Goal: Task Accomplishment & Management: Use online tool/utility

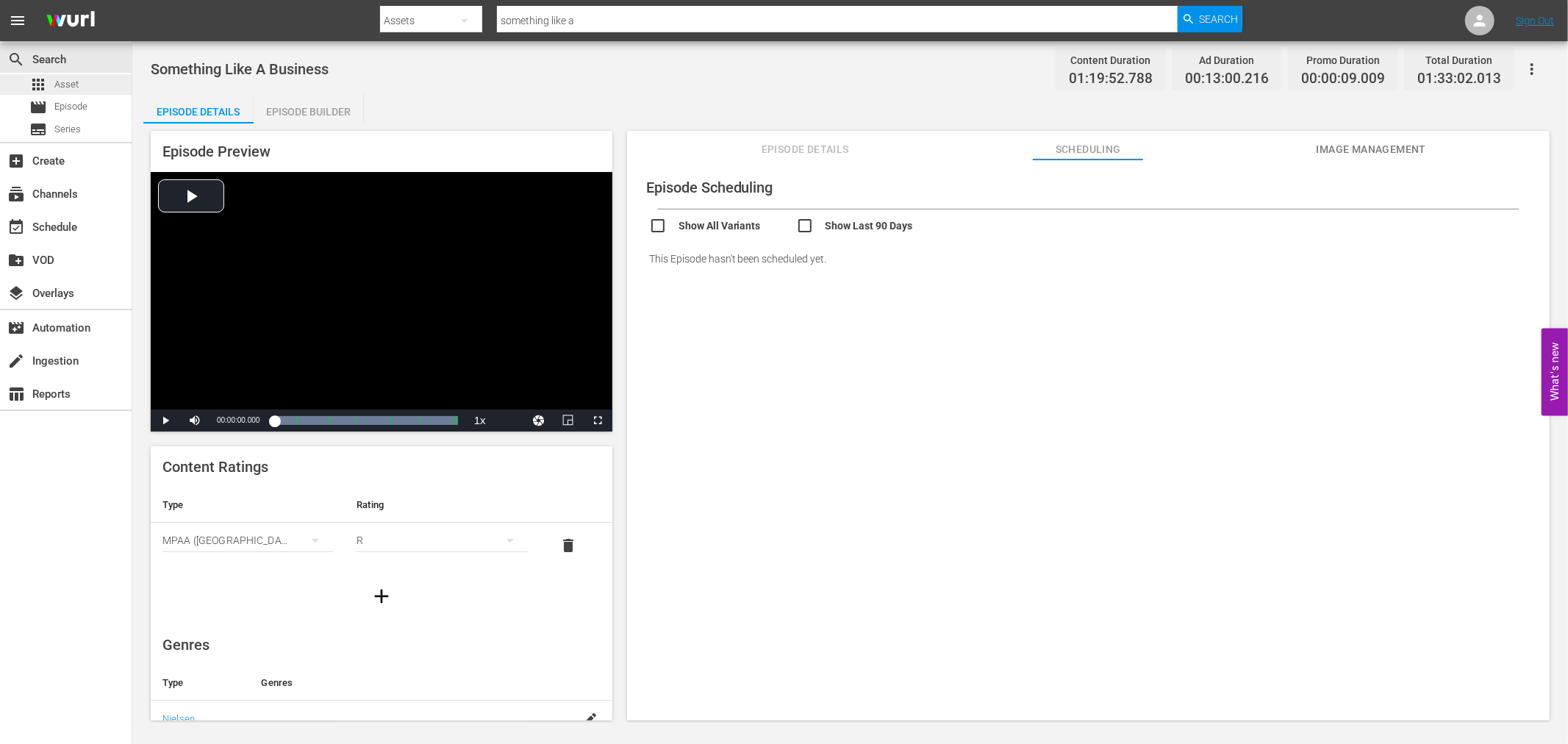
click at [62, 85] on span "Asset" at bounding box center [66, 85] width 24 height 14
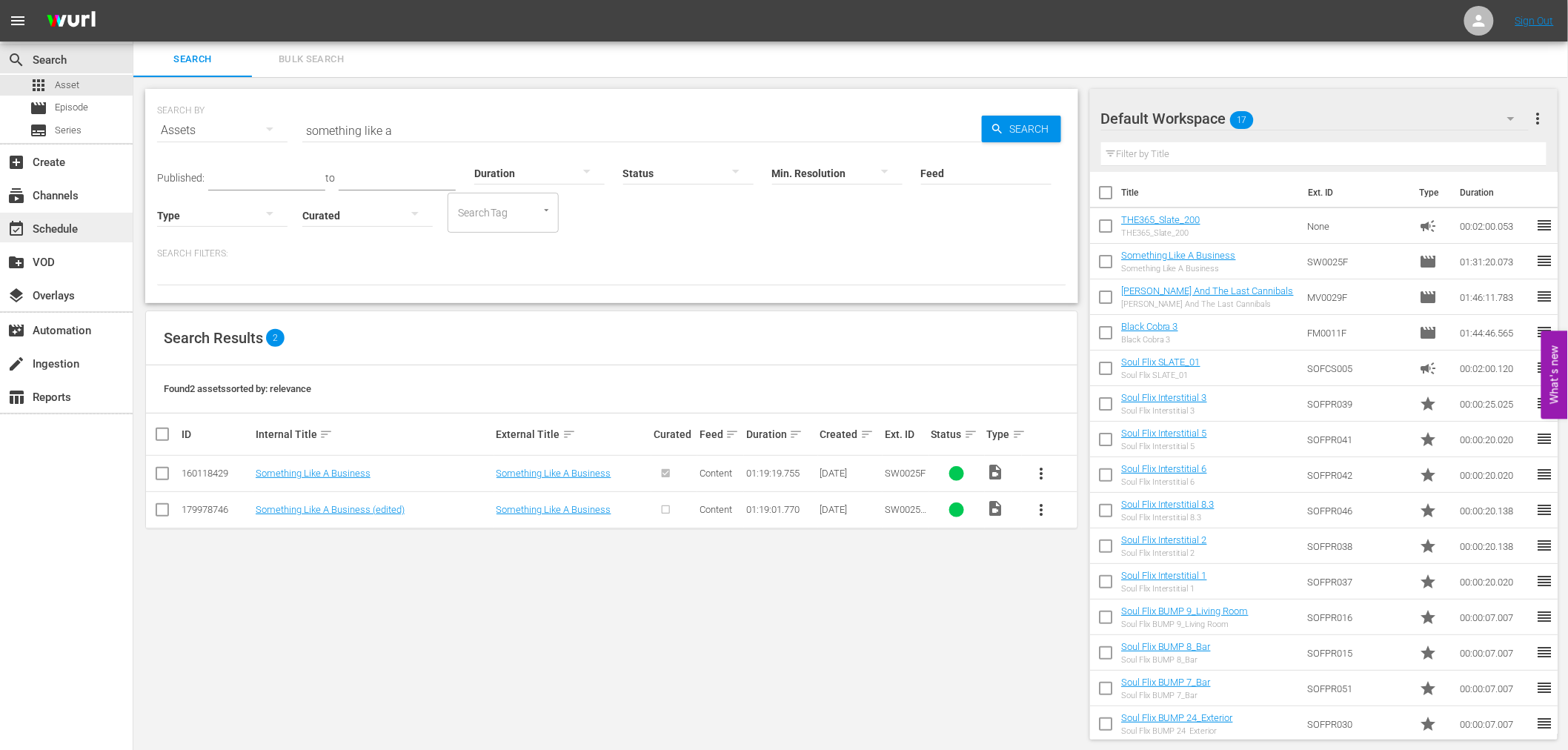
click at [75, 220] on div "event_available Schedule" at bounding box center [42, 227] width 83 height 14
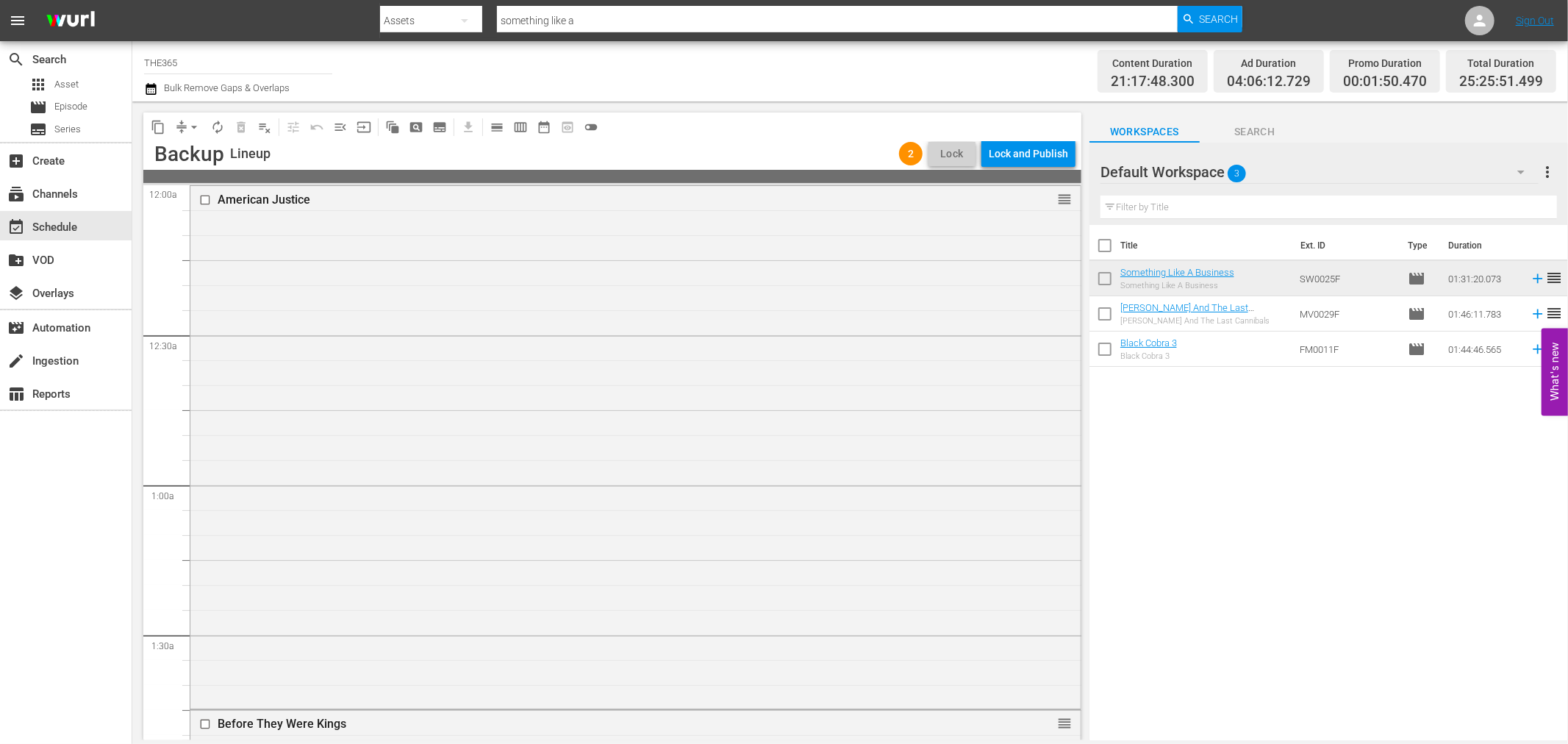
click at [847, 52] on div "Channel Title THE365 Bulk Remove Gaps & Overlaps" at bounding box center [529, 71] width 770 height 53
drag, startPoint x: 241, startPoint y: 65, endPoint x: 17, endPoint y: 71, distance: 224.1
click at [132, 0] on div "search Search apps Asset movie Episode subtitles Series add_box Create subscrip…" at bounding box center [850, 0] width 1436 height 0
click at [195, 95] on div "Soul Flix (1949 - free_tv_networks_pamgrierssoulflix_1)" at bounding box center [345, 103] width 381 height 35
type input "Soul Flix (1949 - free_tv_networks_pamgrierssoulflix_1)"
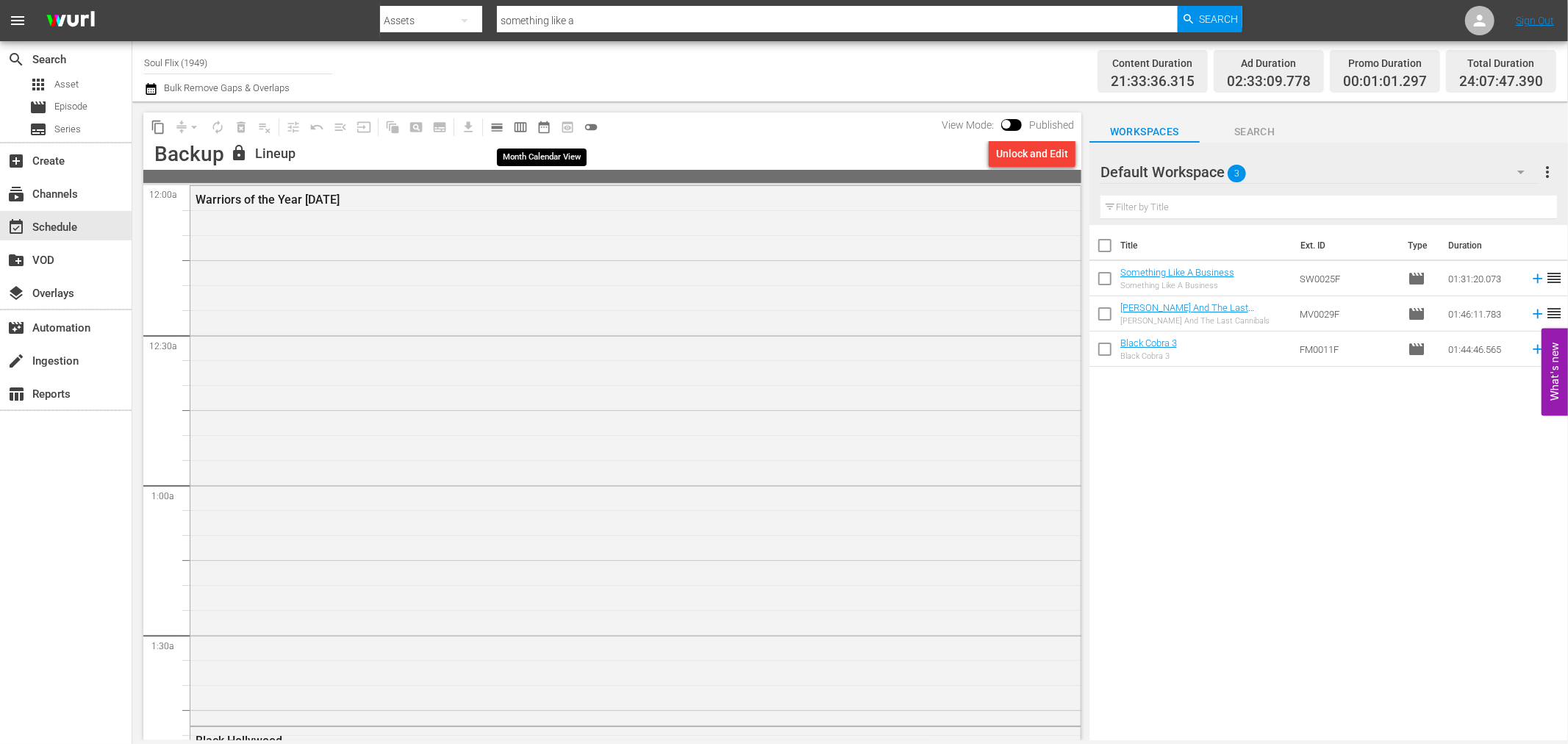
click at [546, 128] on span "date_range_outlined" at bounding box center [544, 127] width 14 height 14
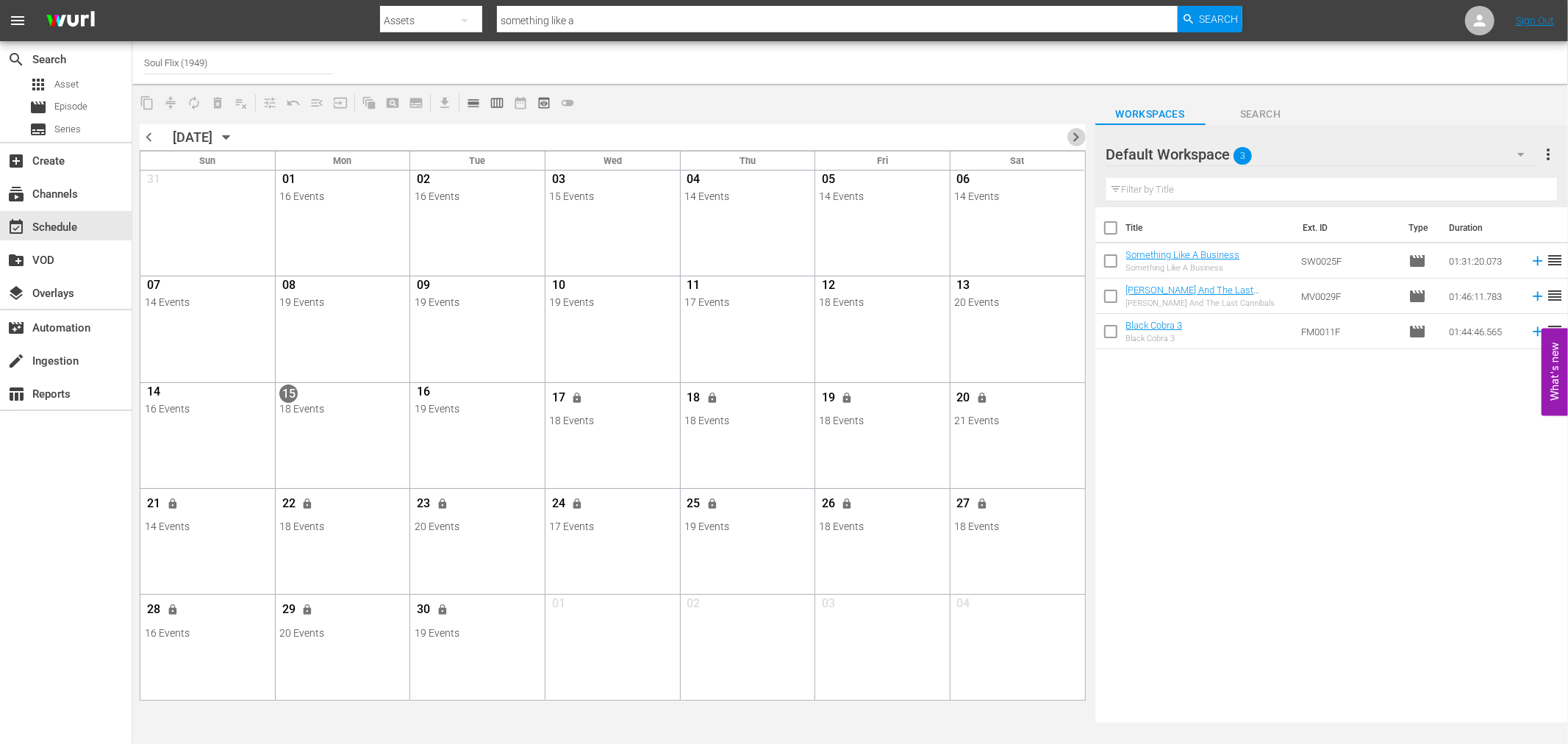
click at [1076, 130] on span "chevron_right" at bounding box center [1077, 137] width 18 height 18
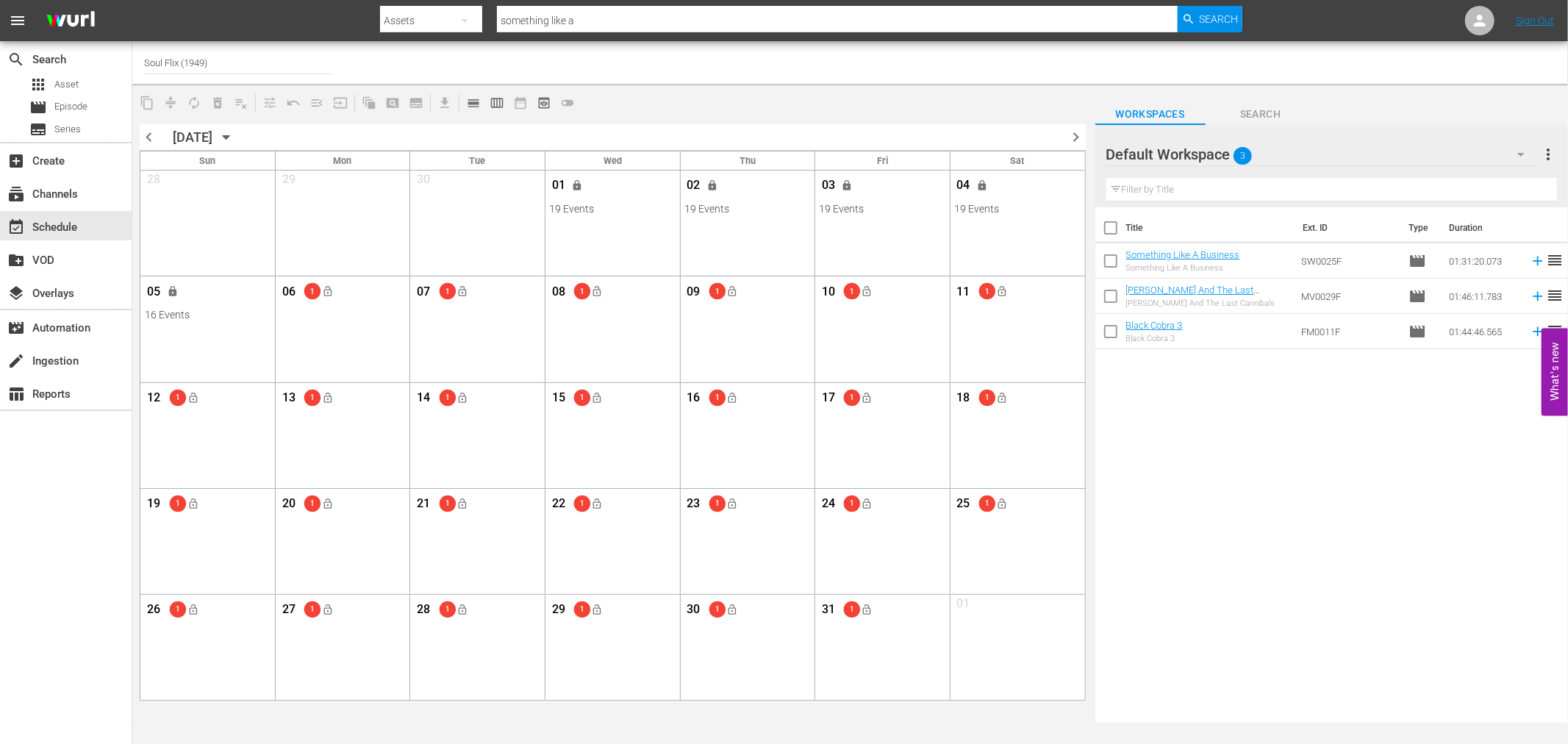
drag, startPoint x: 1156, startPoint y: 539, endPoint x: 1151, endPoint y: 509, distance: 30.4
click at [1156, 539] on div "Title Ext. ID Type Duration Something Like A Business Something Like A Business…" at bounding box center [1332, 465] width 473 height 517
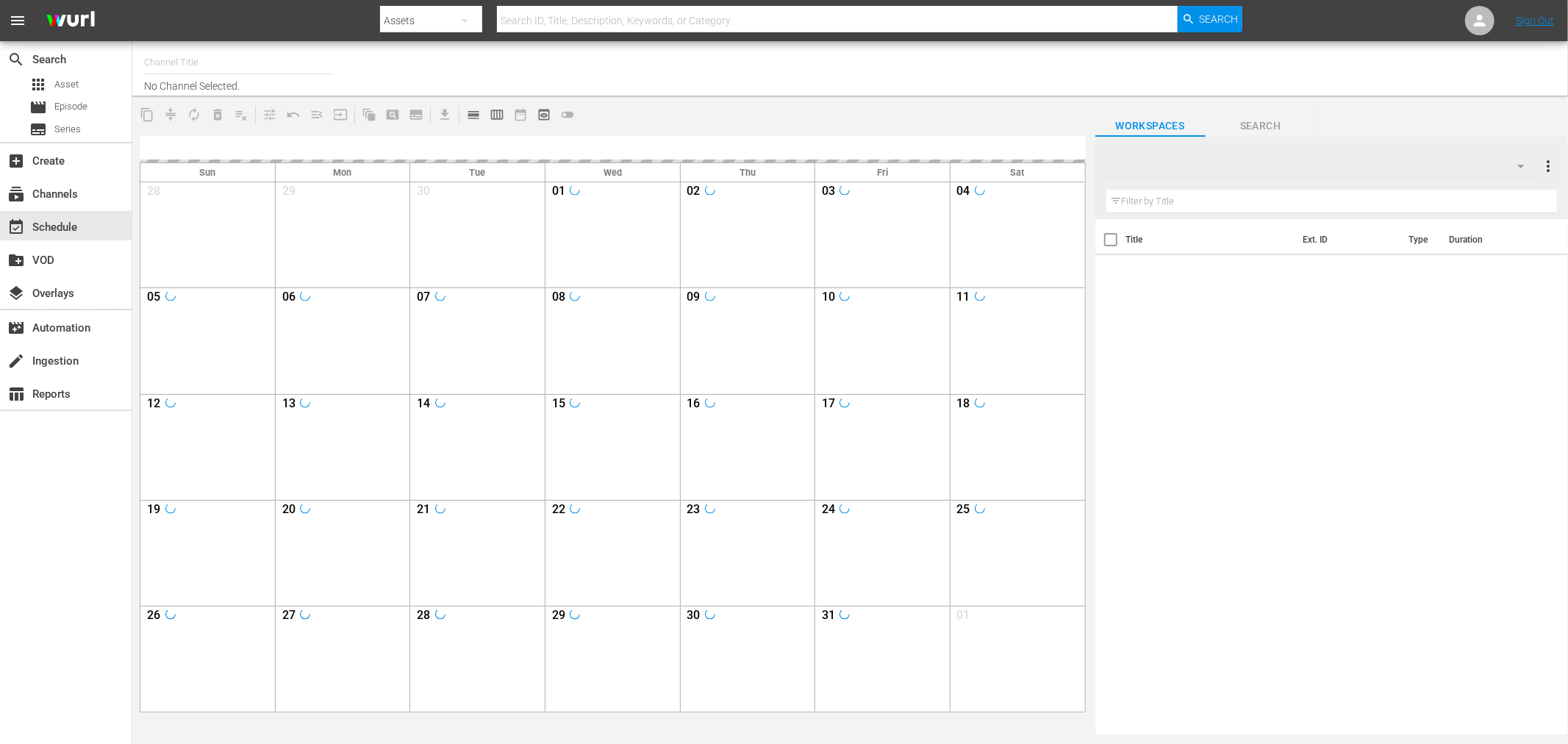
type input "Soul Flix (1949)"
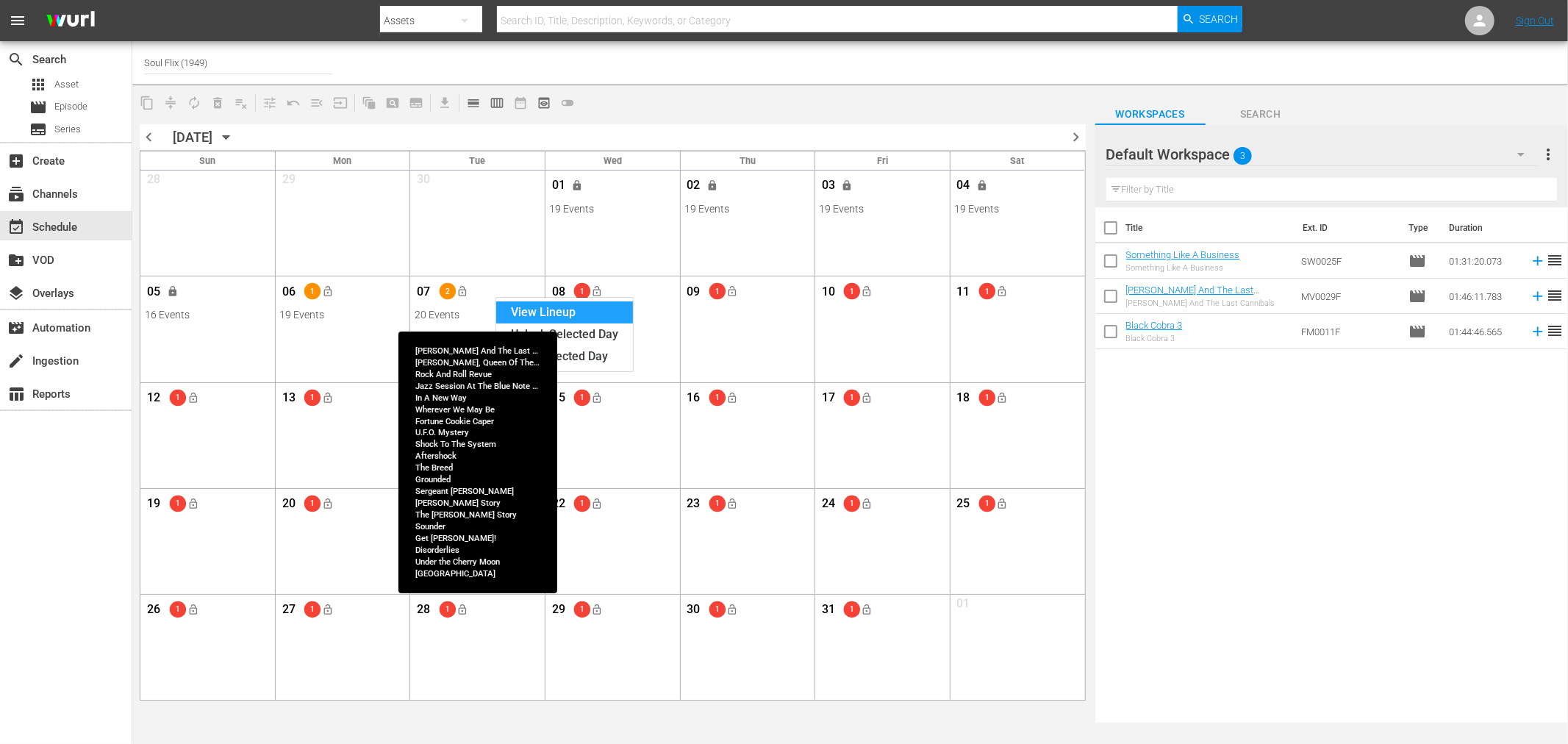
click at [527, 307] on div "View Lineup" at bounding box center [565, 312] width 137 height 22
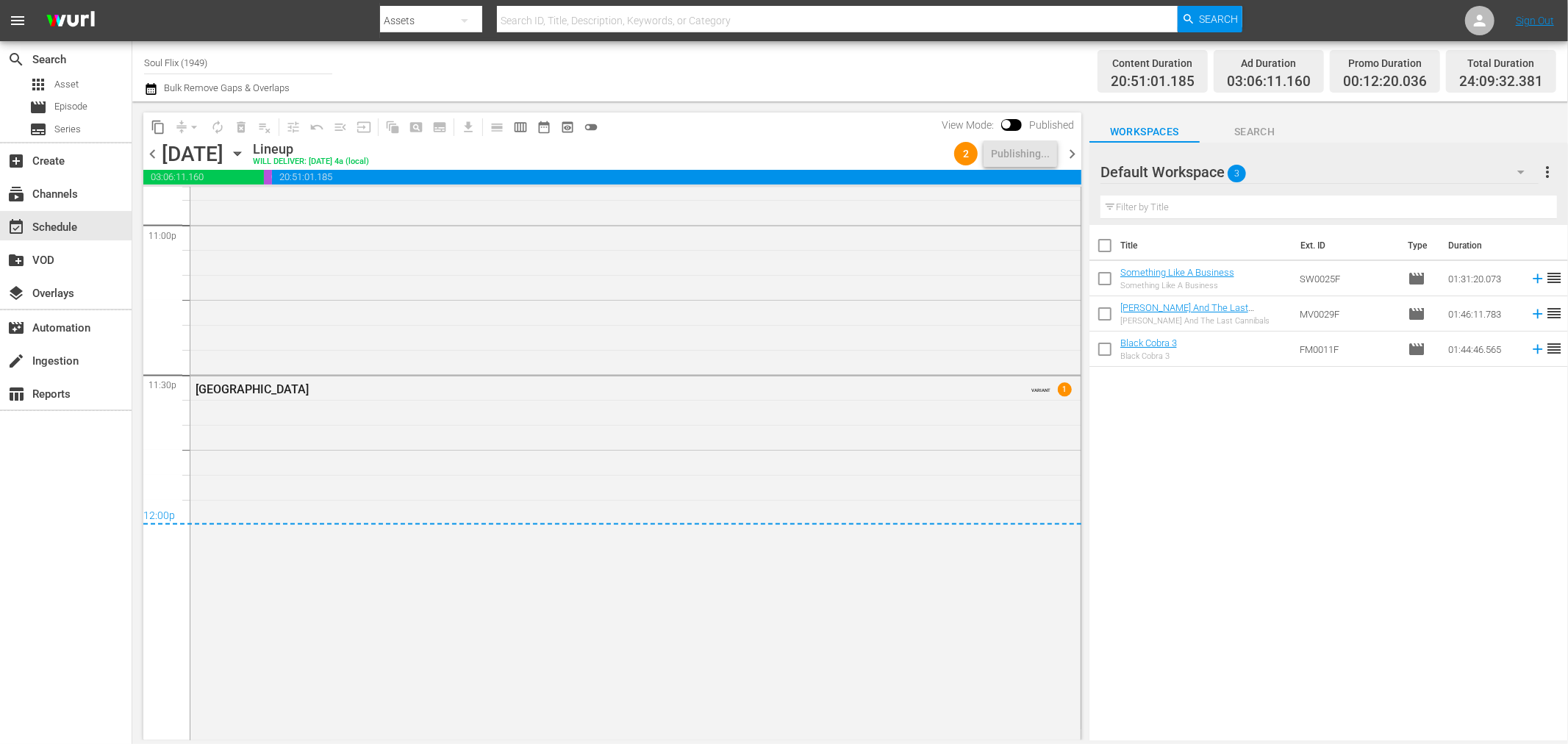
scroll to position [7025, 0]
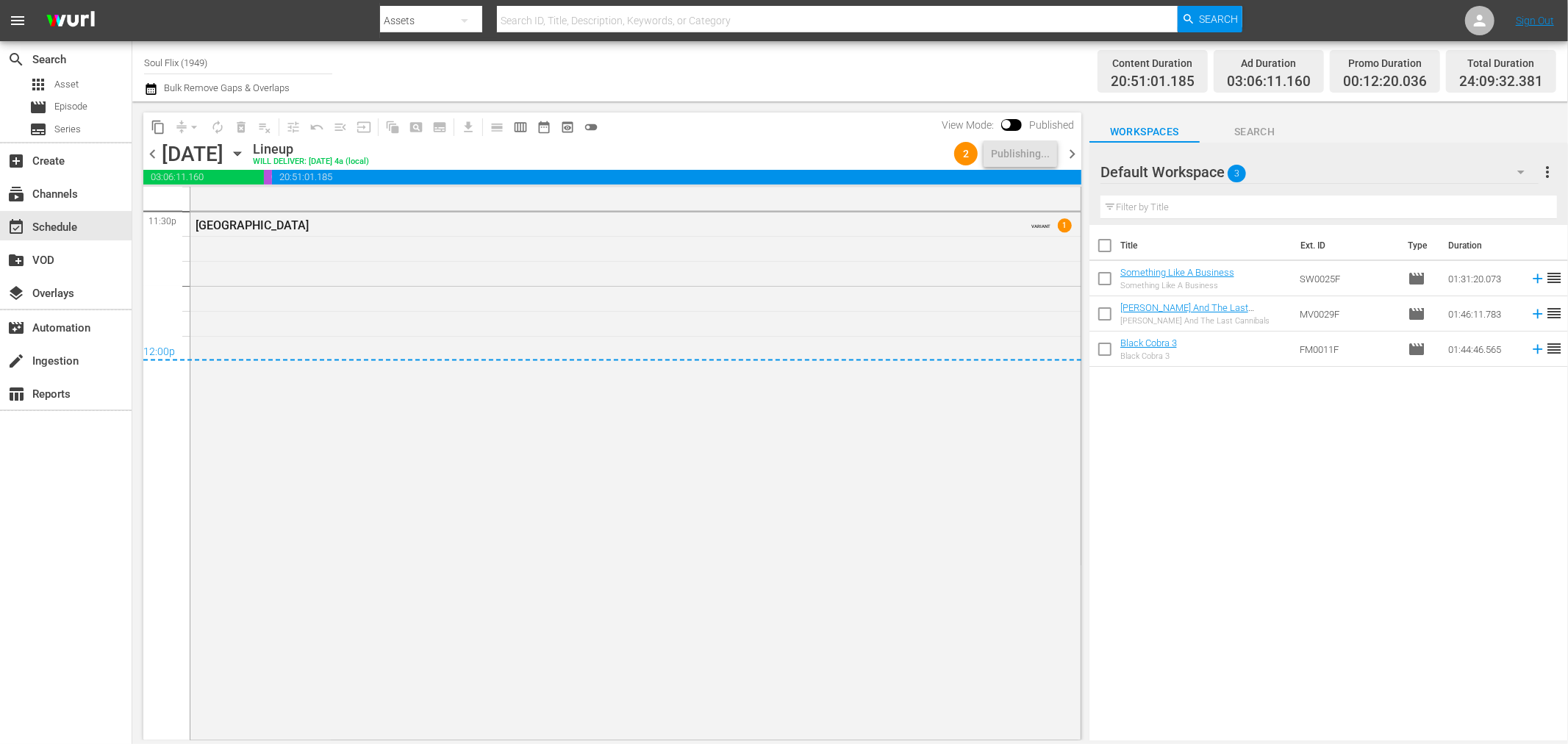
click at [152, 148] on span "chevron_left" at bounding box center [152, 154] width 18 height 18
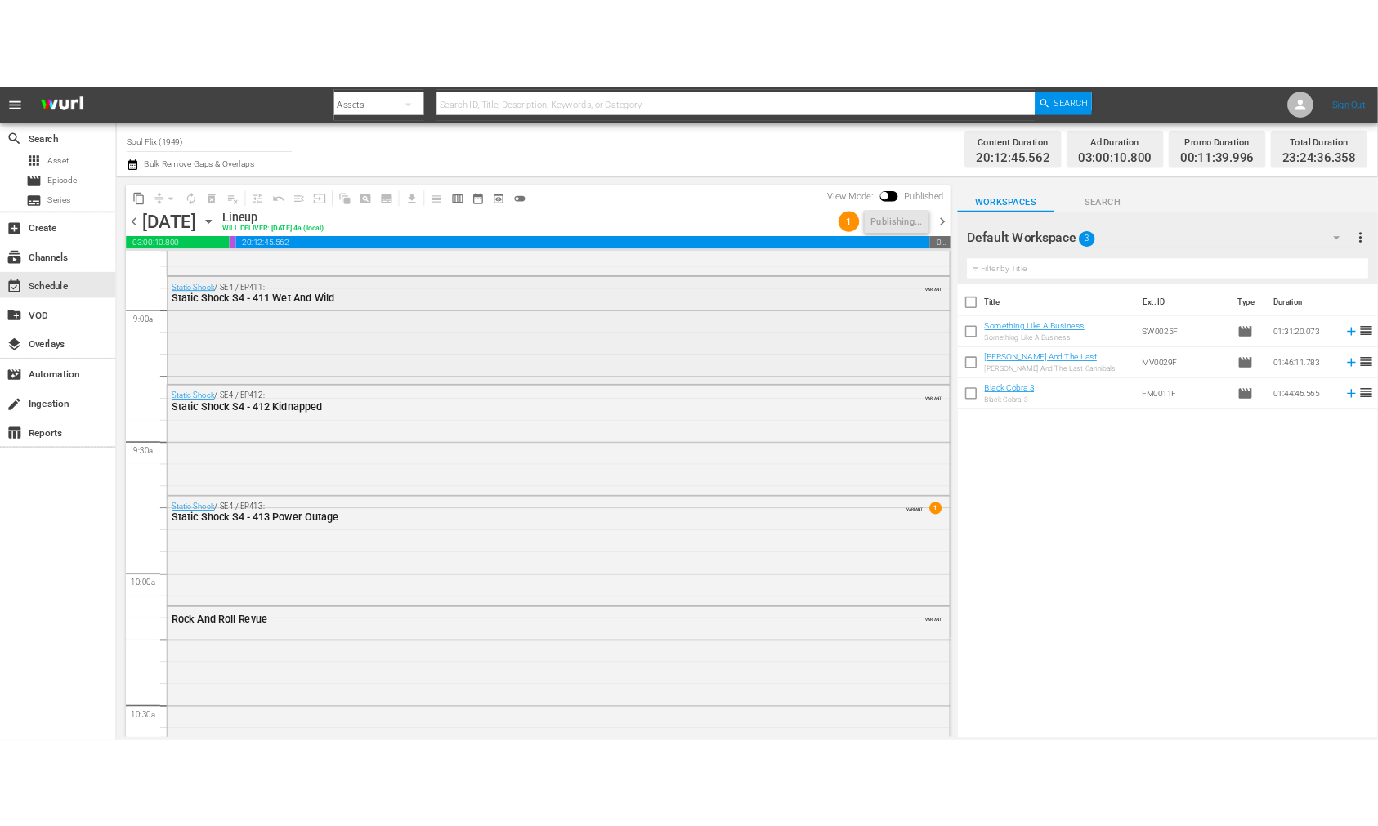
scroll to position [2944, 0]
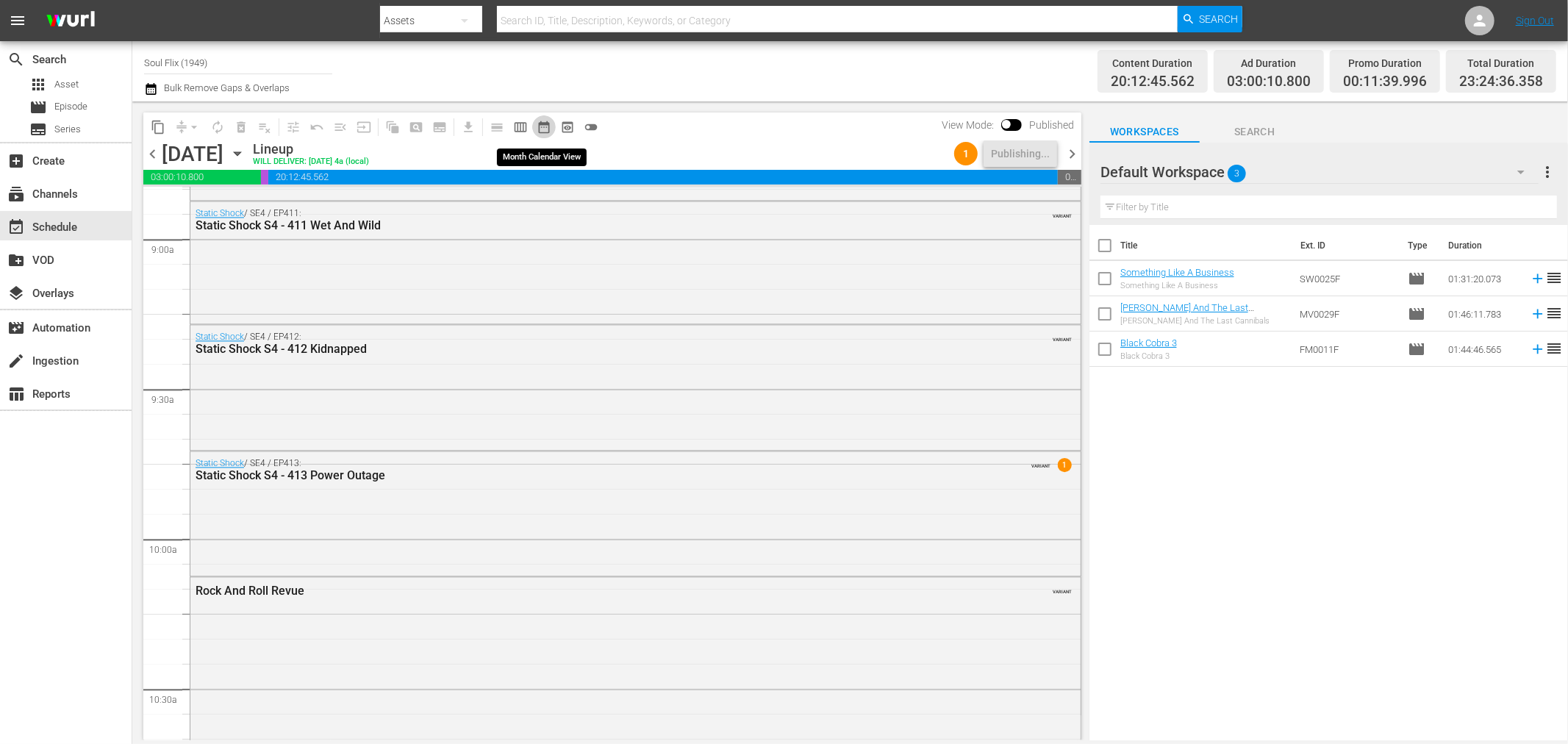
click at [548, 127] on span "date_range_outlined" at bounding box center [544, 127] width 14 height 14
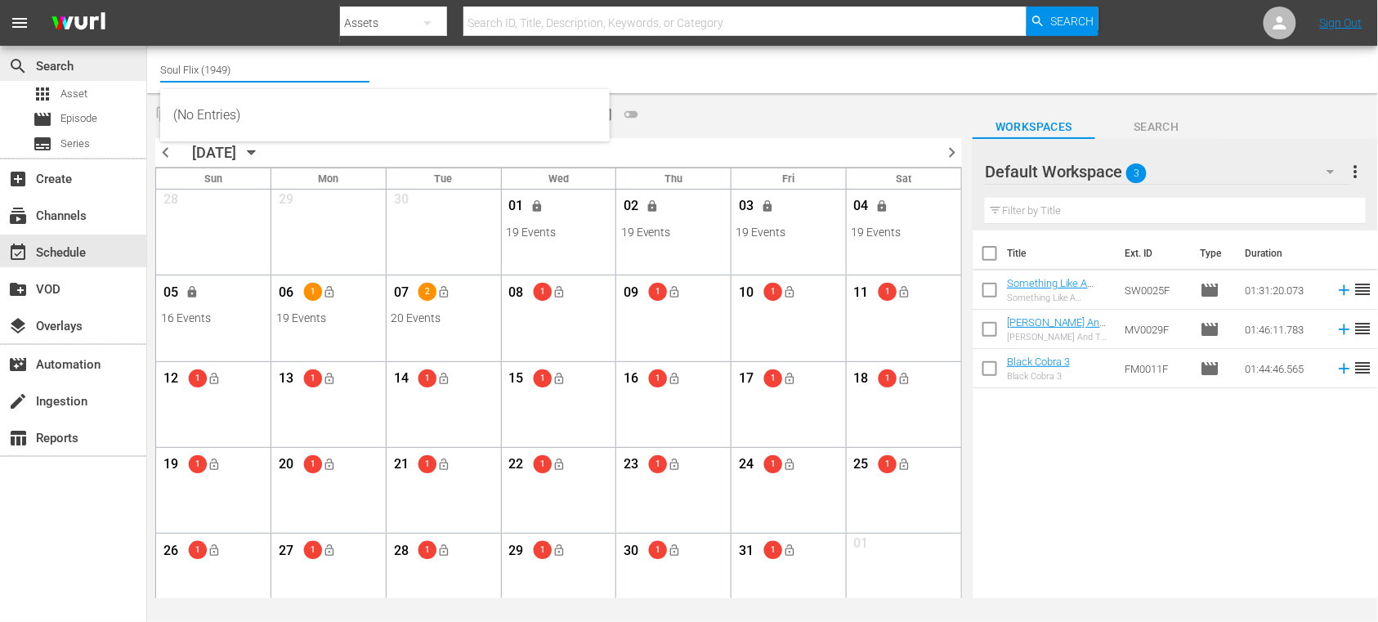
drag, startPoint x: 271, startPoint y: 71, endPoint x: 137, endPoint y: 74, distance: 134.1
click at [147, 0] on div "search Search apps Asset movie Episode subtitles Series add_box Create subscrip…" at bounding box center [762, 0] width 1231 height 0
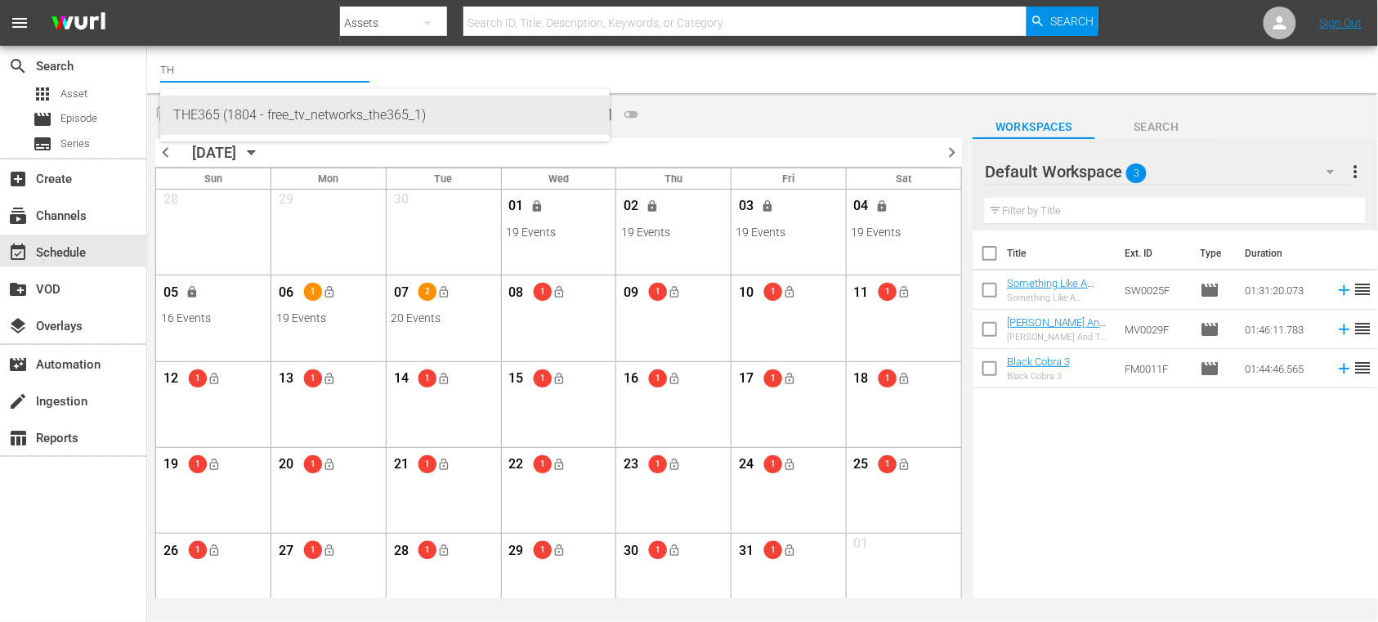
click at [232, 109] on div "THE365 (1804 - free_tv_networks_the365_1)" at bounding box center [384, 115] width 423 height 39
type input "THE365 (1804 - free_tv_networks_the365_1)"
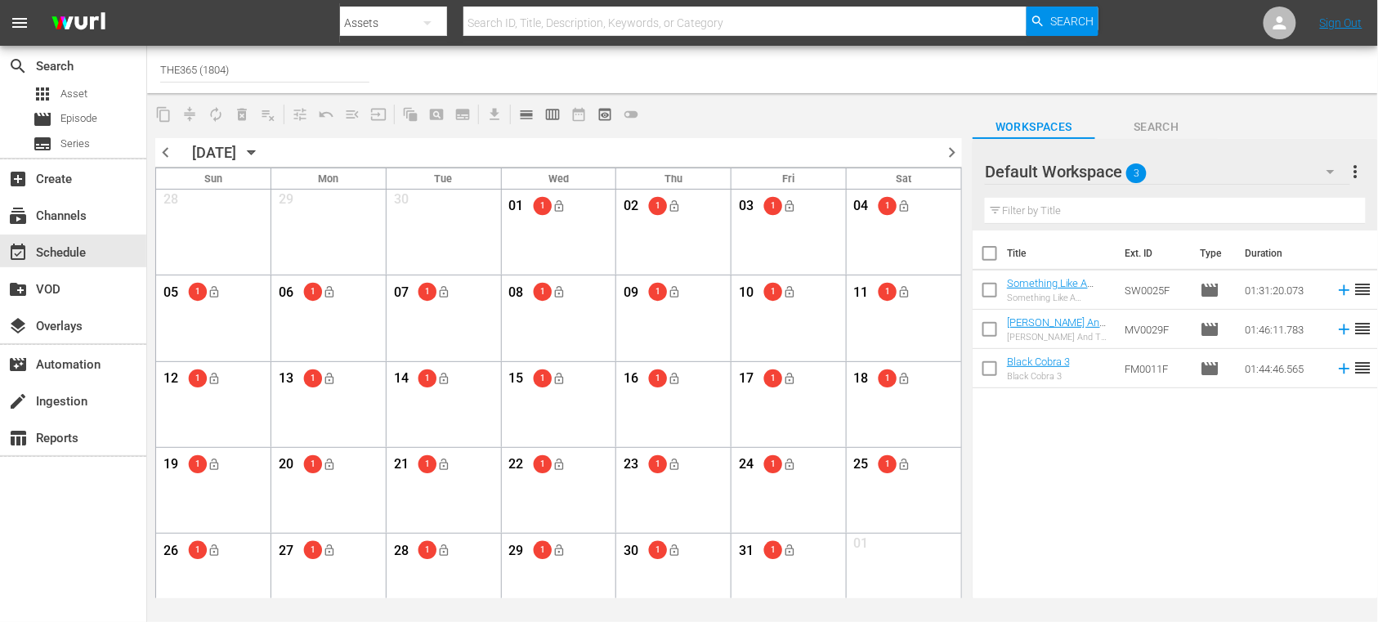
click at [159, 149] on span "chevron_left" at bounding box center [165, 152] width 20 height 20
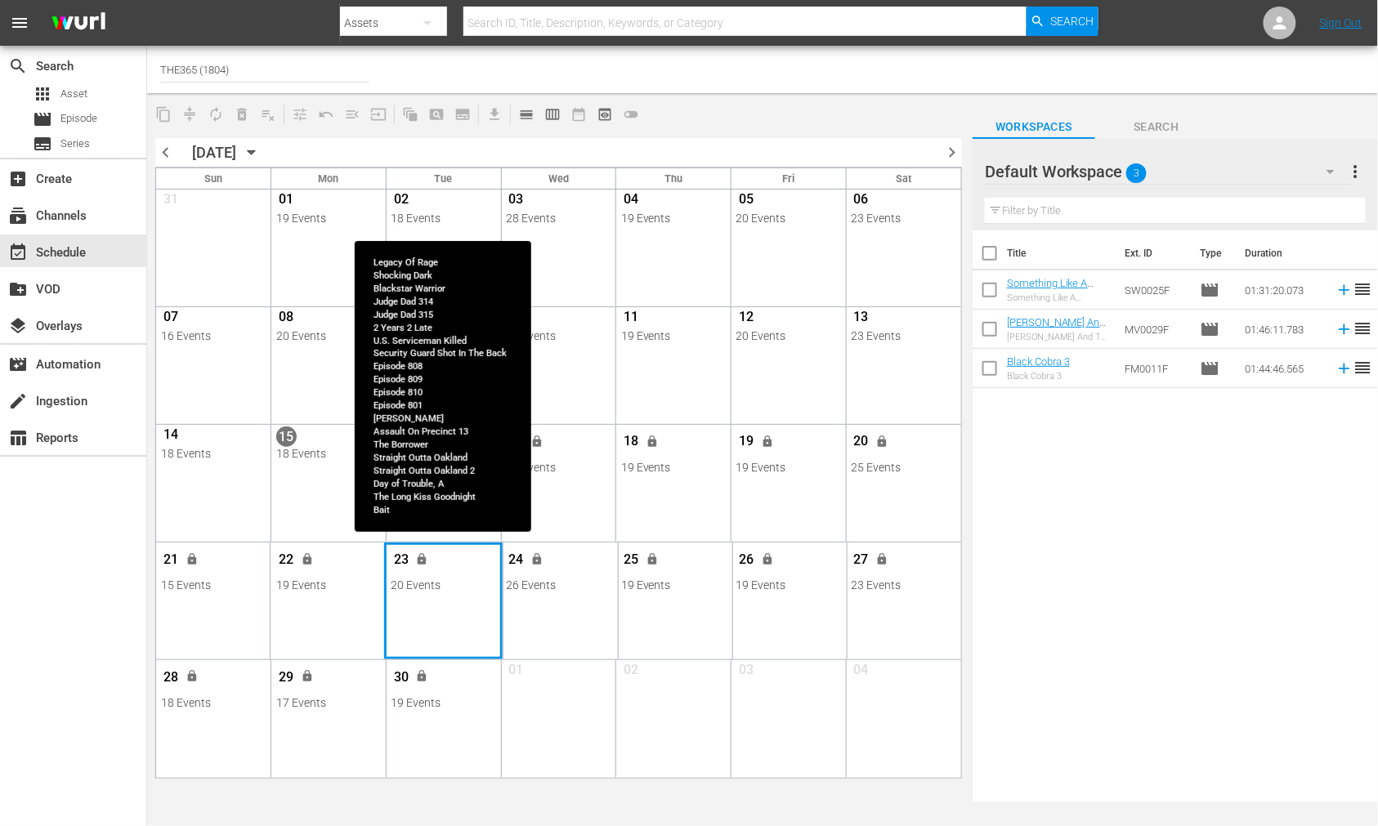
drag, startPoint x: 447, startPoint y: 635, endPoint x: 389, endPoint y: 638, distance: 58.1
click at [389, 638] on div "Month View" at bounding box center [443, 601] width 118 height 117
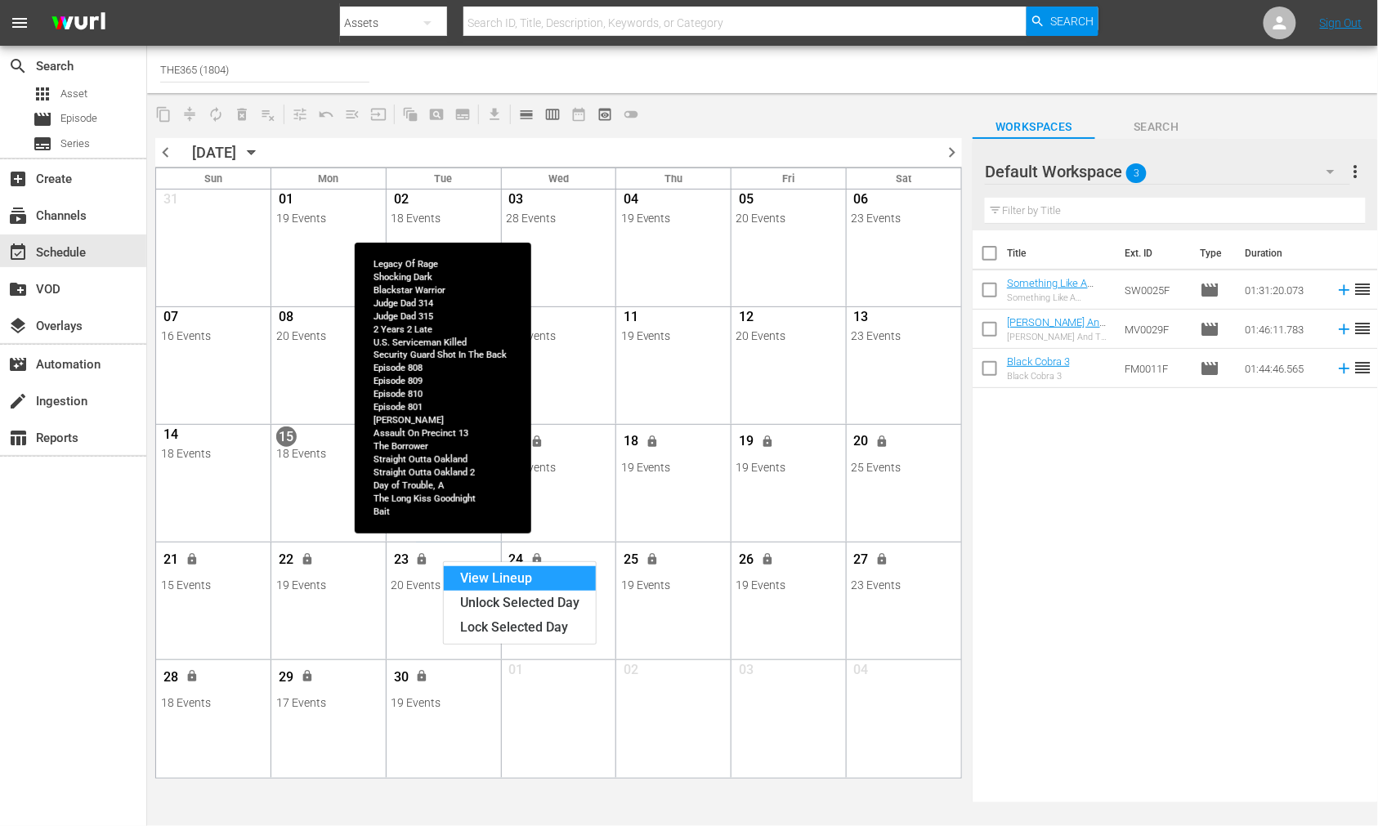
click at [478, 577] on div "View Lineup" at bounding box center [520, 578] width 152 height 25
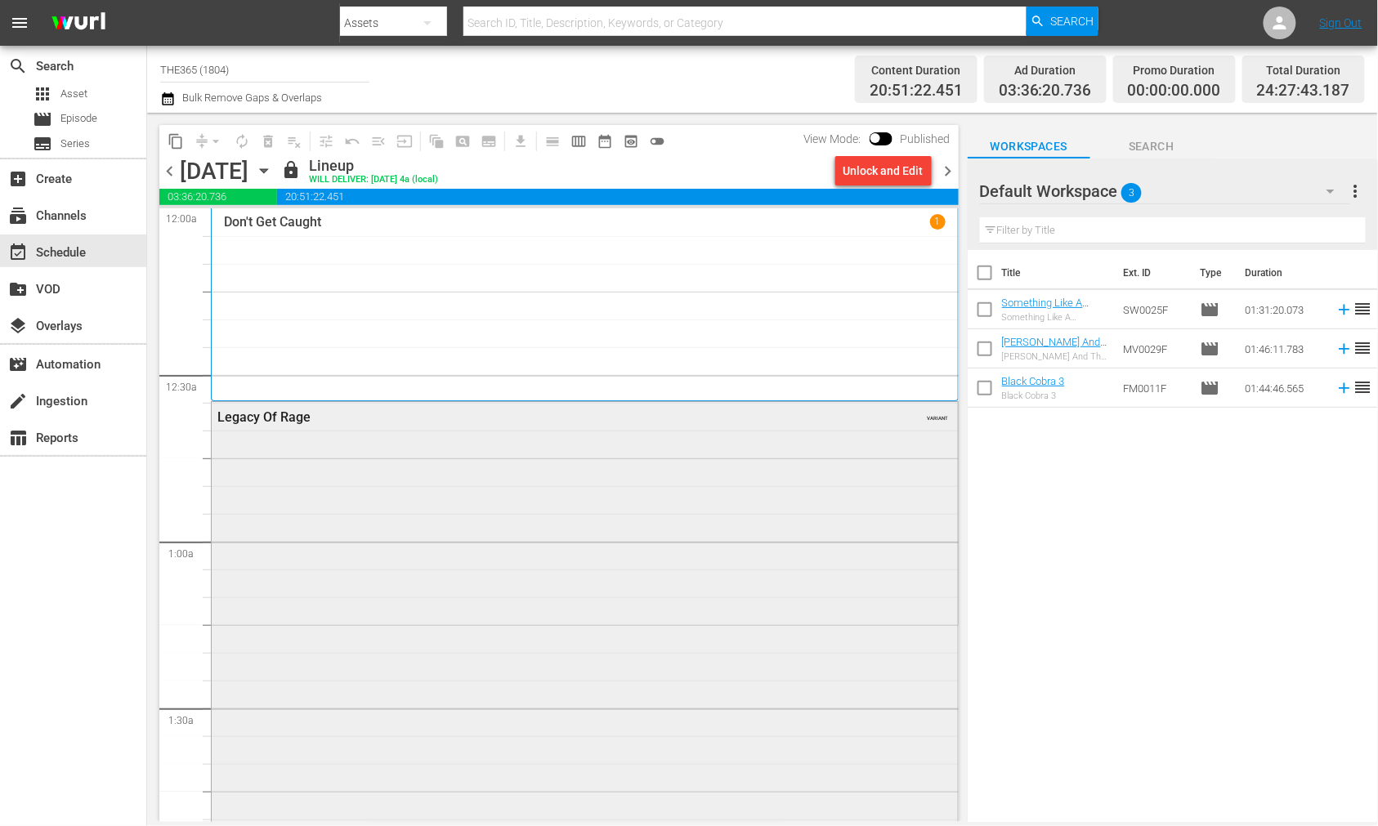
click at [421, 489] on div "Legacy Of Rage VARIANT" at bounding box center [585, 680] width 746 height 556
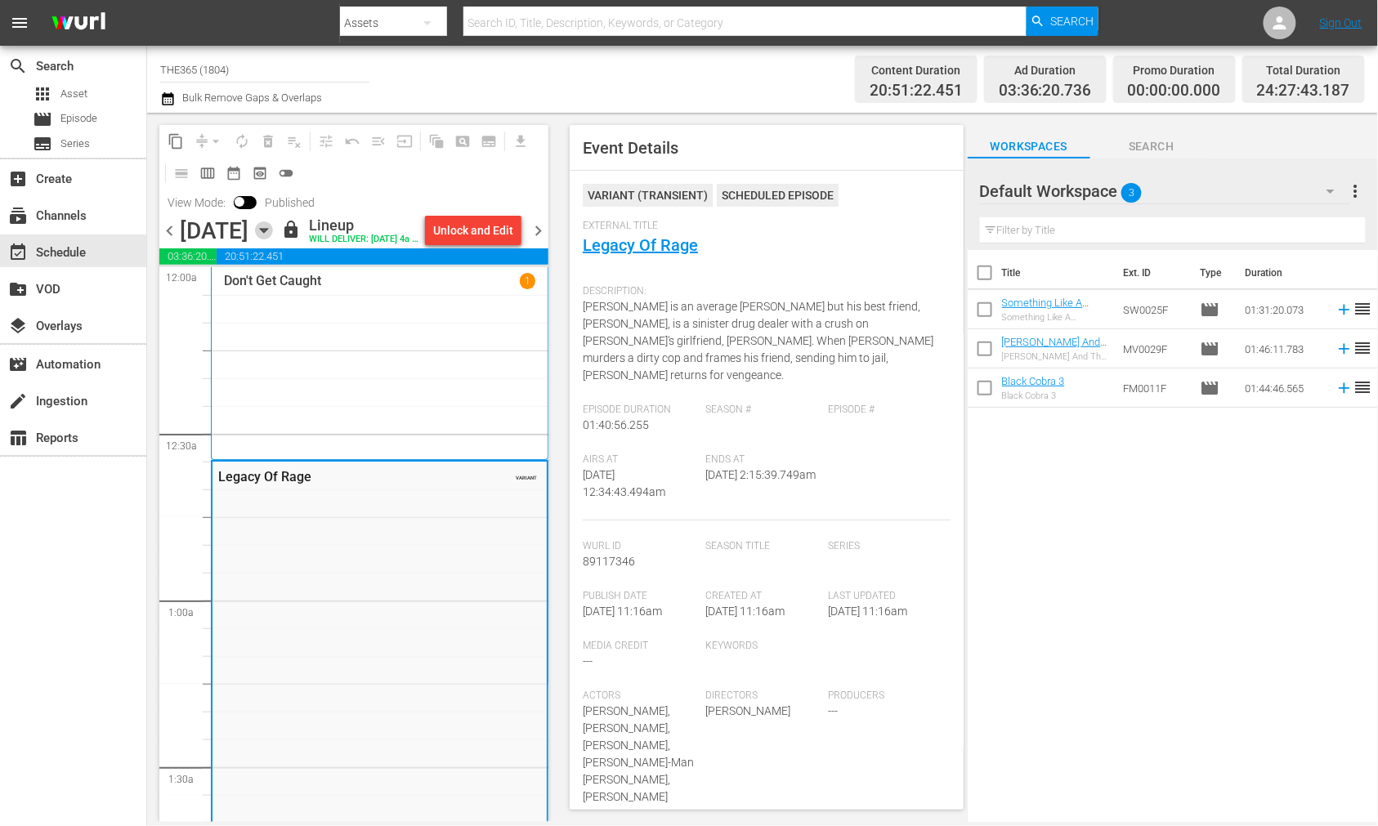
click at [273, 239] on icon "button" at bounding box center [264, 230] width 18 height 18
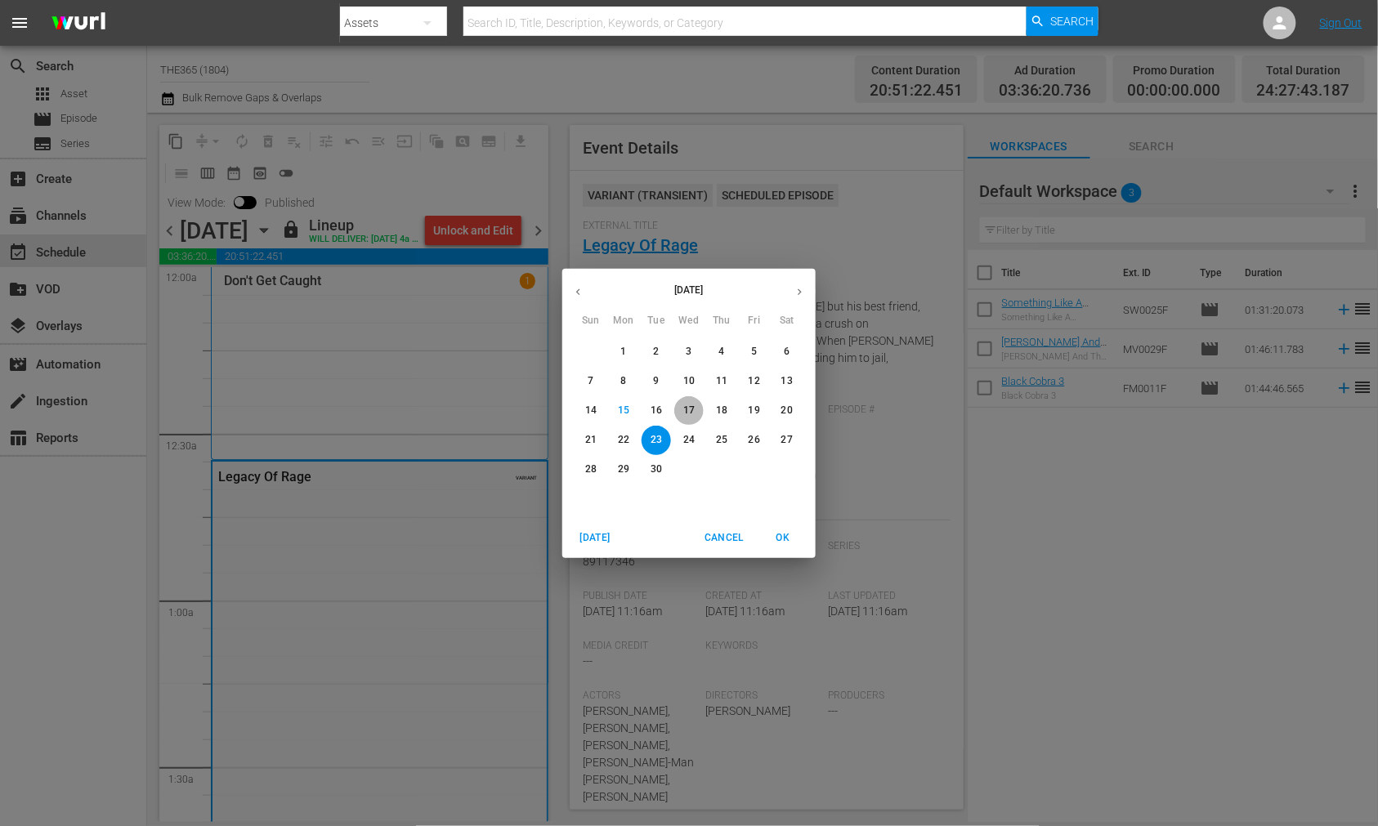
click at [683, 409] on p "17" at bounding box center [688, 411] width 11 height 14
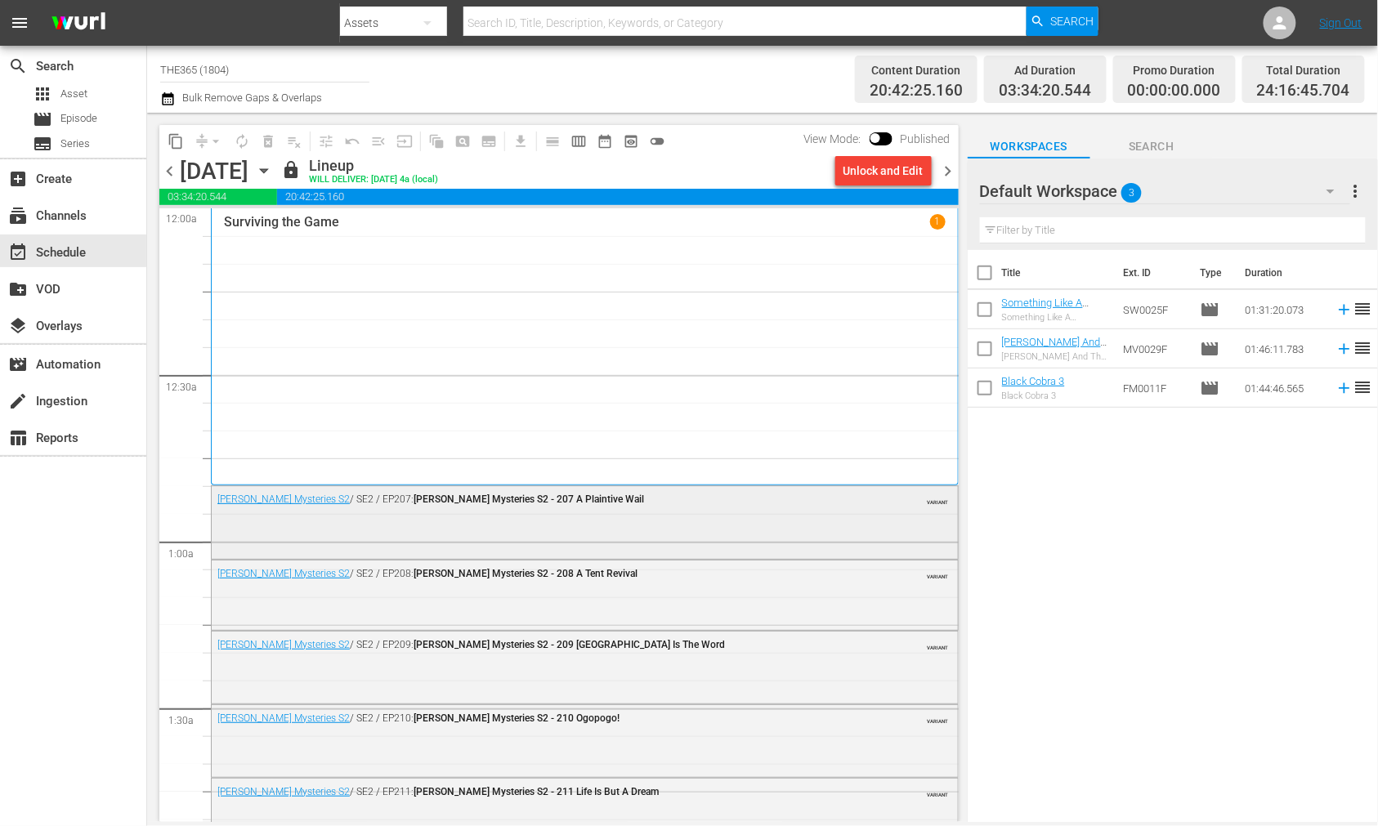
click at [338, 538] on div "Mike Tyson Mysteries S2 / SE2 / EP207: Mike Tyson Mysteries S2 - 207 A Plaintiv…" at bounding box center [585, 520] width 746 height 69
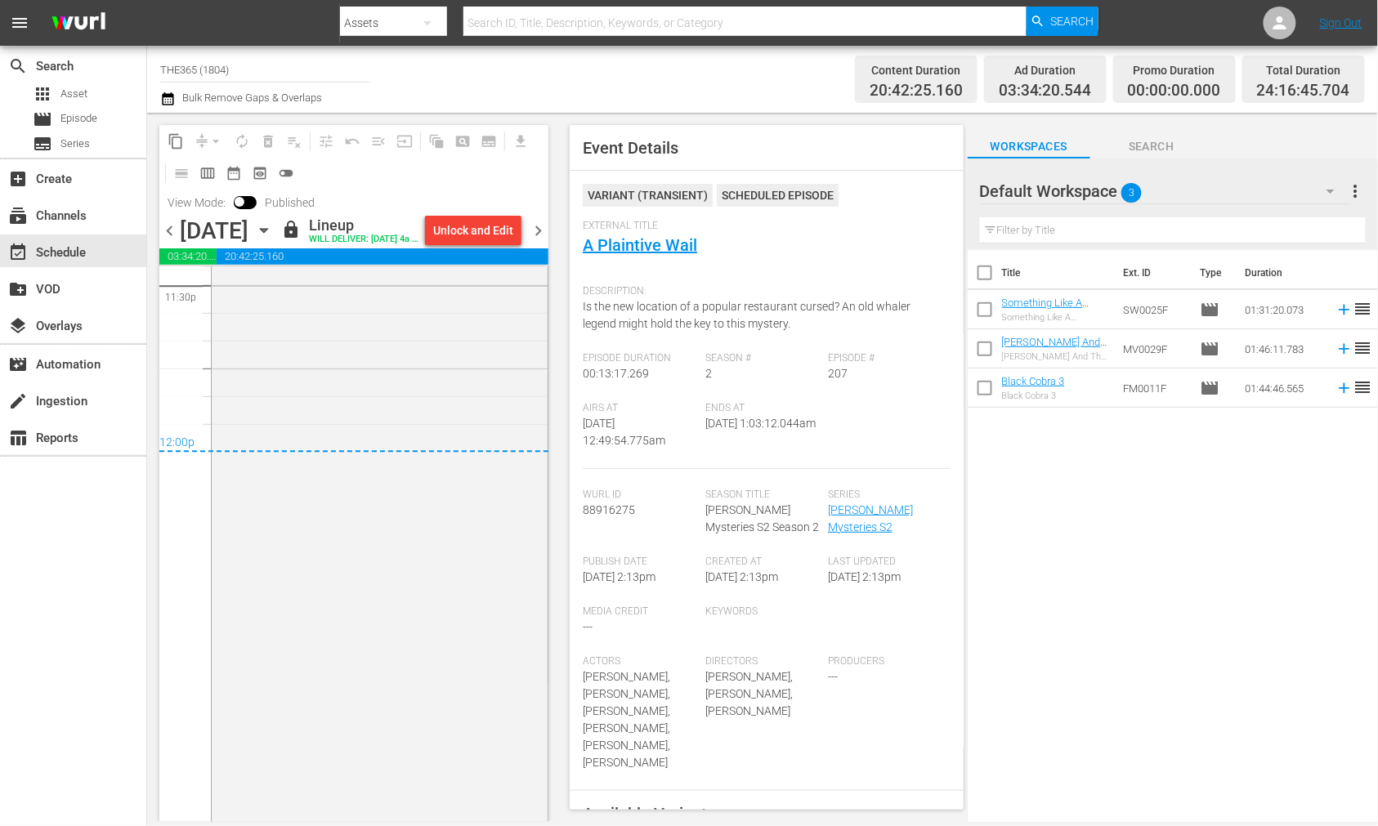
scroll to position [7538, 0]
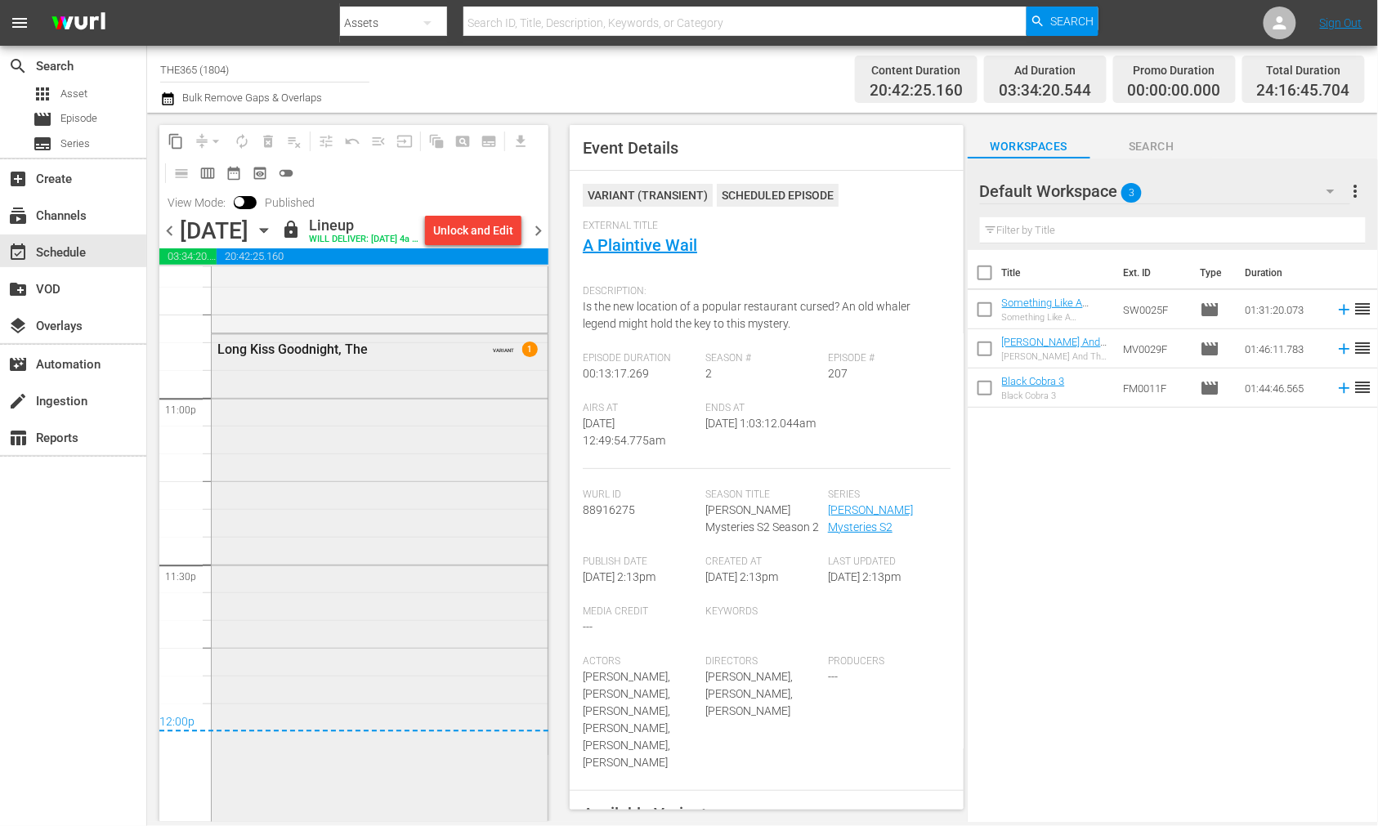
click at [454, 606] on div "Long Kiss Goodnight, The VARIANT 1" at bounding box center [380, 716] width 336 height 764
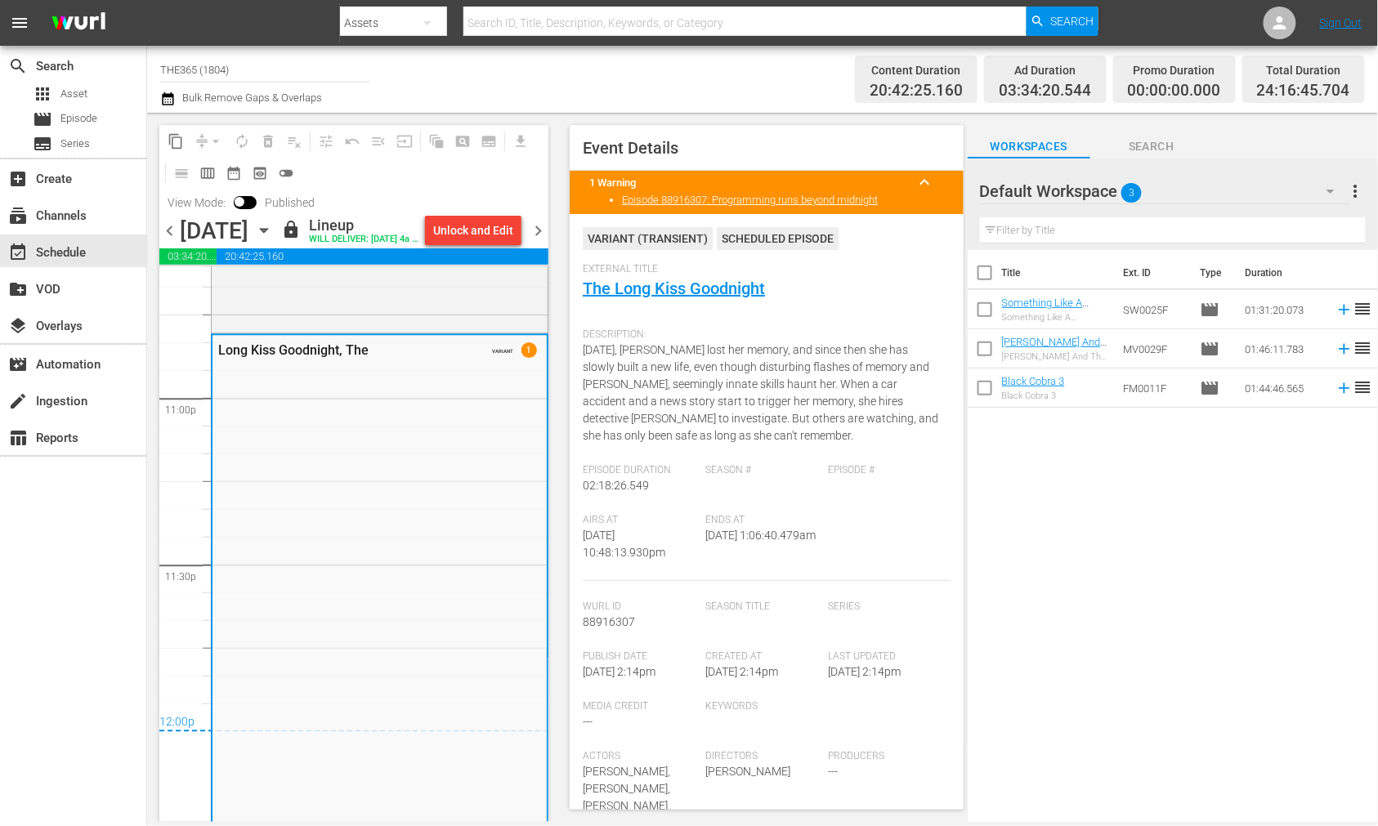
click at [541, 239] on span "chevron_right" at bounding box center [538, 231] width 20 height 20
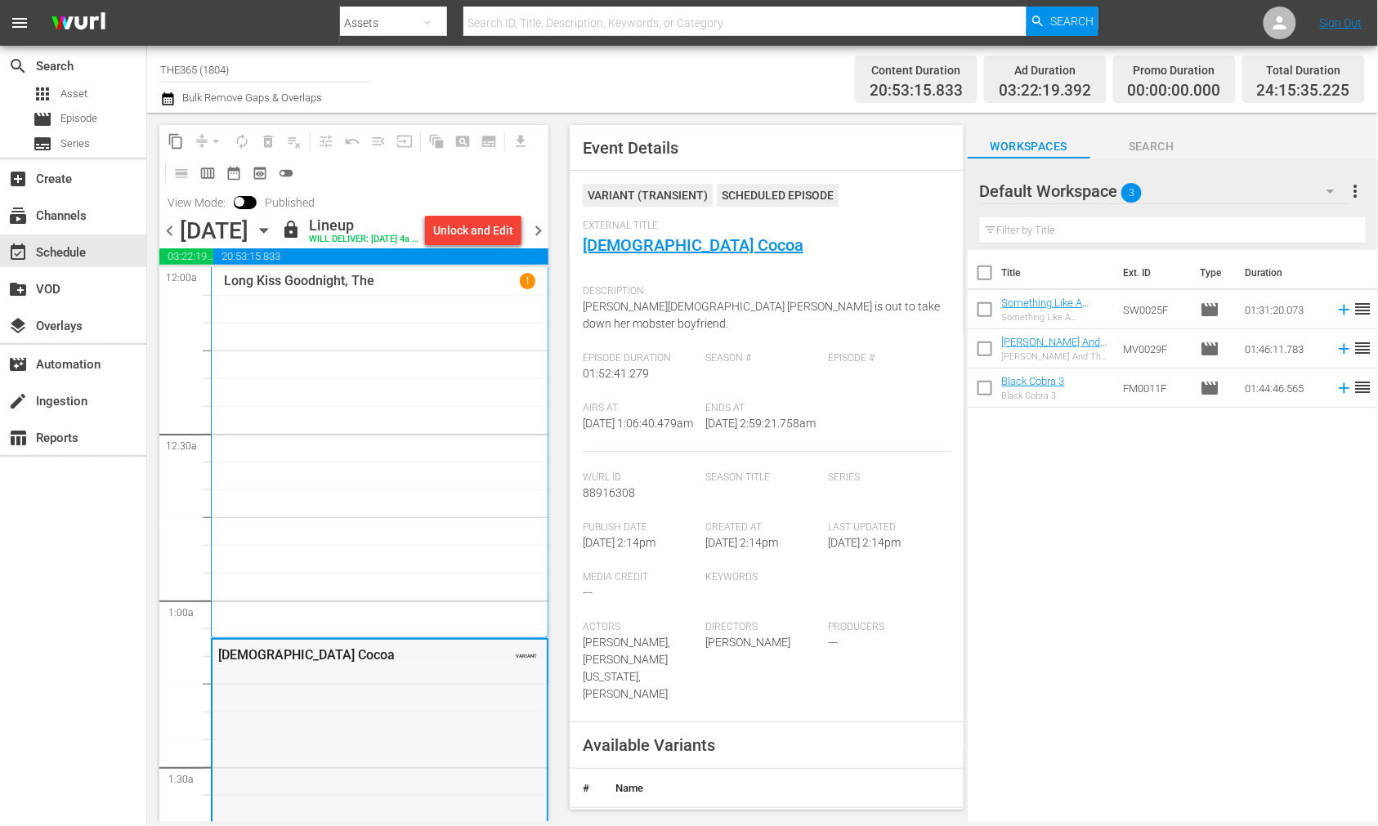
click at [396, 668] on div "Lady Cocoa VARIANT" at bounding box center [379, 654] width 334 height 29
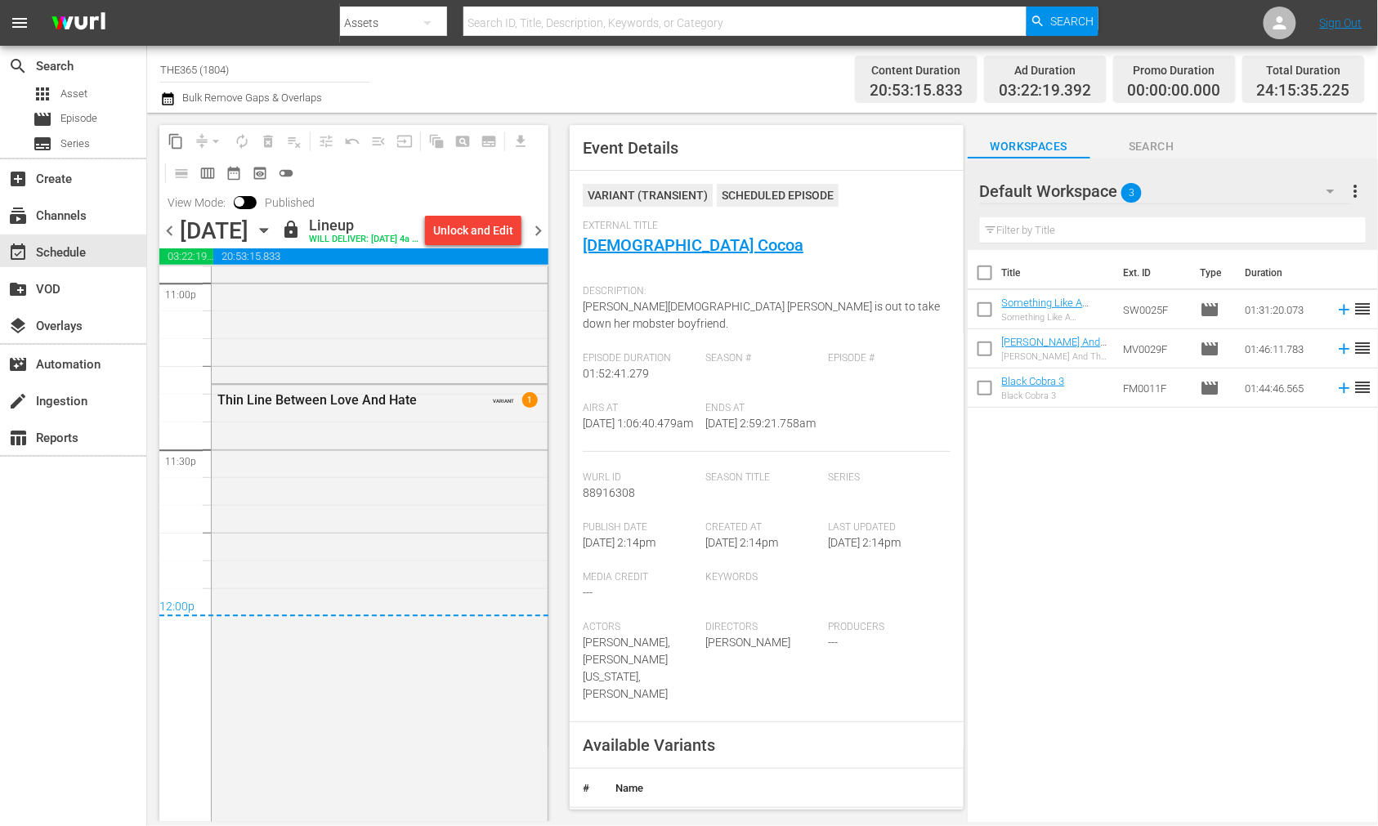
scroll to position [7638, 0]
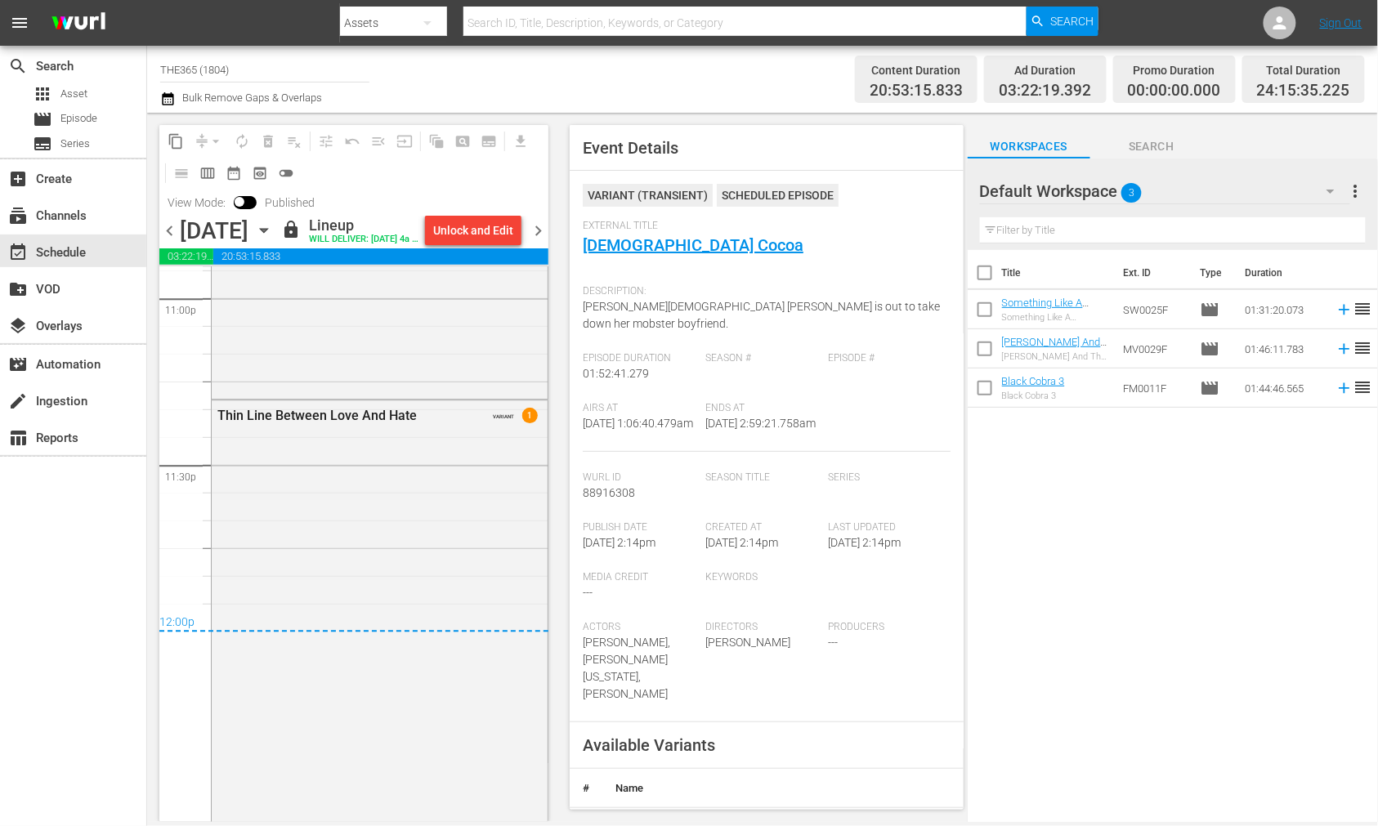
click at [273, 239] on icon "button" at bounding box center [264, 230] width 18 height 18
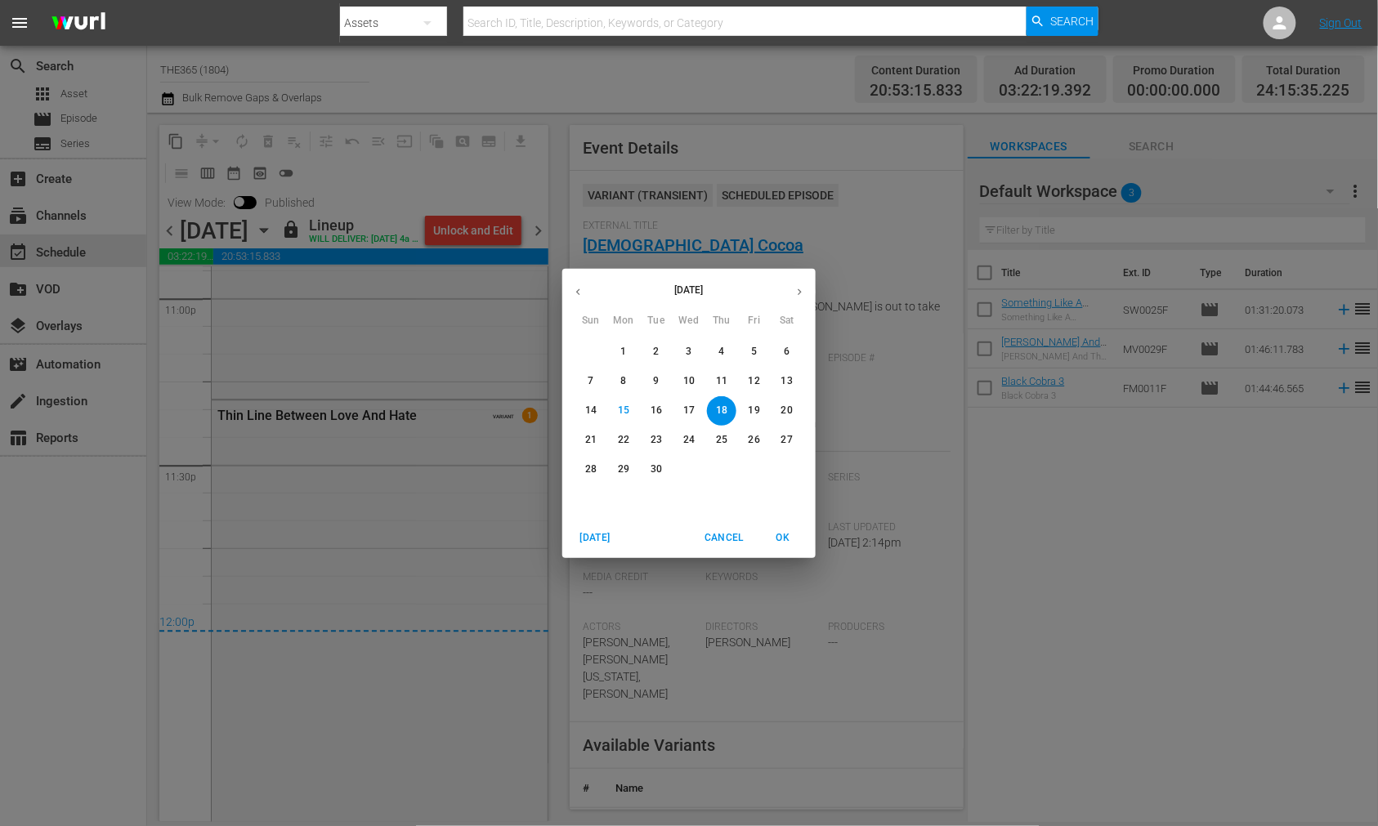
click at [391, 181] on div "September 2025 Sun Mon Tue Wed Thu Fri Sat 31 1 2 3 4 5 6 7 8 9 10 11 12 13 14 …" at bounding box center [689, 413] width 1378 height 826
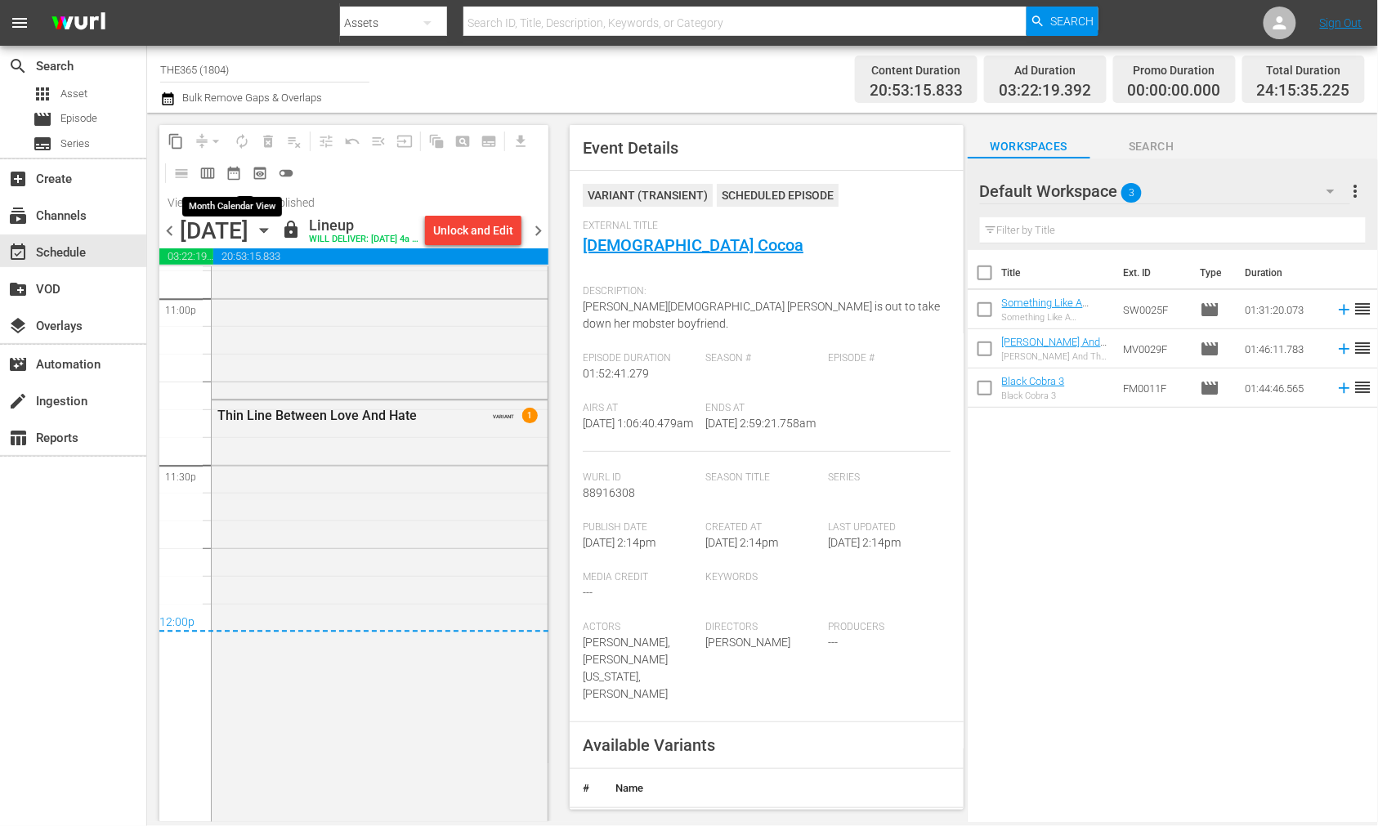
click at [232, 176] on span "date_range_outlined" at bounding box center [234, 173] width 16 height 16
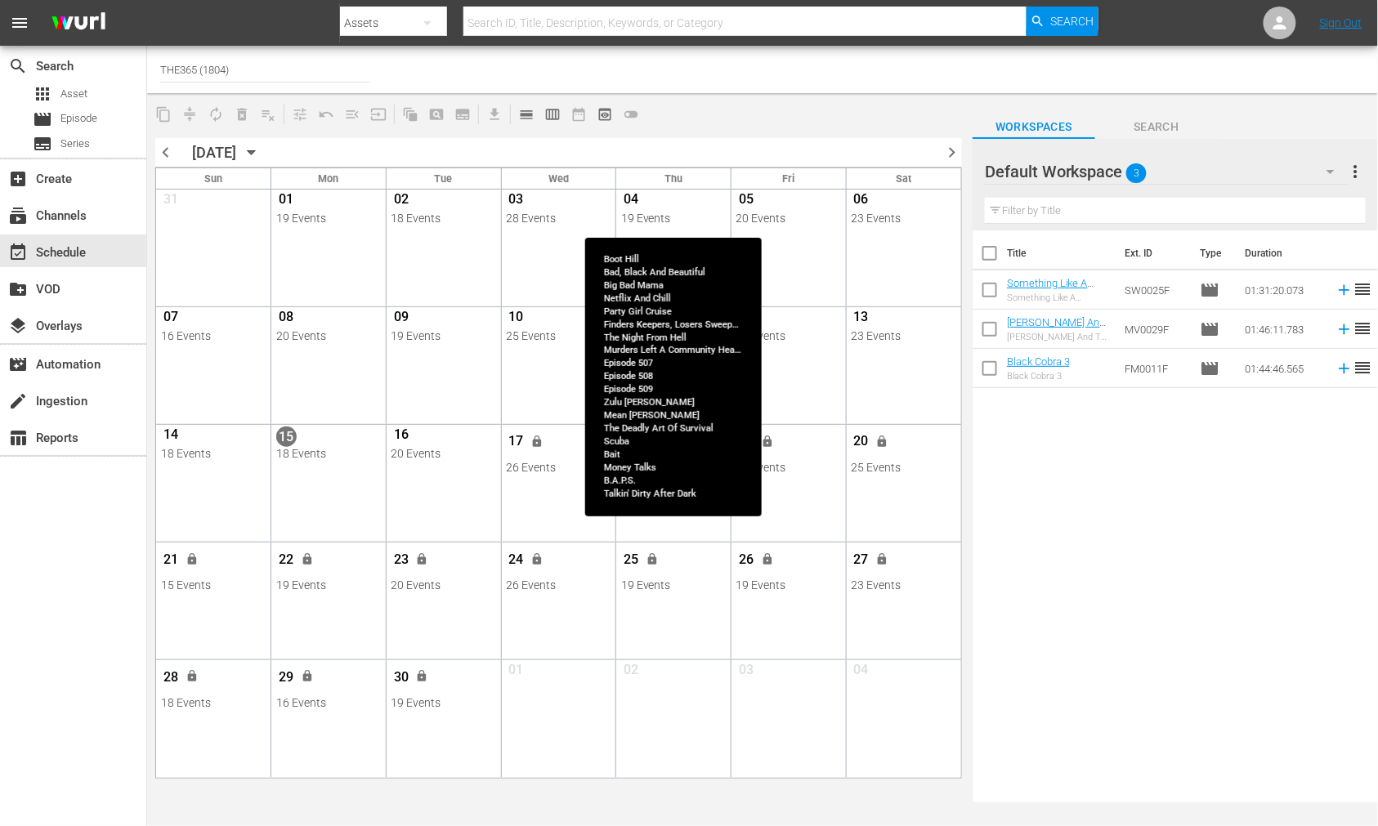
drag, startPoint x: 682, startPoint y: 239, endPoint x: 682, endPoint y: 199, distance: 40.0
click at [682, 199] on div "04" at bounding box center [673, 201] width 105 height 20
click at [699, 214] on div "View Lineup" at bounding box center [755, 219] width 152 height 25
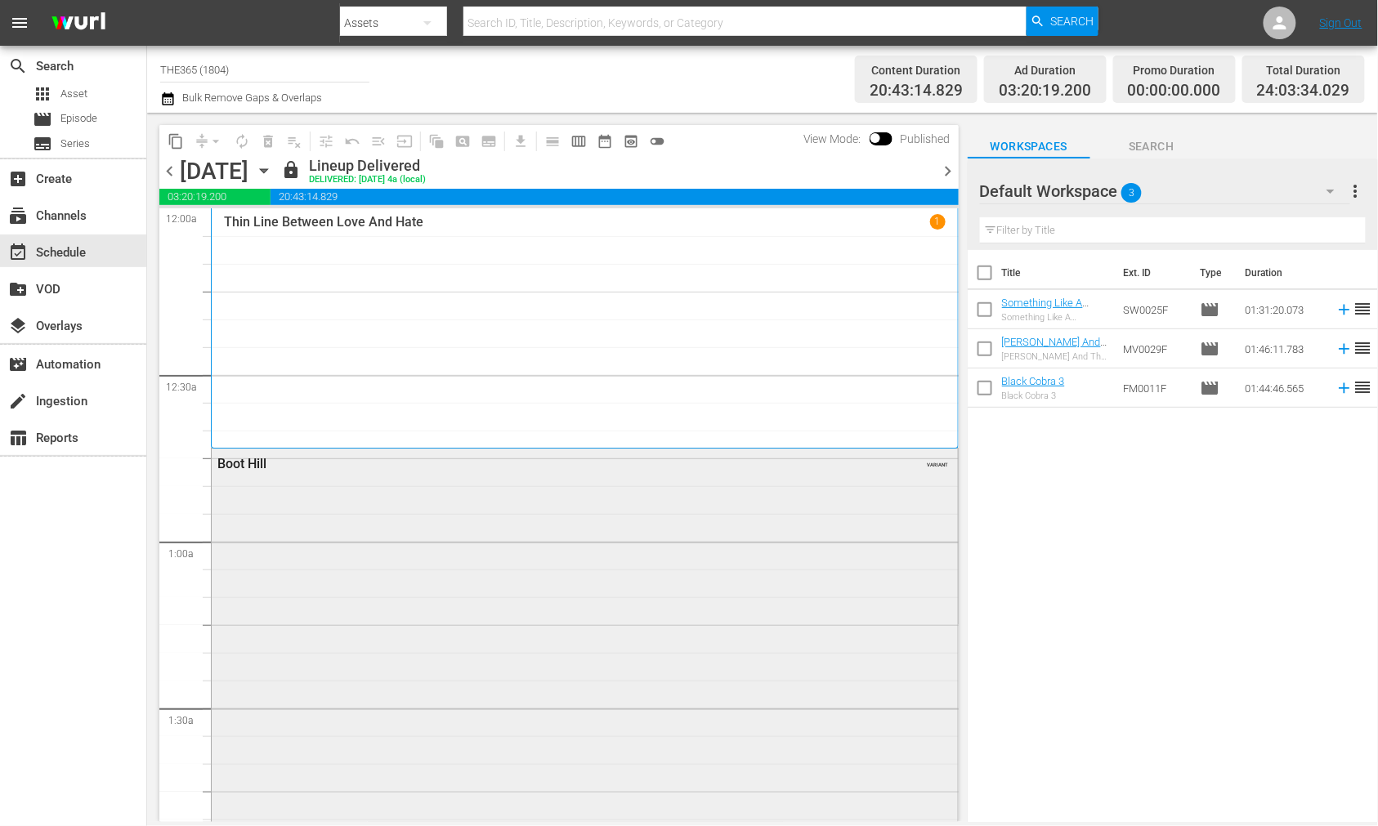
click at [295, 527] on div "Boot Hill VARIANT" at bounding box center [585, 742] width 746 height 586
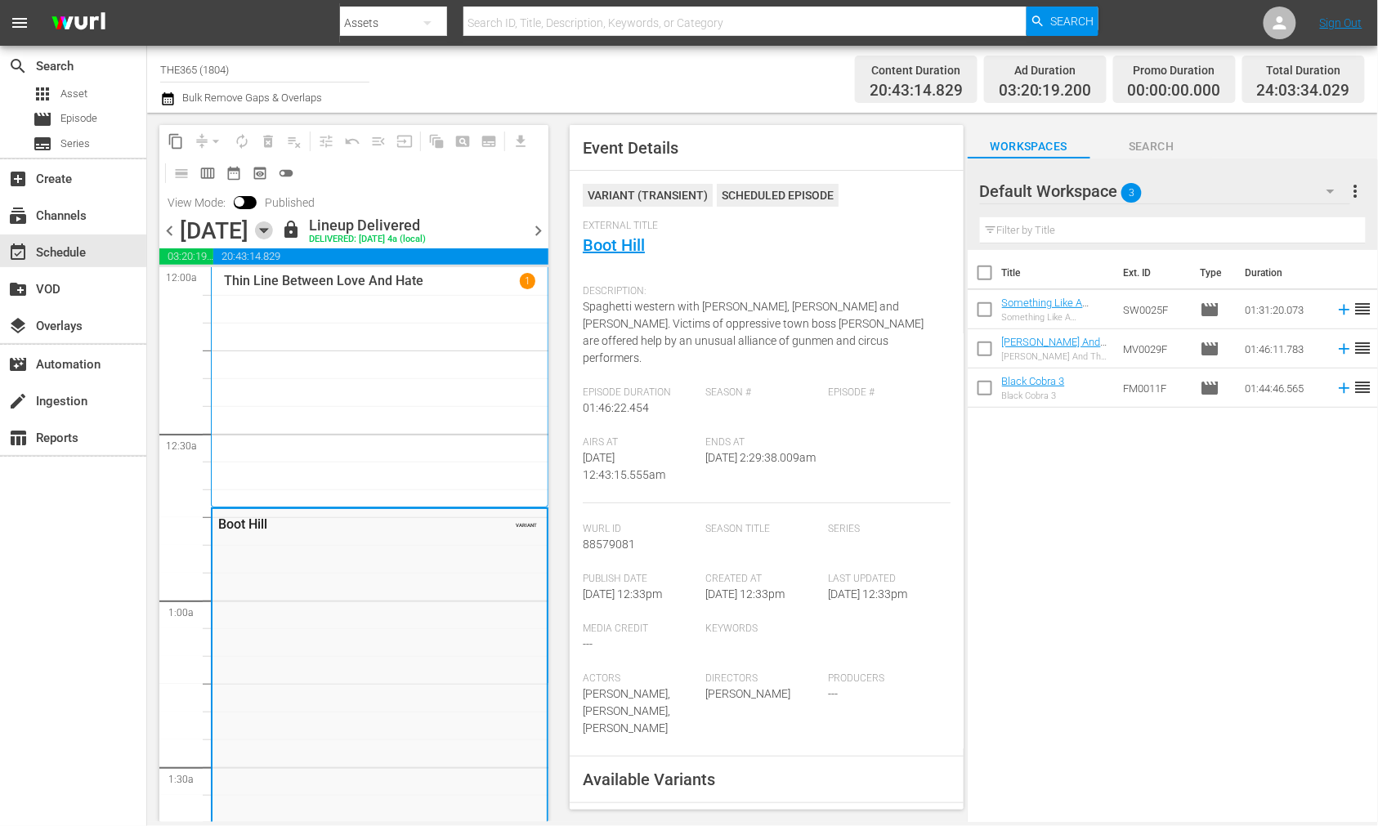
click at [273, 227] on icon "button" at bounding box center [264, 230] width 18 height 18
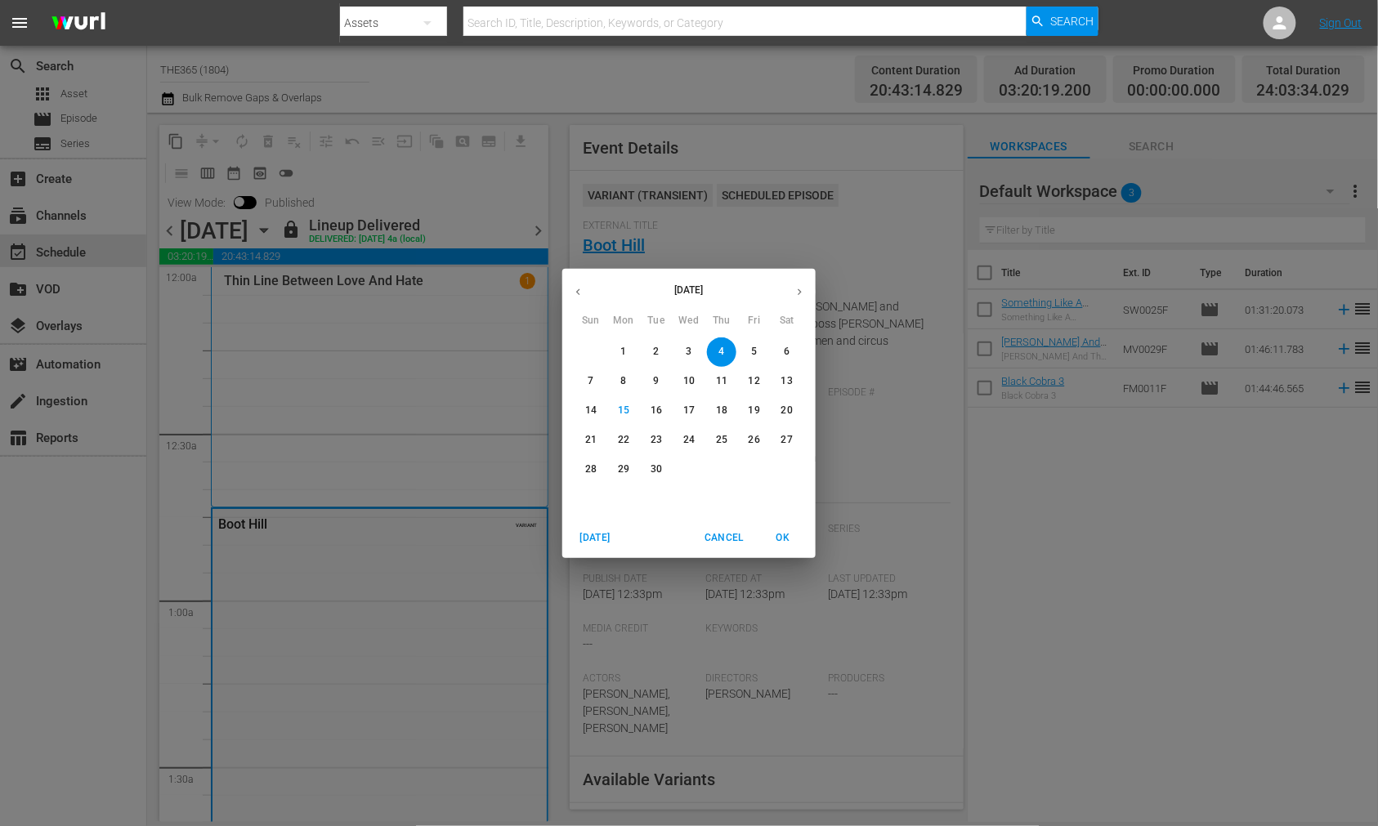
click at [579, 294] on icon "button" at bounding box center [578, 291] width 4 height 7
click at [723, 475] on p "28" at bounding box center [721, 470] width 11 height 14
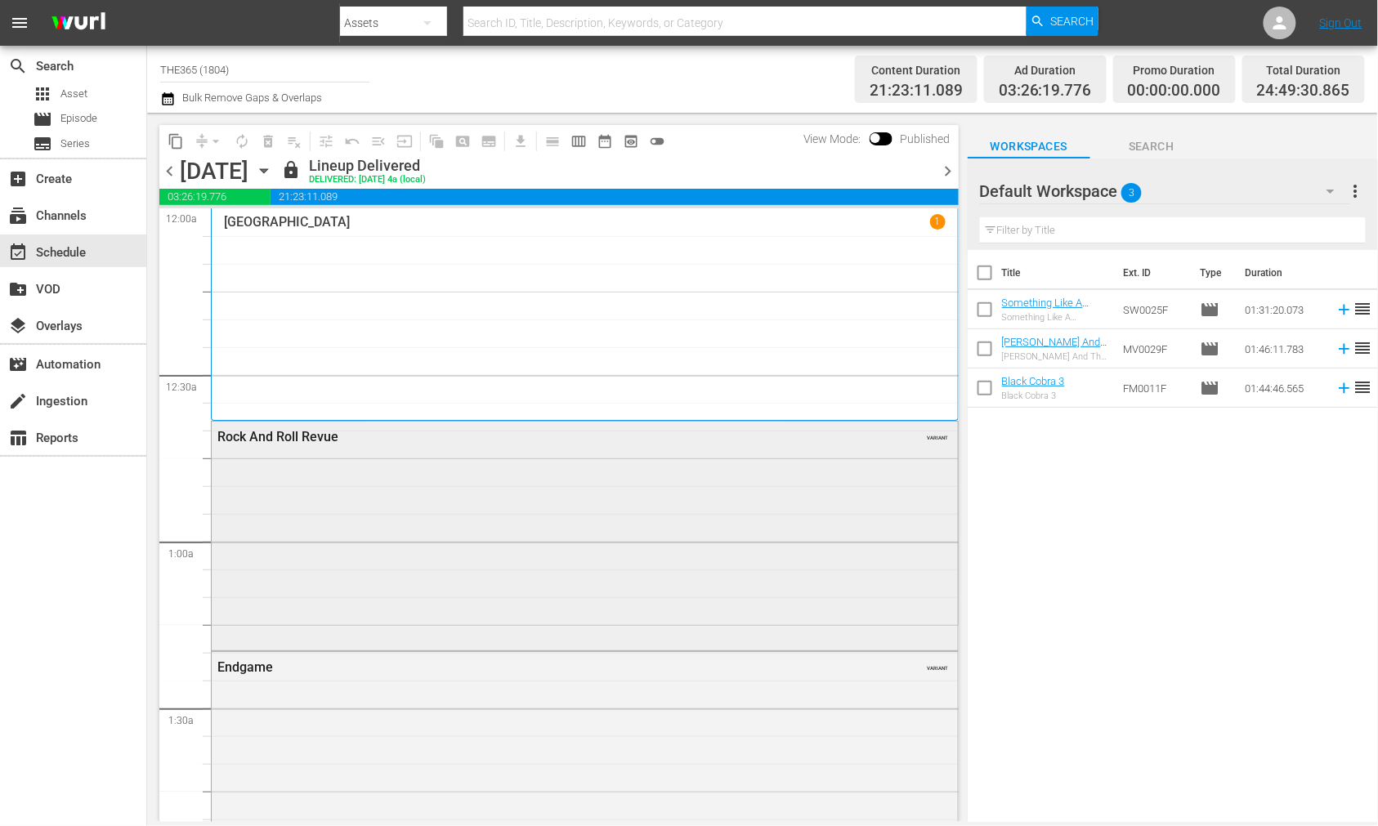
click at [552, 515] on div "Rock And Roll Revue VARIANT" at bounding box center [585, 535] width 746 height 226
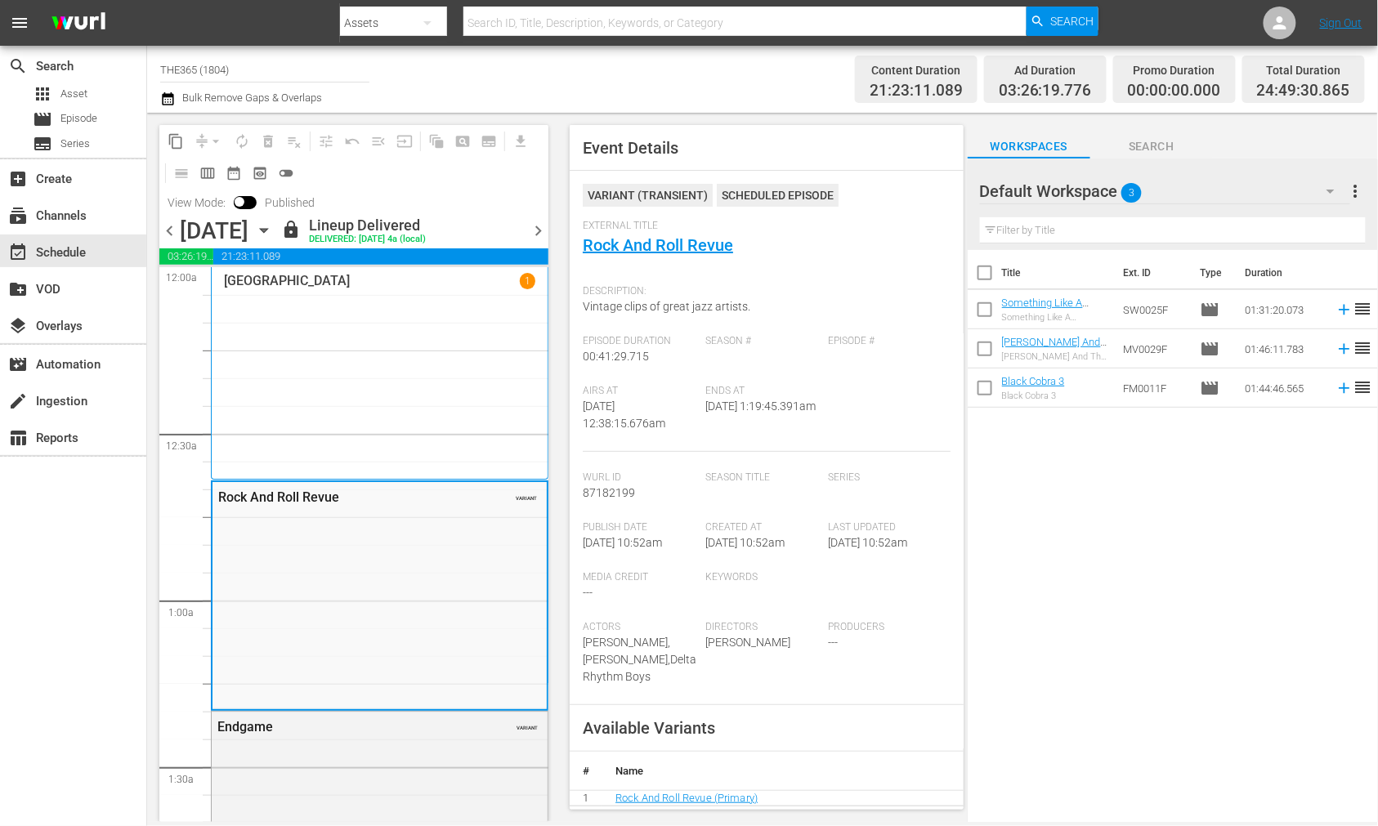
click at [273, 226] on icon "button" at bounding box center [264, 230] width 18 height 18
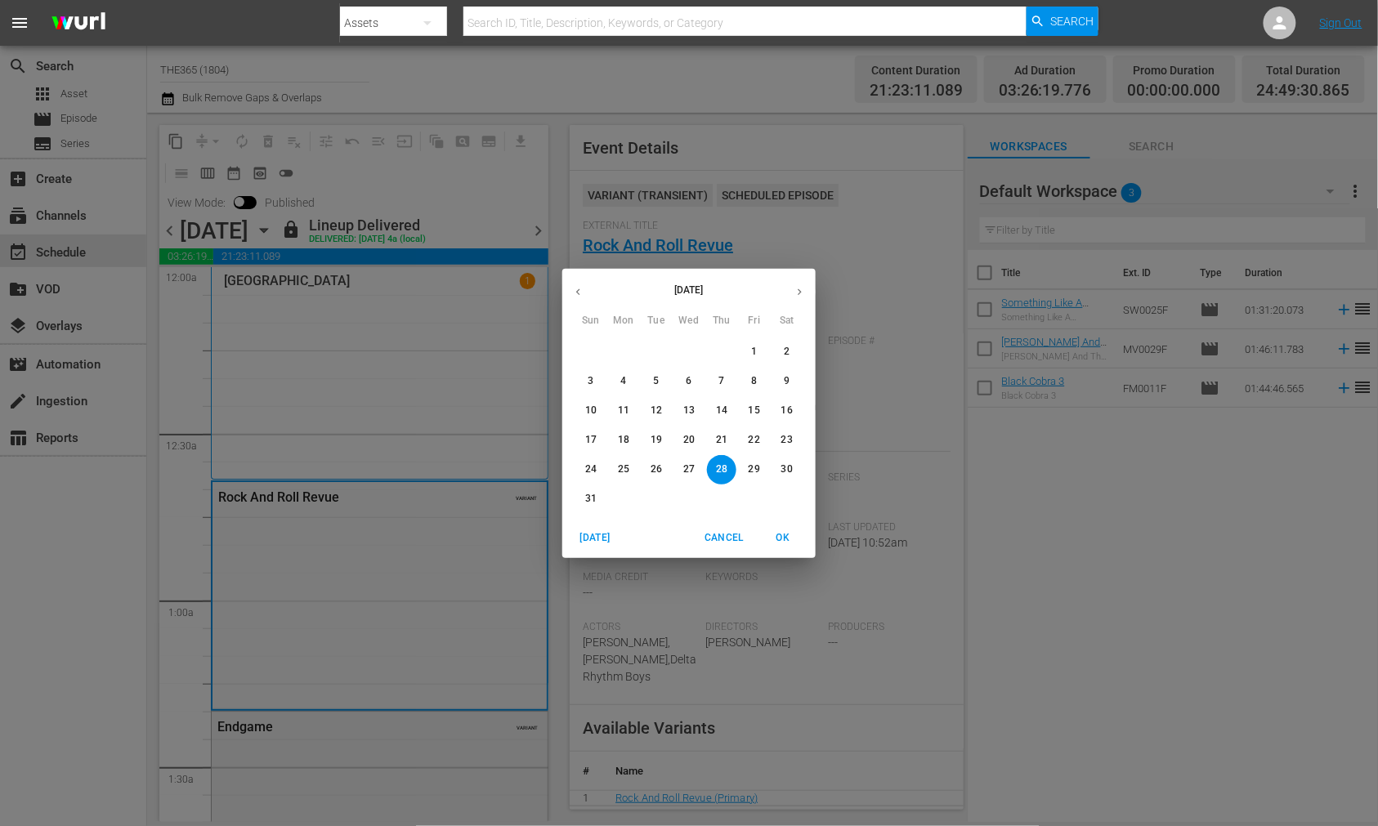
click at [718, 406] on p "14" at bounding box center [721, 411] width 11 height 14
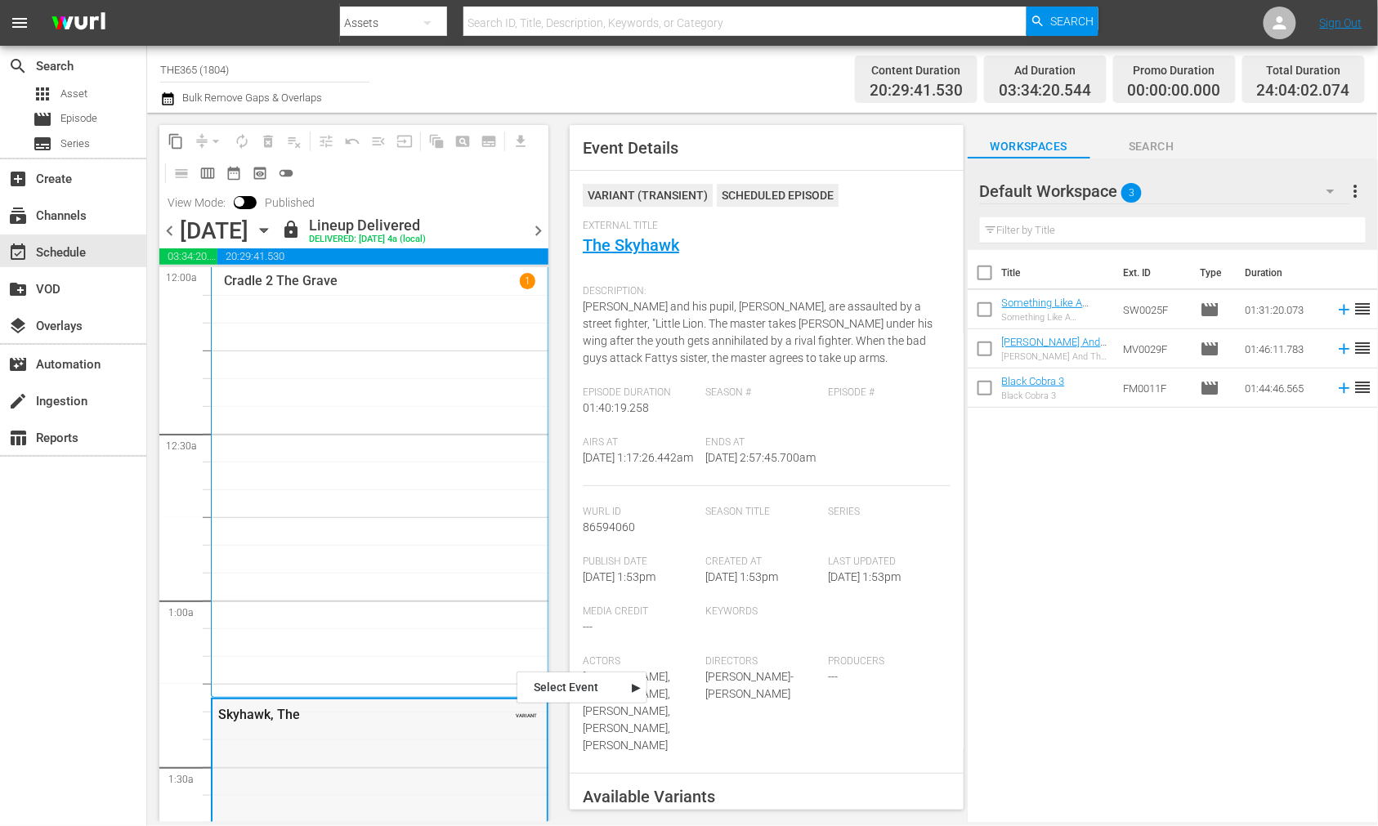
click at [273, 231] on icon "button" at bounding box center [264, 230] width 18 height 18
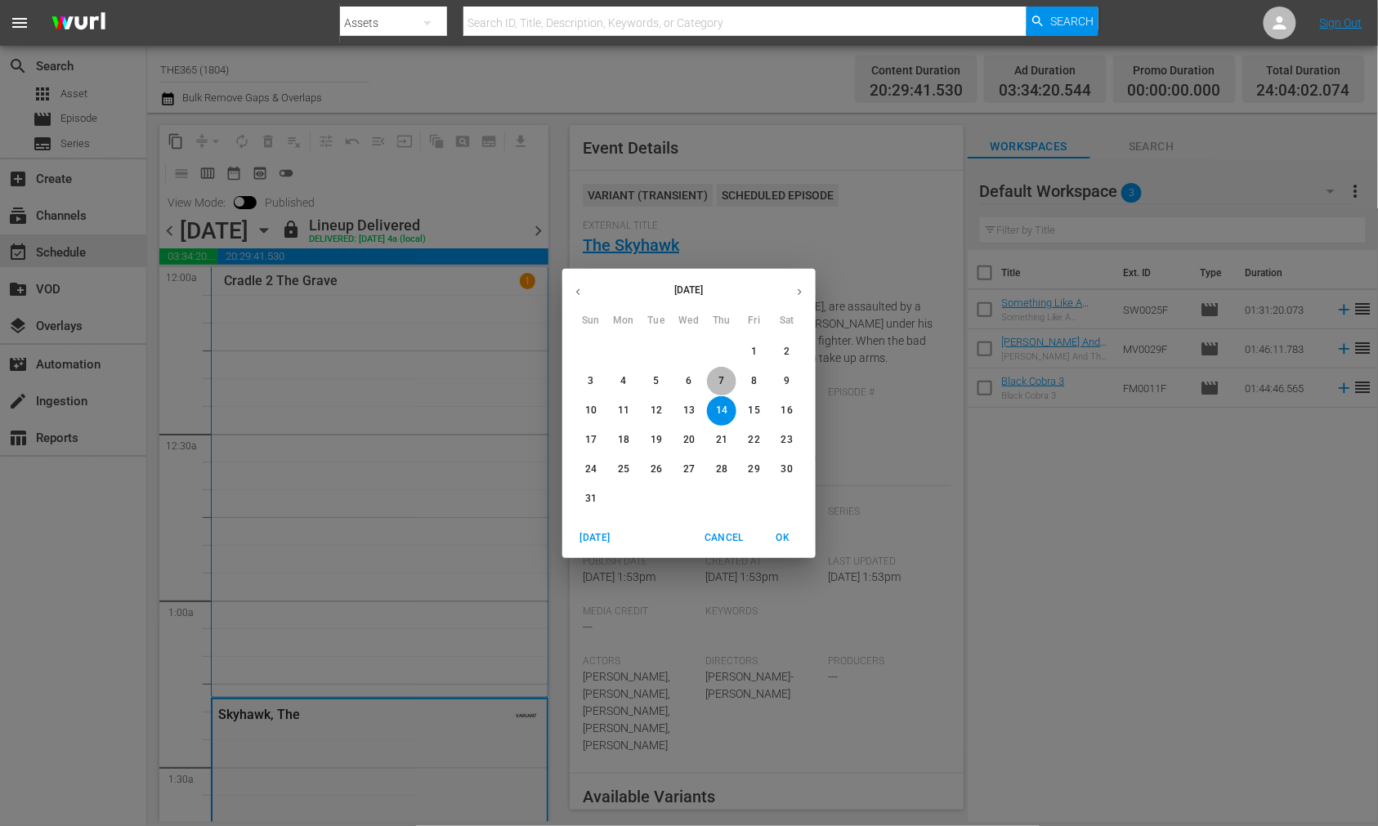
click at [717, 384] on span "7" at bounding box center [721, 381] width 29 height 14
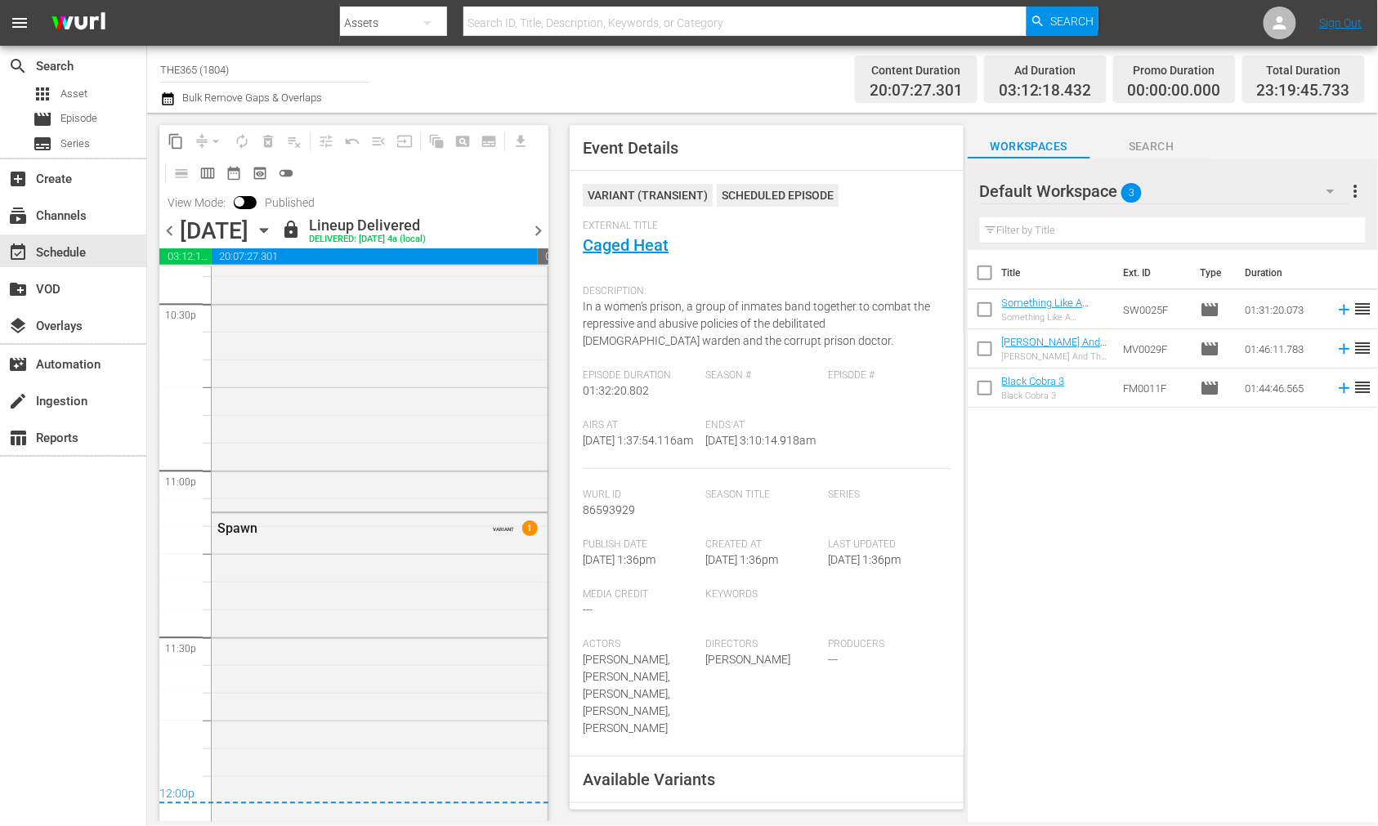
scroll to position [7451, 0]
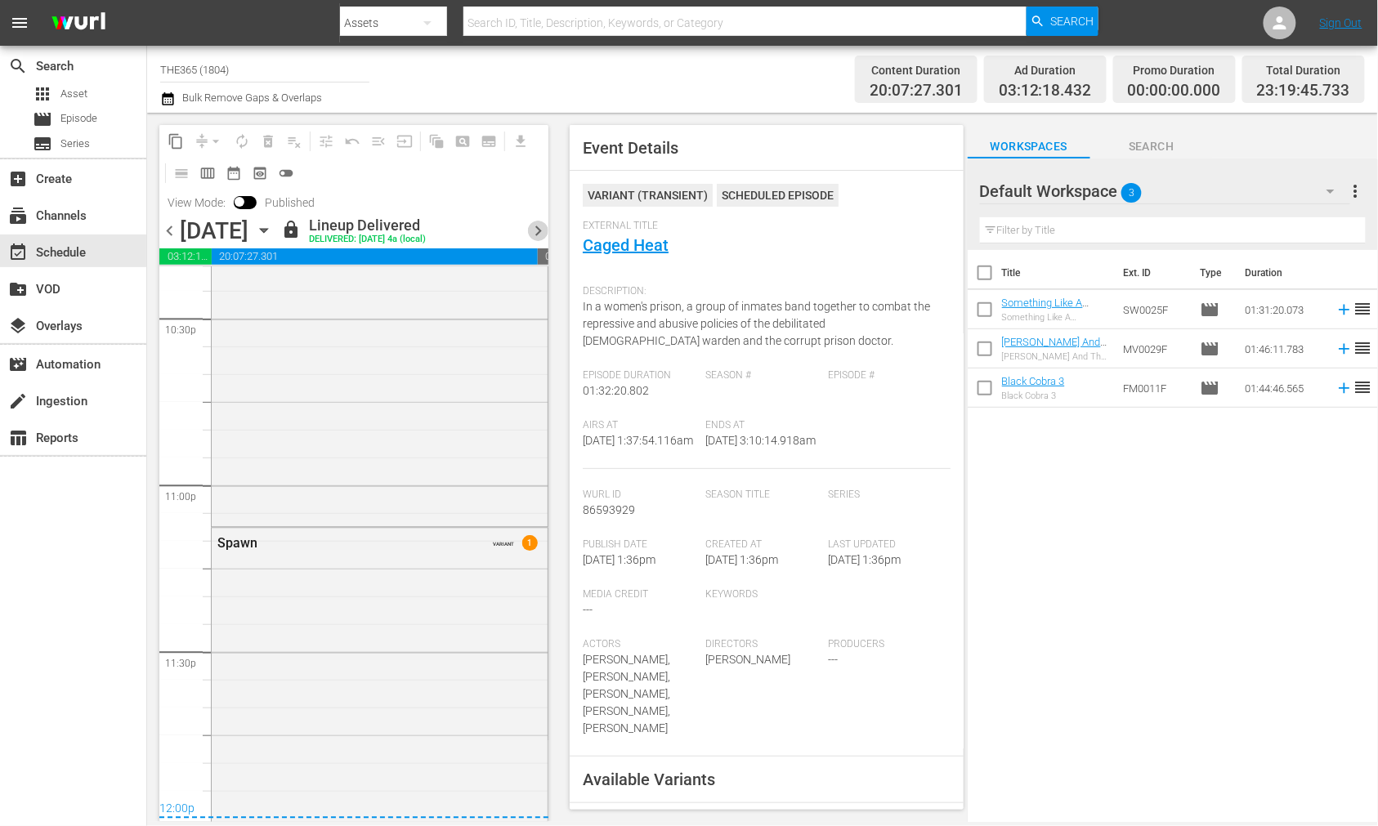
click at [540, 226] on span "chevron_right" at bounding box center [538, 231] width 20 height 20
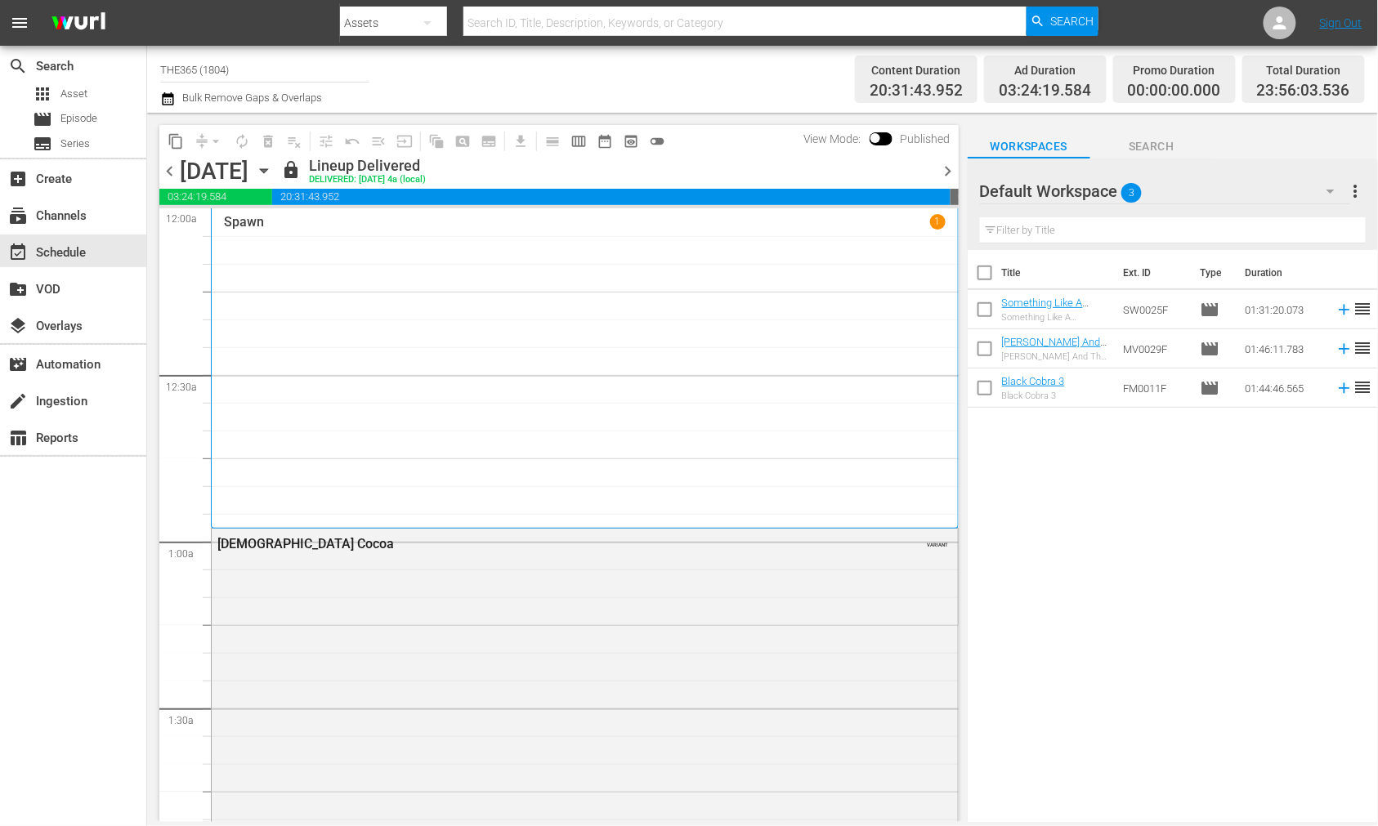
click at [605, 646] on div "Lady Cocoa VARIANT" at bounding box center [585, 839] width 746 height 621
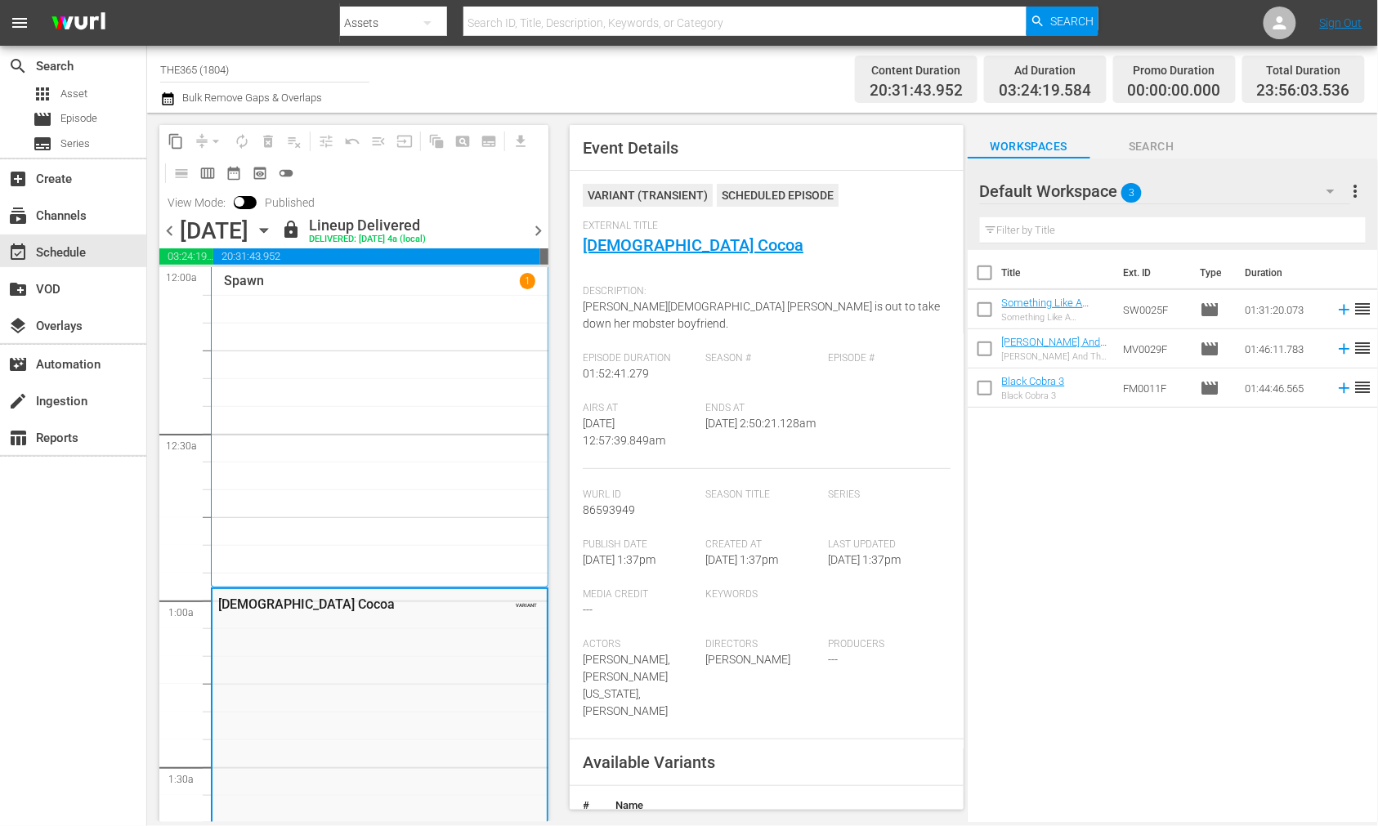
click at [537, 226] on span "chevron_right" at bounding box center [538, 231] width 20 height 20
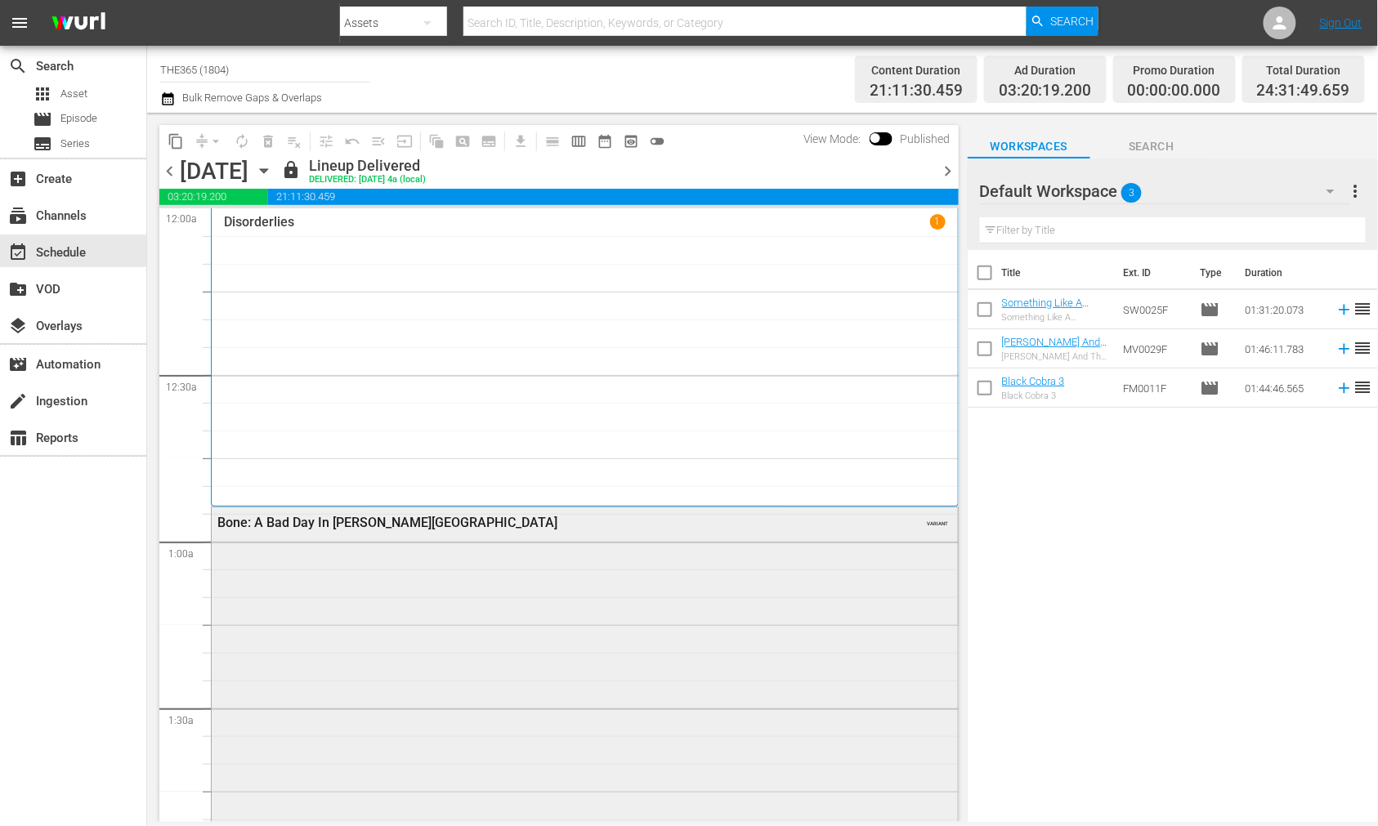
click at [270, 576] on div "Bone: A Bad Day In Beverly Hills VARIANT" at bounding box center [585, 805] width 746 height 597
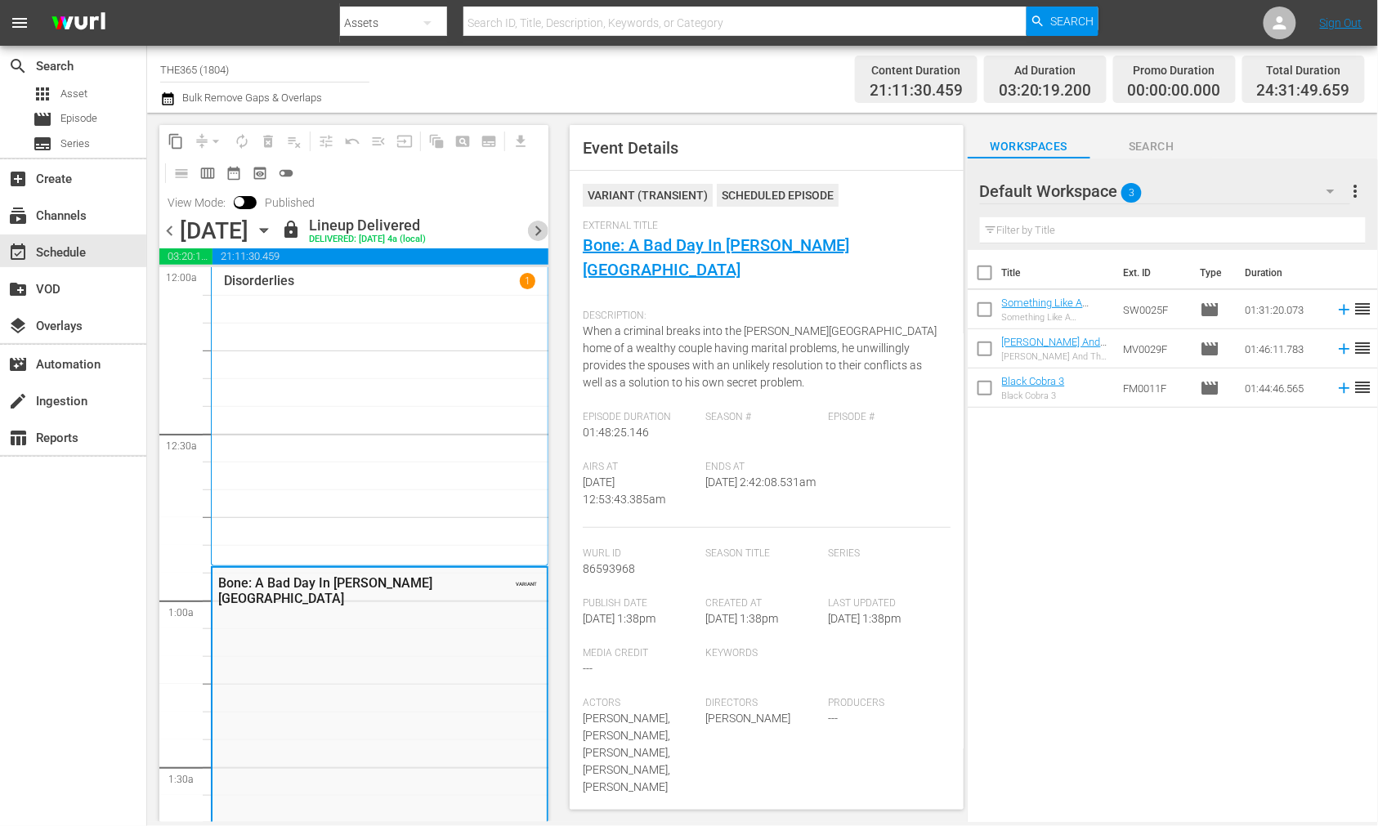
click at [533, 232] on span "chevron_right" at bounding box center [538, 231] width 20 height 20
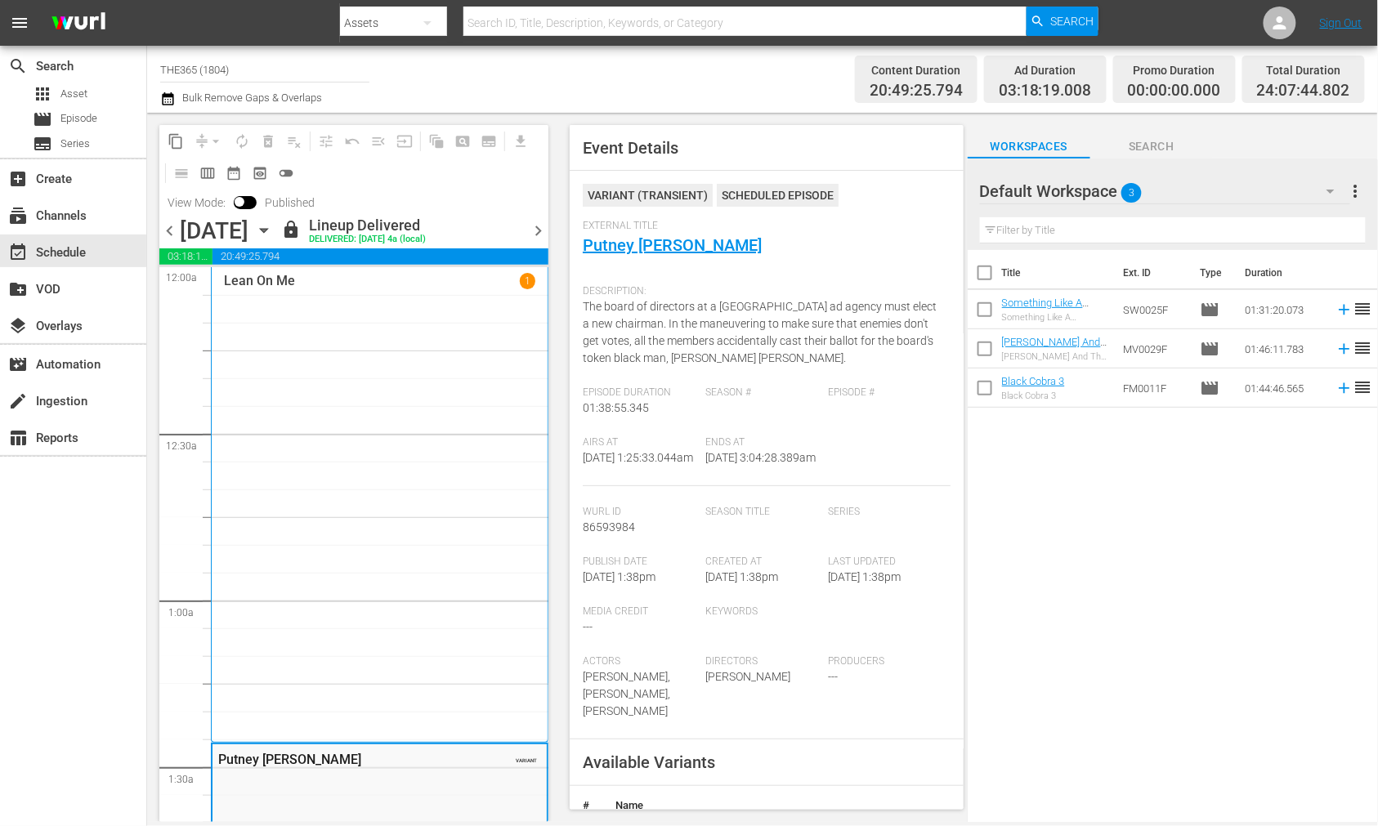
scroll to position [272, 0]
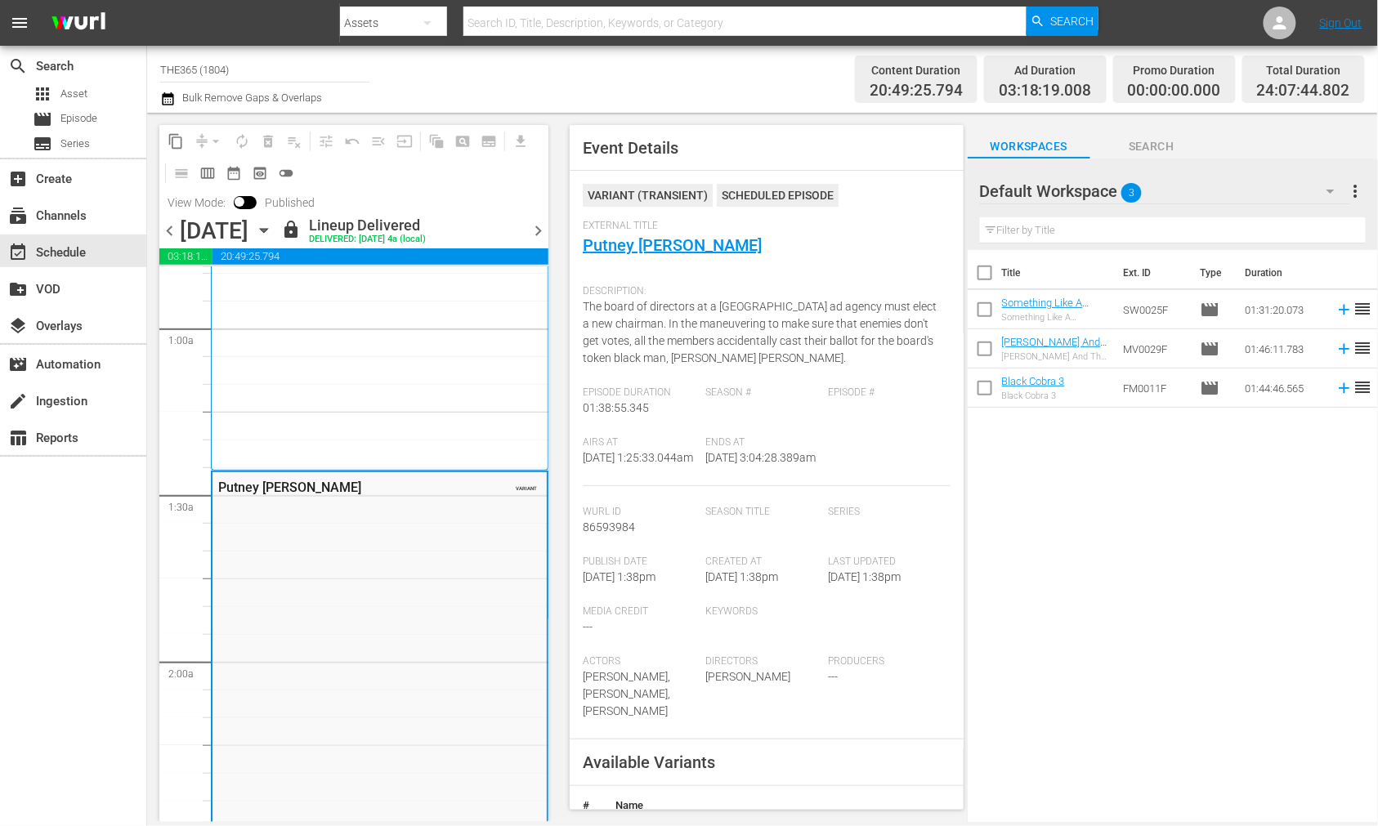
drag, startPoint x: 537, startPoint y: 226, endPoint x: 1198, endPoint y: 289, distance: 664.2
click at [537, 226] on span "chevron_right" at bounding box center [538, 231] width 20 height 20
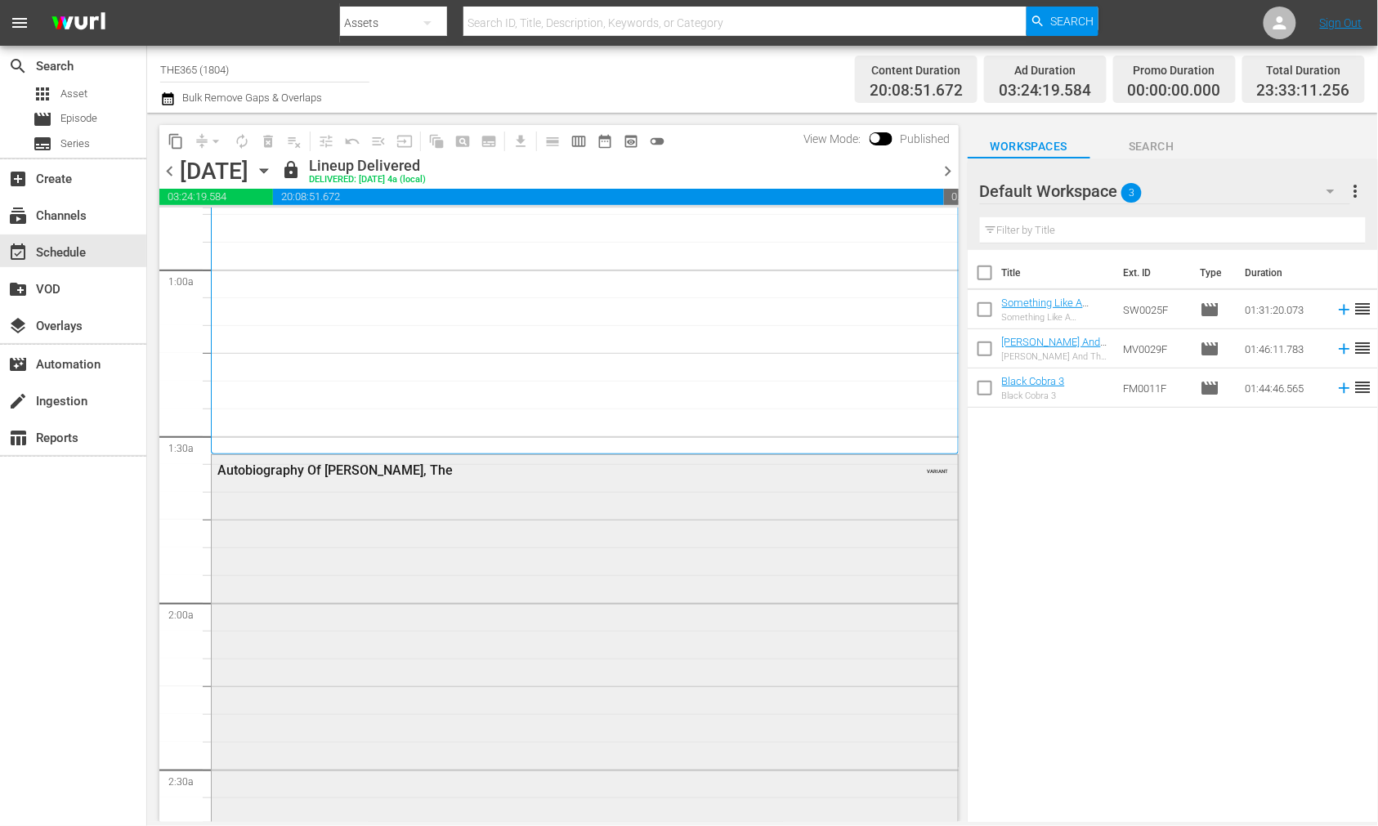
click at [414, 531] on div "Autobiography Of Miss Jane Pittman, The VARIANT" at bounding box center [585, 802] width 746 height 694
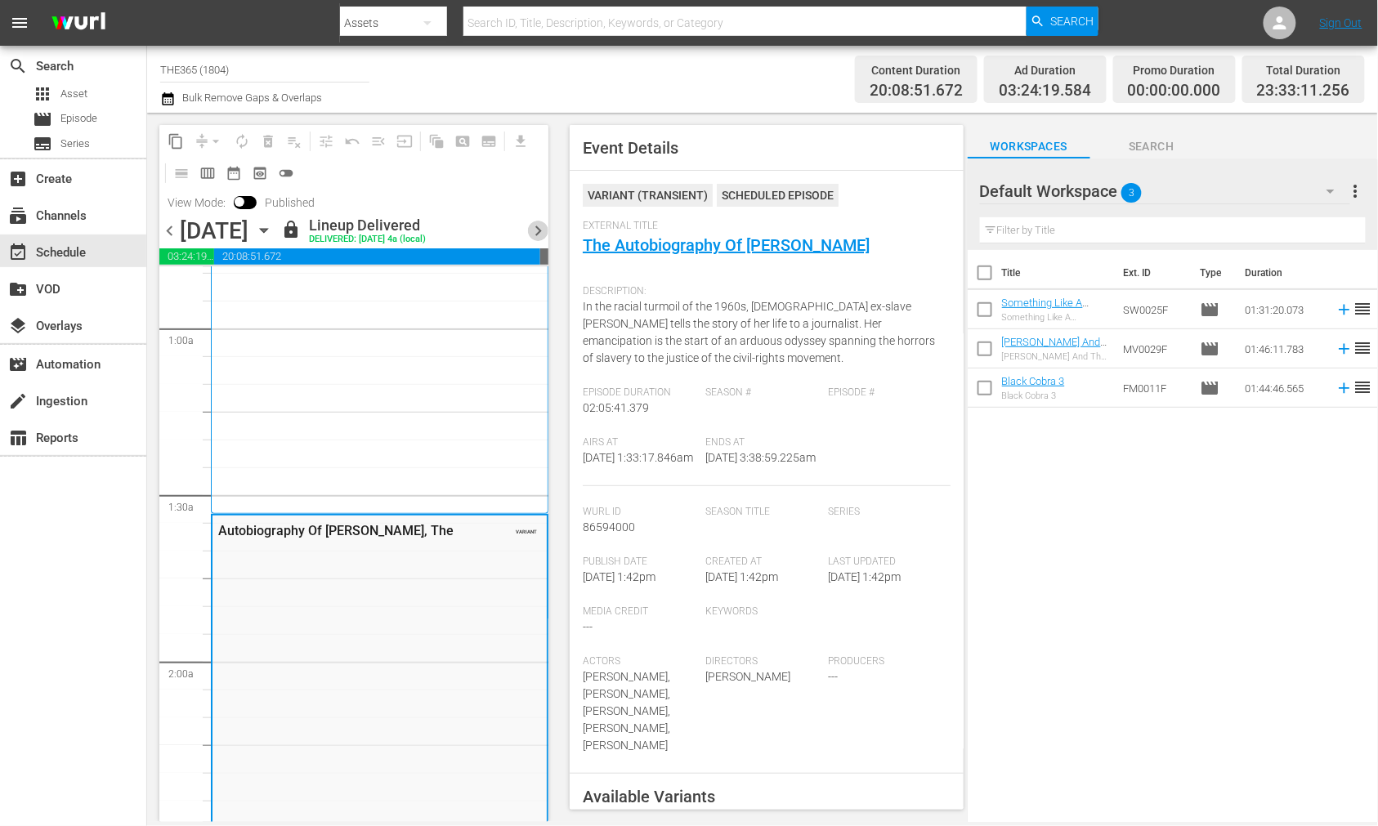
click at [536, 227] on span "chevron_right" at bounding box center [538, 231] width 20 height 20
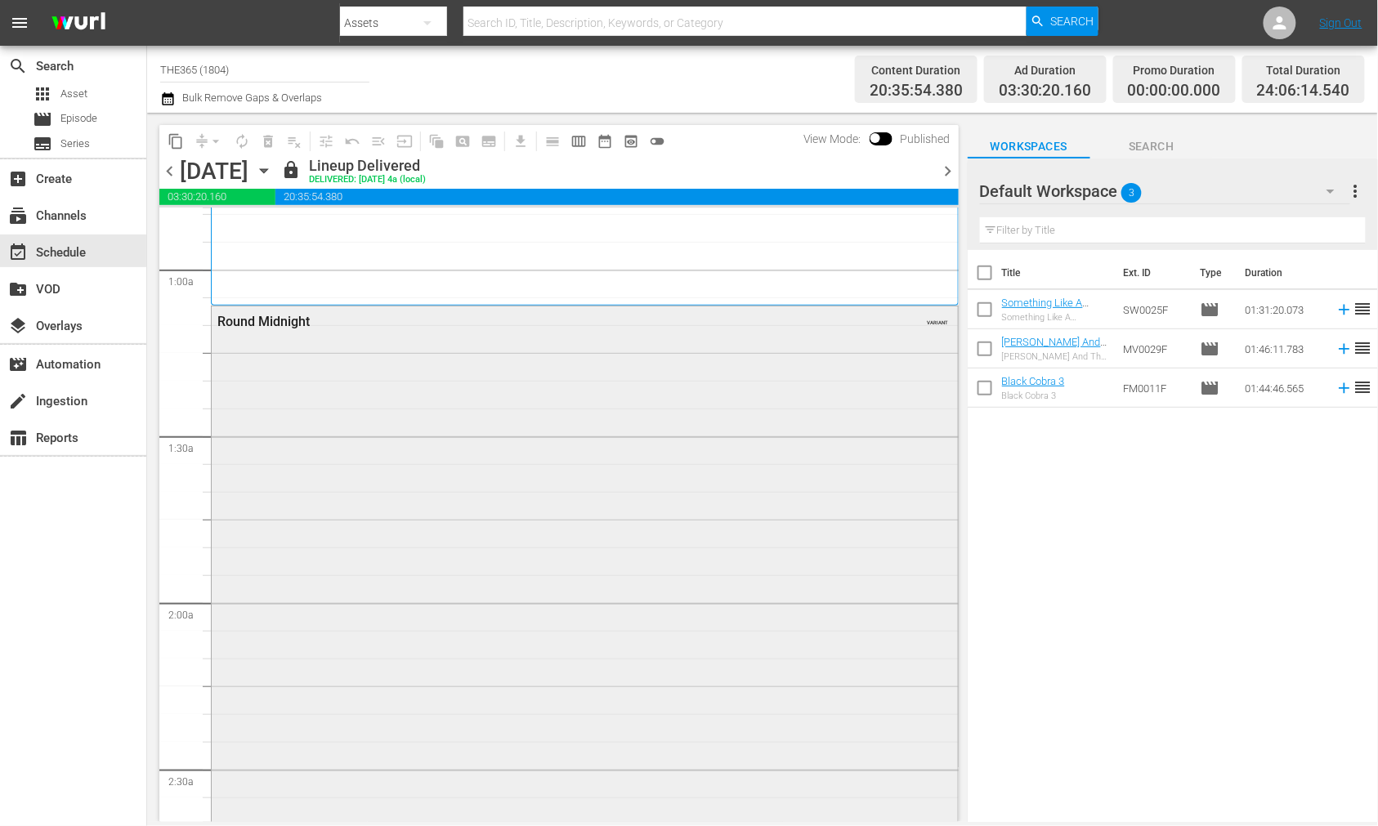
click at [267, 441] on div "Round Midnight VARIANT" at bounding box center [585, 723] width 746 height 834
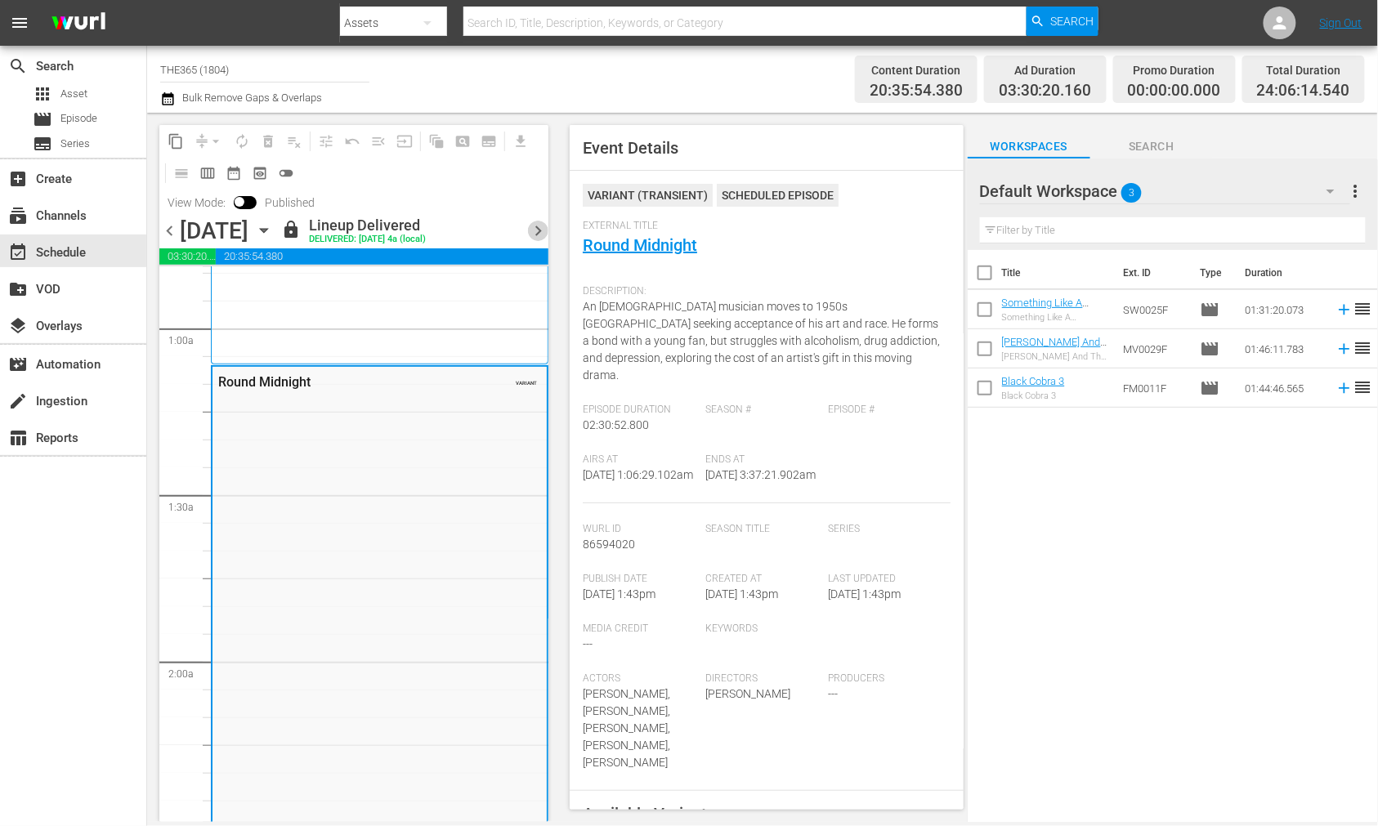
click at [535, 225] on span "chevron_right" at bounding box center [538, 231] width 20 height 20
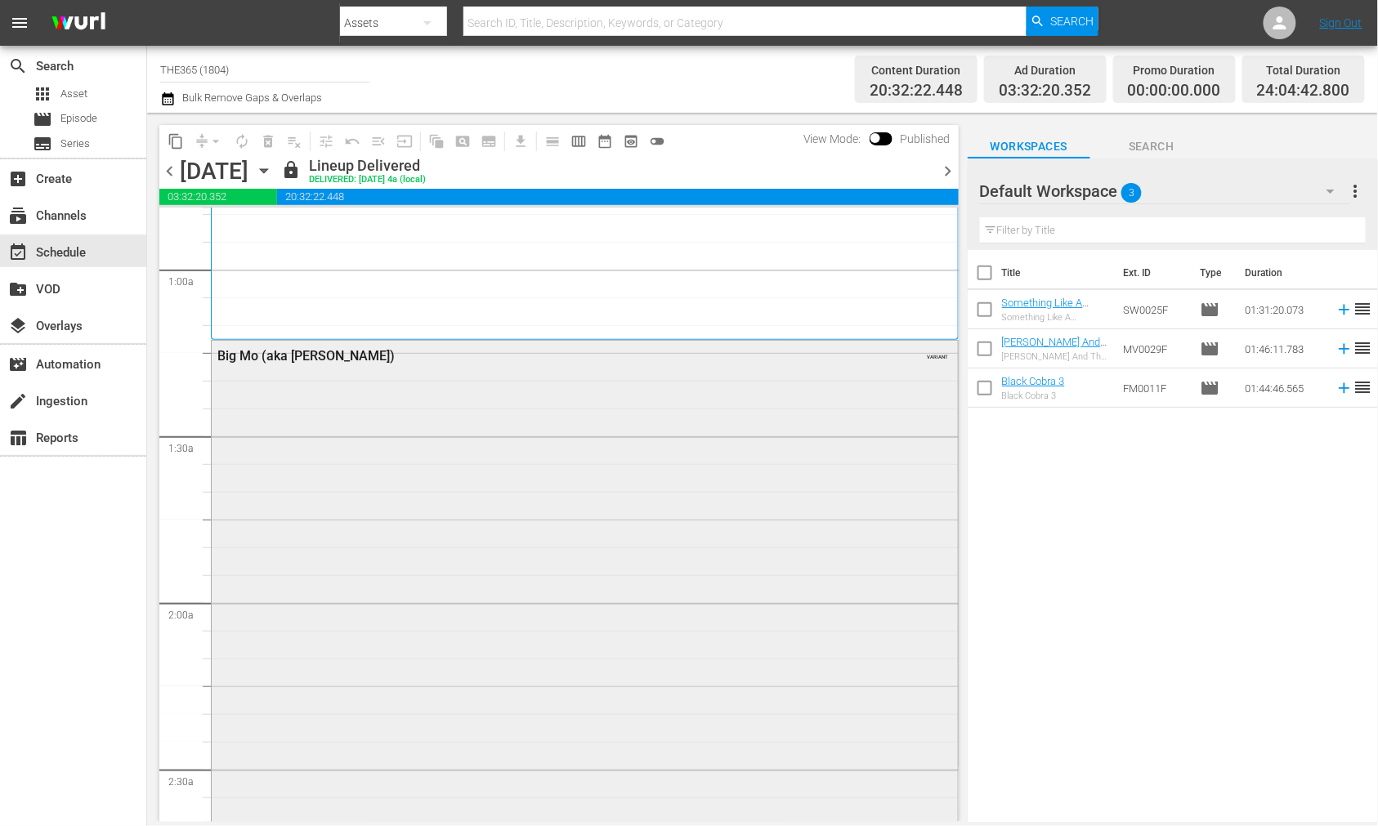
click at [580, 494] on div "Big Mo (aka Maurie) VARIANT" at bounding box center [585, 660] width 746 height 639
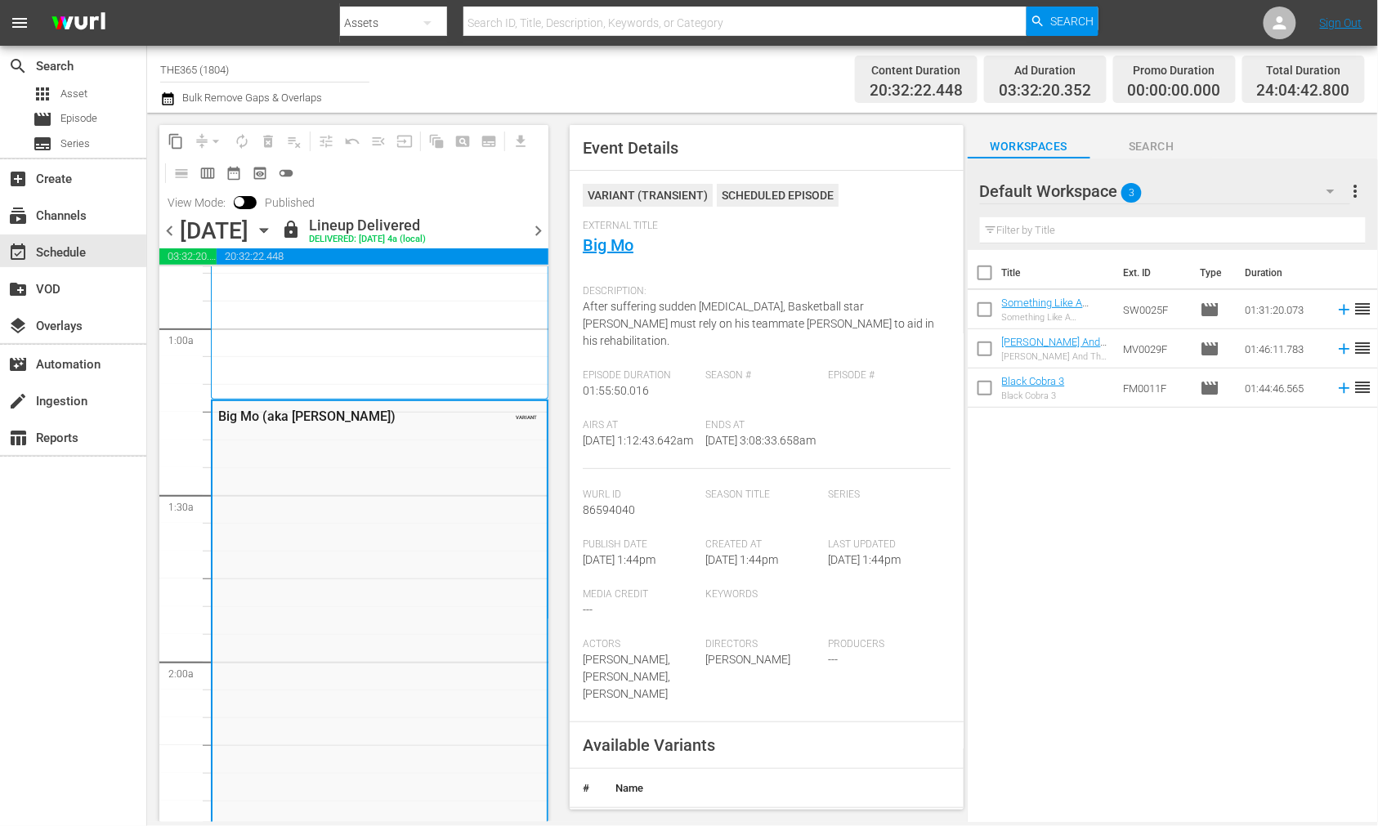
click at [543, 230] on span "chevron_right" at bounding box center [538, 231] width 20 height 20
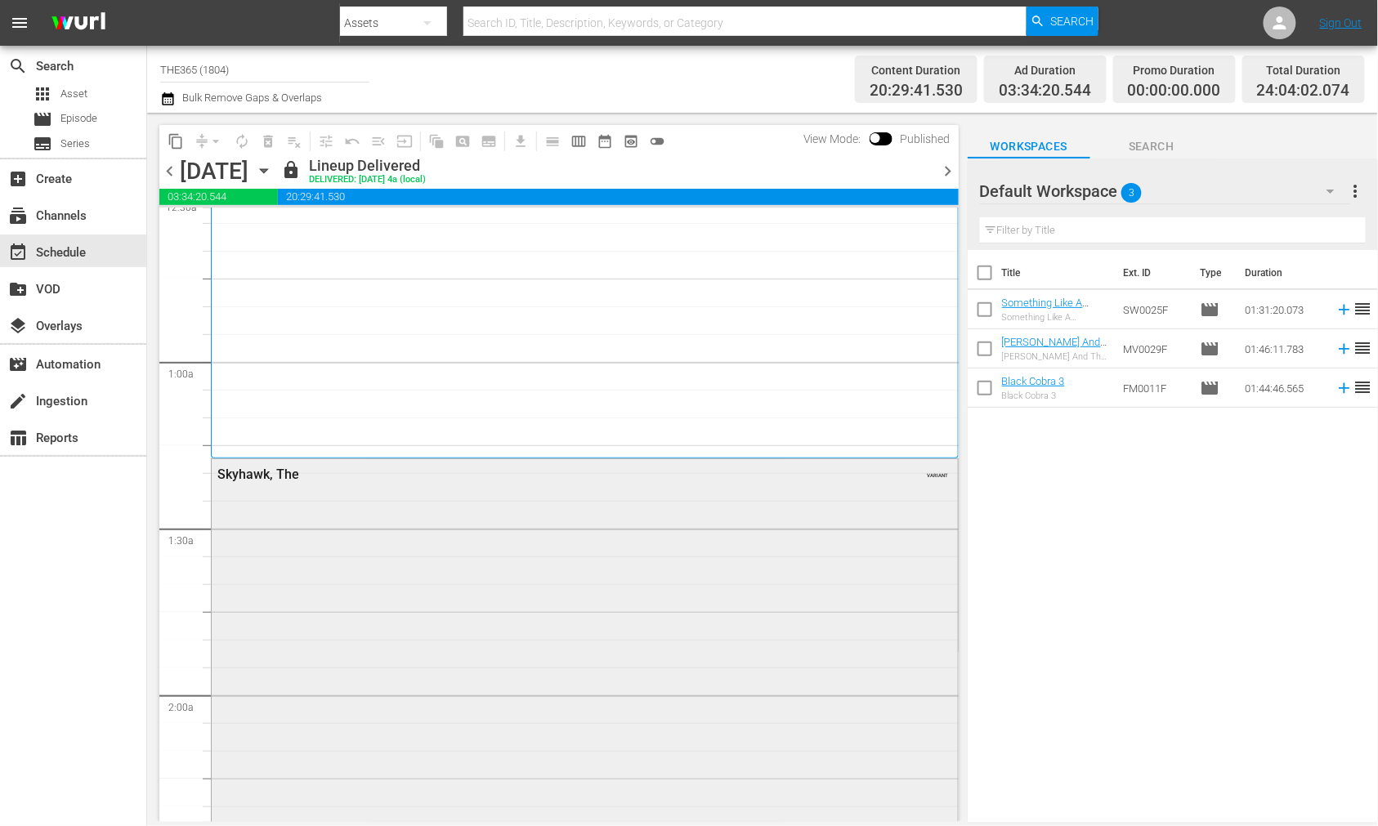
scroll to position [181, 0]
click at [372, 569] on div "Skyhawk, The VARIANT" at bounding box center [585, 734] width 746 height 552
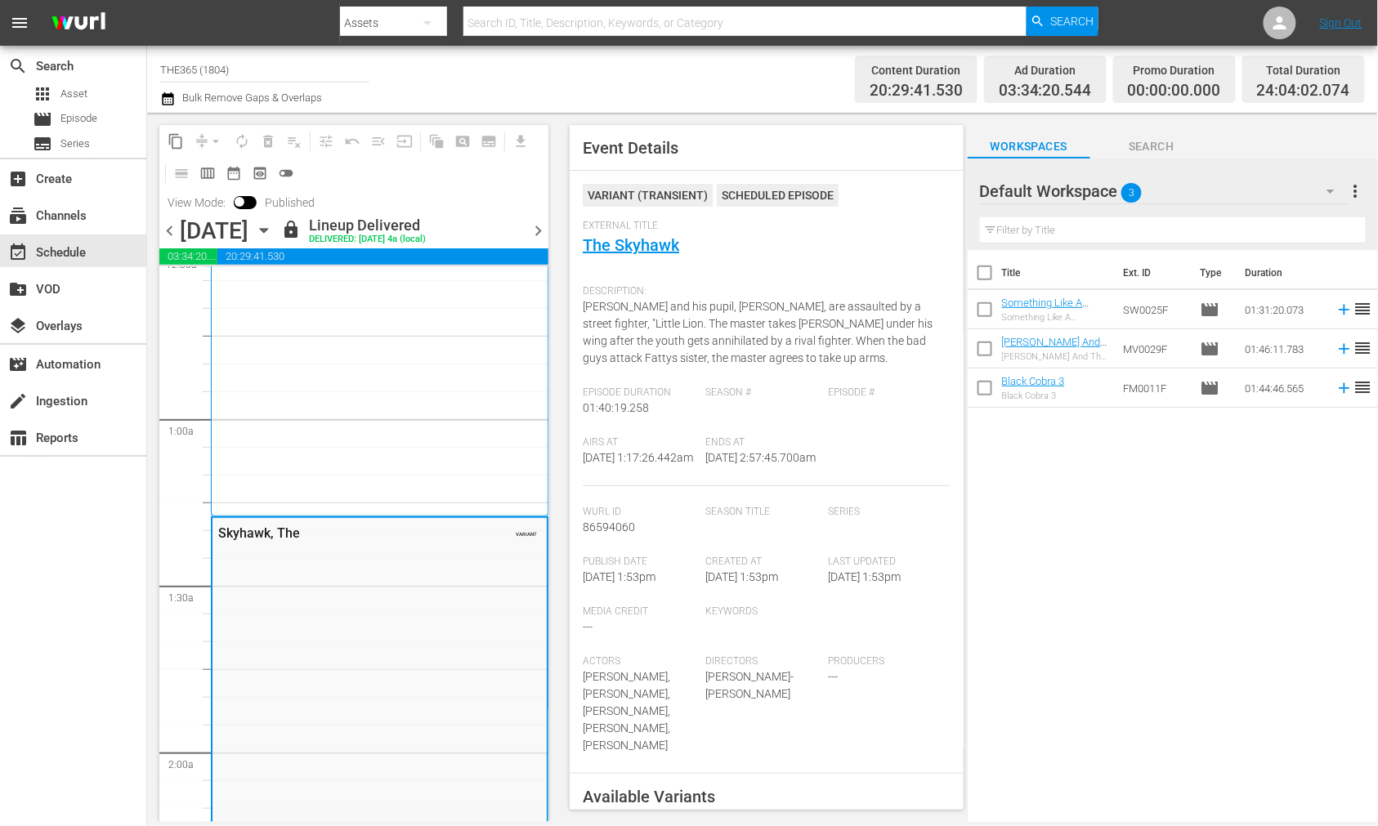
click at [535, 230] on span "chevron_right" at bounding box center [538, 231] width 20 height 20
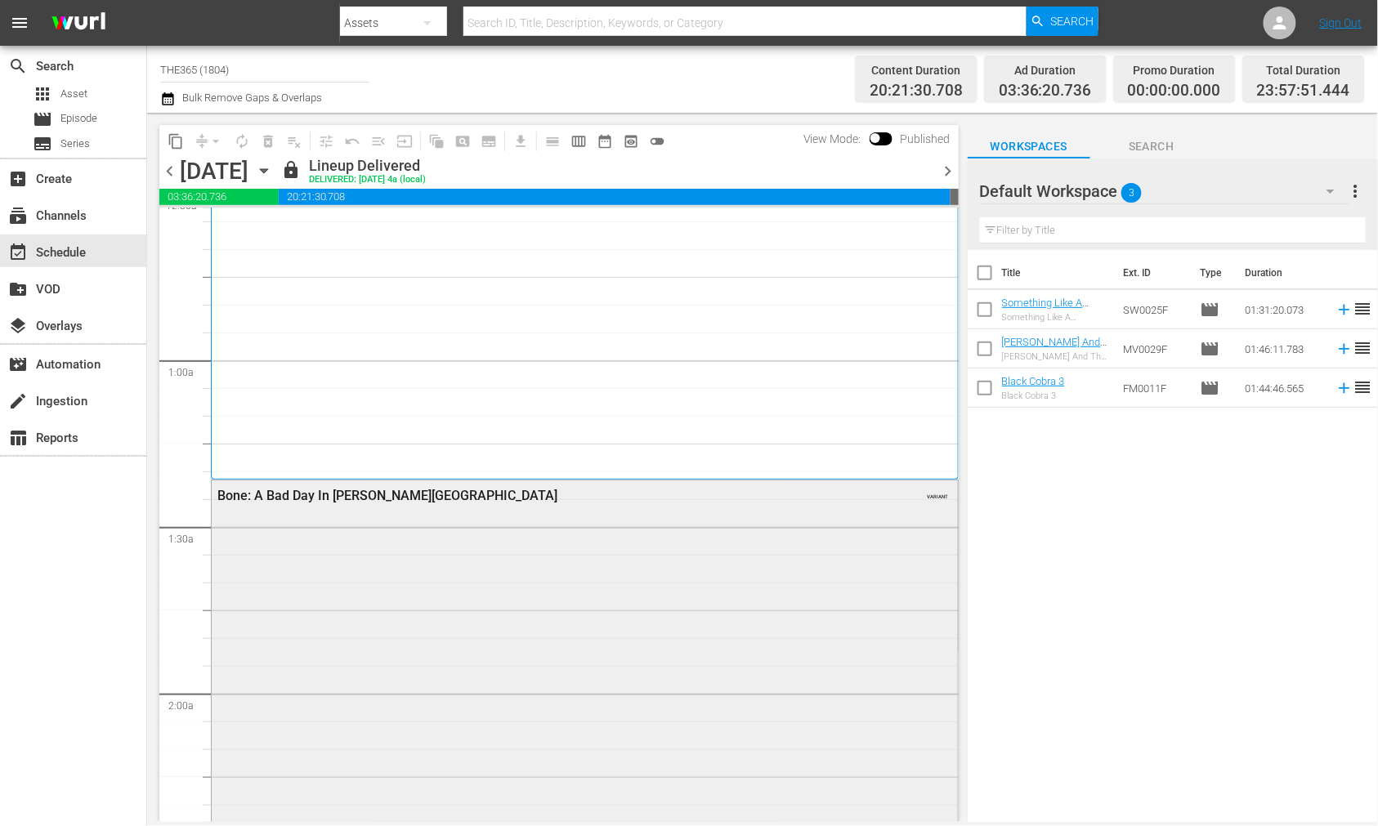
click at [581, 588] on div "Bone: A Bad Day In Beverly Hills VARIANT" at bounding box center [585, 779] width 746 height 597
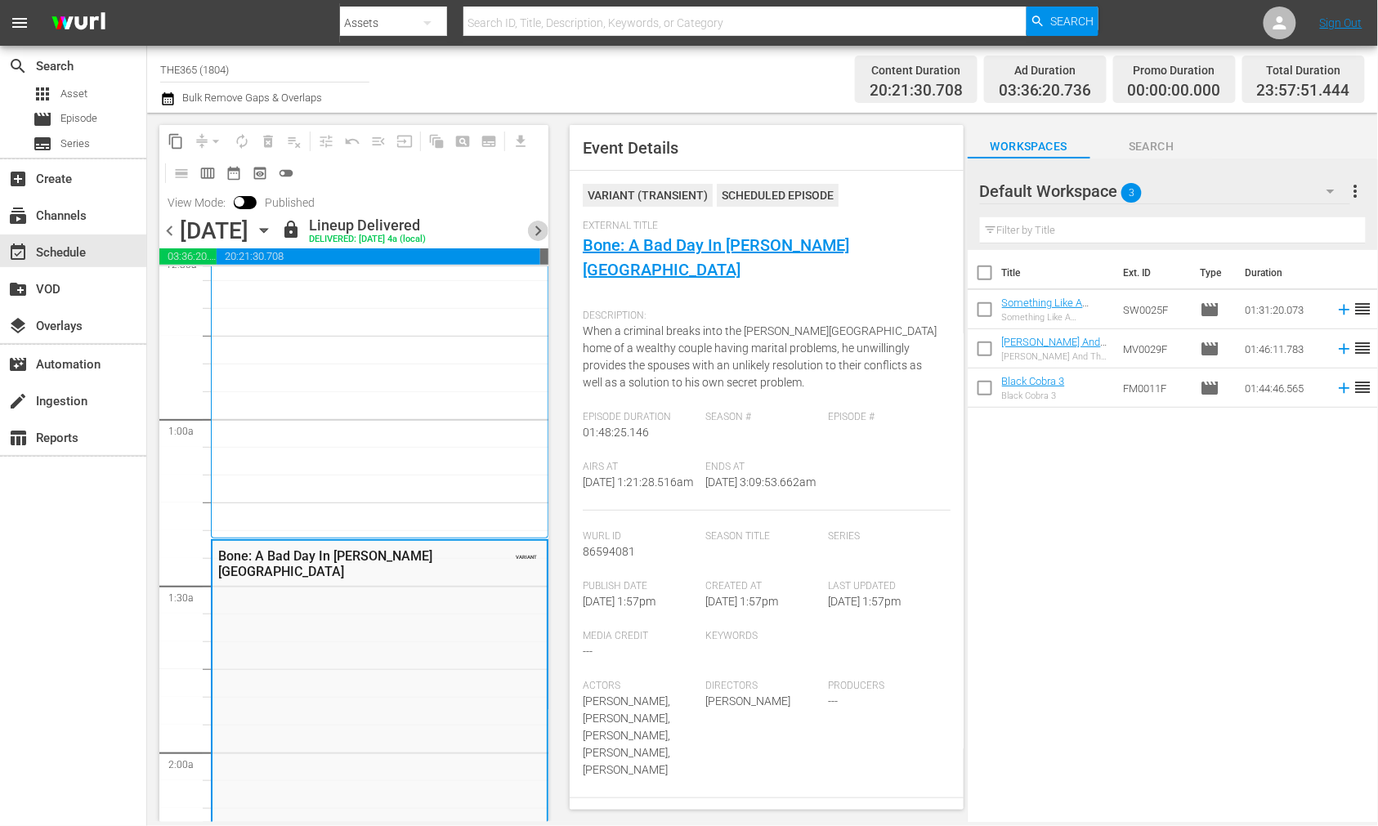
click at [536, 221] on span "chevron_right" at bounding box center [538, 231] width 20 height 20
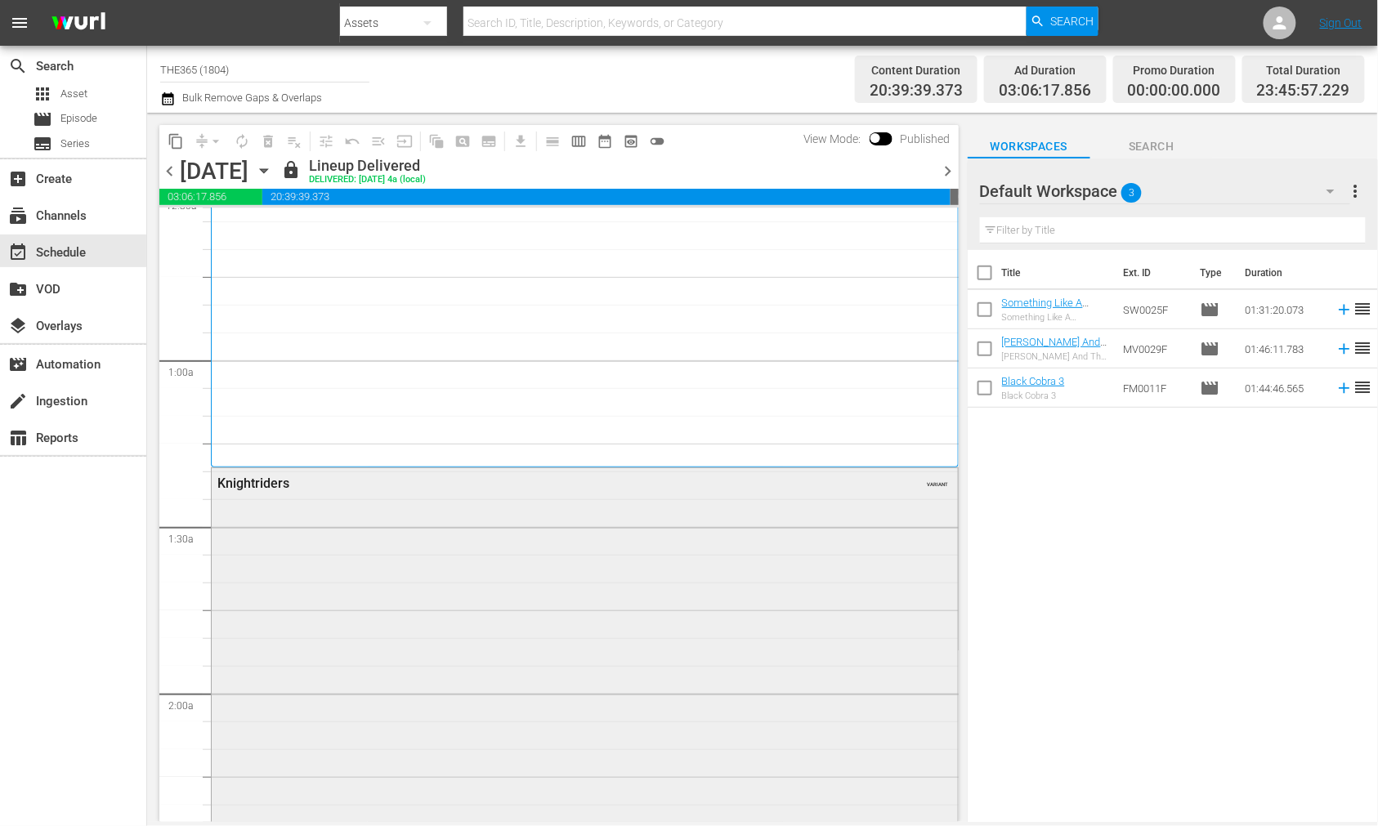
drag, startPoint x: 511, startPoint y: 535, endPoint x: 484, endPoint y: 557, distance: 34.3
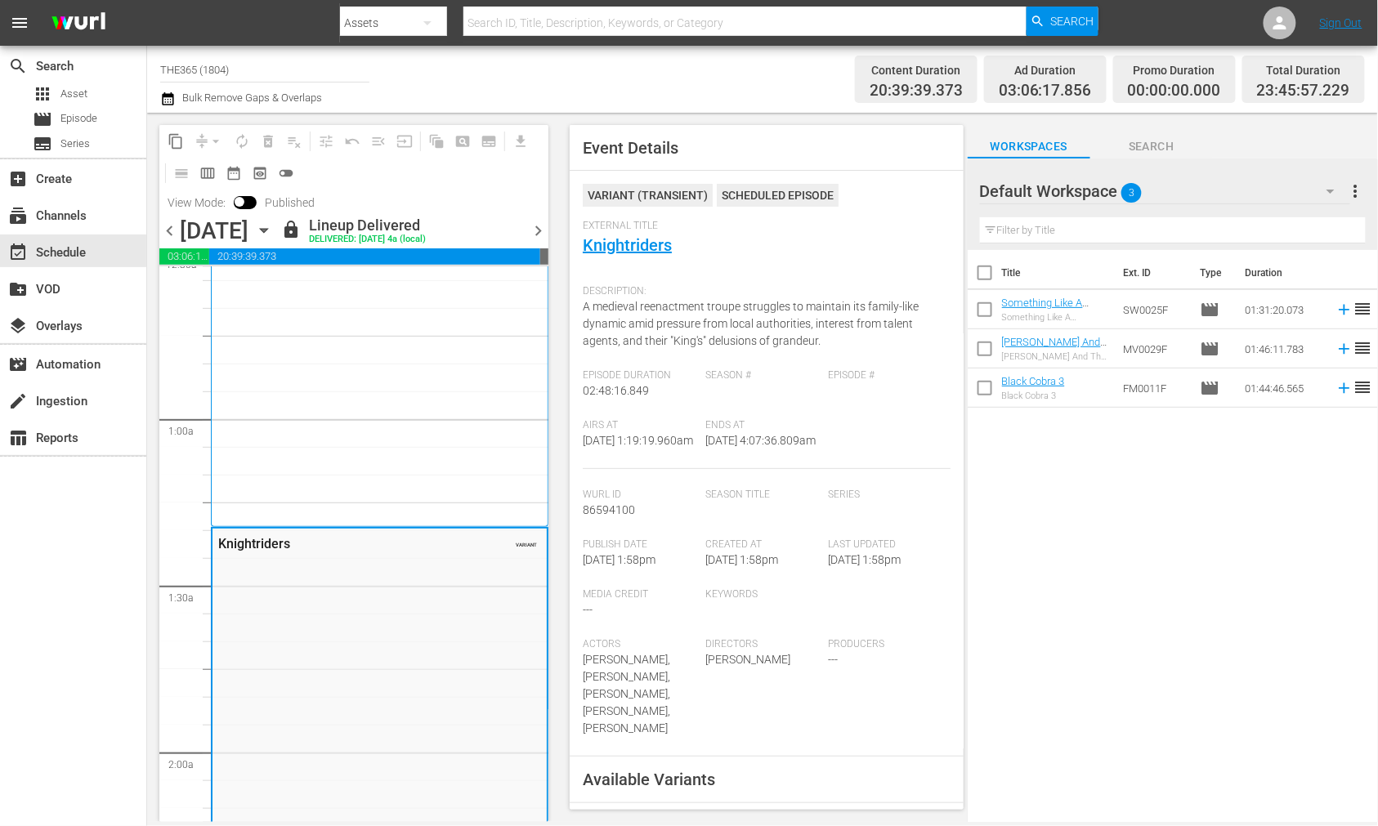
click at [535, 226] on span "chevron_right" at bounding box center [538, 231] width 20 height 20
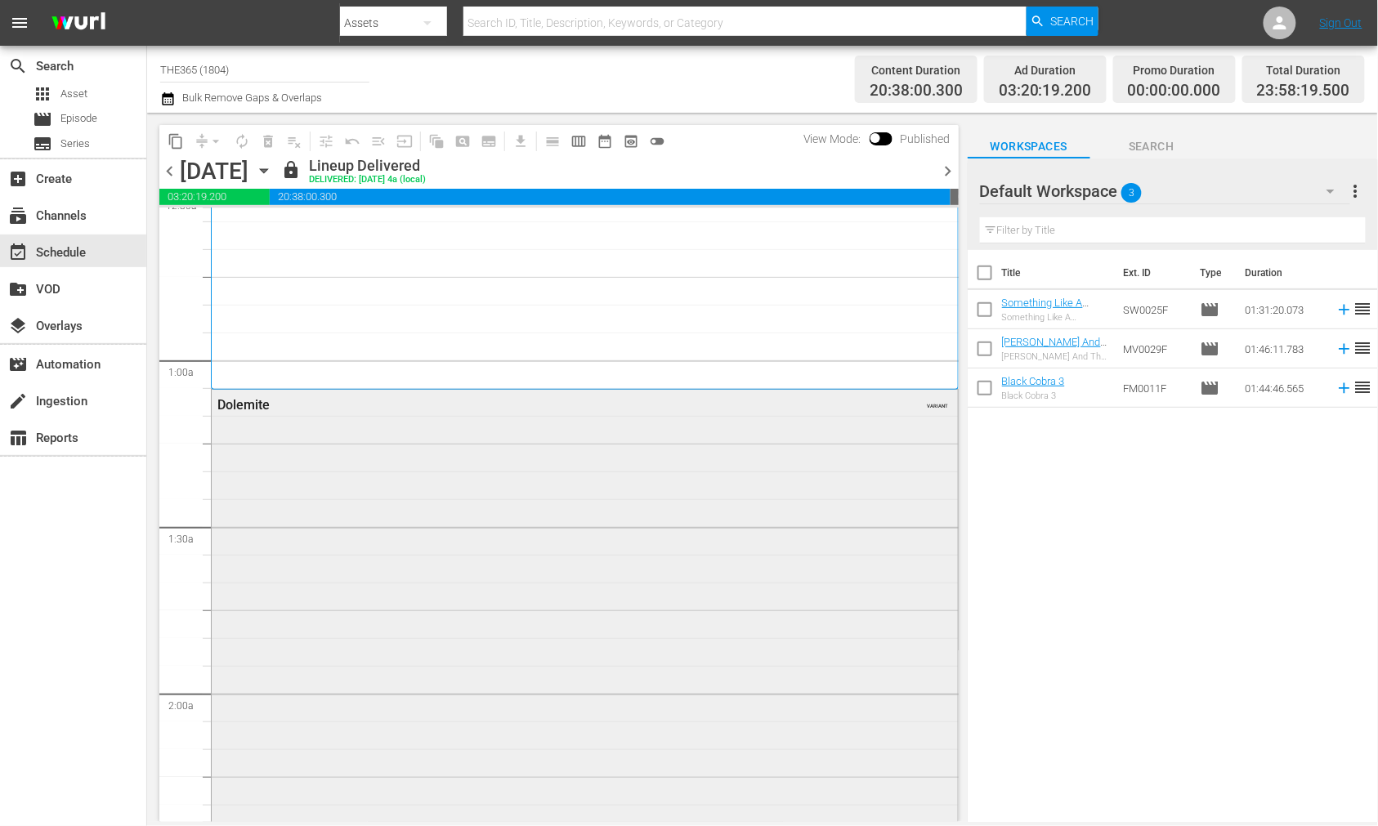
click at [452, 453] on div "Dolemite VARIANT" at bounding box center [585, 676] width 746 height 573
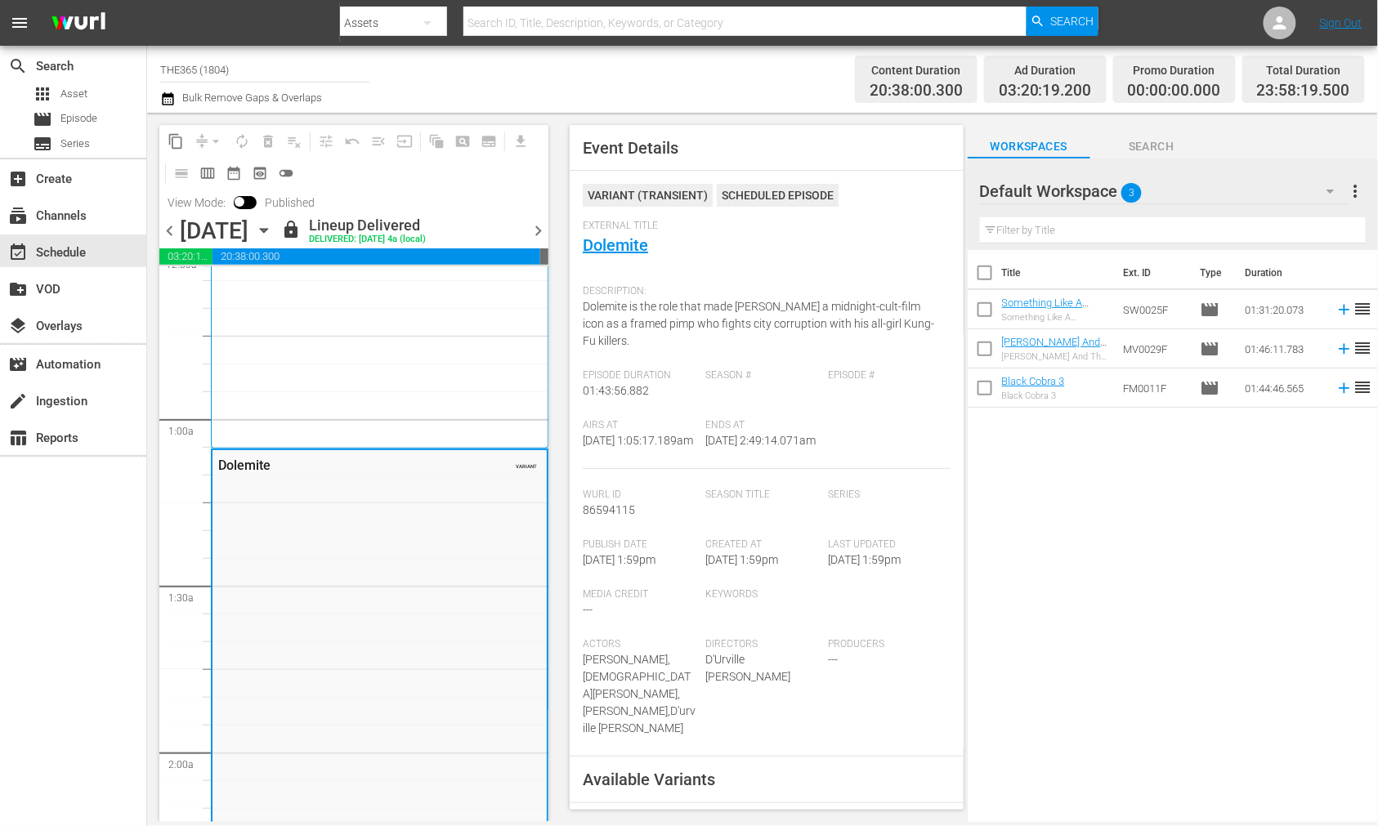
click at [541, 229] on span "chevron_right" at bounding box center [538, 231] width 20 height 20
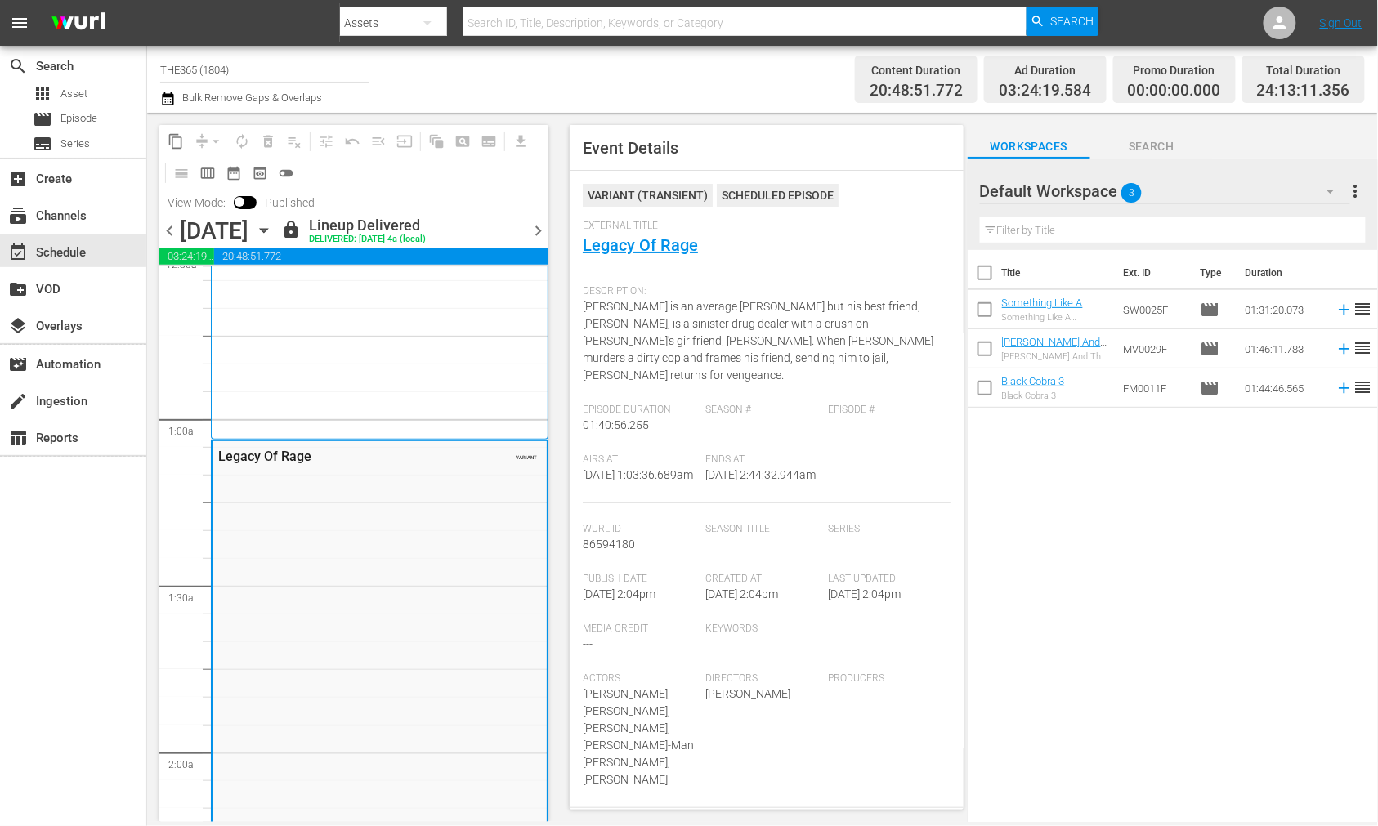
click at [529, 222] on span "chevron_right" at bounding box center [538, 231] width 20 height 20
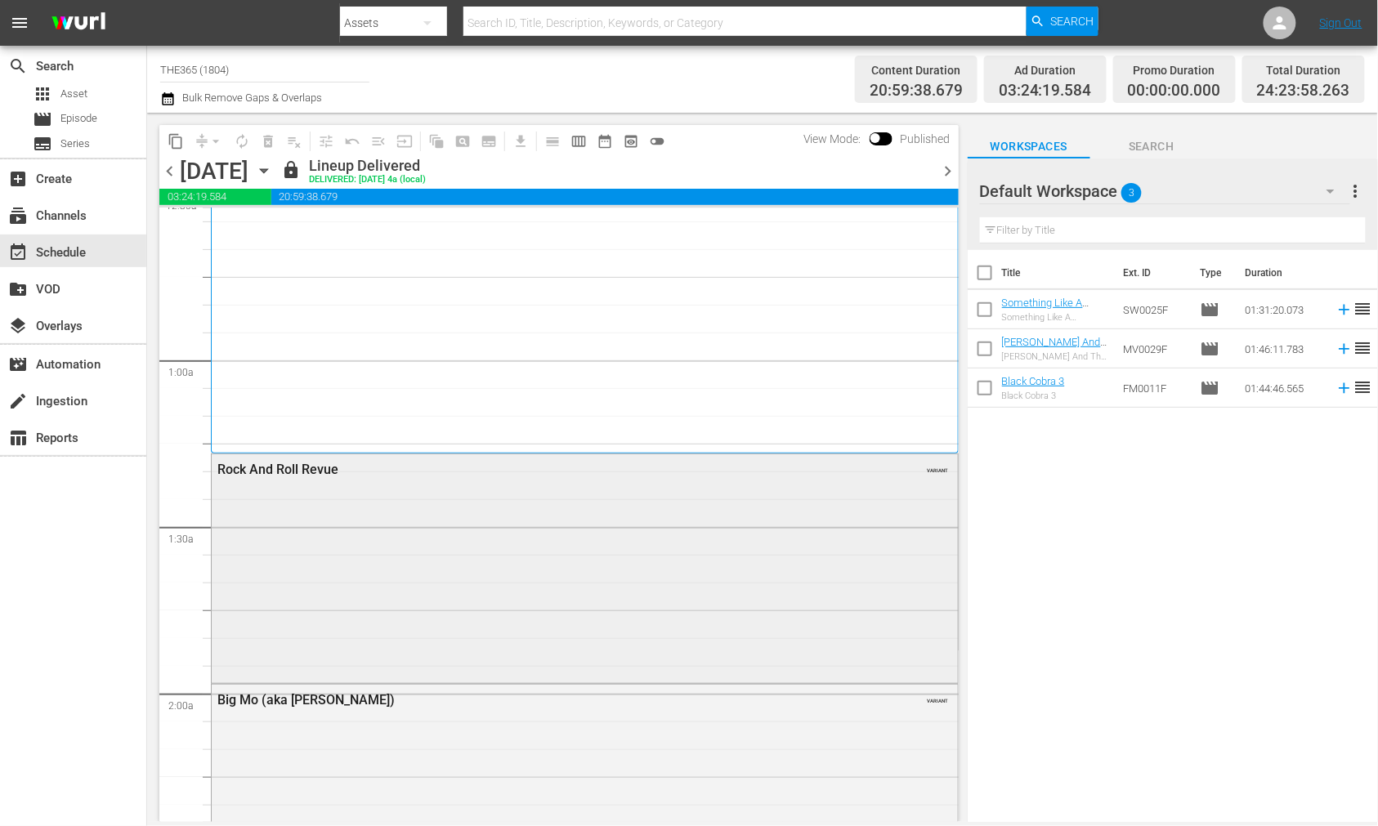
click at [377, 511] on div "Rock And Roll Revue VARIANT" at bounding box center [585, 567] width 746 height 226
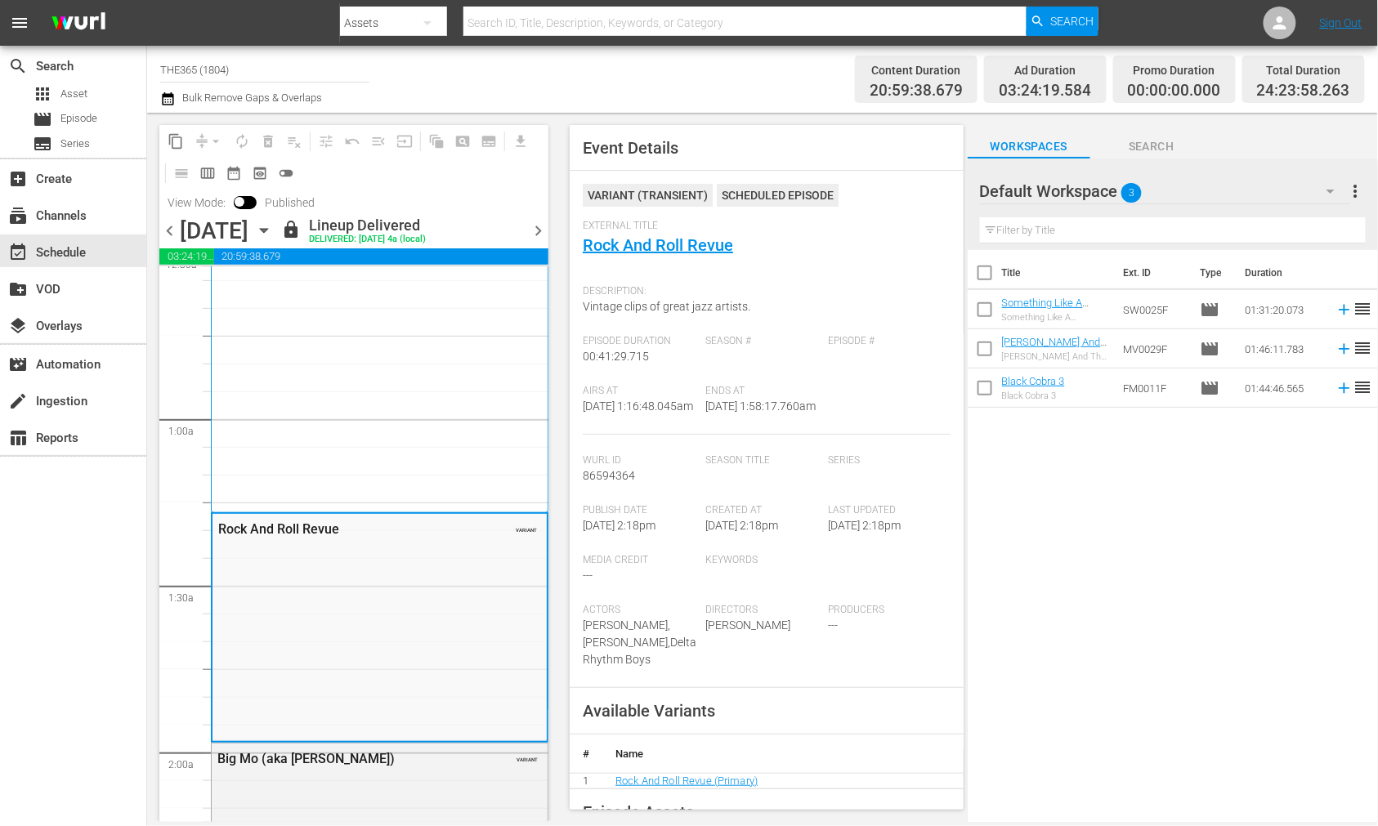
click at [535, 230] on span "chevron_right" at bounding box center [538, 231] width 20 height 20
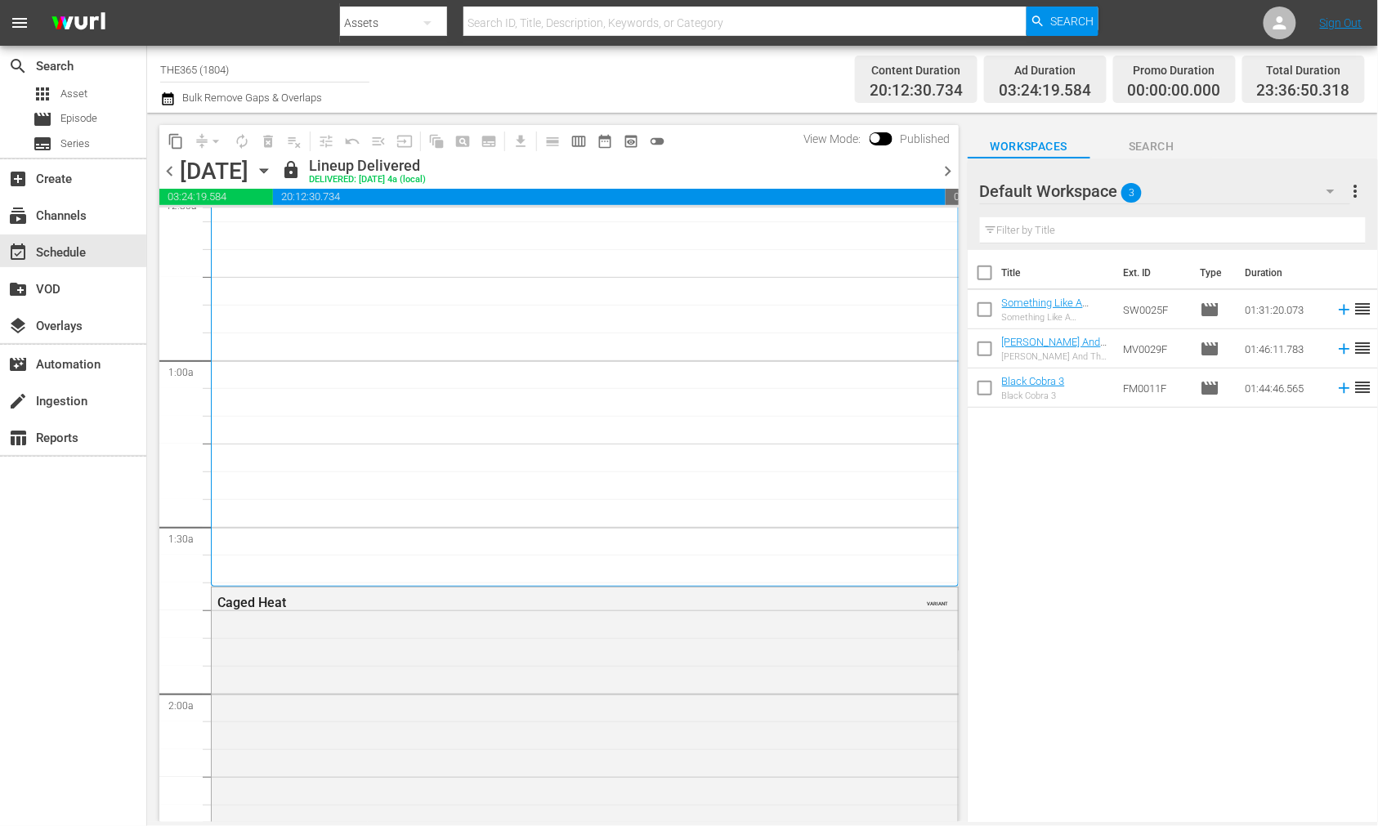
click at [378, 613] on div "Caged Heat VARIANT" at bounding box center [585, 602] width 746 height 29
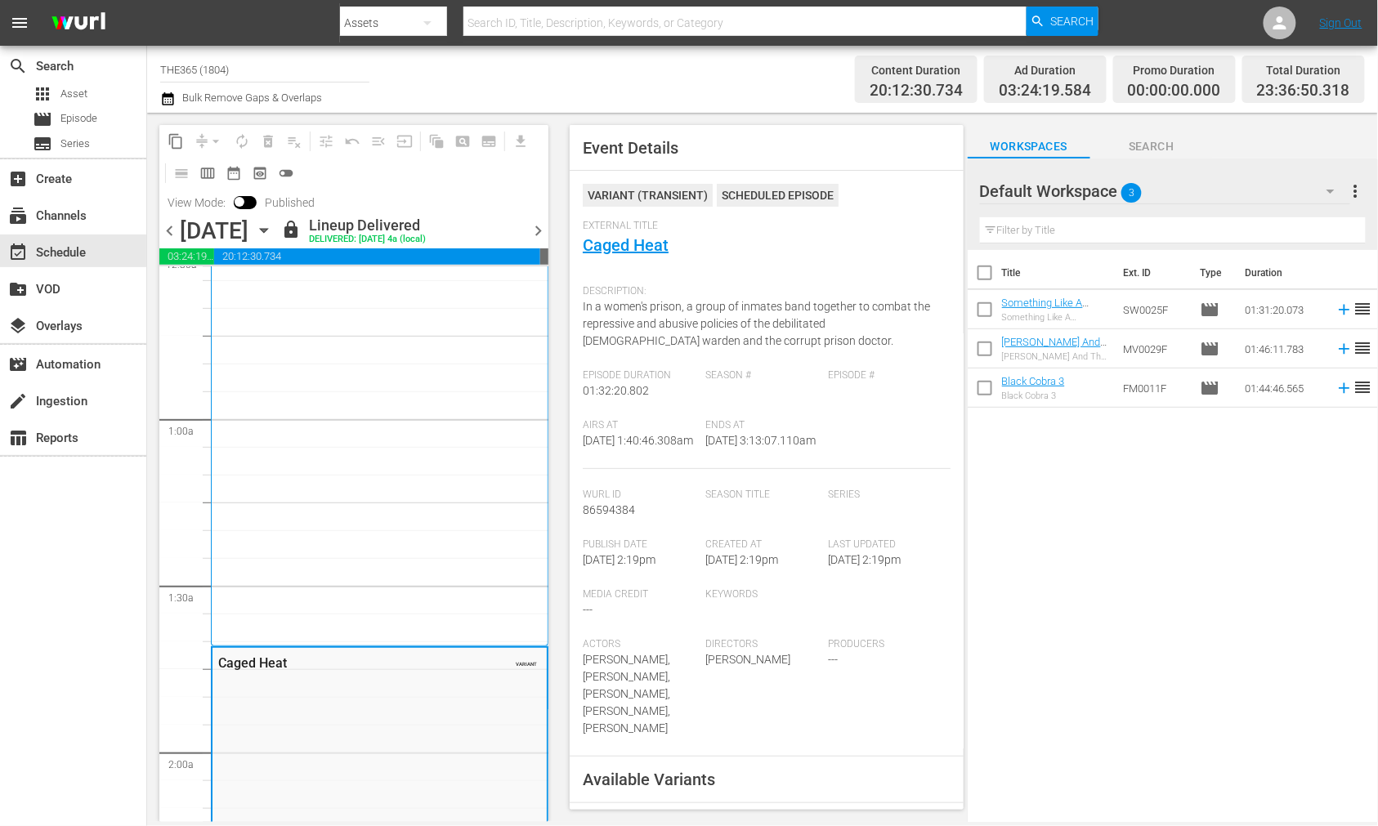
click at [548, 224] on span "chevron_right" at bounding box center [538, 231] width 20 height 20
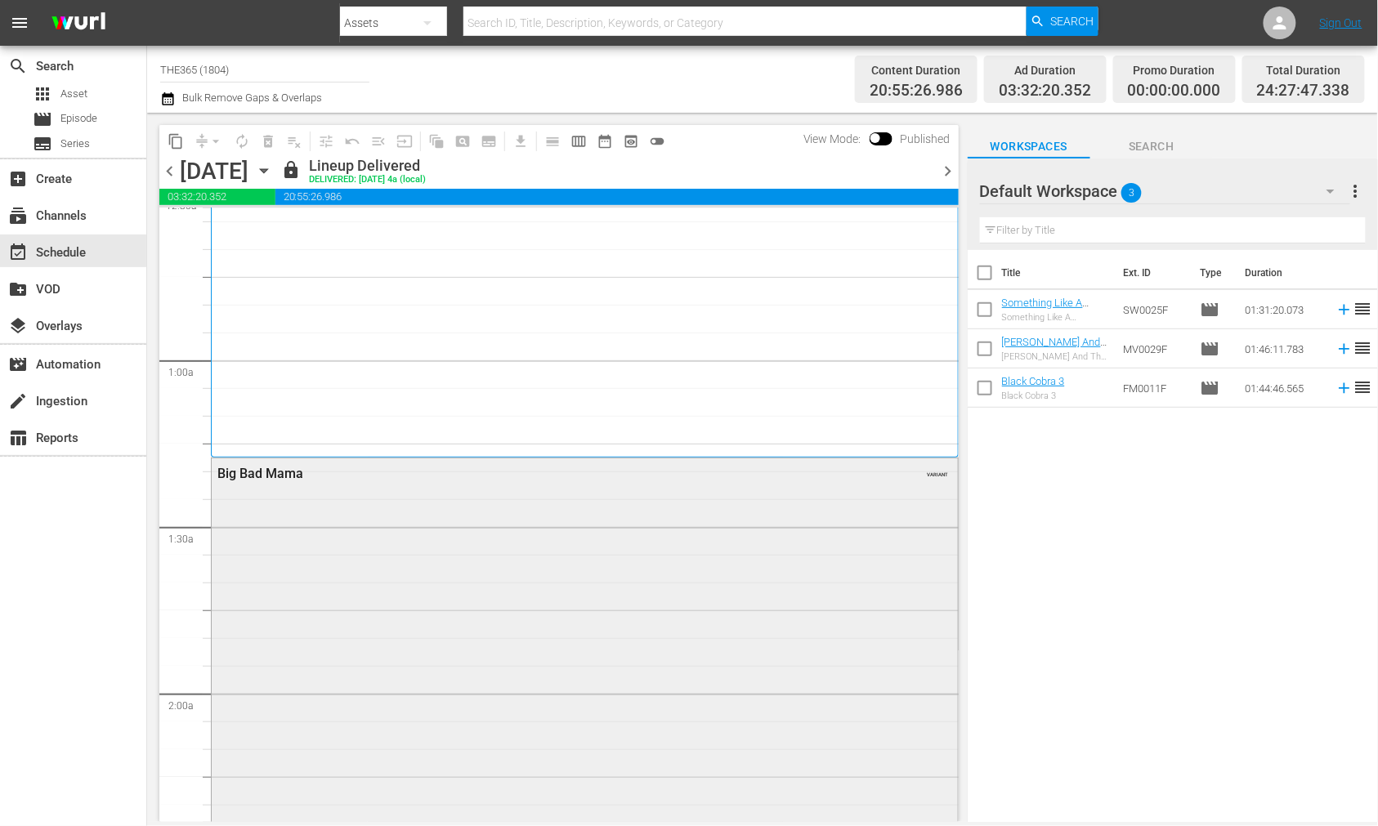
click at [529, 518] on div "Big Bad Mama VARIANT" at bounding box center [585, 722] width 746 height 529
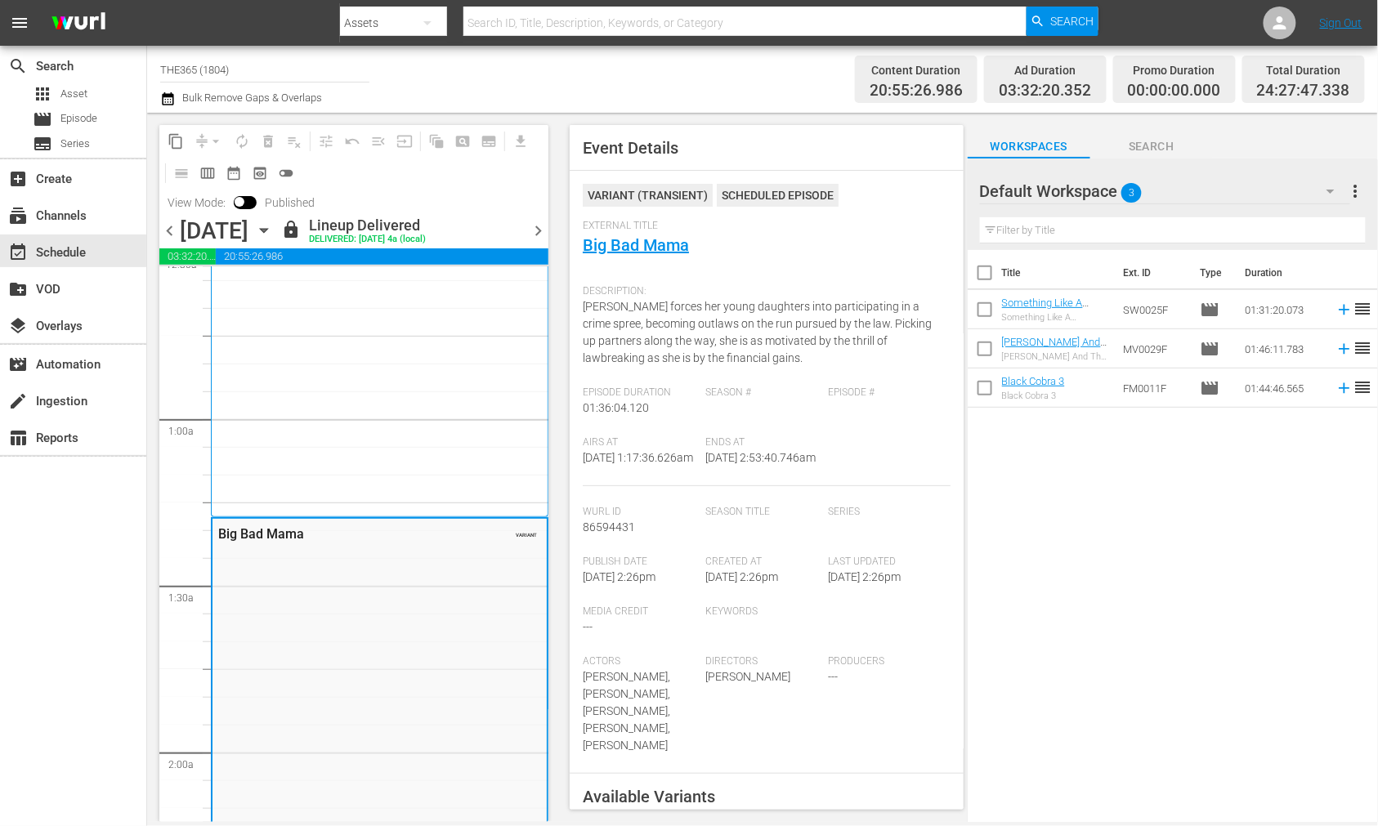
drag, startPoint x: 542, startPoint y: 239, endPoint x: 537, endPoint y: 232, distance: 8.8
click at [537, 232] on span "chevron_right" at bounding box center [538, 231] width 20 height 20
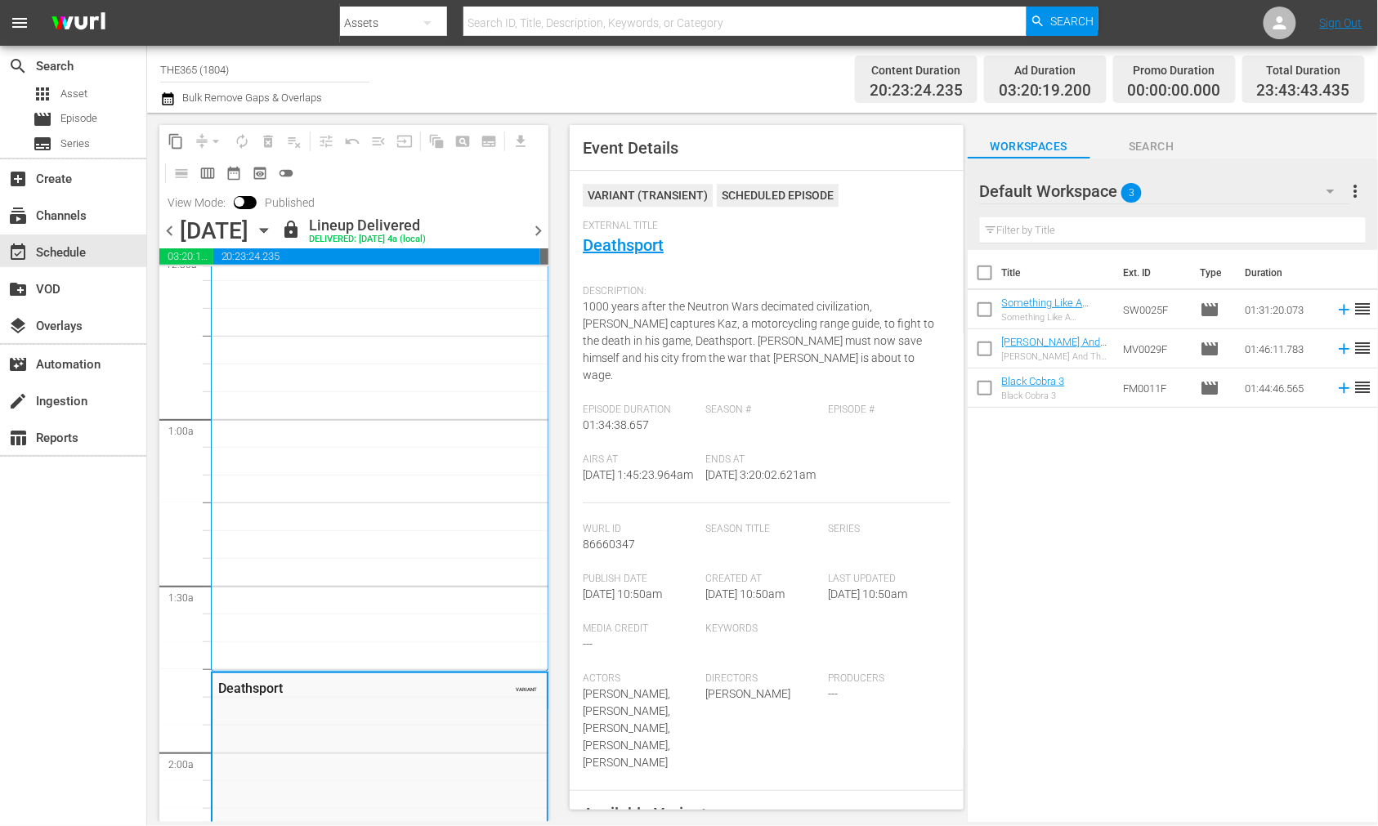
click at [536, 230] on span "chevron_right" at bounding box center [538, 231] width 20 height 20
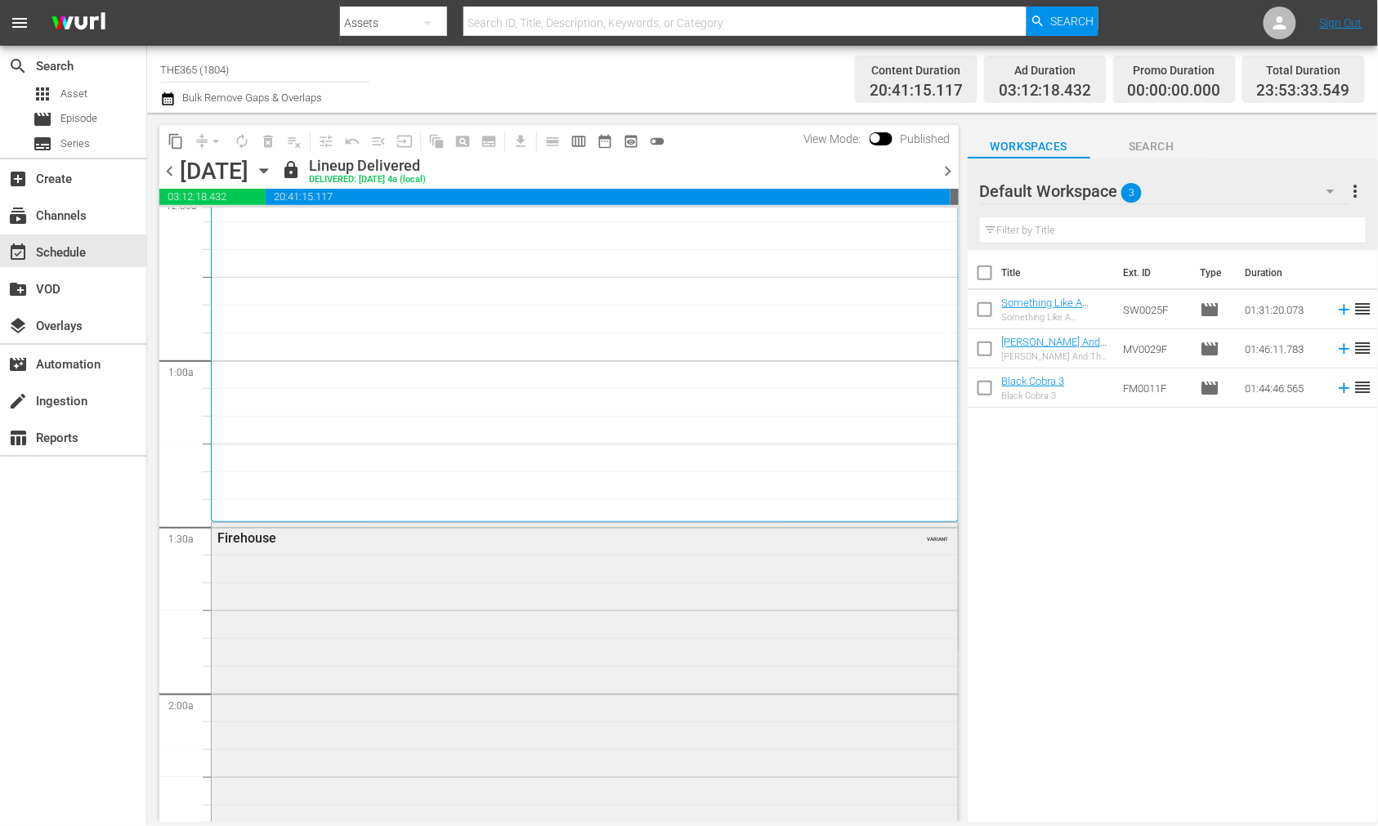
click at [418, 577] on div "Firehouse VARIANT" at bounding box center [585, 752] width 746 height 458
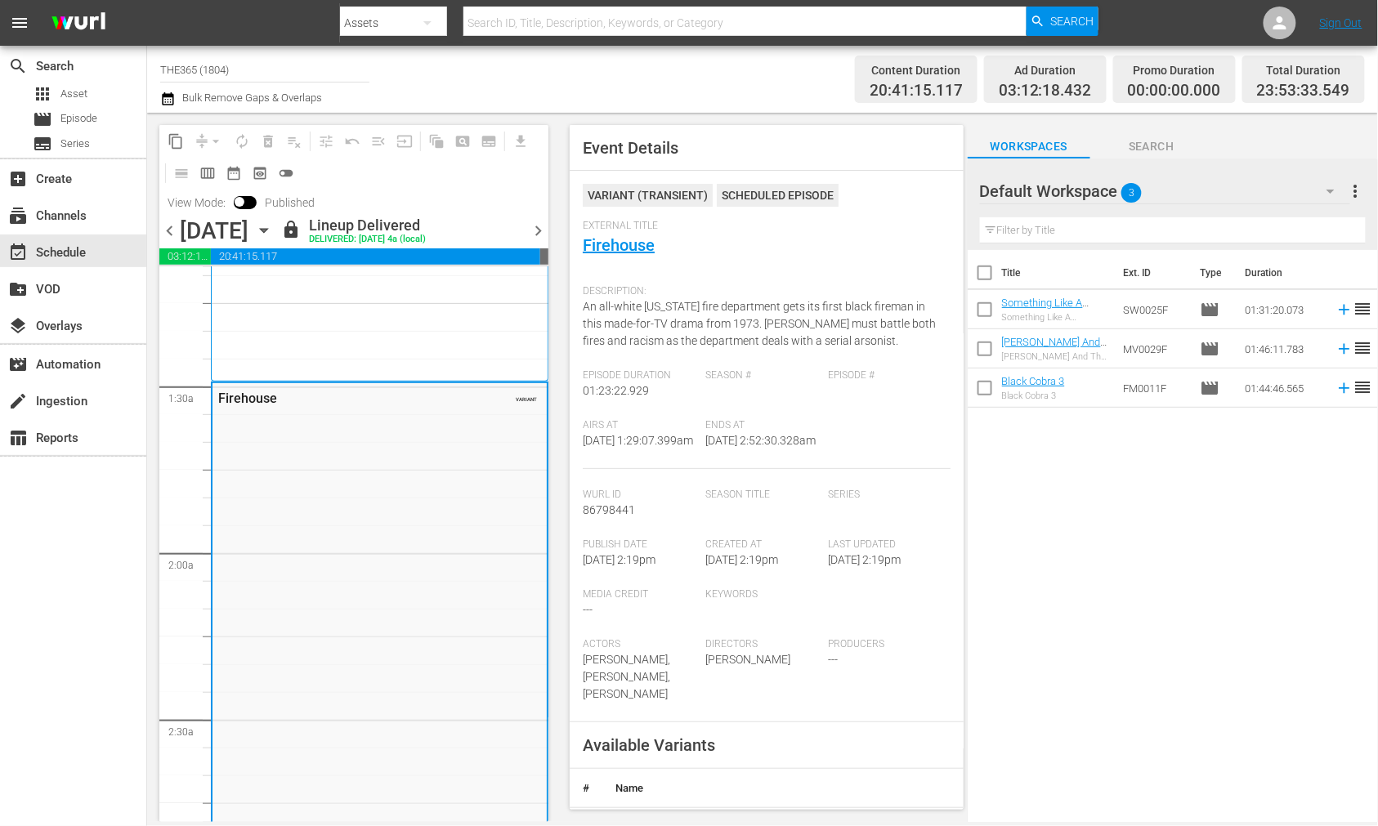
scroll to position [363, 0]
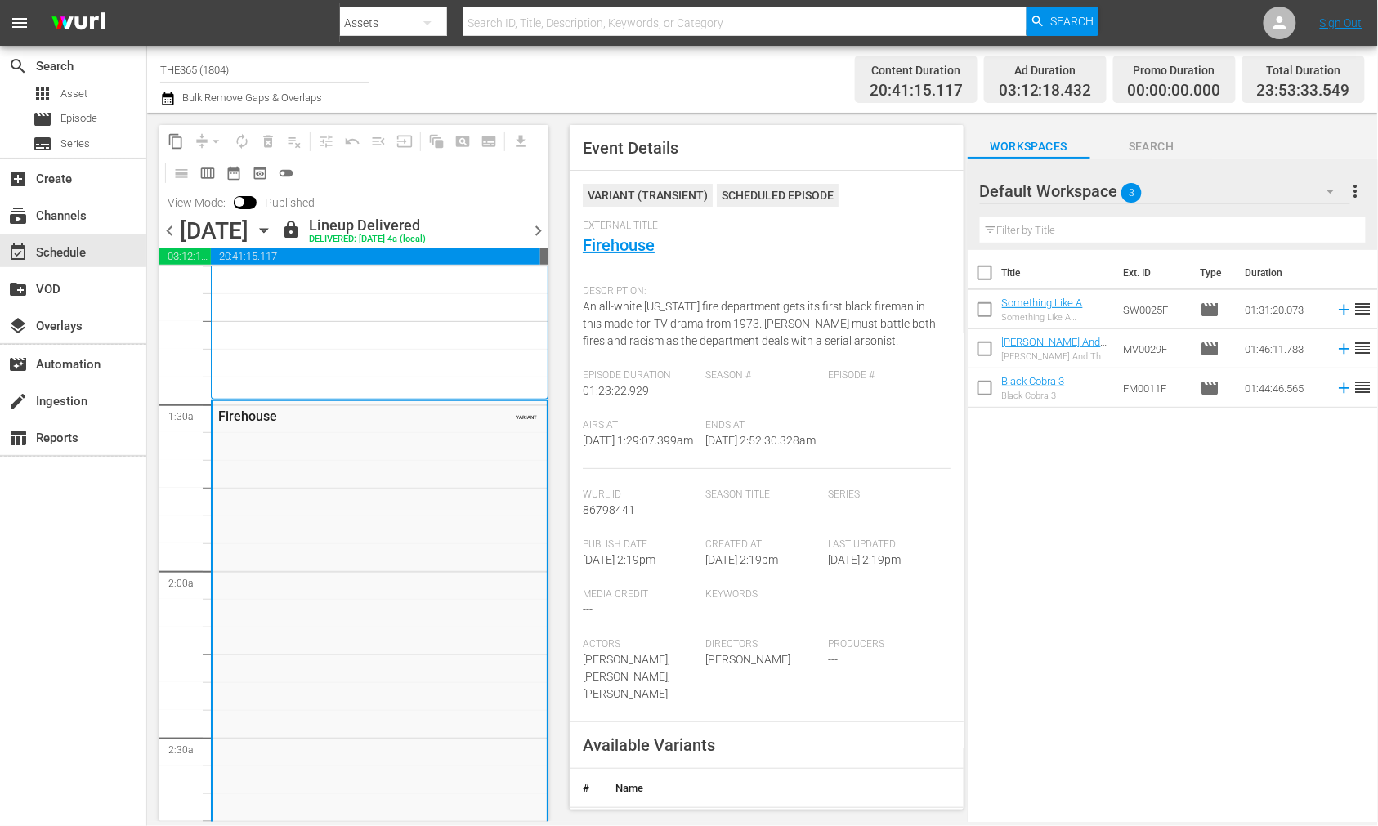
click at [537, 226] on span "chevron_right" at bounding box center [538, 231] width 20 height 20
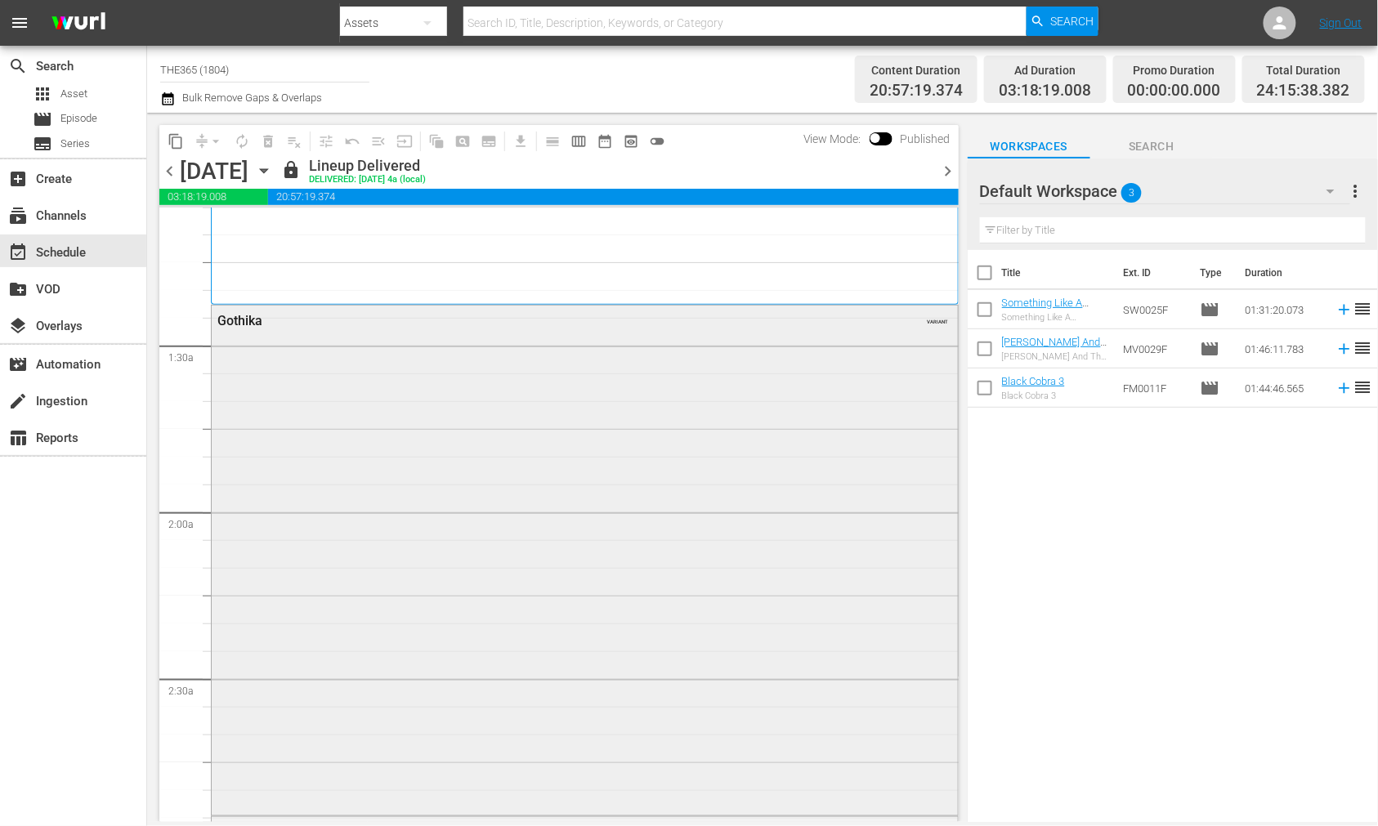
click at [296, 448] on div "Gothika VARIANT" at bounding box center [585, 559] width 746 height 507
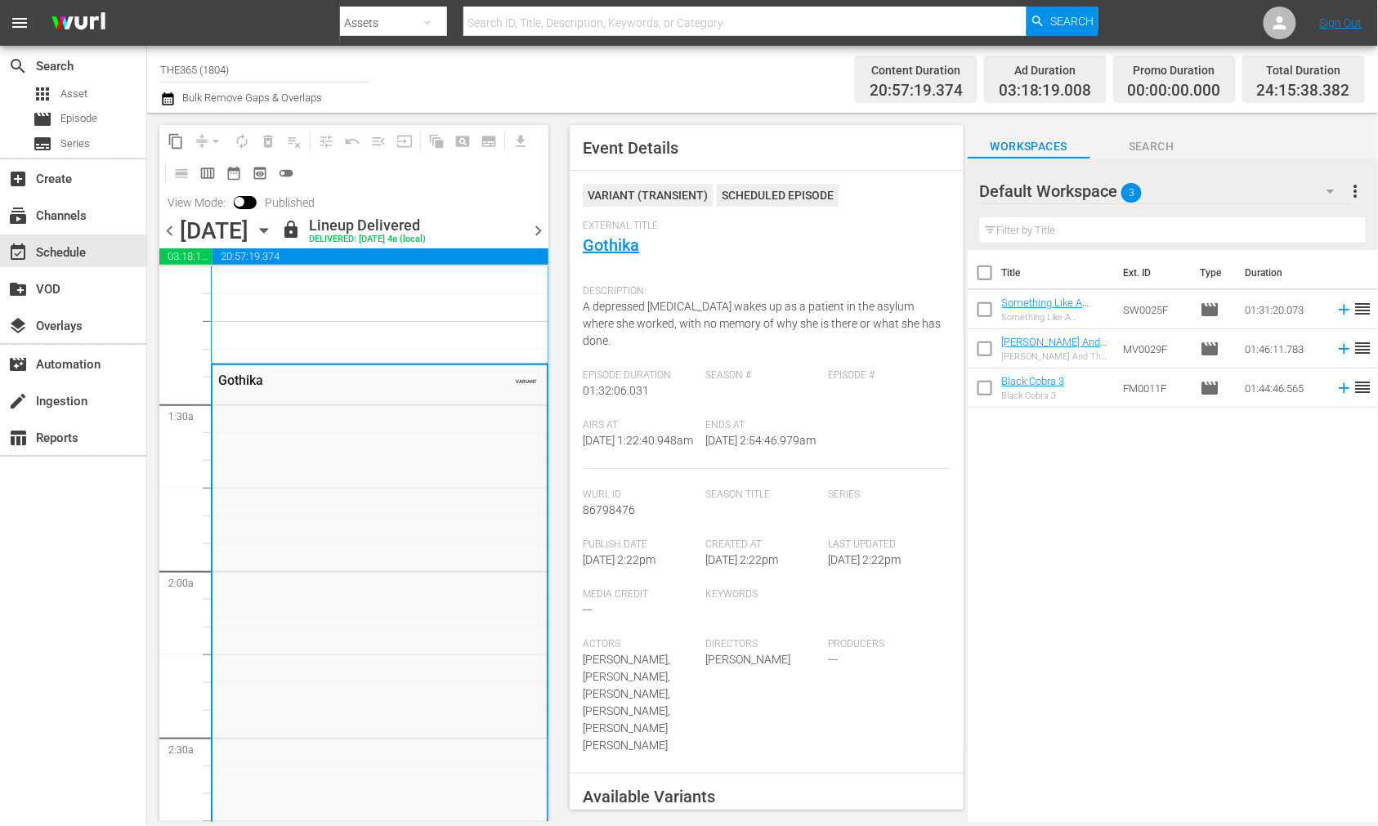
click at [544, 222] on span "chevron_right" at bounding box center [538, 231] width 20 height 20
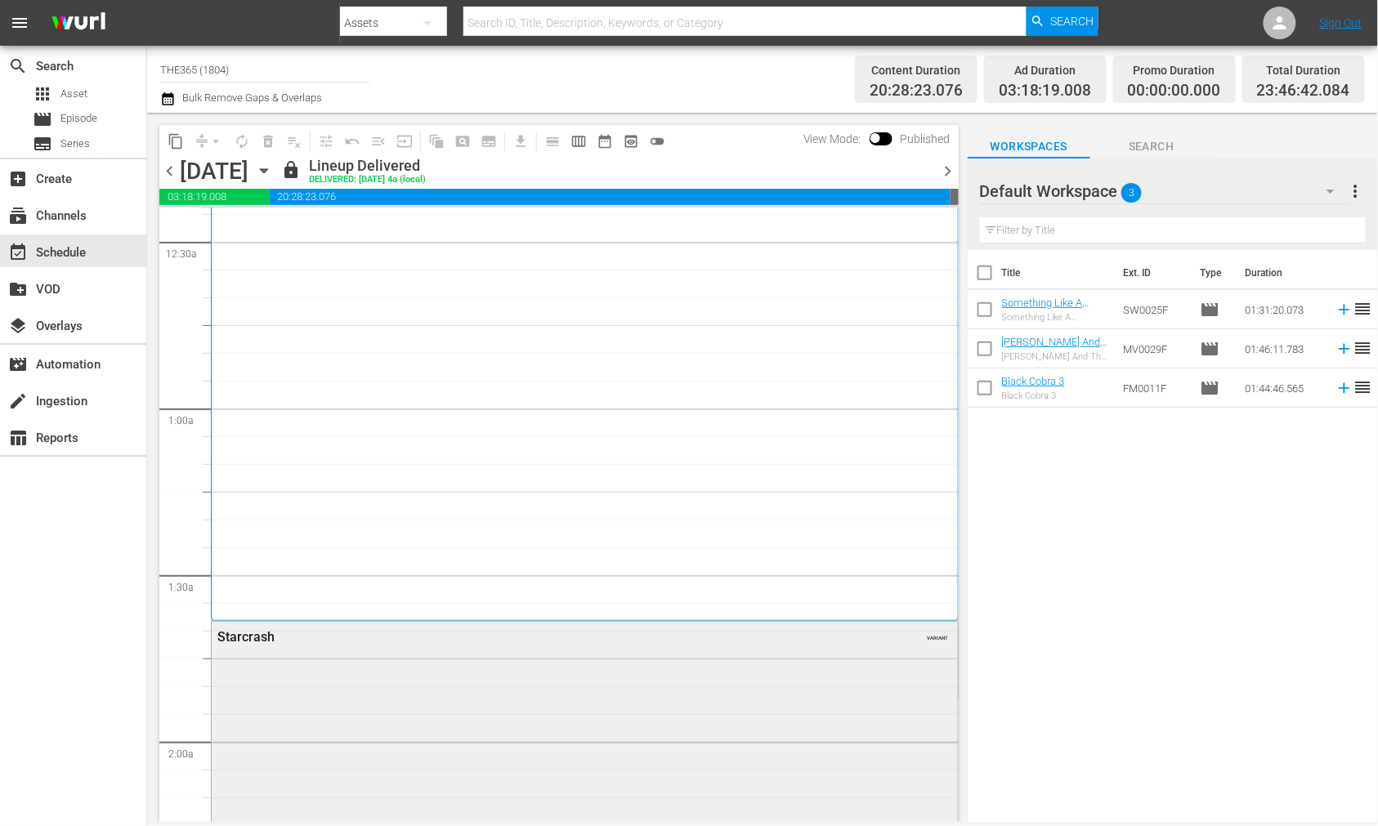
scroll to position [363, 0]
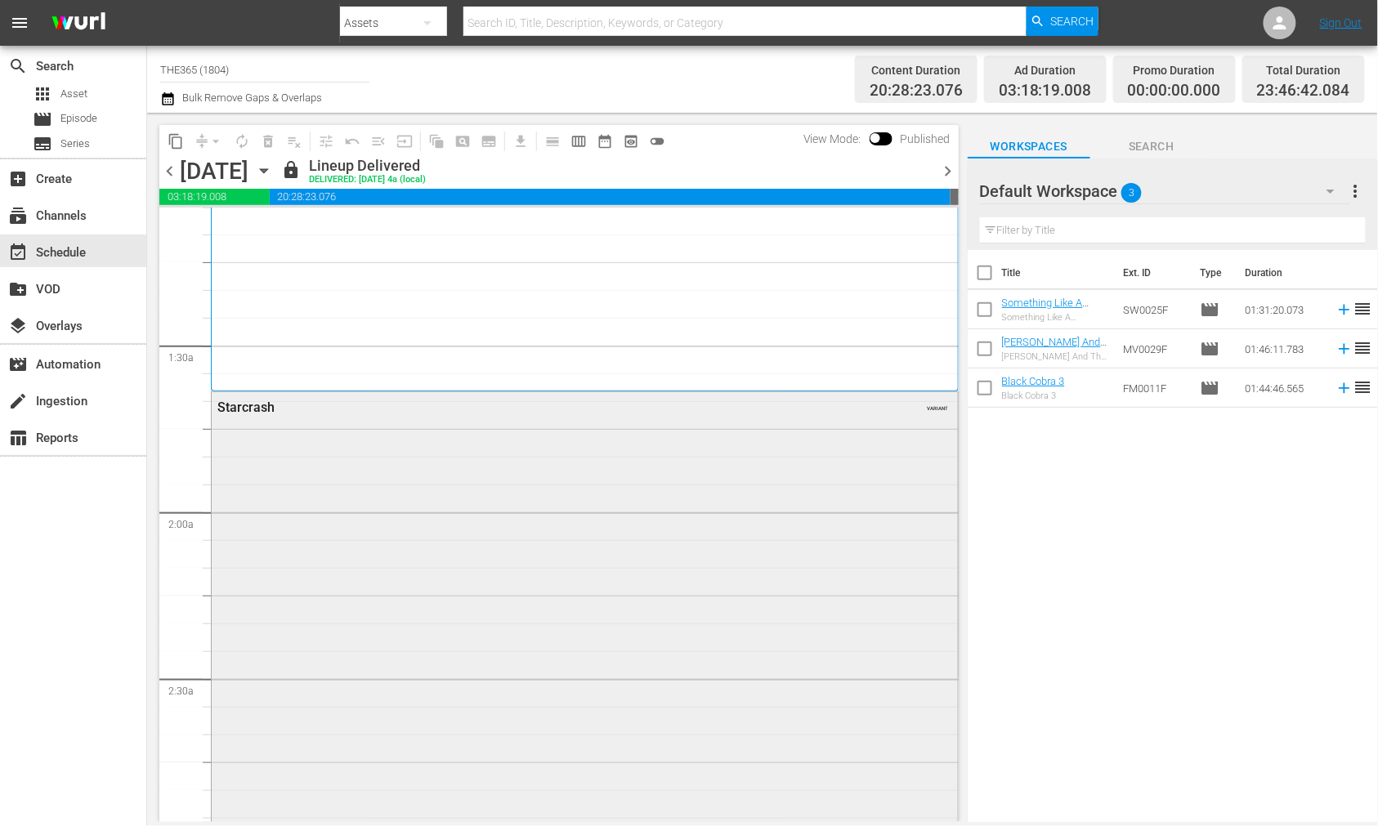
click at [524, 529] on div "Starcrash VARIANT" at bounding box center [585, 677] width 746 height 570
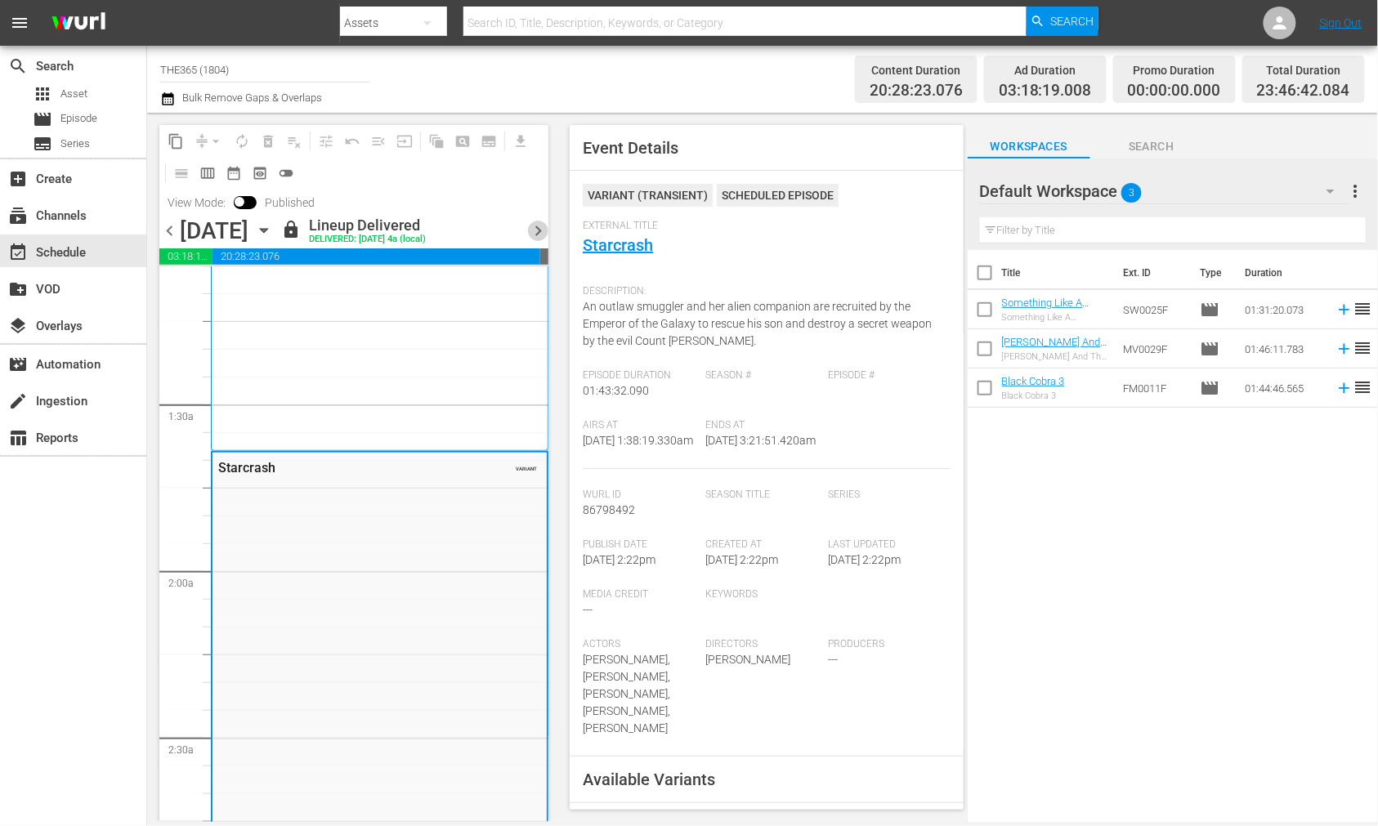
click at [537, 235] on span "chevron_right" at bounding box center [538, 231] width 20 height 20
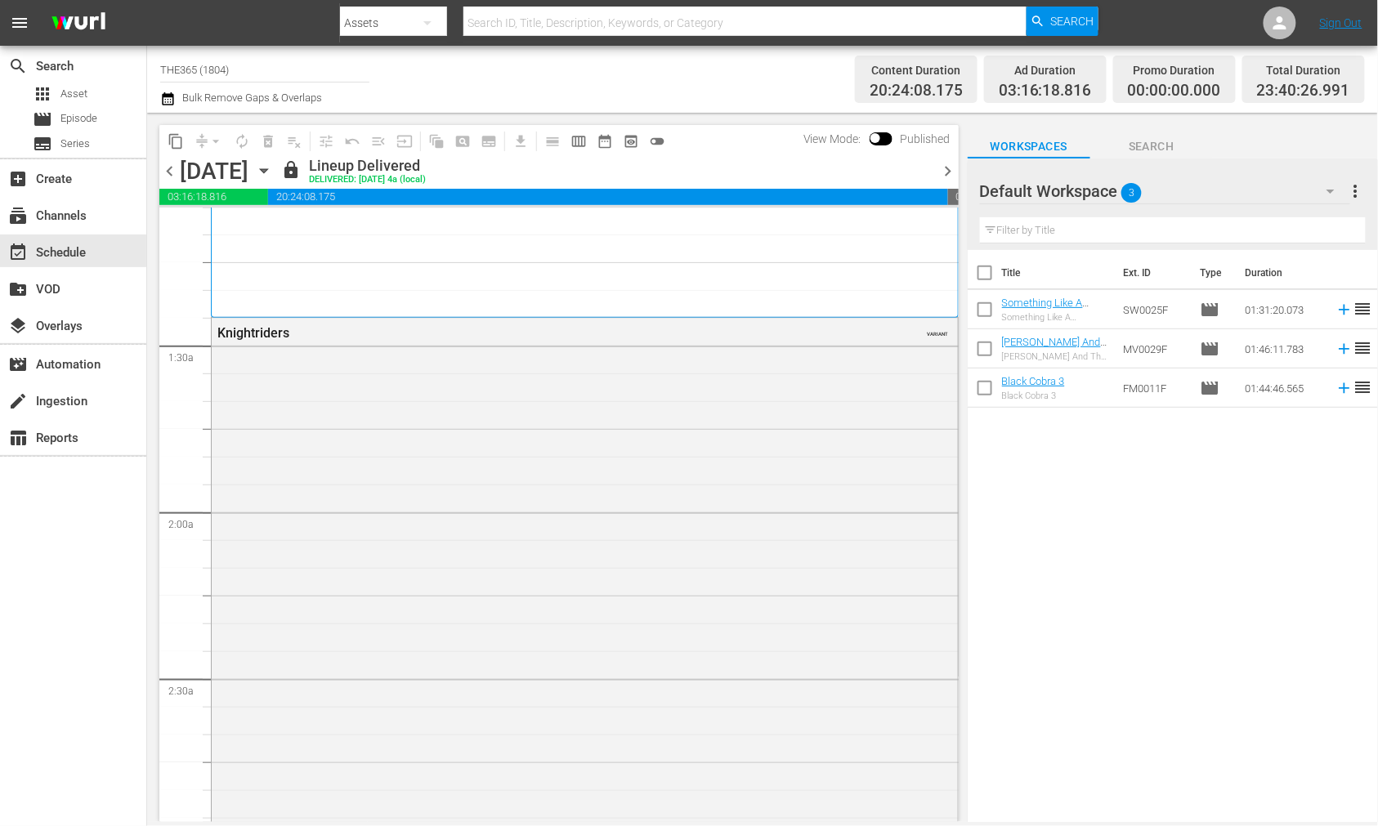
click at [386, 449] on div "Knightriders VARIANT" at bounding box center [585, 783] width 746 height 930
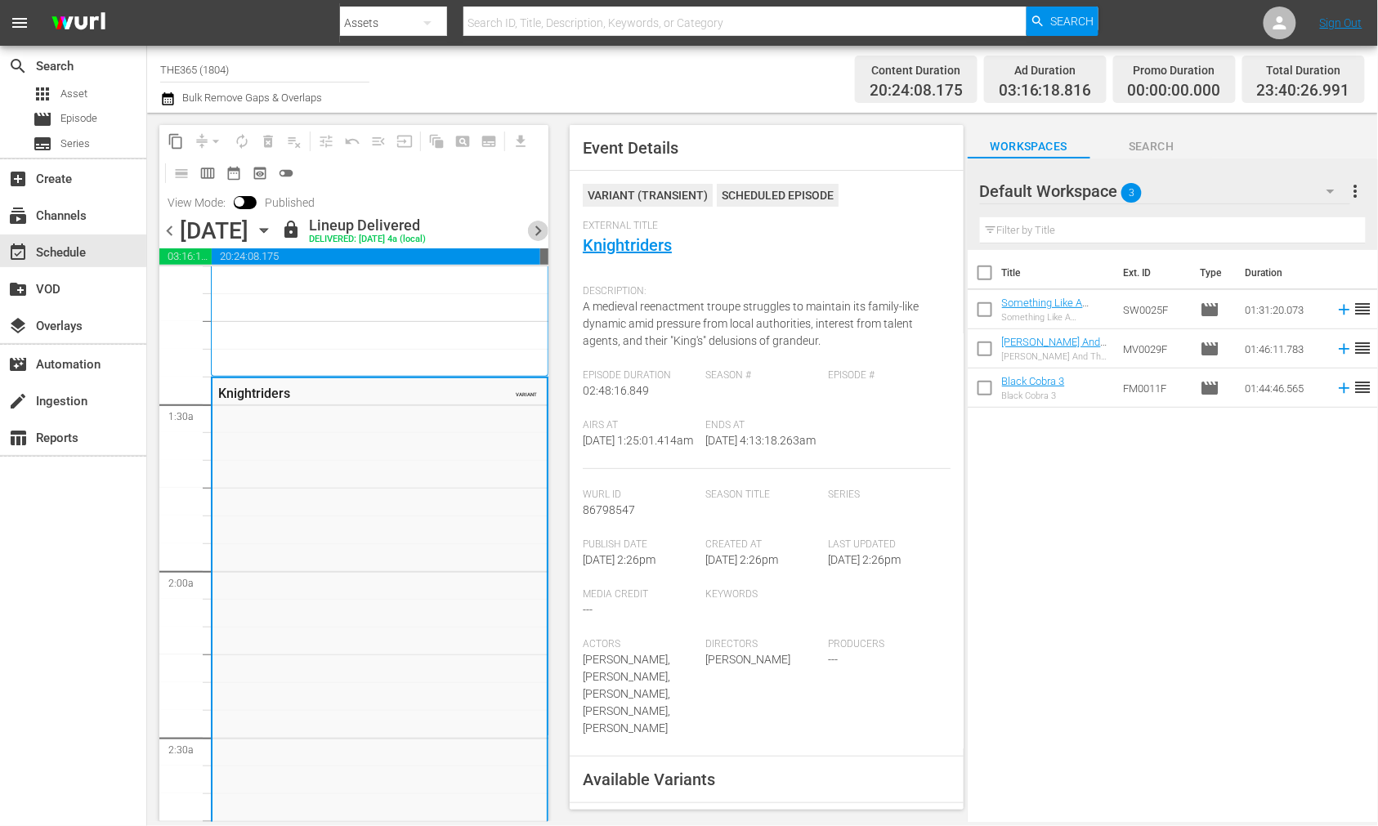
click at [544, 224] on span "chevron_right" at bounding box center [538, 231] width 20 height 20
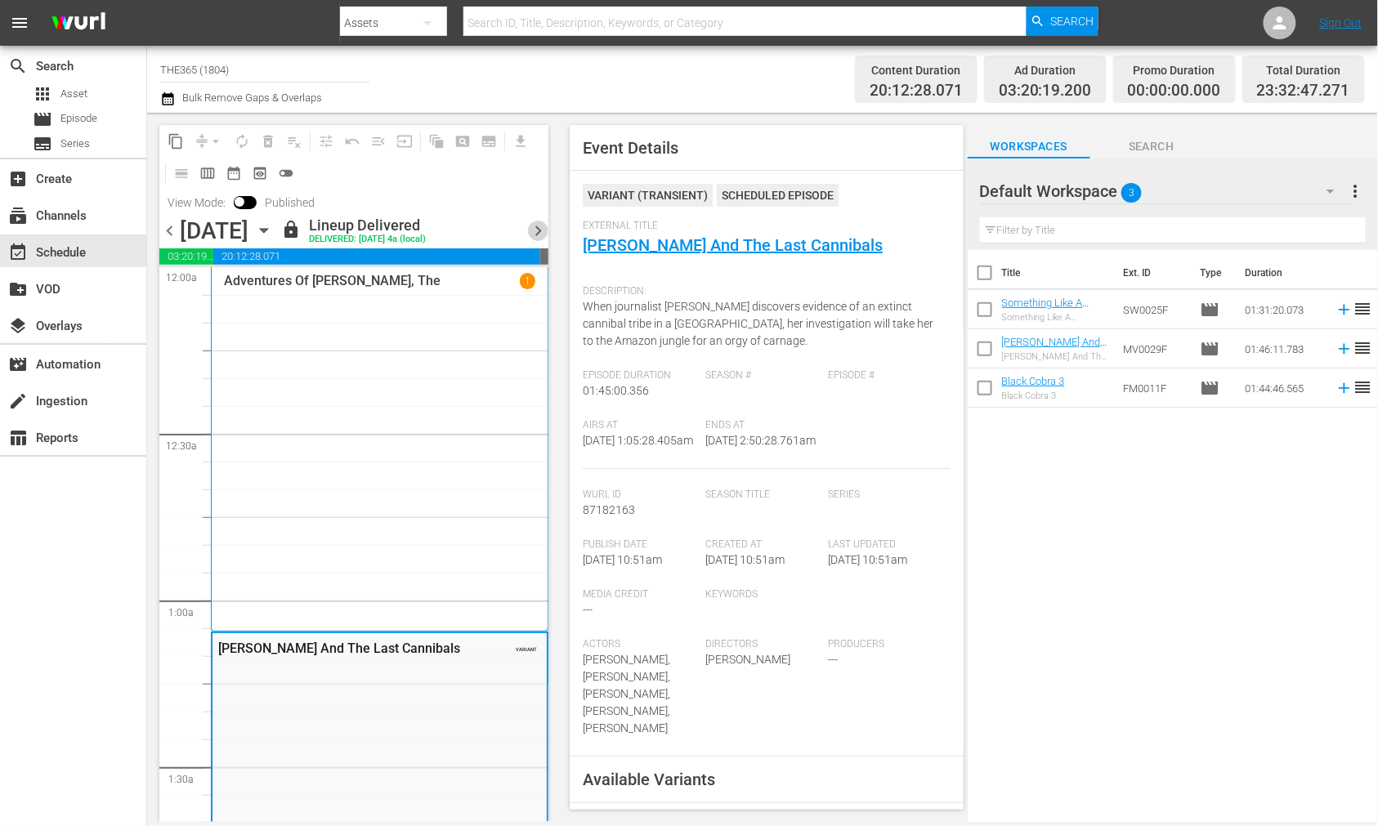
click at [533, 226] on span "chevron_right" at bounding box center [538, 231] width 20 height 20
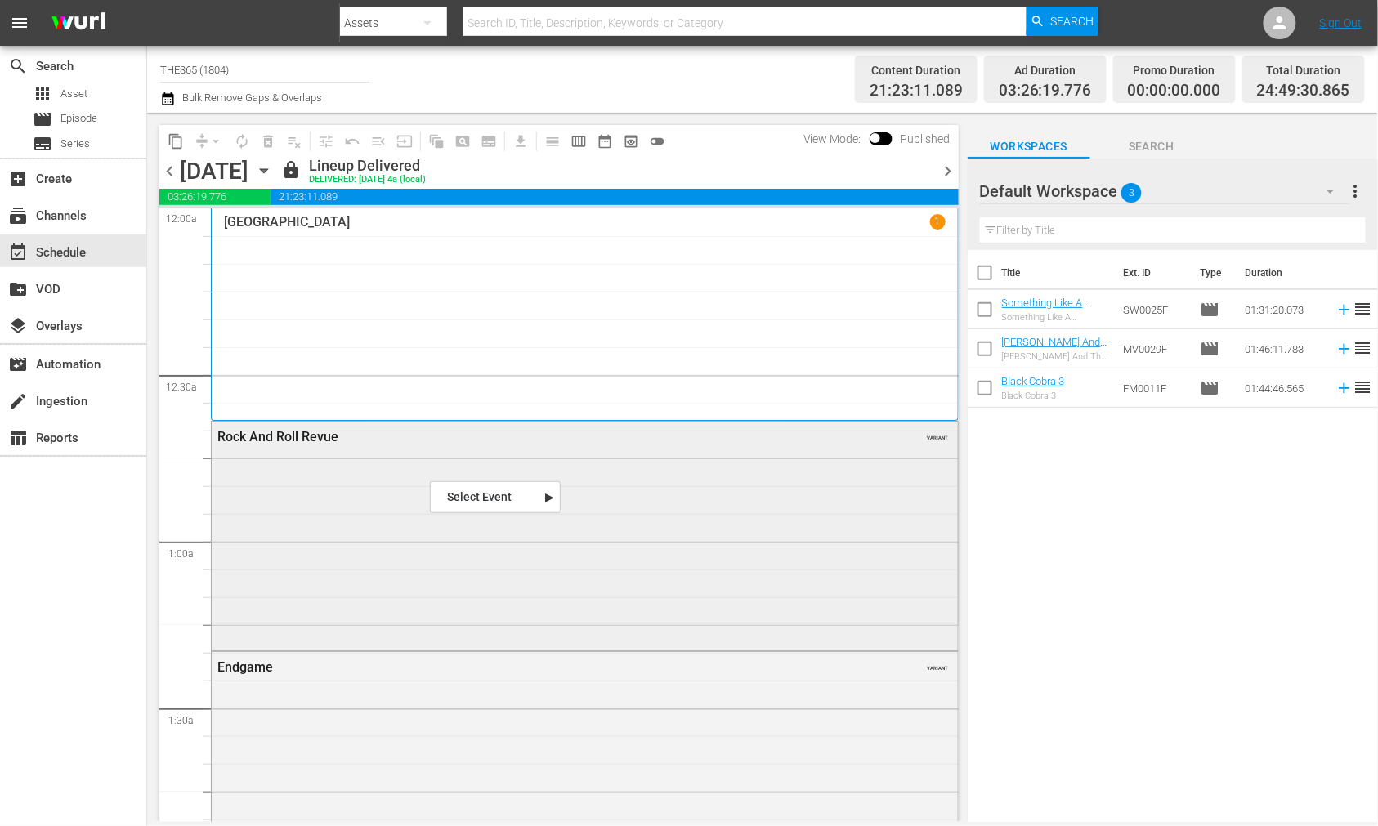
click at [634, 467] on div "Rock And Roll Revue VARIANT" at bounding box center [585, 535] width 746 height 226
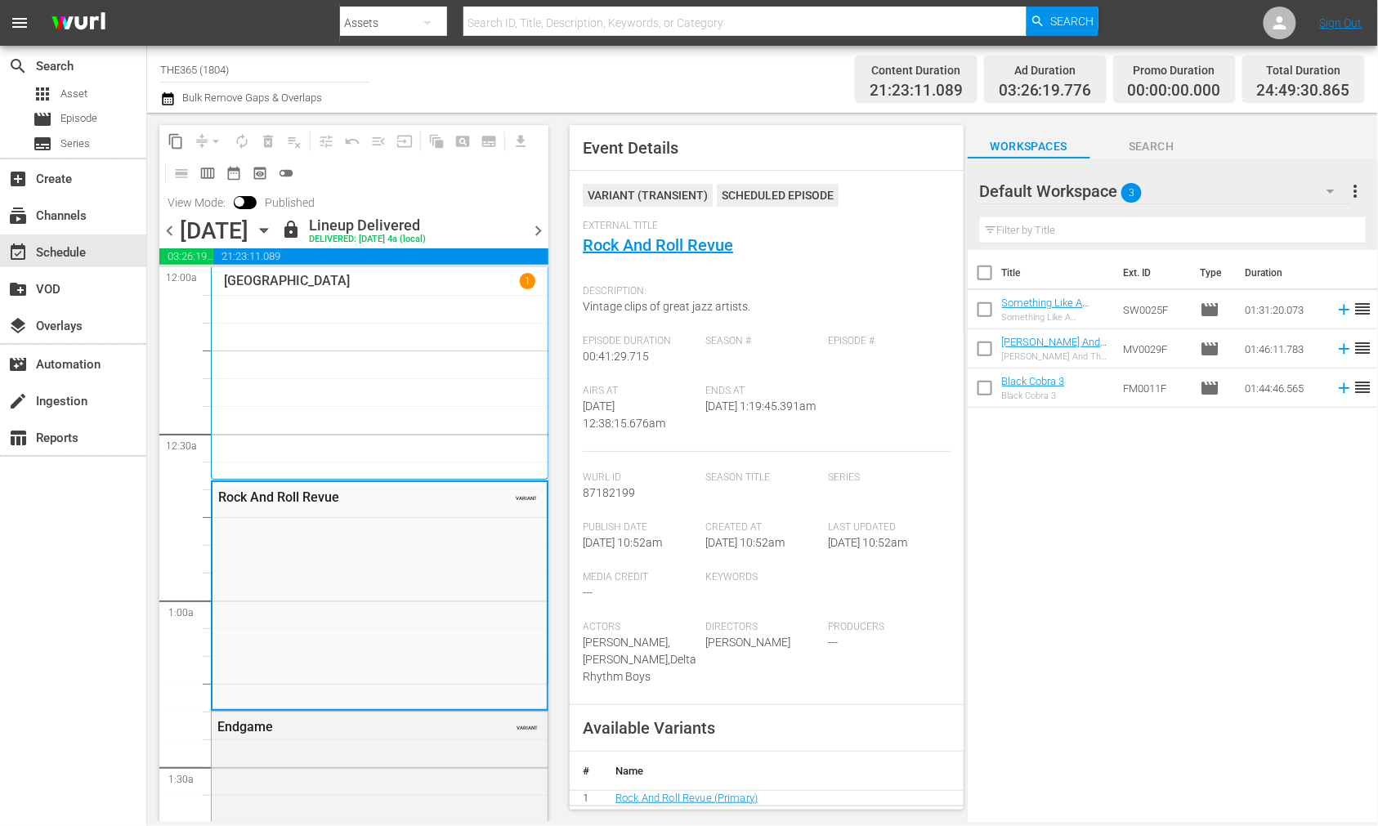
click at [533, 224] on span "chevron_right" at bounding box center [538, 231] width 20 height 20
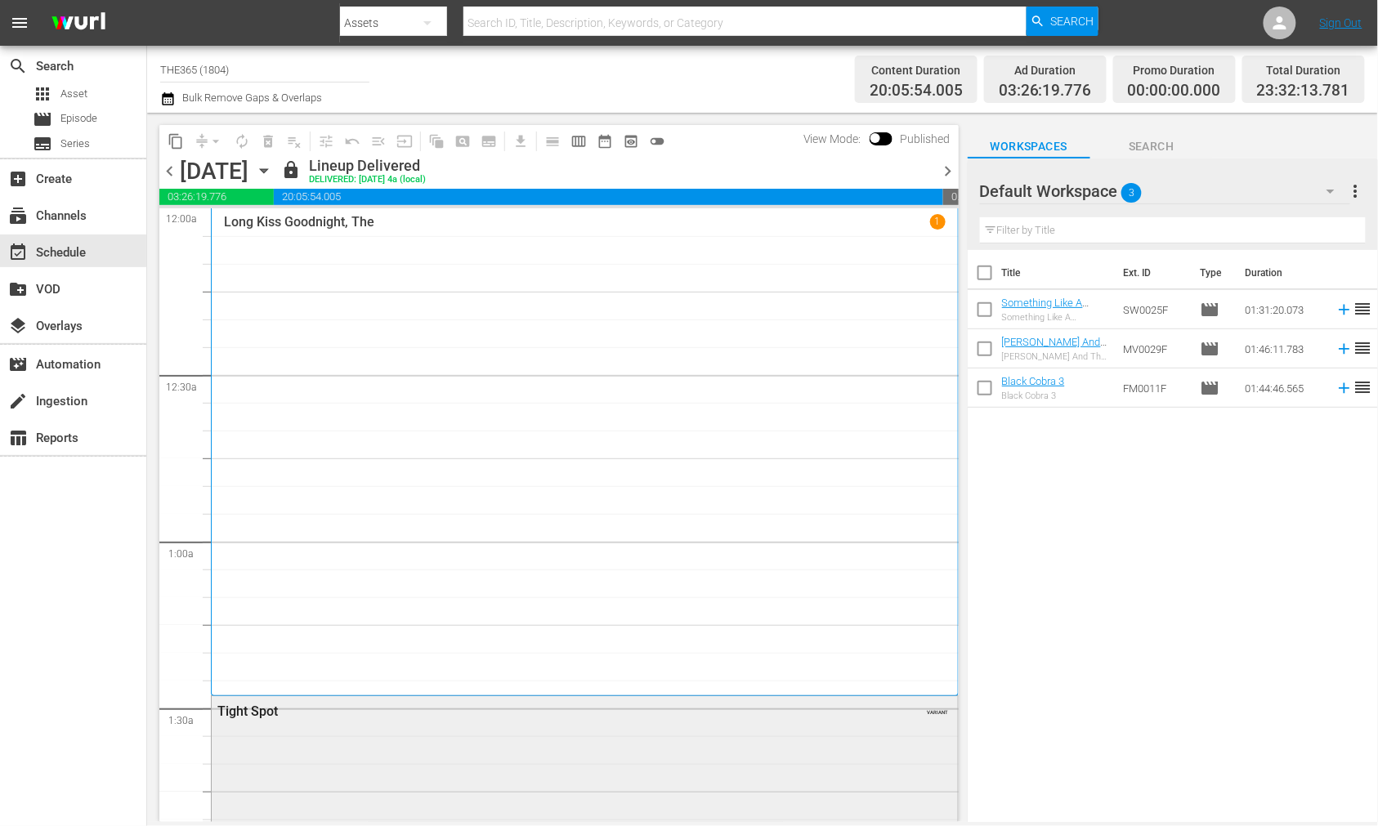
click at [550, 722] on div "Tight Spot VARIANT" at bounding box center [585, 710] width 746 height 29
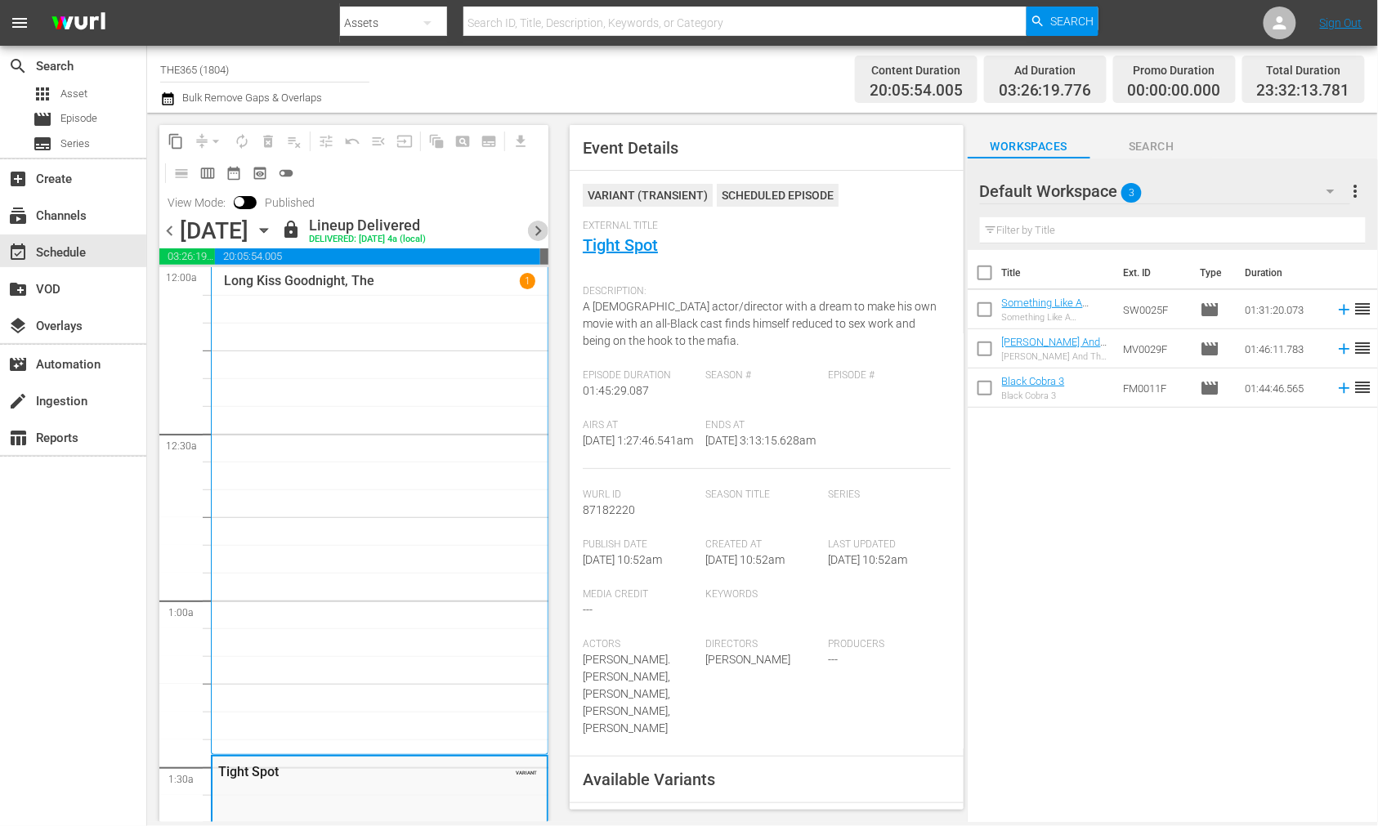
click at [534, 230] on span "chevron_right" at bounding box center [538, 231] width 20 height 20
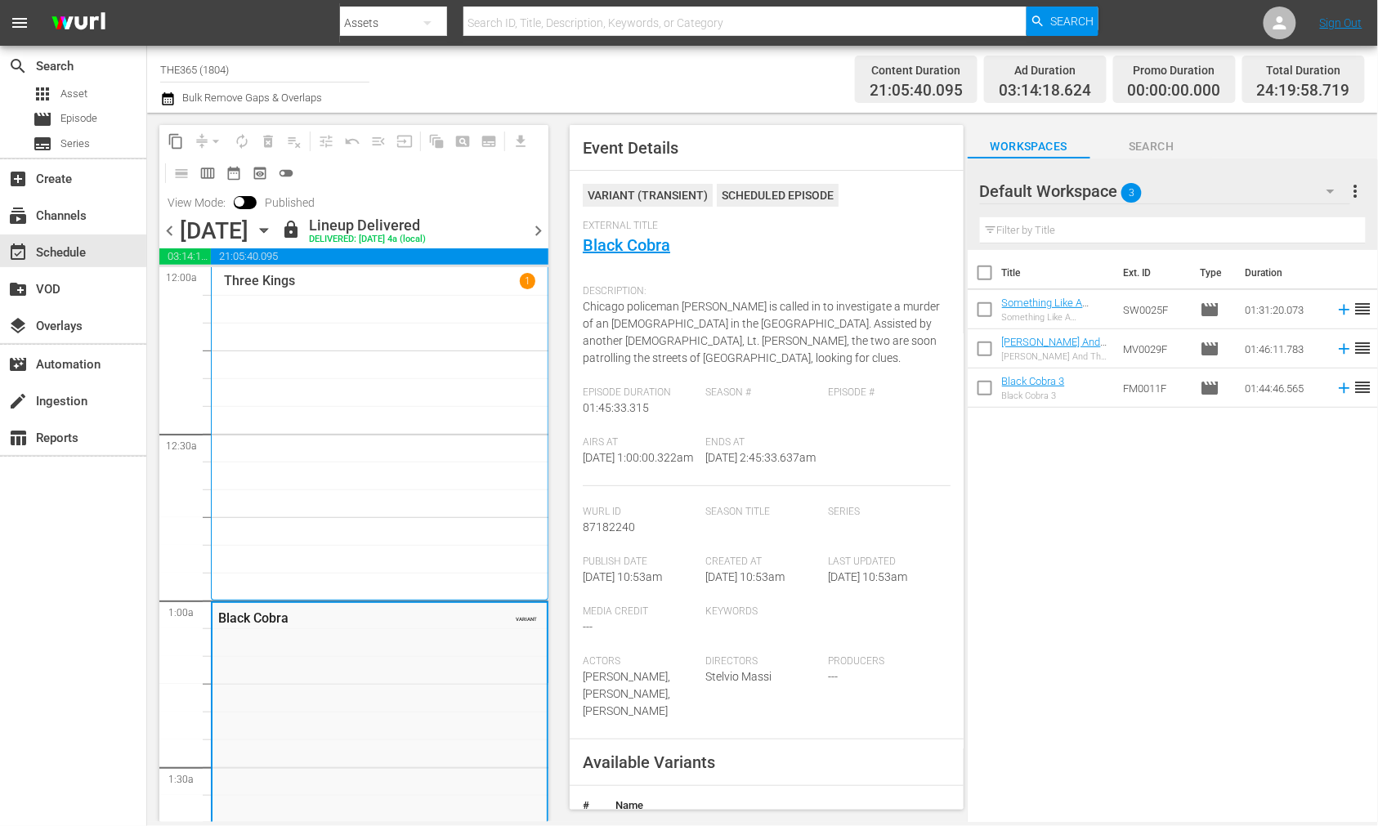
click at [540, 230] on span "chevron_right" at bounding box center [538, 231] width 20 height 20
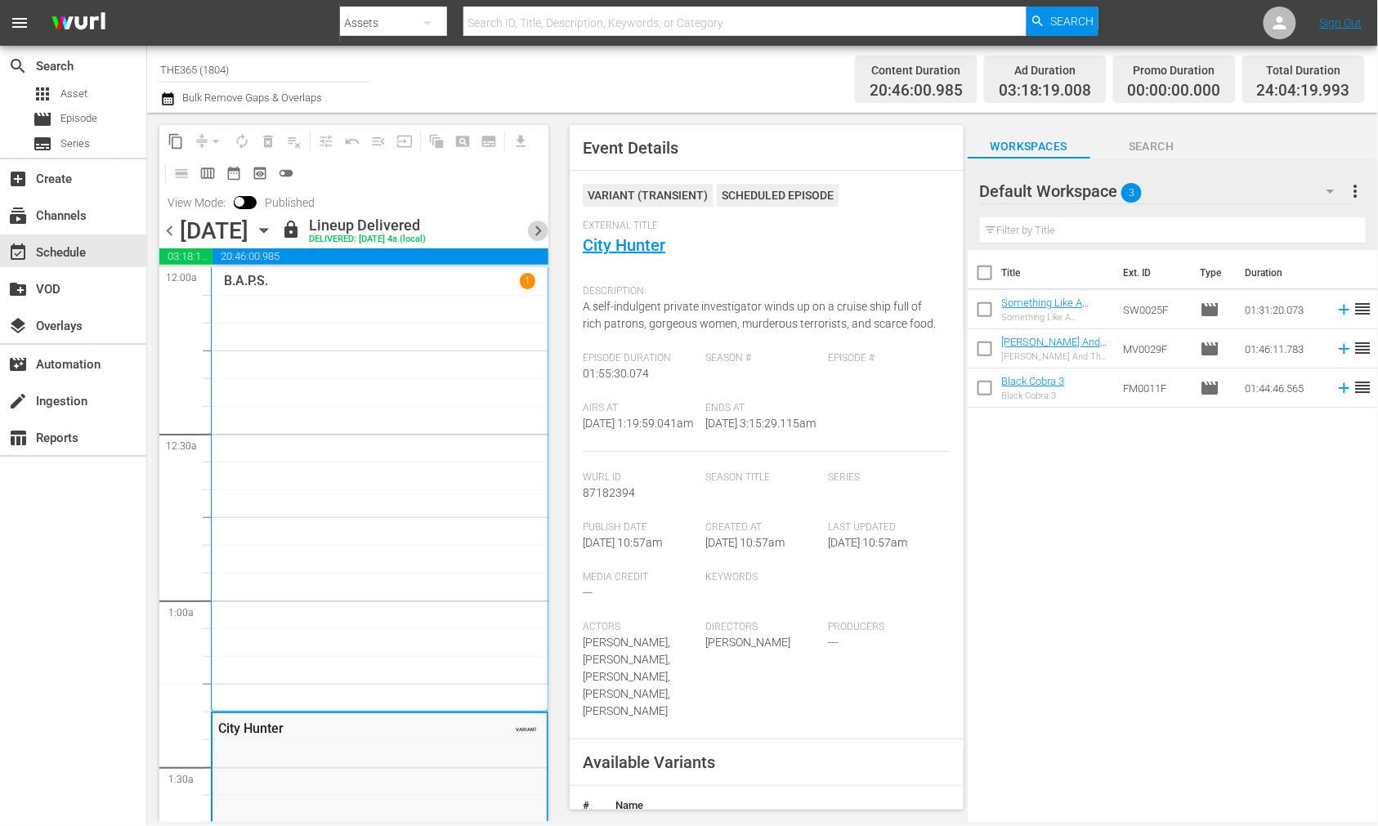
click at [532, 224] on span "chevron_right" at bounding box center [538, 231] width 20 height 20
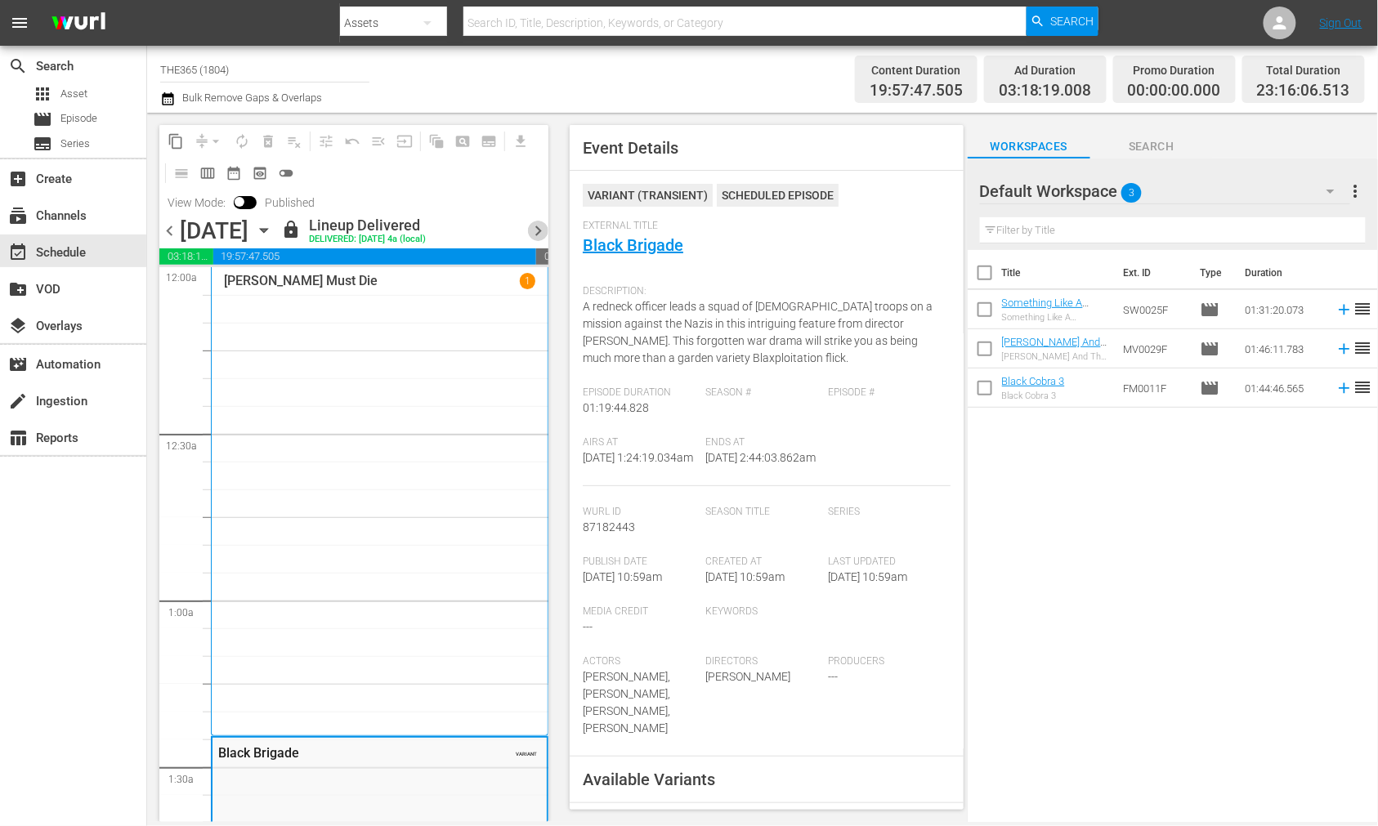
click at [543, 226] on span "chevron_right" at bounding box center [538, 231] width 20 height 20
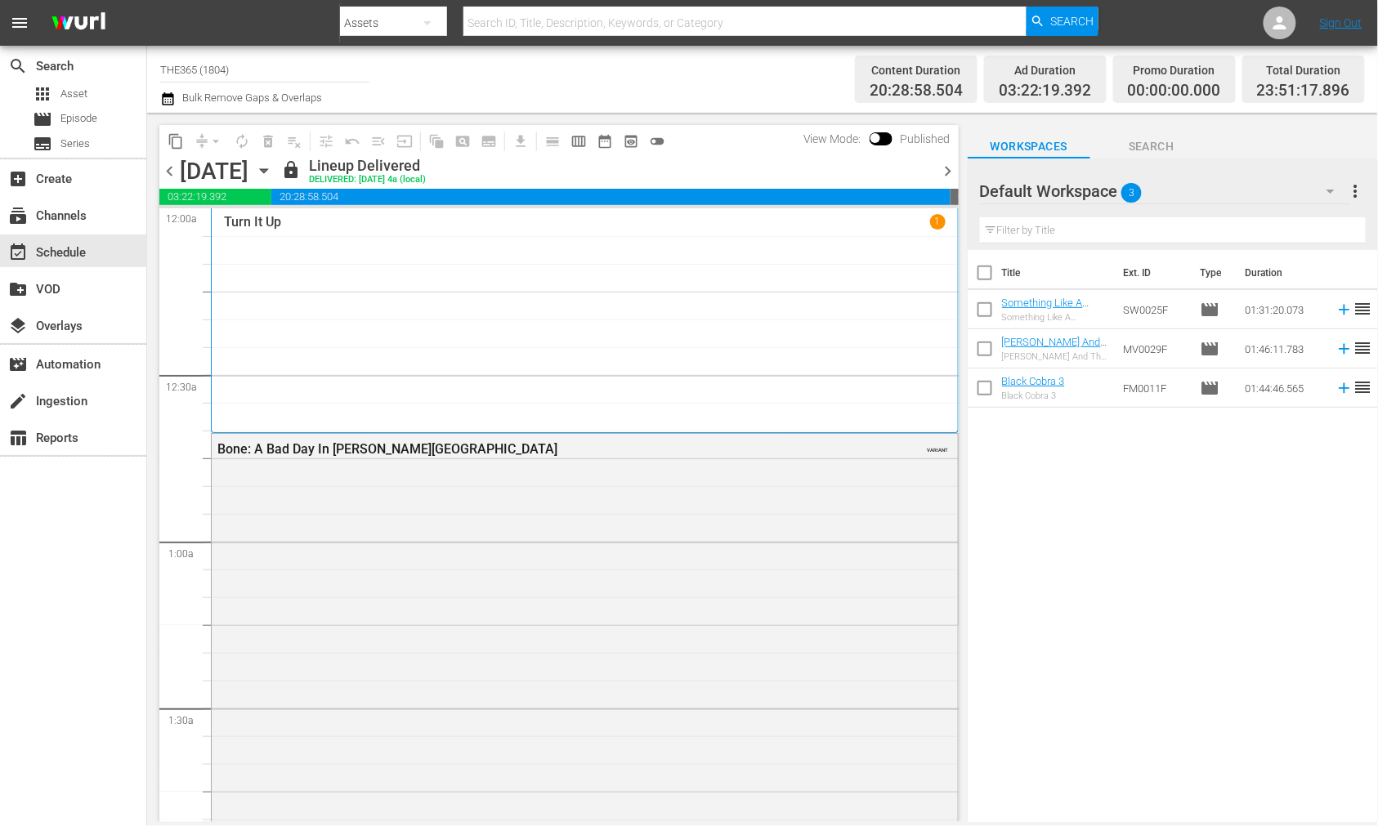
click at [539, 493] on div "Bone: A Bad Day In Beverly Hills VARIANT" at bounding box center [585, 732] width 746 height 597
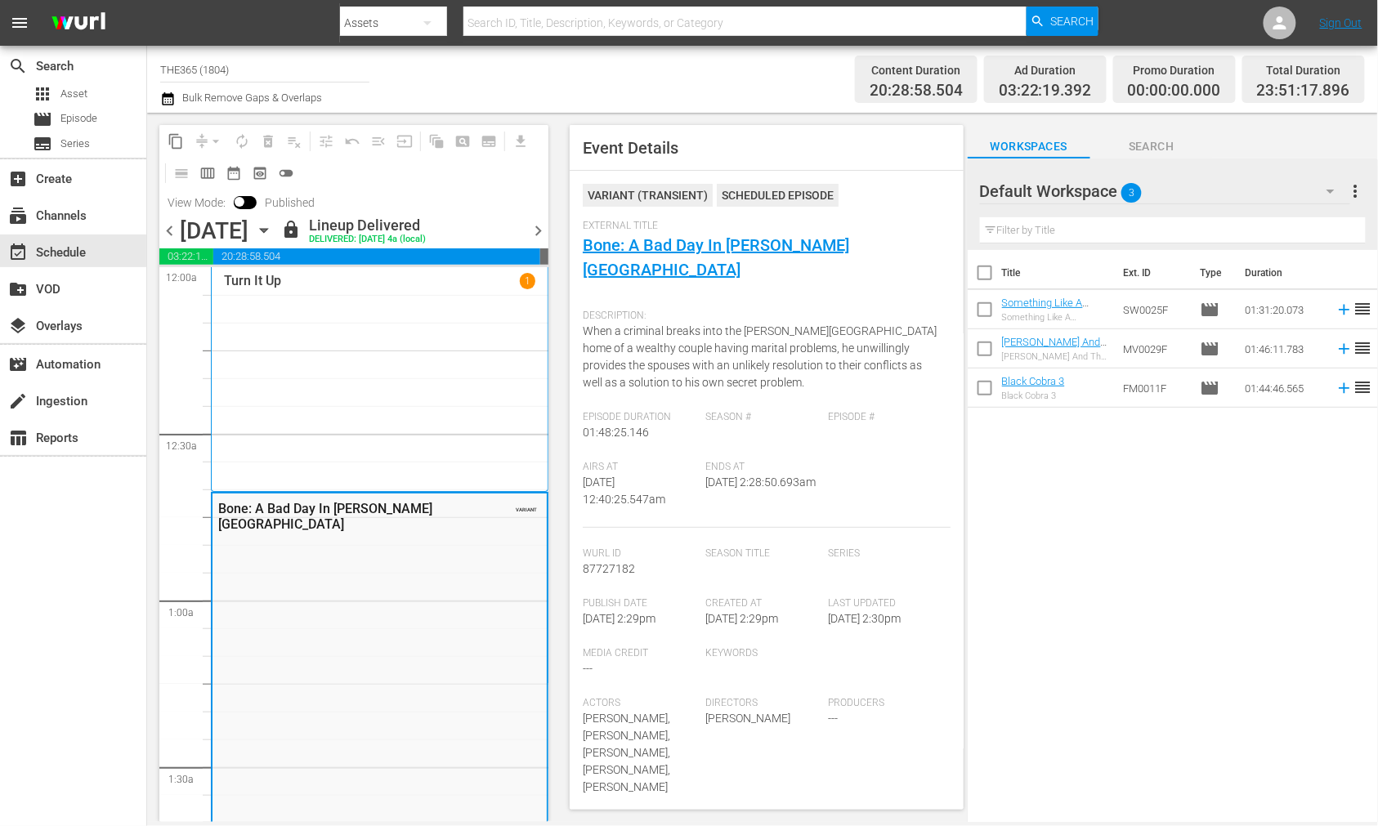
click at [534, 232] on span "chevron_right" at bounding box center [538, 231] width 20 height 20
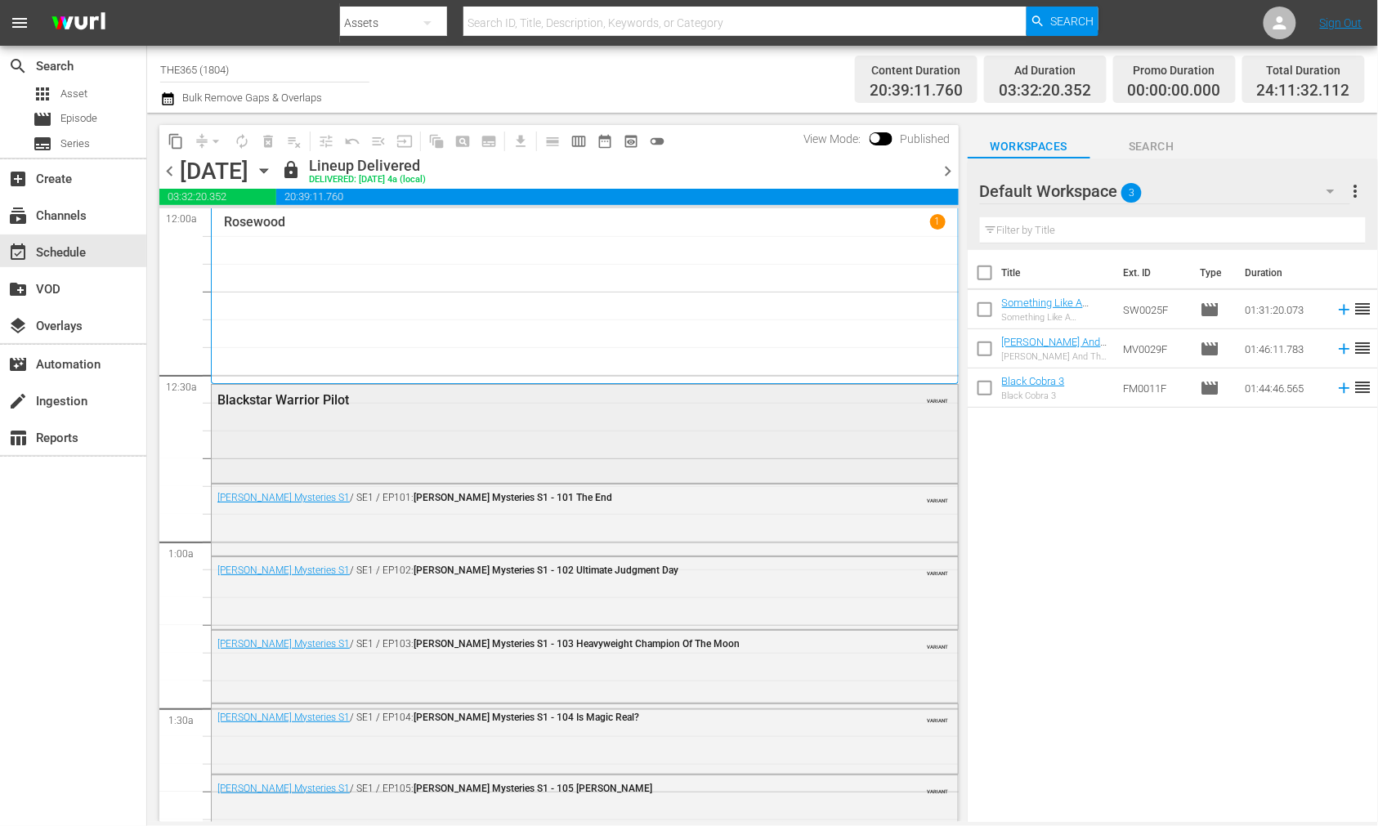
click at [515, 456] on div "Blackstar Warrior Pilot VARIANT" at bounding box center [585, 432] width 746 height 95
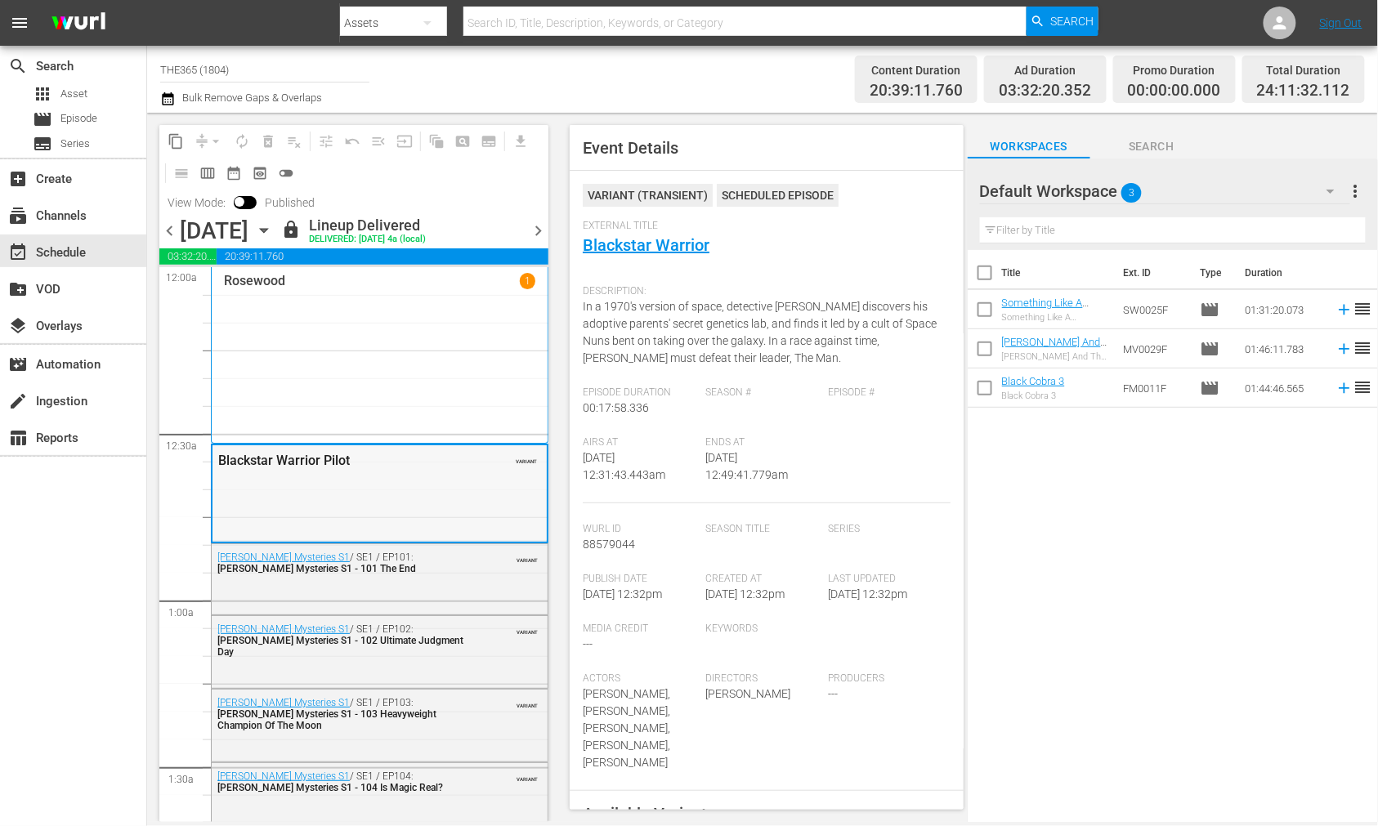
click at [405, 476] on div "Blackstar Warrior Pilot VARIANT" at bounding box center [379, 492] width 334 height 95
click at [535, 230] on span "chevron_right" at bounding box center [538, 231] width 20 height 20
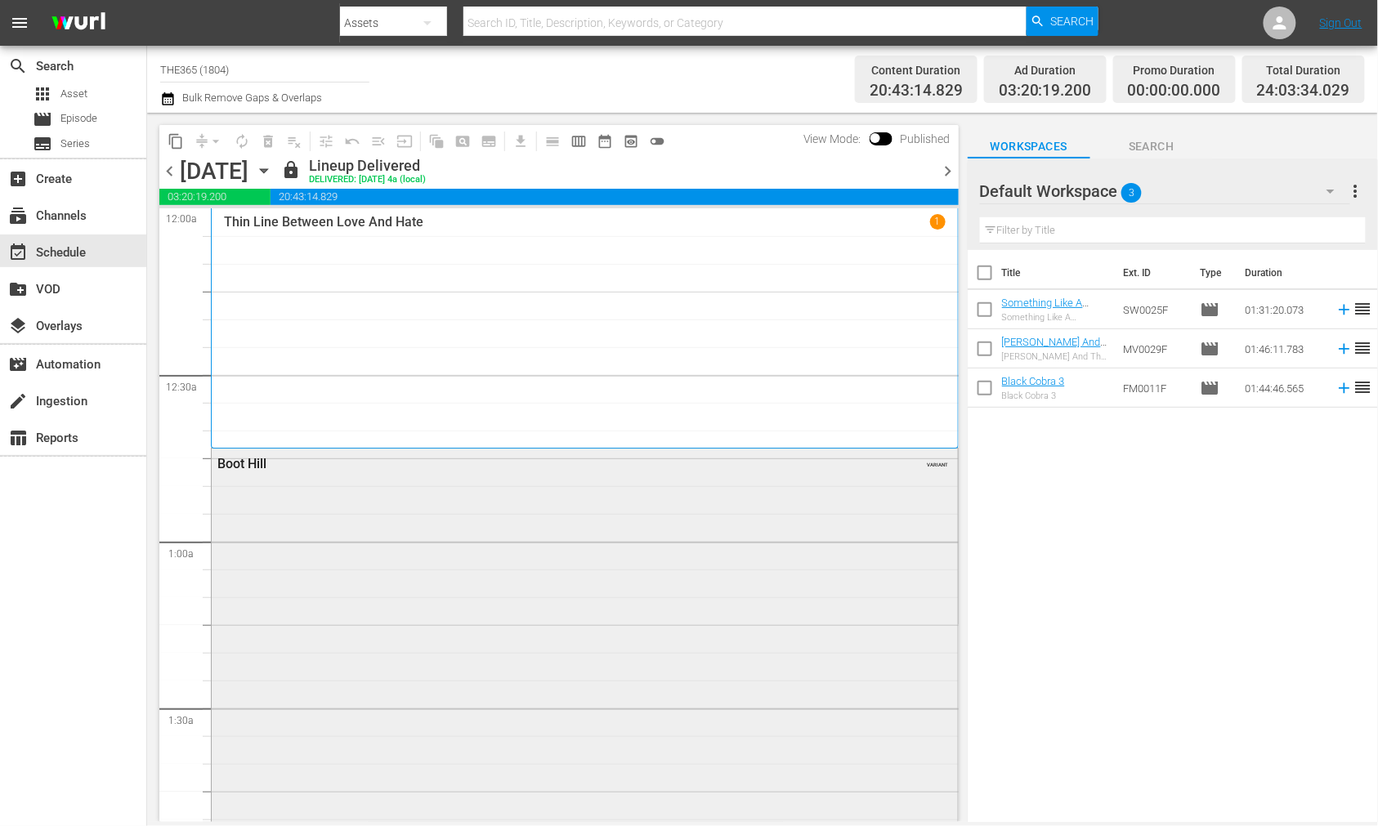
click at [407, 525] on div "Boot Hill VARIANT" at bounding box center [585, 742] width 746 height 586
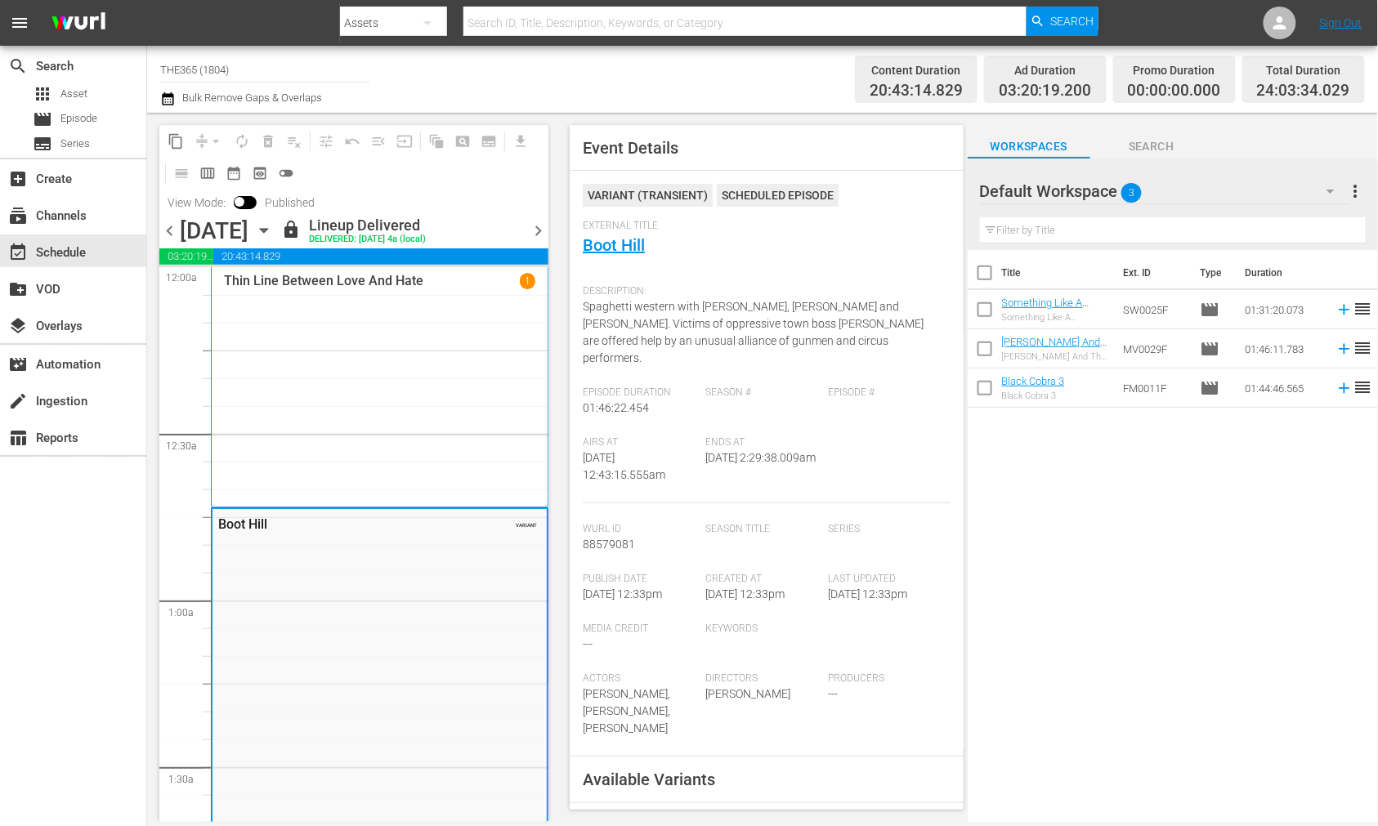
click at [534, 223] on span "chevron_right" at bounding box center [538, 231] width 20 height 20
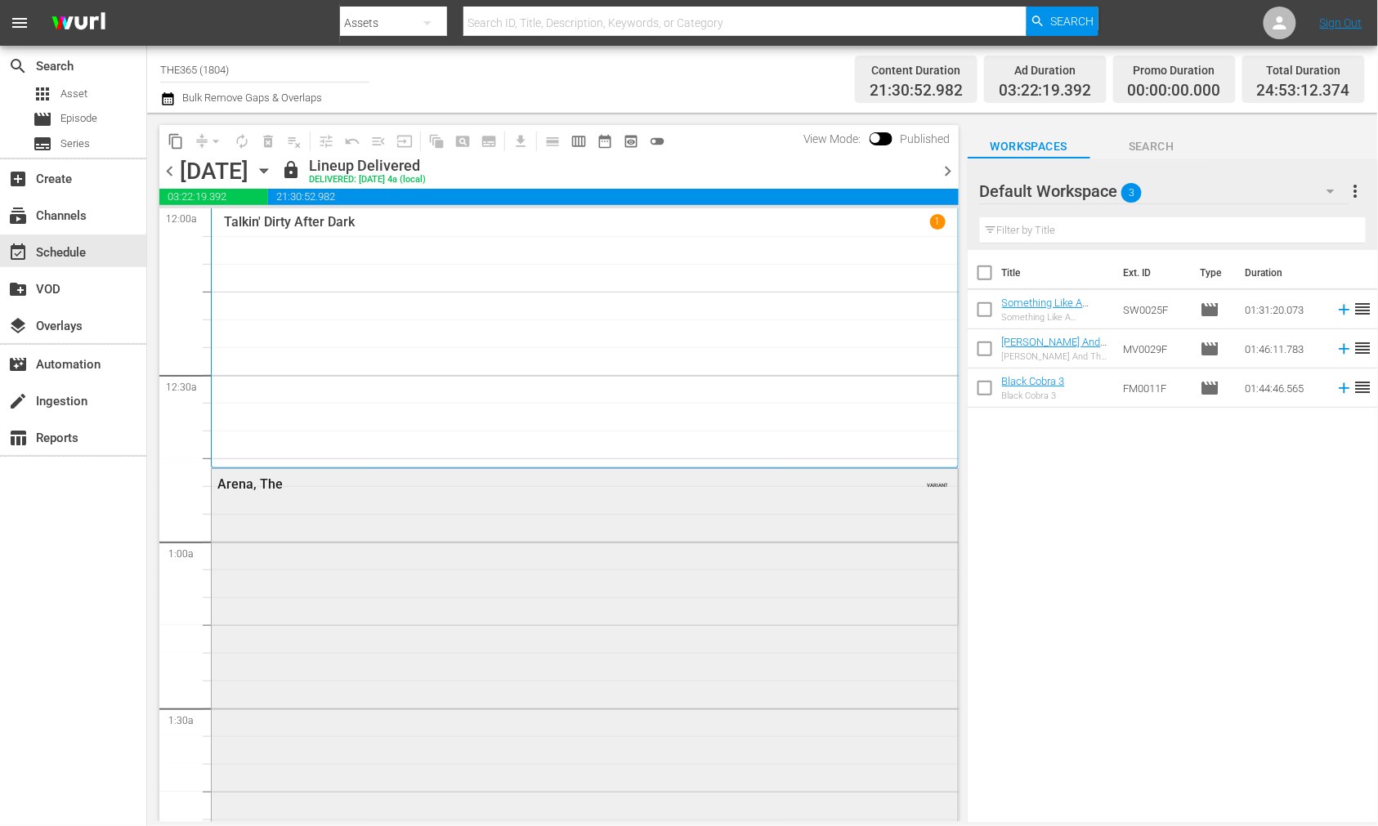
click at [509, 535] on div "Arena, The VARIANT" at bounding box center [585, 718] width 746 height 499
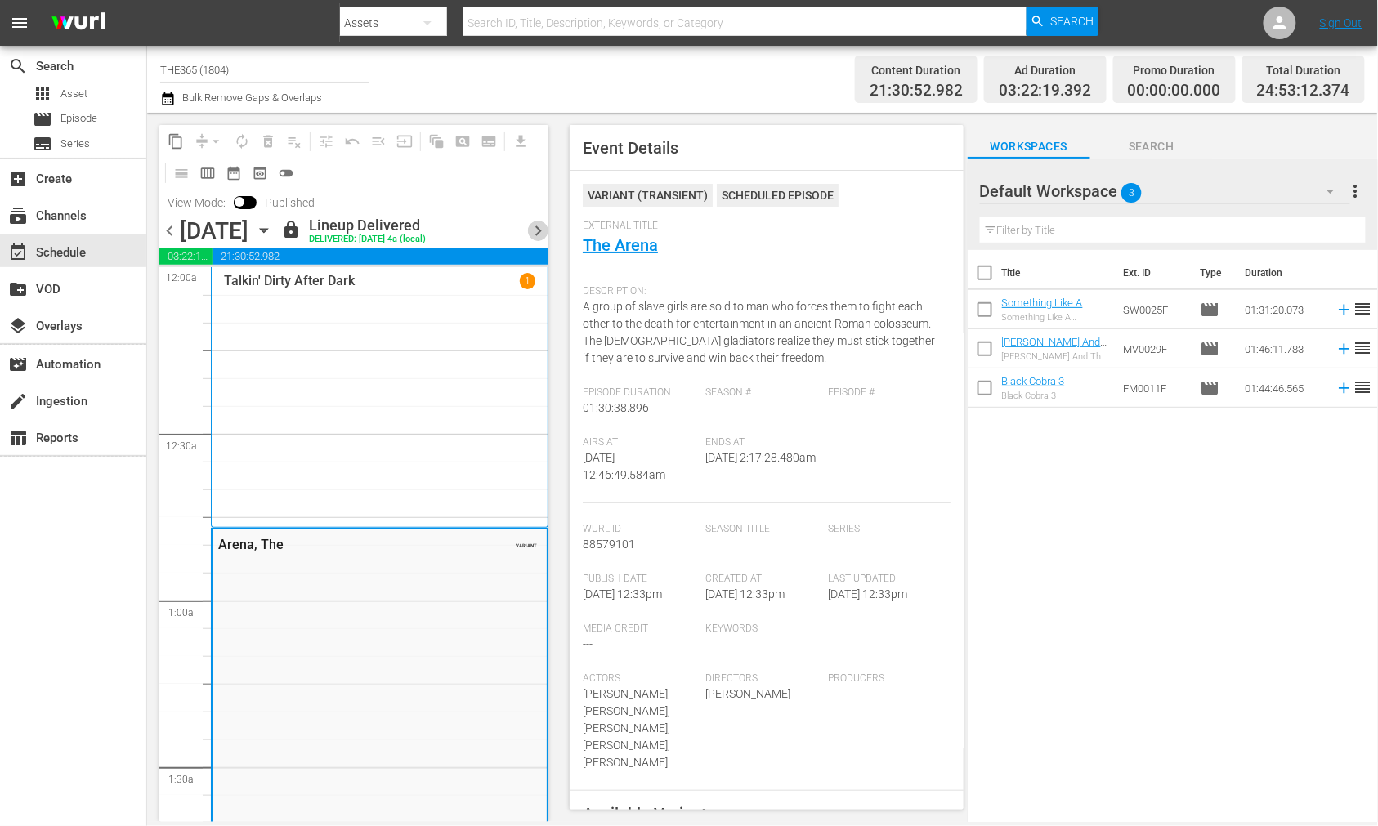
click at [529, 230] on span "chevron_right" at bounding box center [538, 231] width 20 height 20
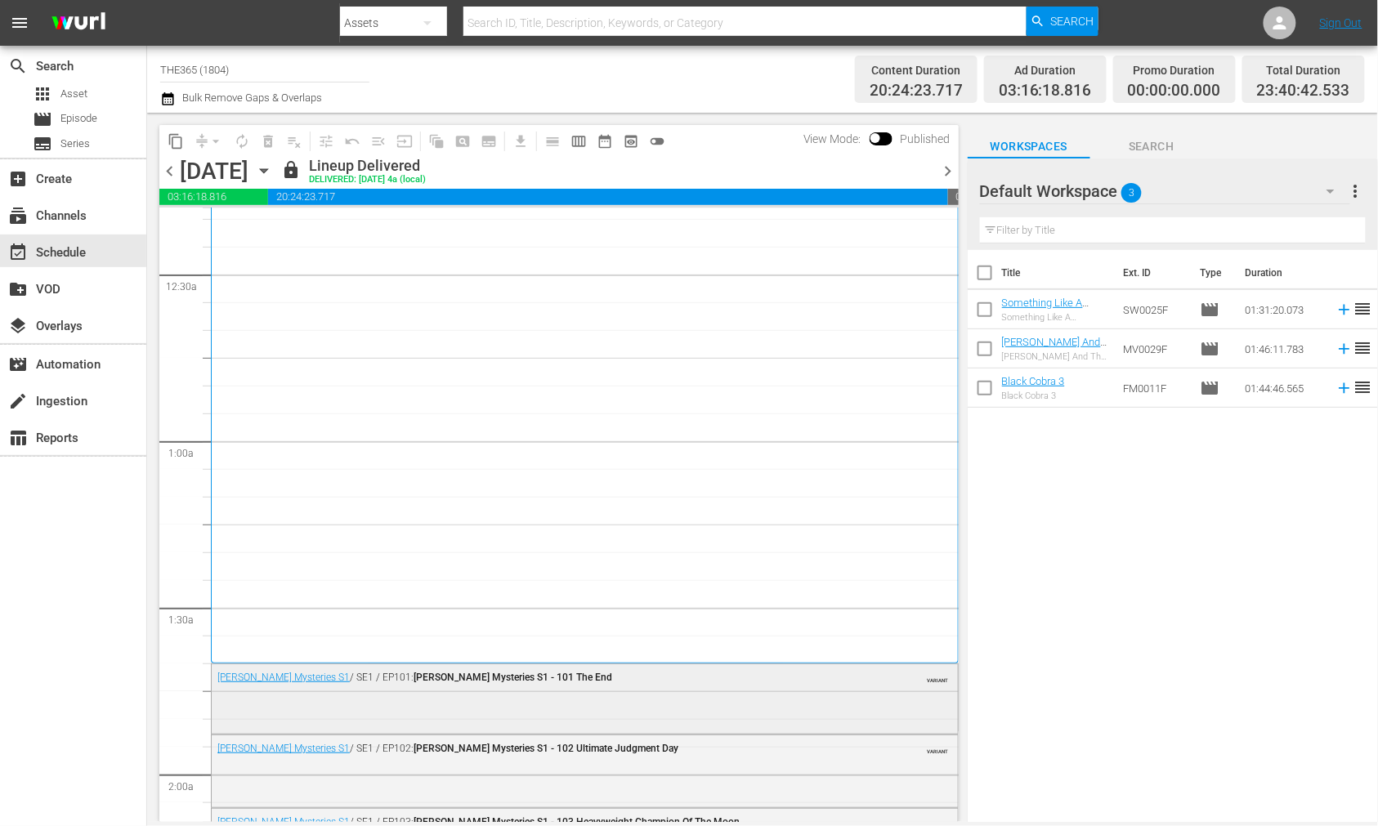
scroll to position [272, 0]
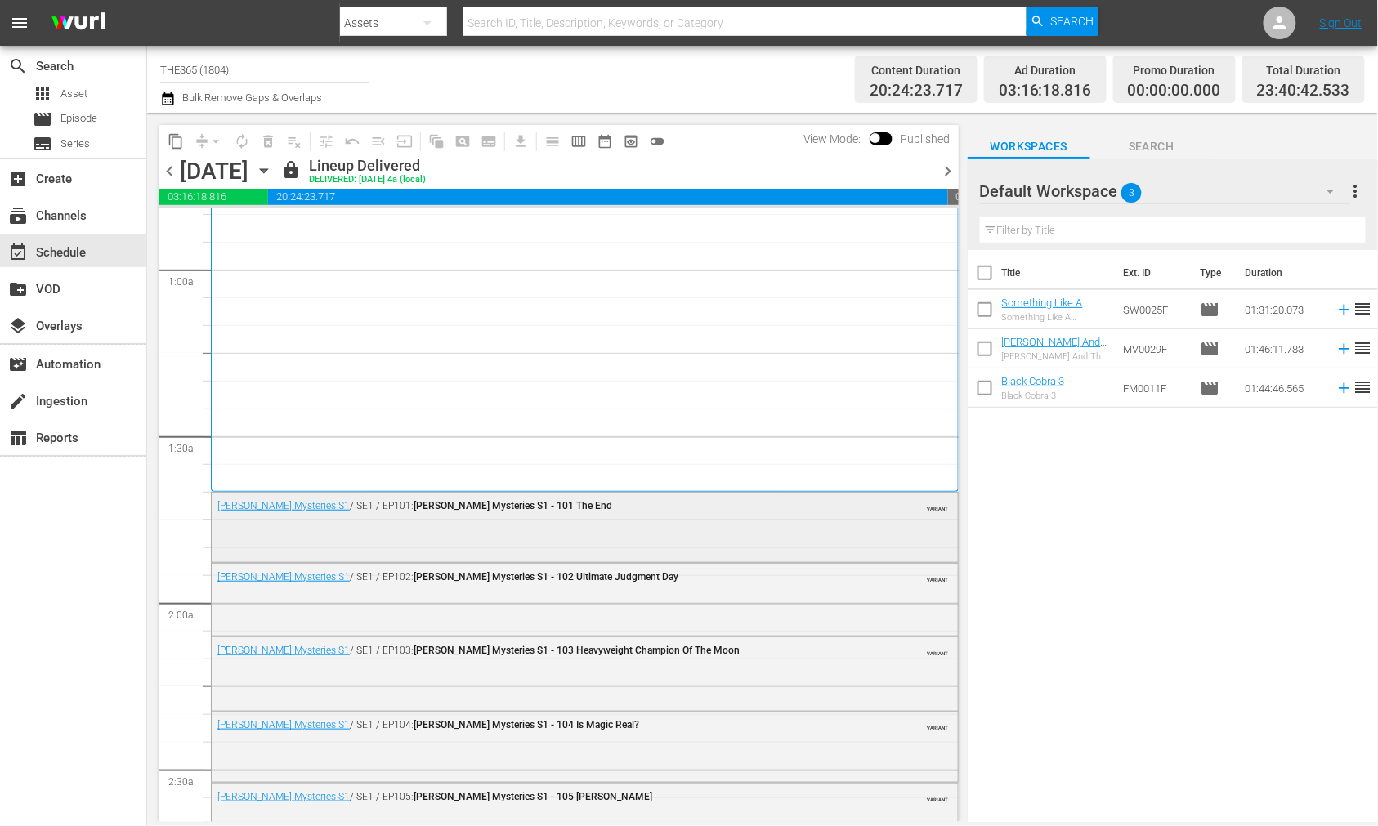
click at [400, 512] on div "Mike Tyson Mysteries S1 / SE1 / EP101: Mike Tyson Mysteries S1 - 101 The End VA…" at bounding box center [585, 505] width 746 height 25
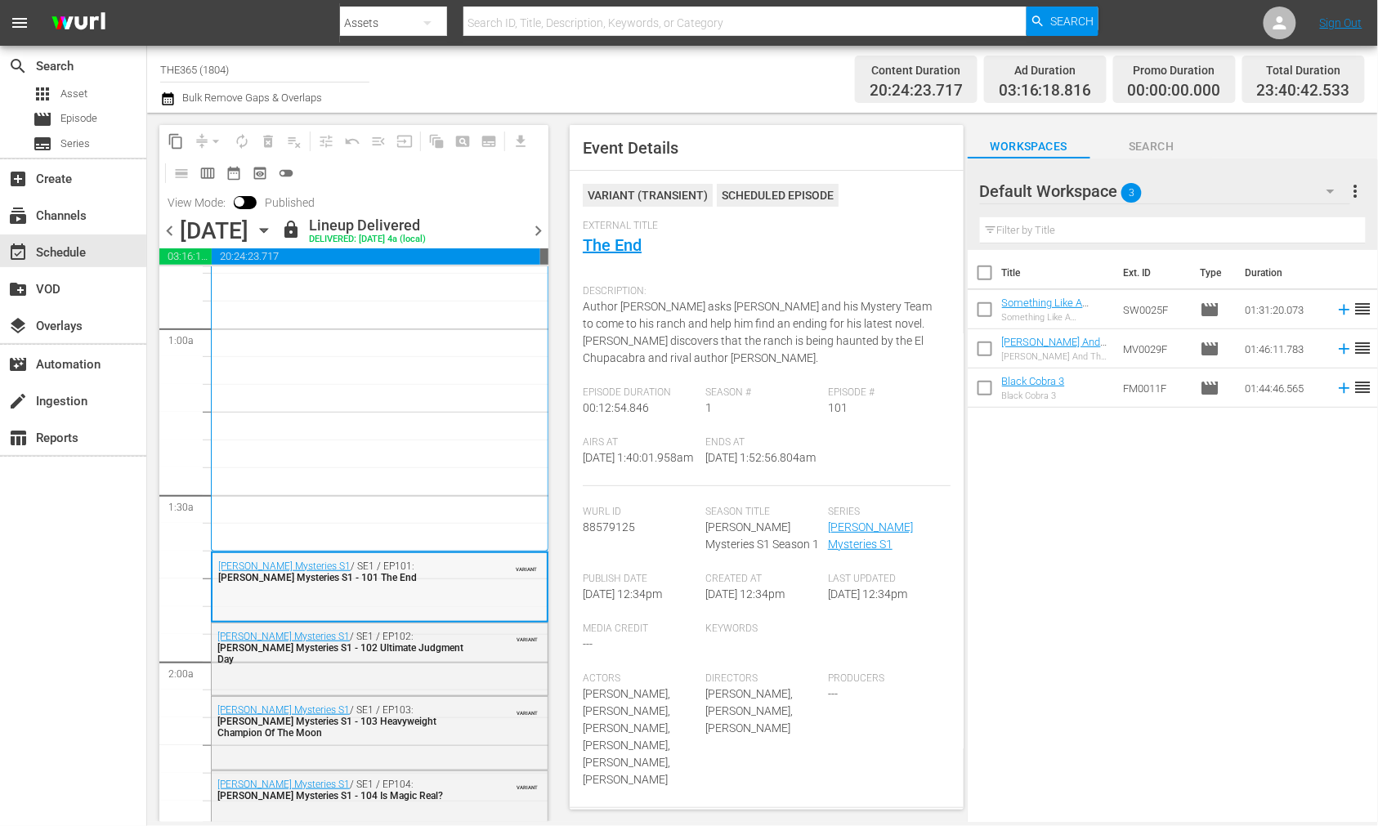
click at [400, 580] on div "Mike Tyson Mysteries S1 / SE1 / EP101: Mike Tyson Mysteries S1 - 101 The End" at bounding box center [340, 572] width 245 height 23
click at [536, 225] on span "chevron_right" at bounding box center [538, 231] width 20 height 20
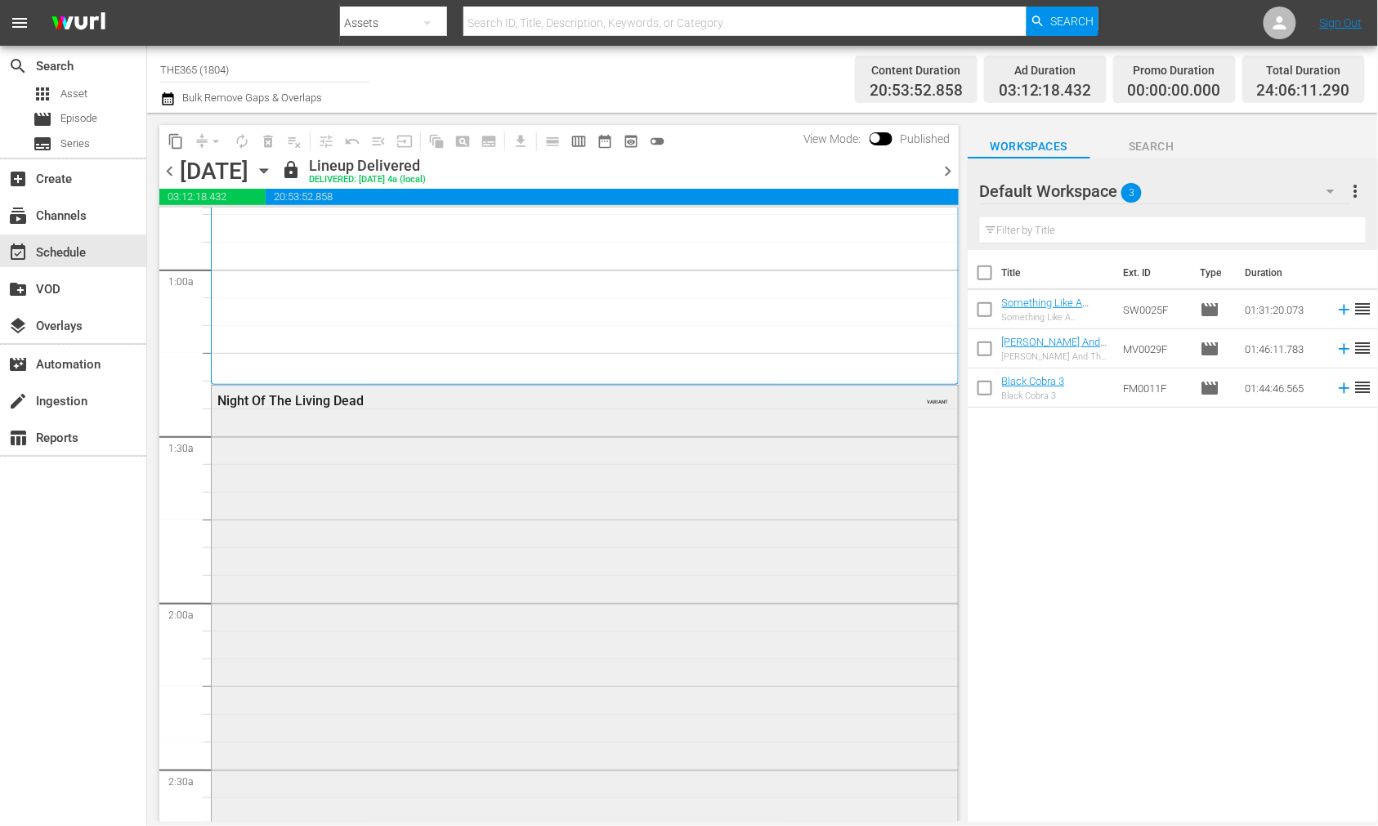
click at [788, 459] on div "Night Of The Living Dead VARIANT" at bounding box center [585, 682] width 746 height 592
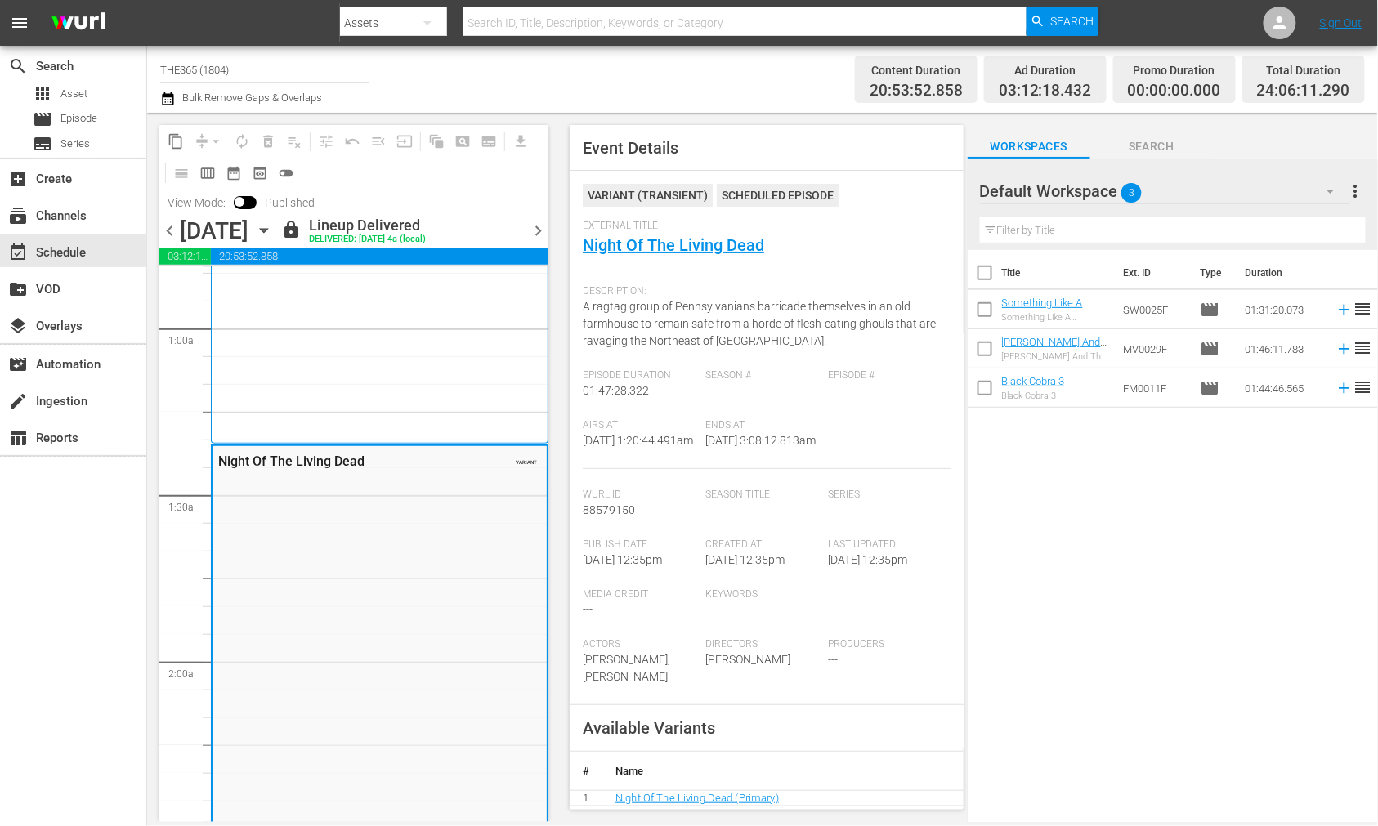
click at [538, 226] on span "chevron_right" at bounding box center [538, 231] width 20 height 20
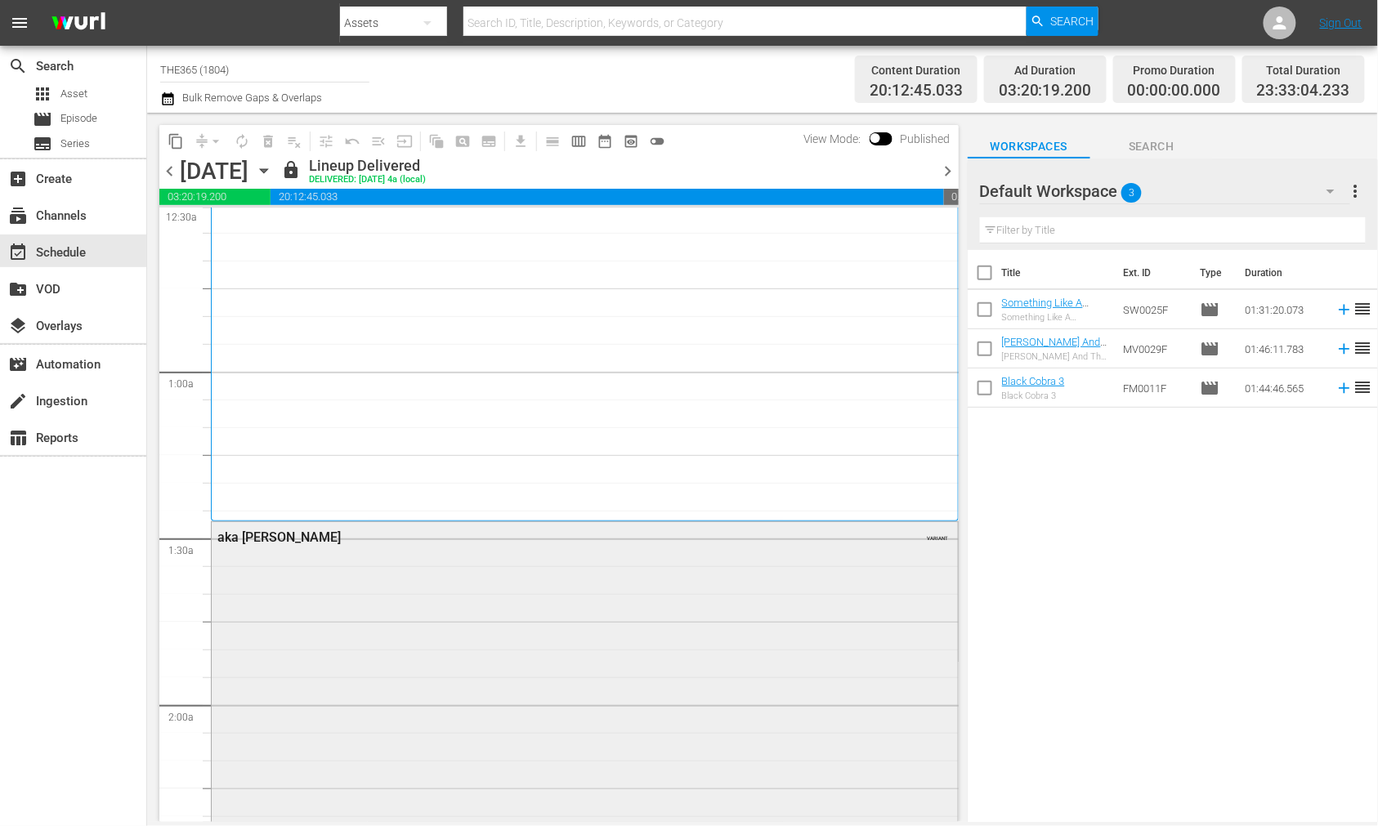
scroll to position [181, 0]
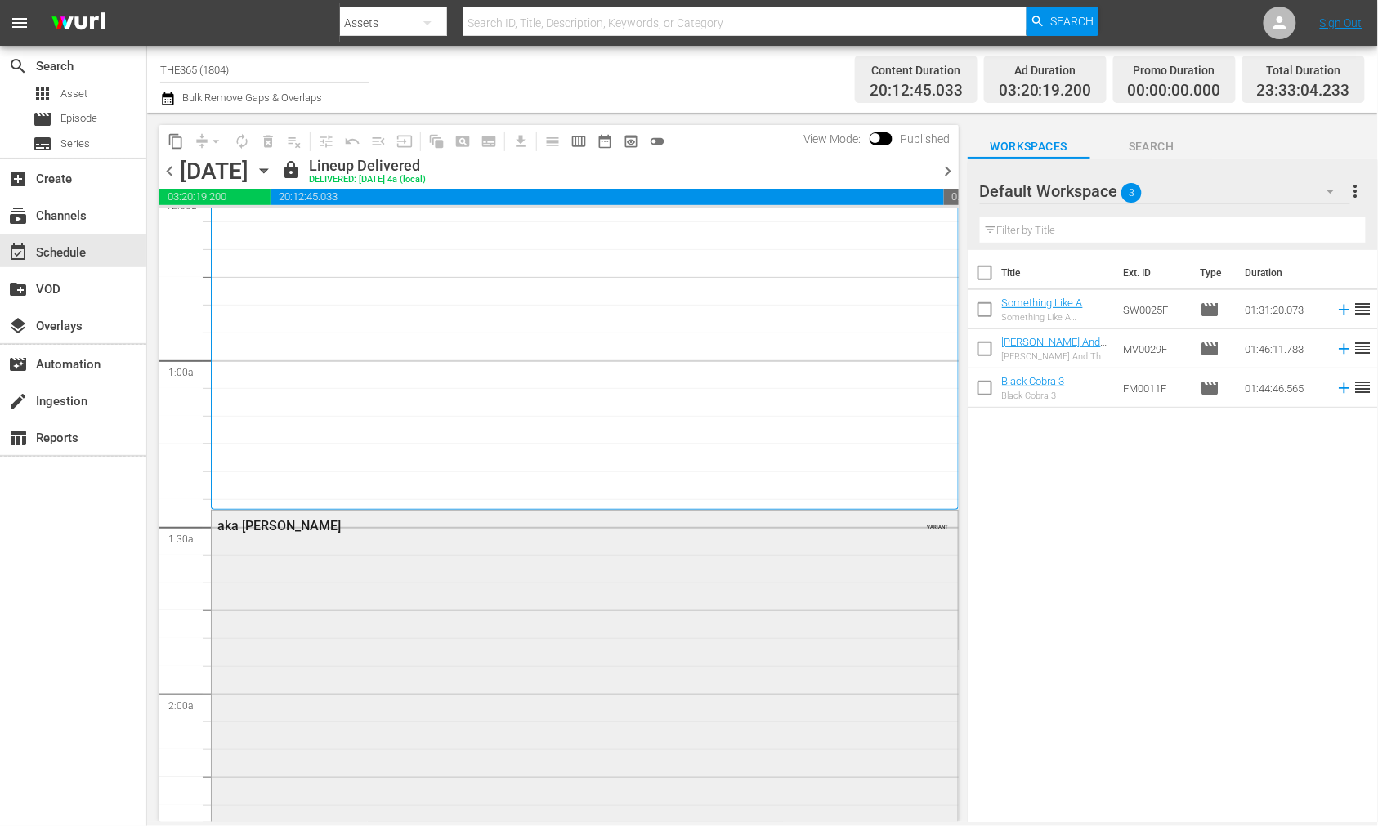
click at [433, 610] on div "aka Tom VARIANT" at bounding box center [585, 762] width 746 height 503
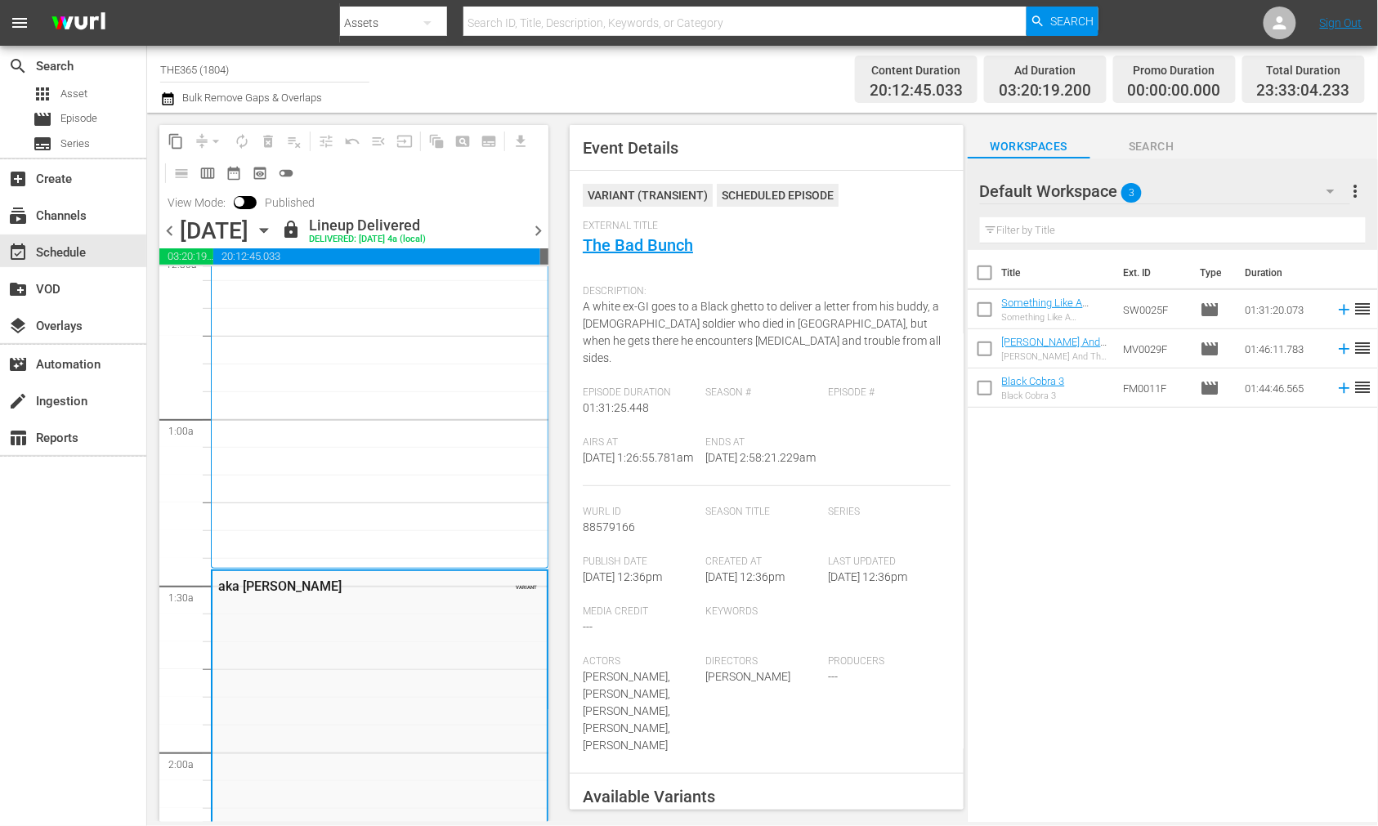
click at [540, 232] on span "chevron_right" at bounding box center [538, 231] width 20 height 20
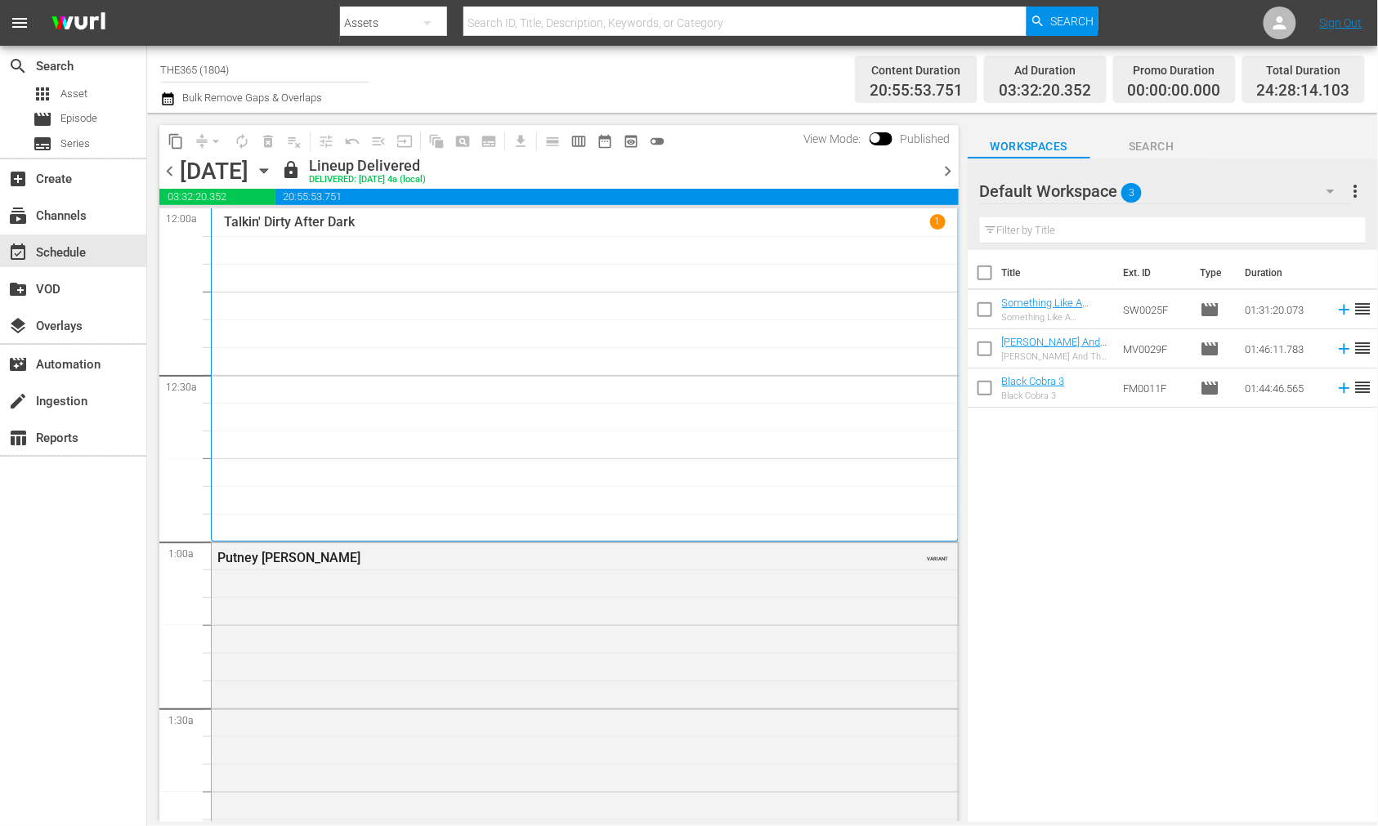
drag, startPoint x: 472, startPoint y: 583, endPoint x: 646, endPoint y: 566, distance: 175.6
click at [472, 583] on div "Putney Swope VARIANT" at bounding box center [585, 815] width 746 height 545
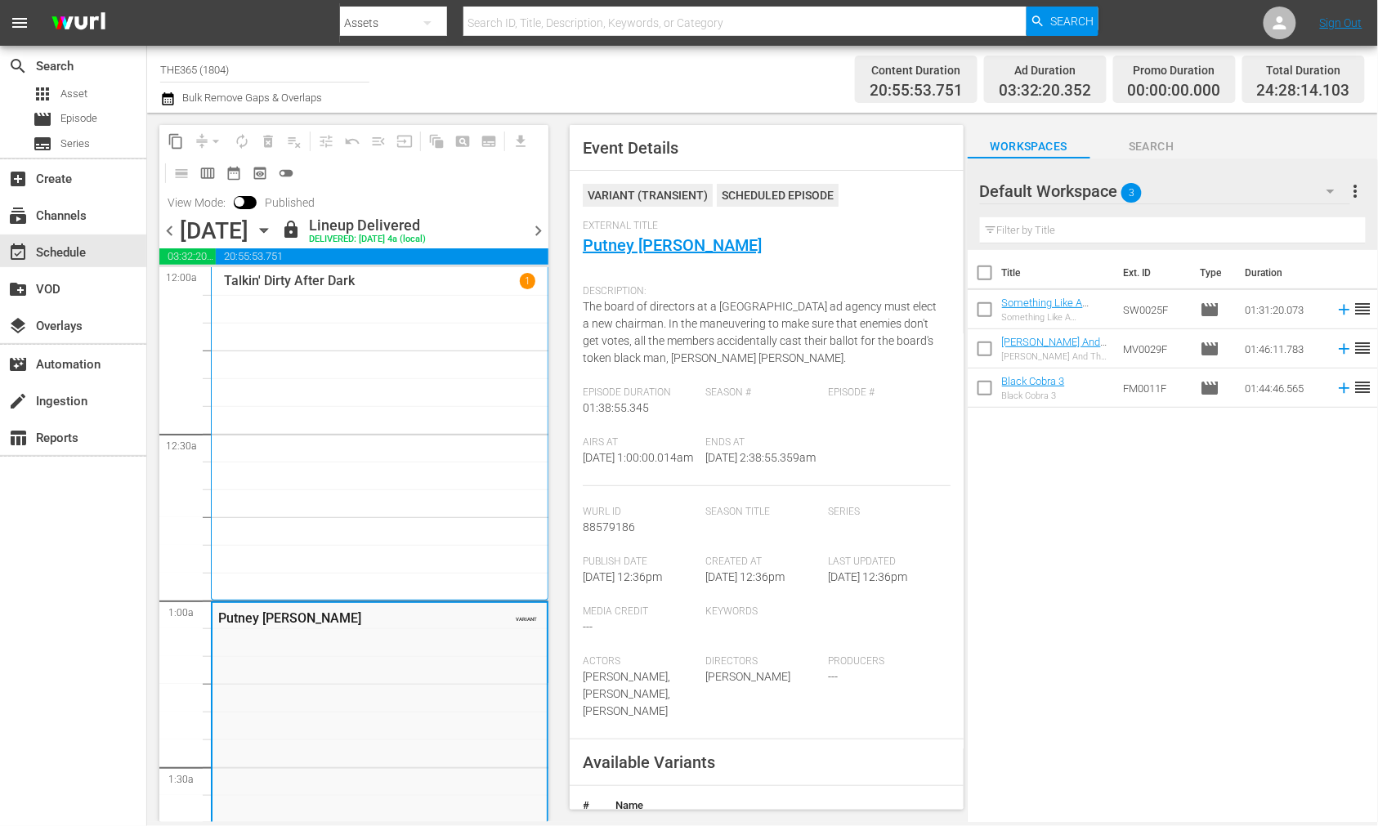
click at [534, 226] on span "chevron_right" at bounding box center [538, 231] width 20 height 20
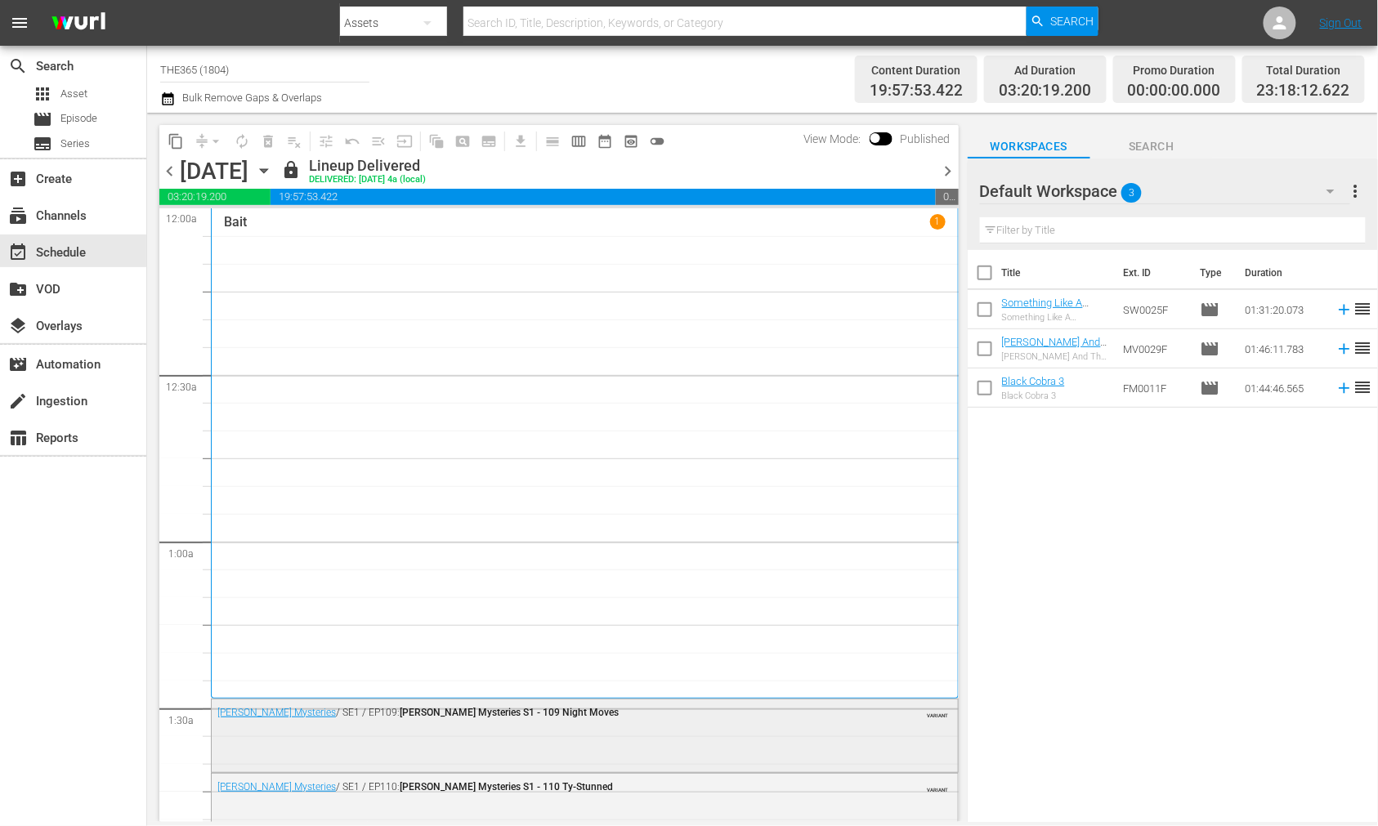
click at [561, 741] on div "Mike Tyson Mysteries / SE1 / EP109: Mike Tyson Mysteries S1 - 109 Night Moves V…" at bounding box center [585, 734] width 746 height 69
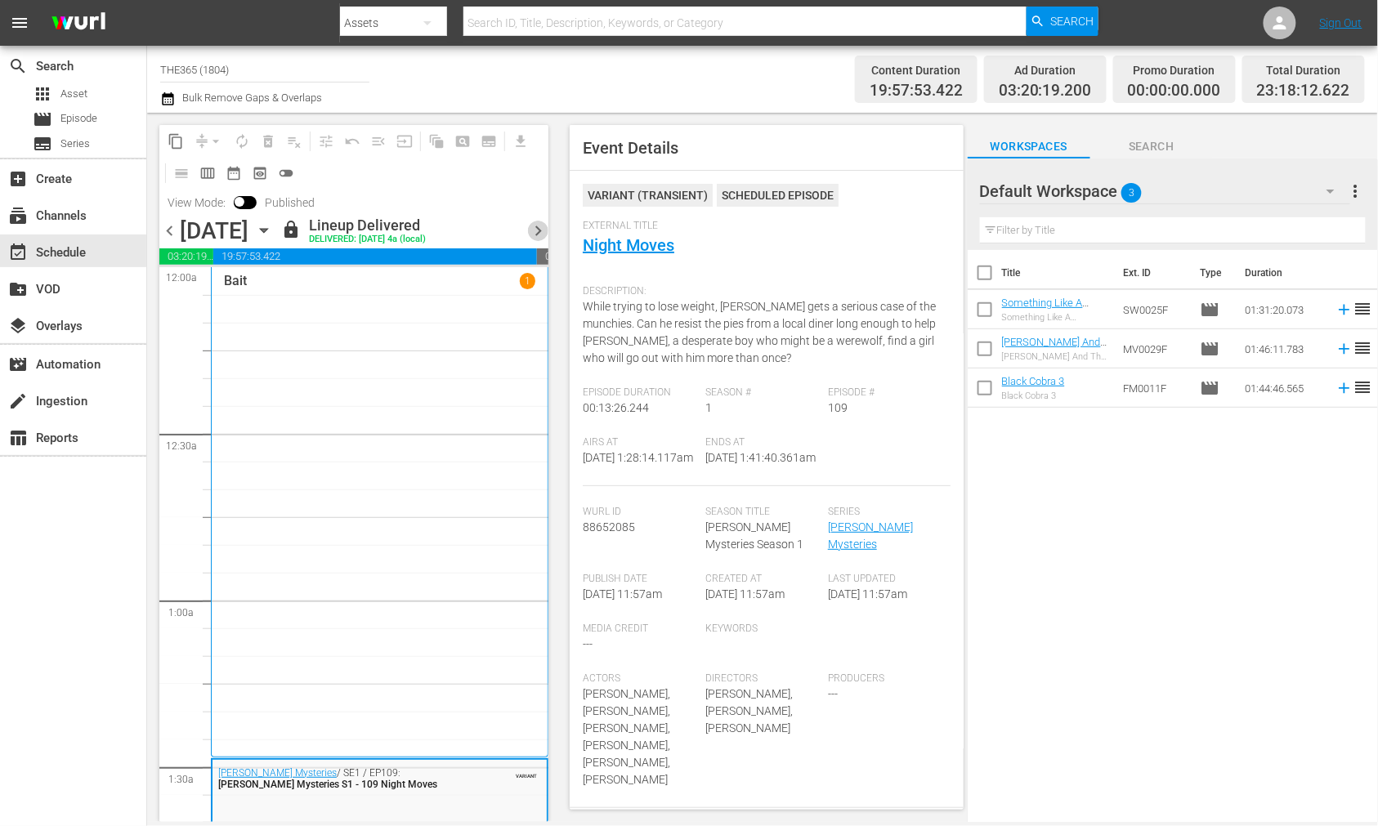
click at [532, 226] on span "chevron_right" at bounding box center [538, 231] width 20 height 20
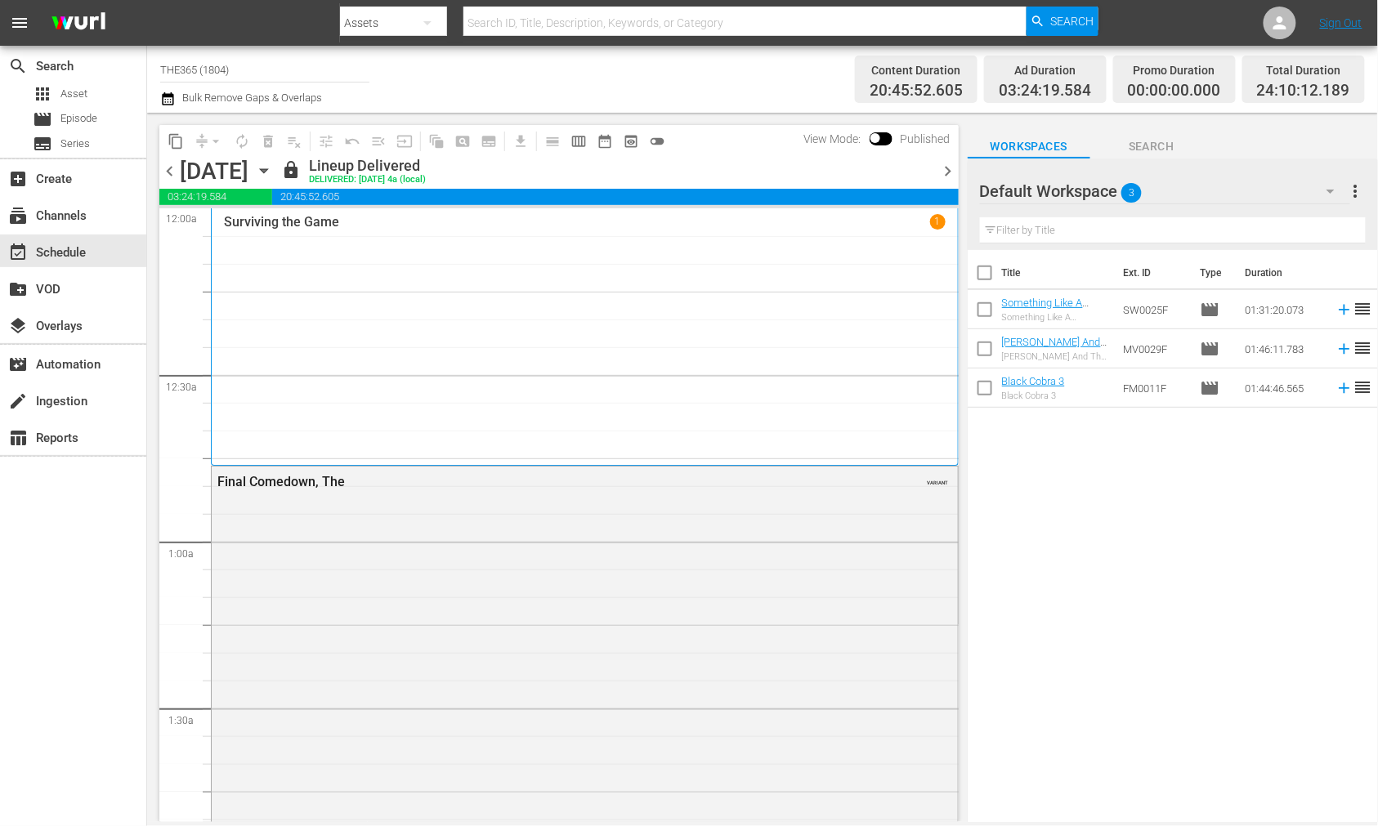
click at [172, 168] on span "chevron_left" at bounding box center [169, 171] width 20 height 20
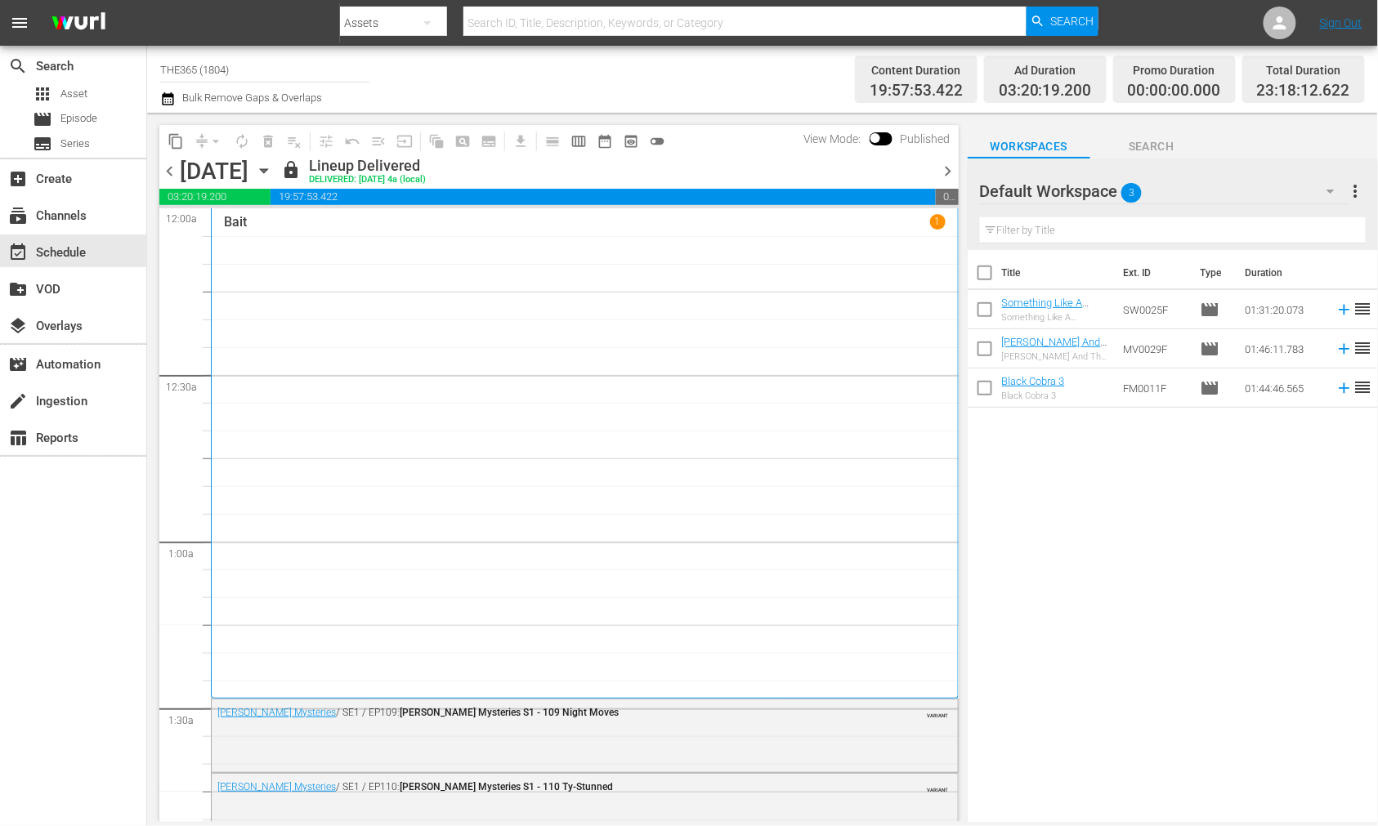
click at [953, 170] on span "chevron_right" at bounding box center [948, 171] width 20 height 20
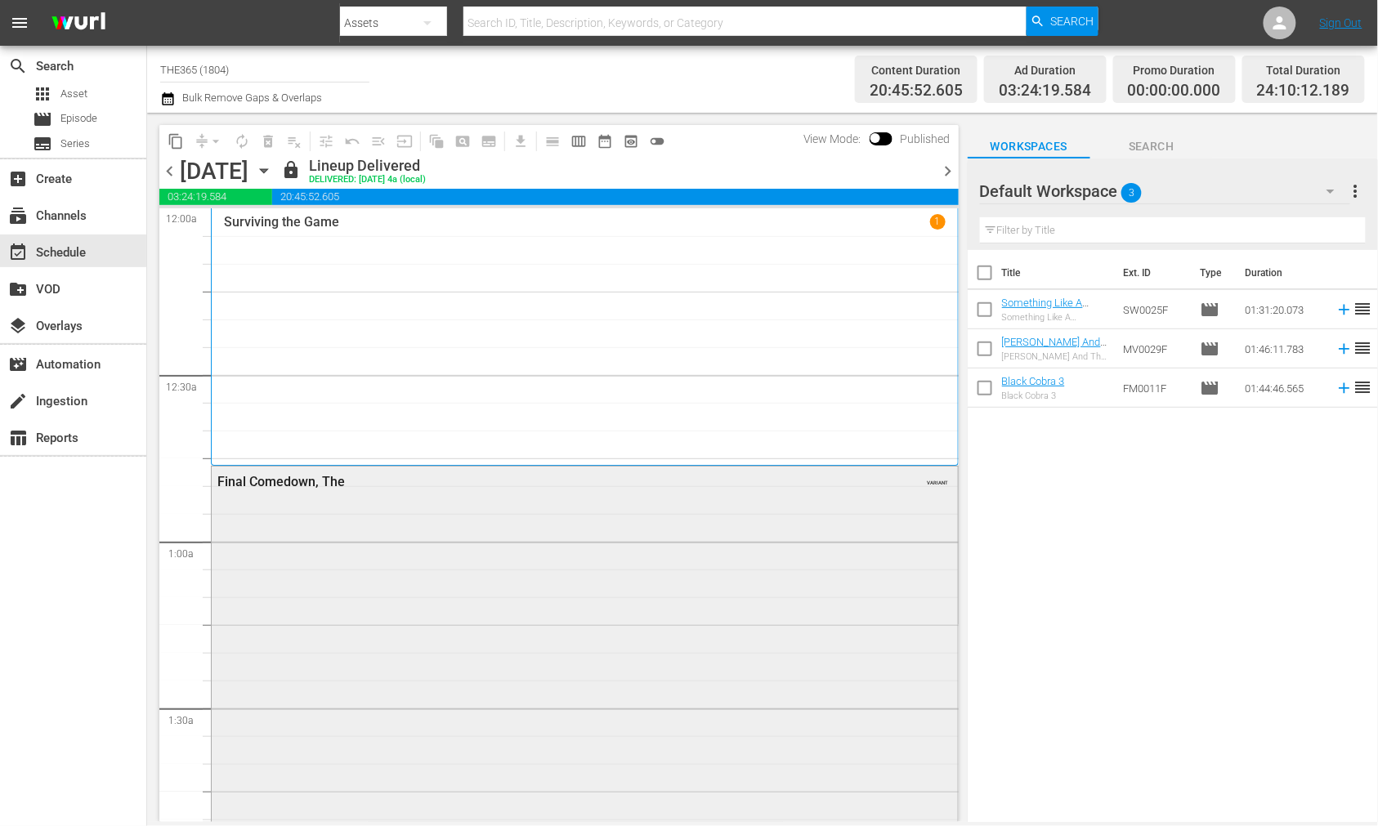
click at [585, 600] on div "Final Comedown, The VARIANT" at bounding box center [585, 728] width 746 height 523
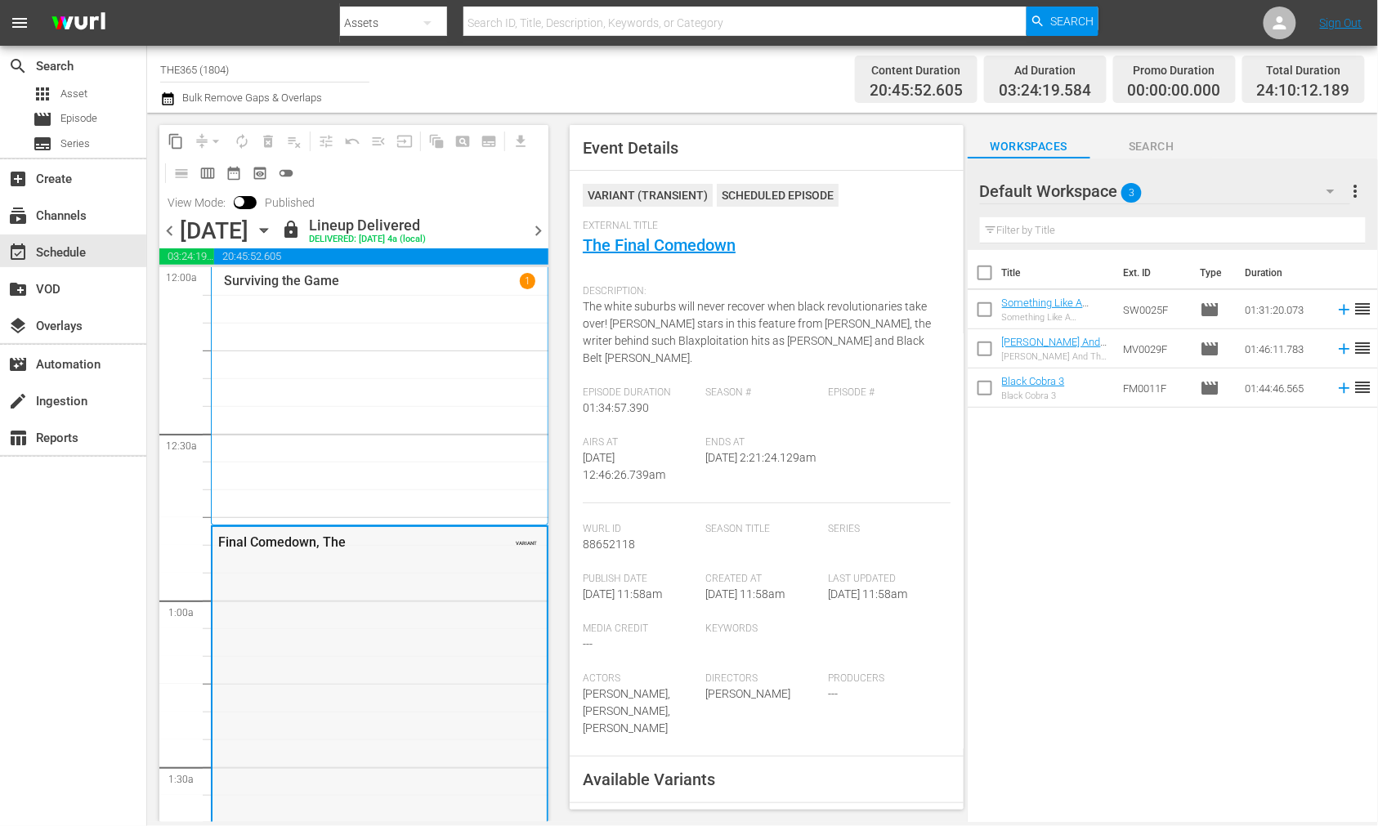
click at [294, 601] on div "Final Comedown, The VARIANT" at bounding box center [379, 788] width 334 height 523
click at [543, 226] on span "chevron_right" at bounding box center [538, 231] width 20 height 20
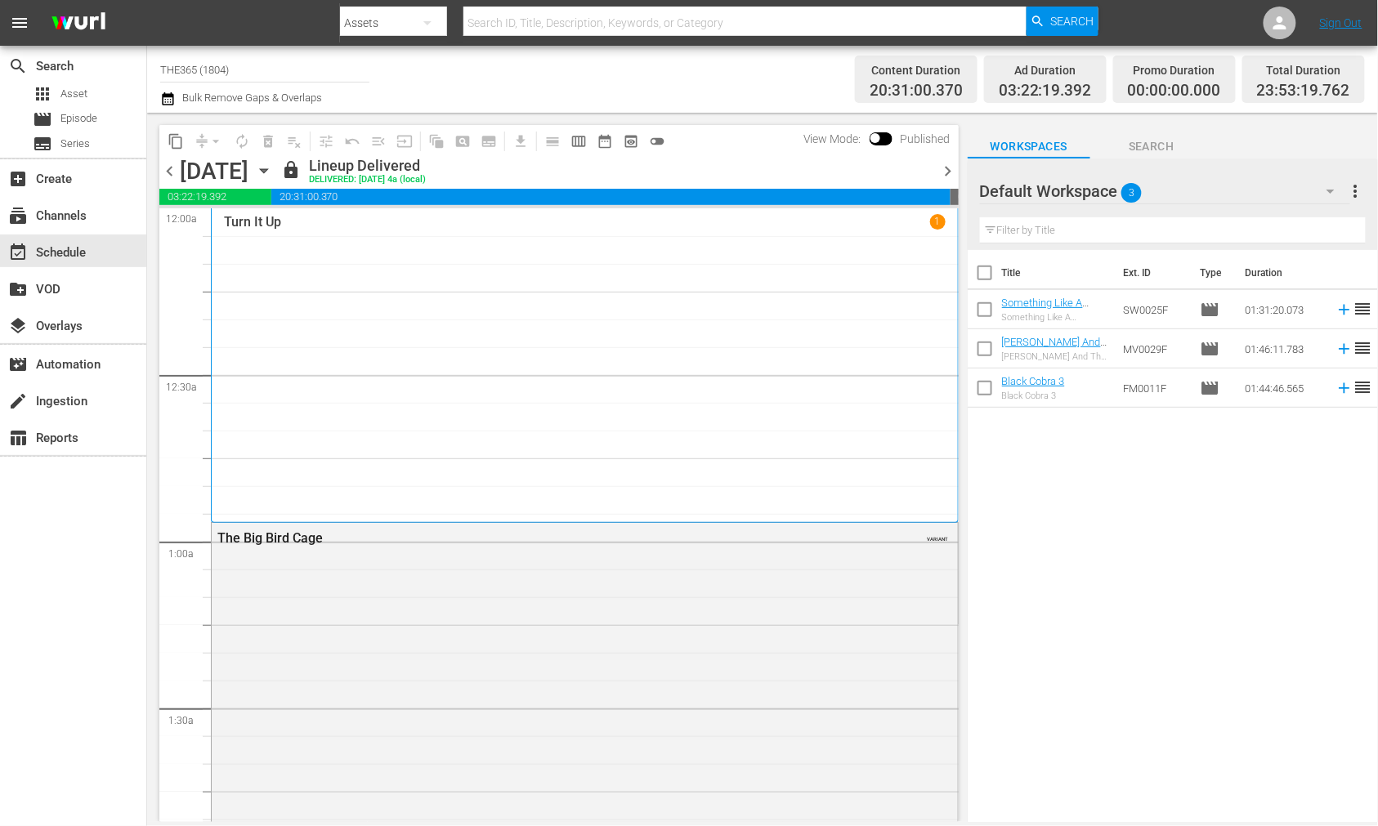
click at [608, 581] on div "The Big Bird Cage VARIANT" at bounding box center [585, 820] width 746 height 594
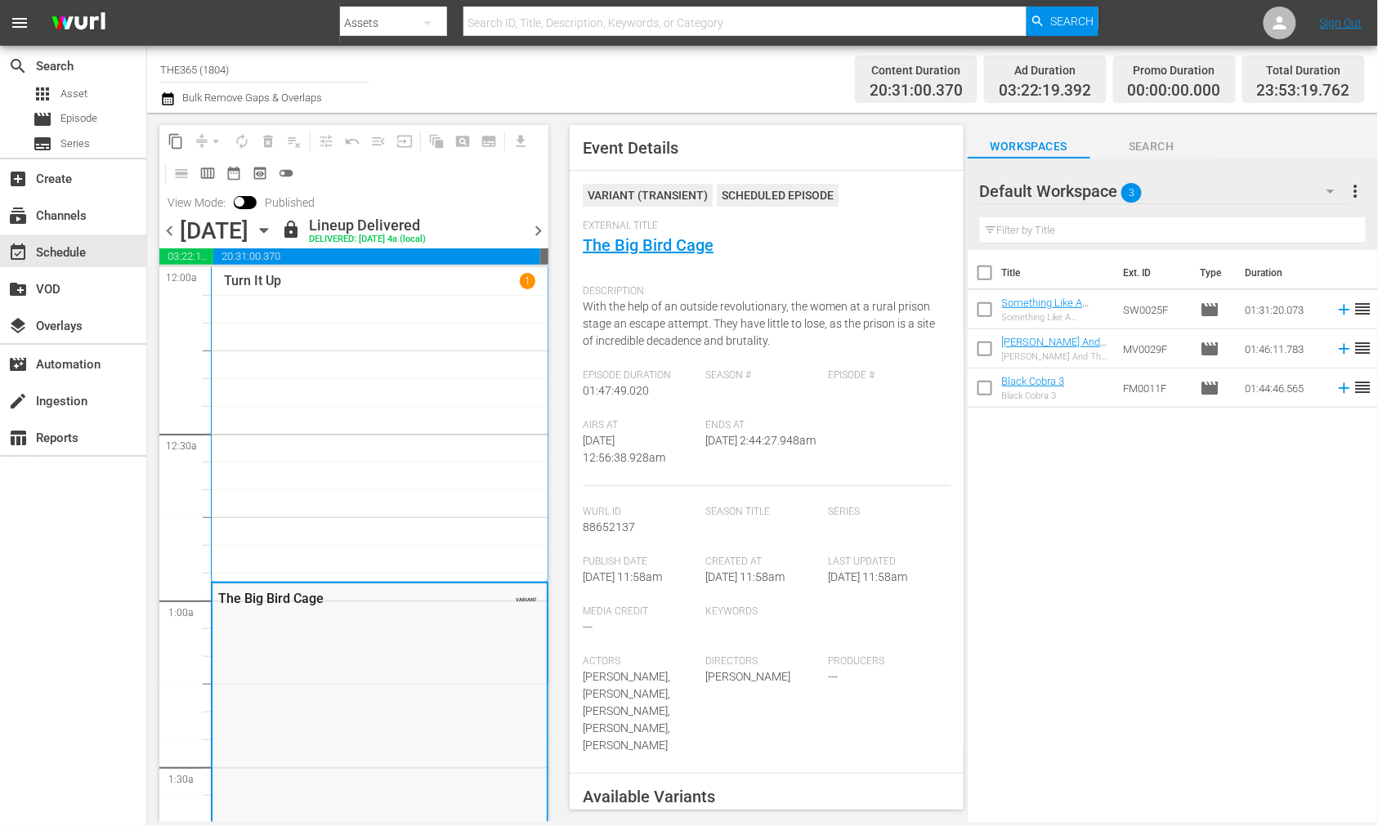
click at [538, 232] on span "chevron_right" at bounding box center [538, 231] width 20 height 20
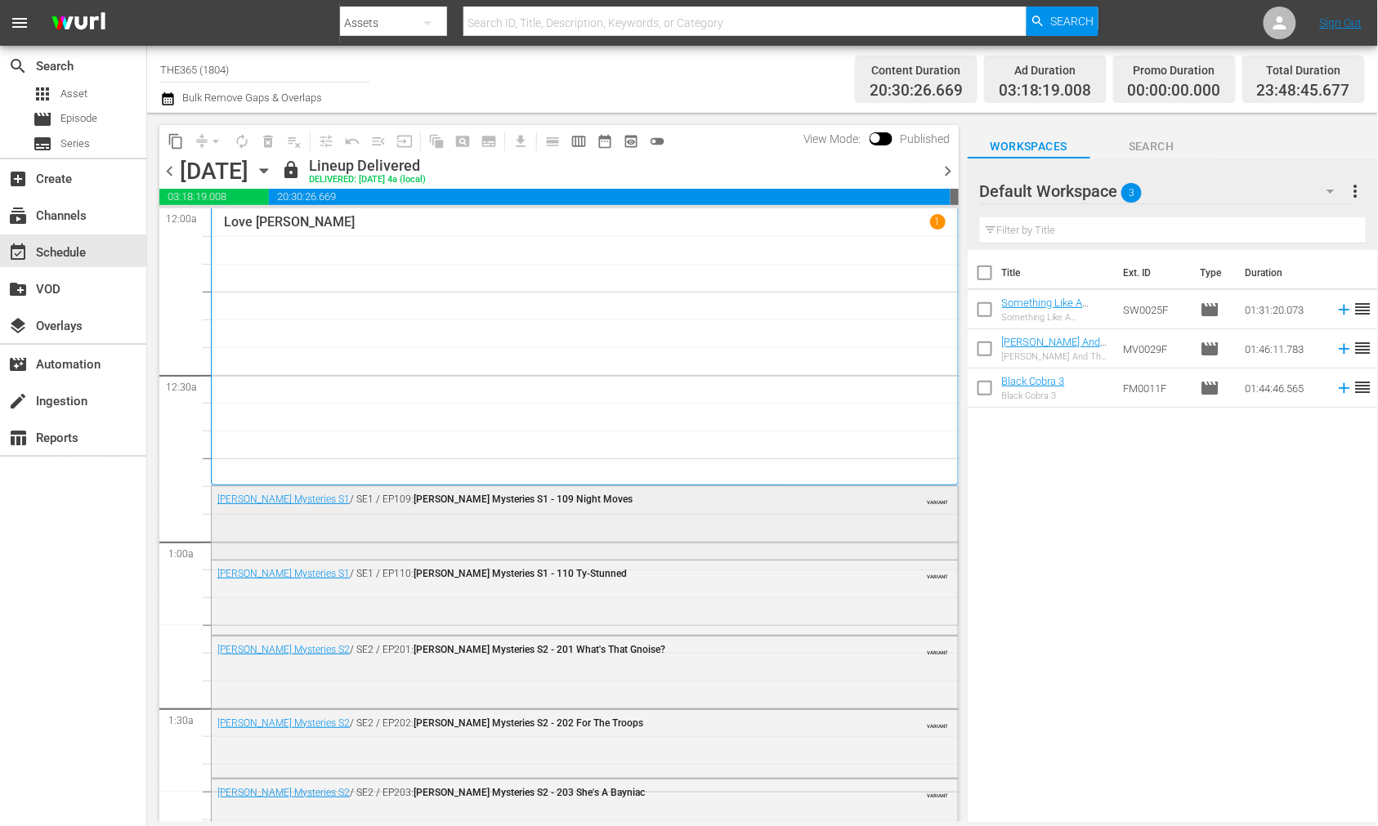
click at [565, 516] on div "Mike Tyson Mysteries S1 / SE1 / EP109: Mike Tyson Mysteries S1 - 109 Night Move…" at bounding box center [585, 520] width 746 height 69
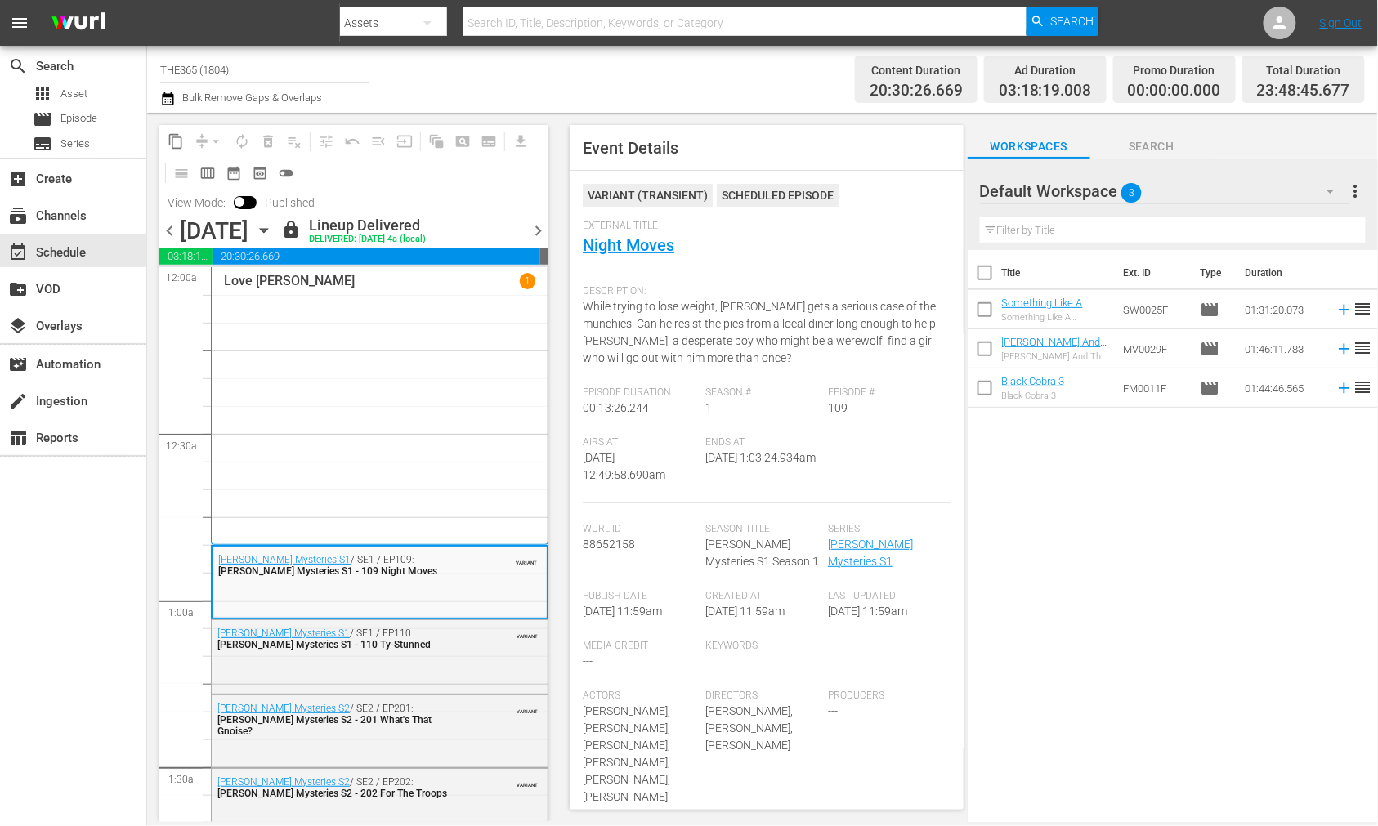
click at [541, 222] on span "chevron_right" at bounding box center [538, 231] width 20 height 20
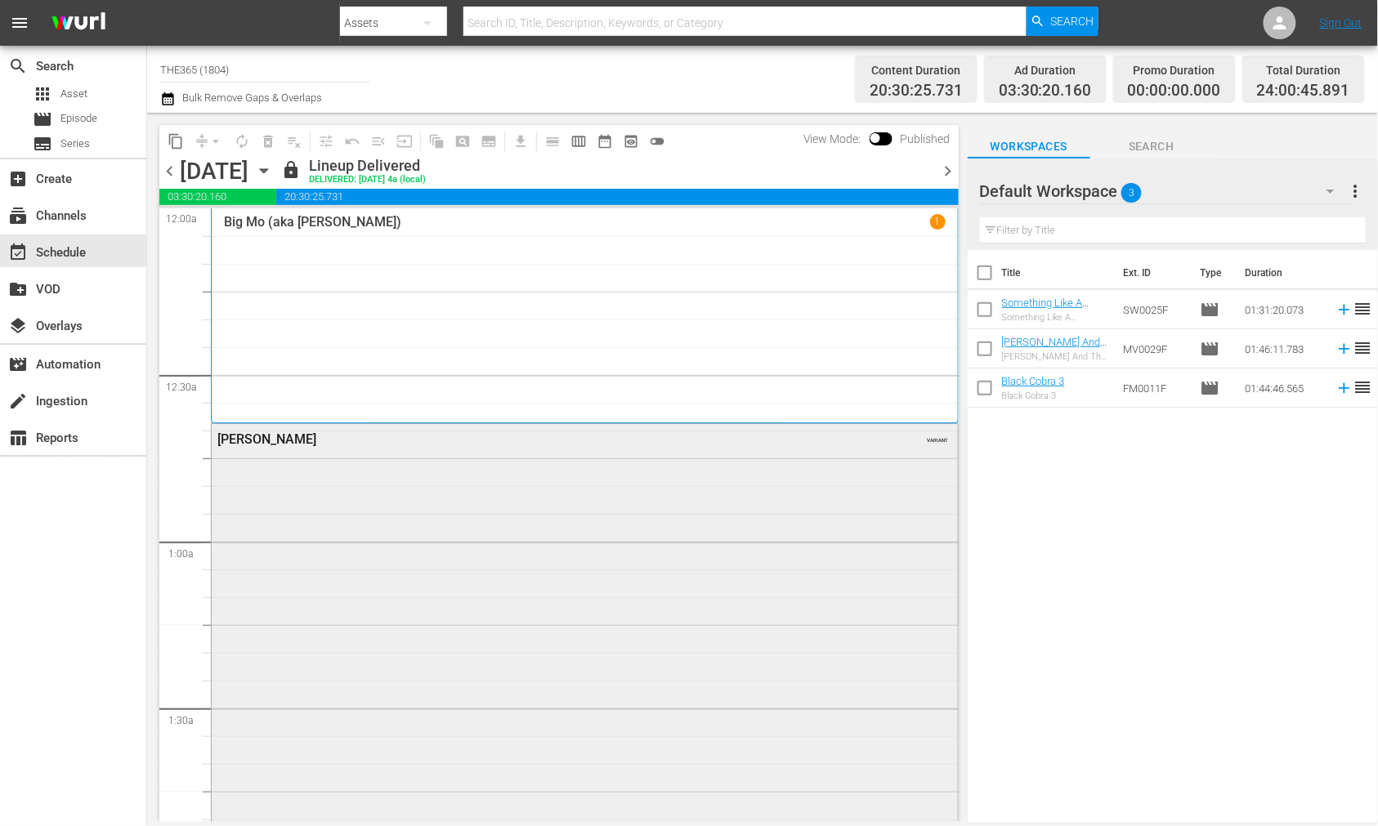
click at [431, 513] on div "Human Tornado VARIANT" at bounding box center [585, 728] width 746 height 608
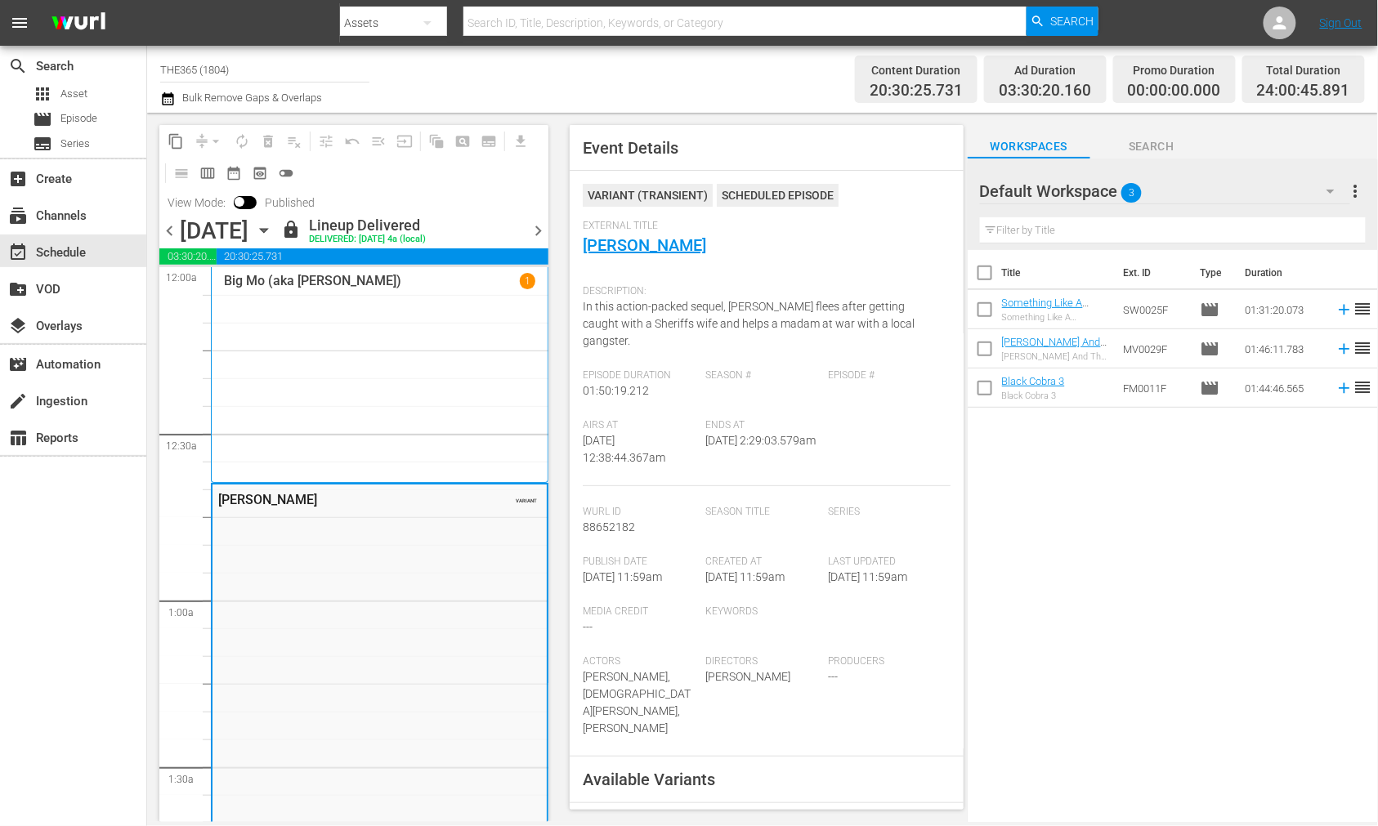
click at [534, 229] on span "chevron_right" at bounding box center [538, 231] width 20 height 20
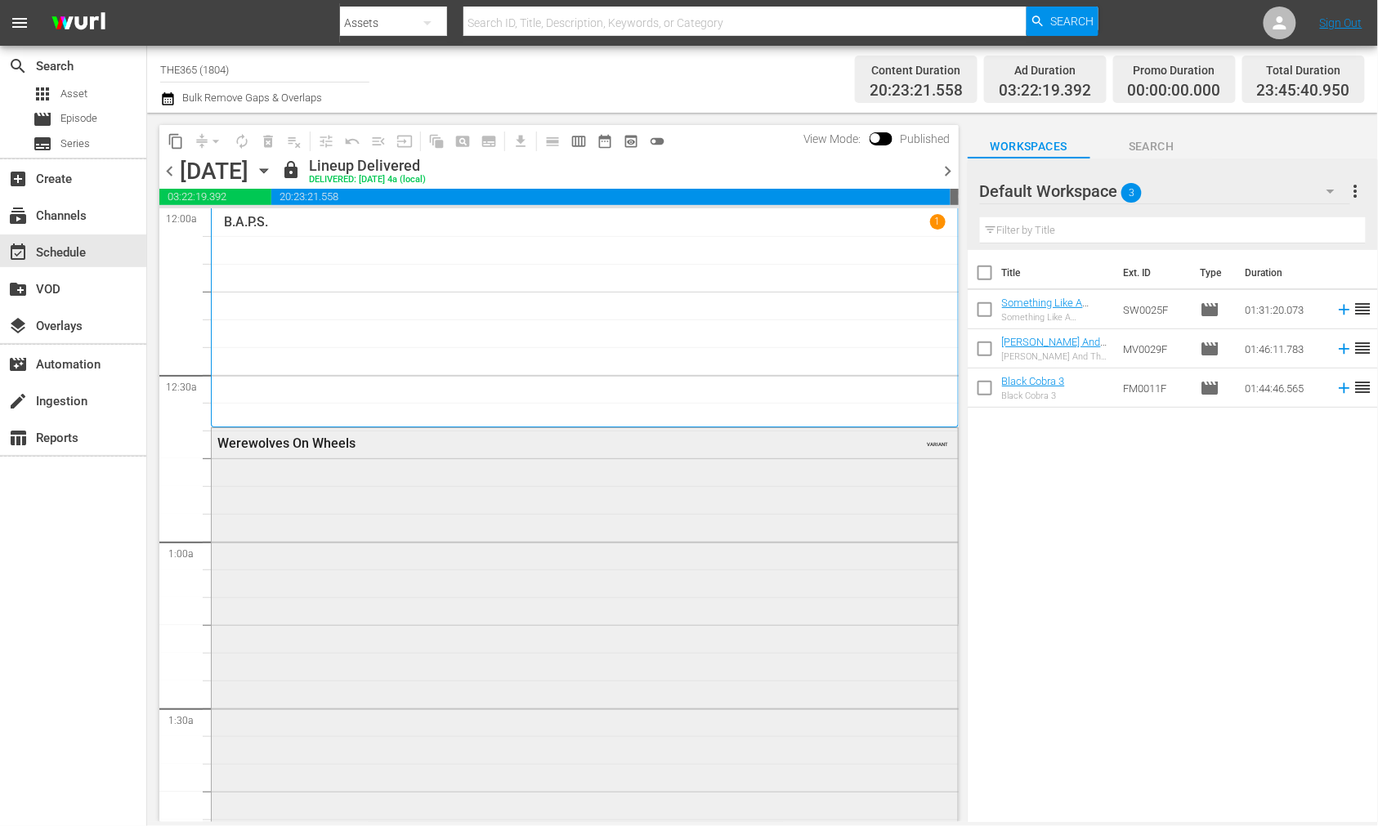
click at [472, 490] on div "Werewolves On Wheels VARIANT" at bounding box center [585, 675] width 746 height 494
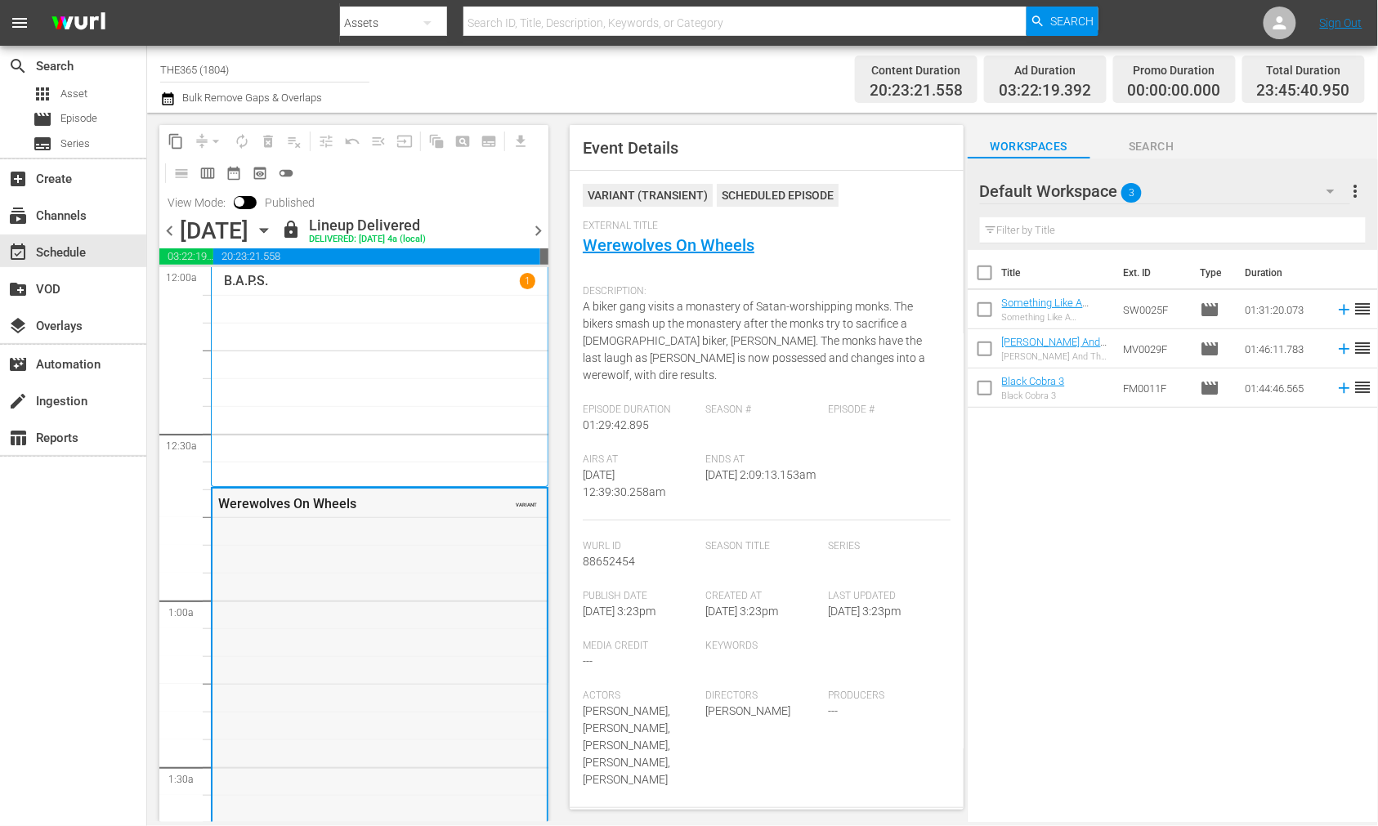
click at [361, 536] on div "Werewolves On Wheels VARIANT" at bounding box center [379, 736] width 334 height 494
click at [542, 223] on span "chevron_right" at bounding box center [538, 231] width 20 height 20
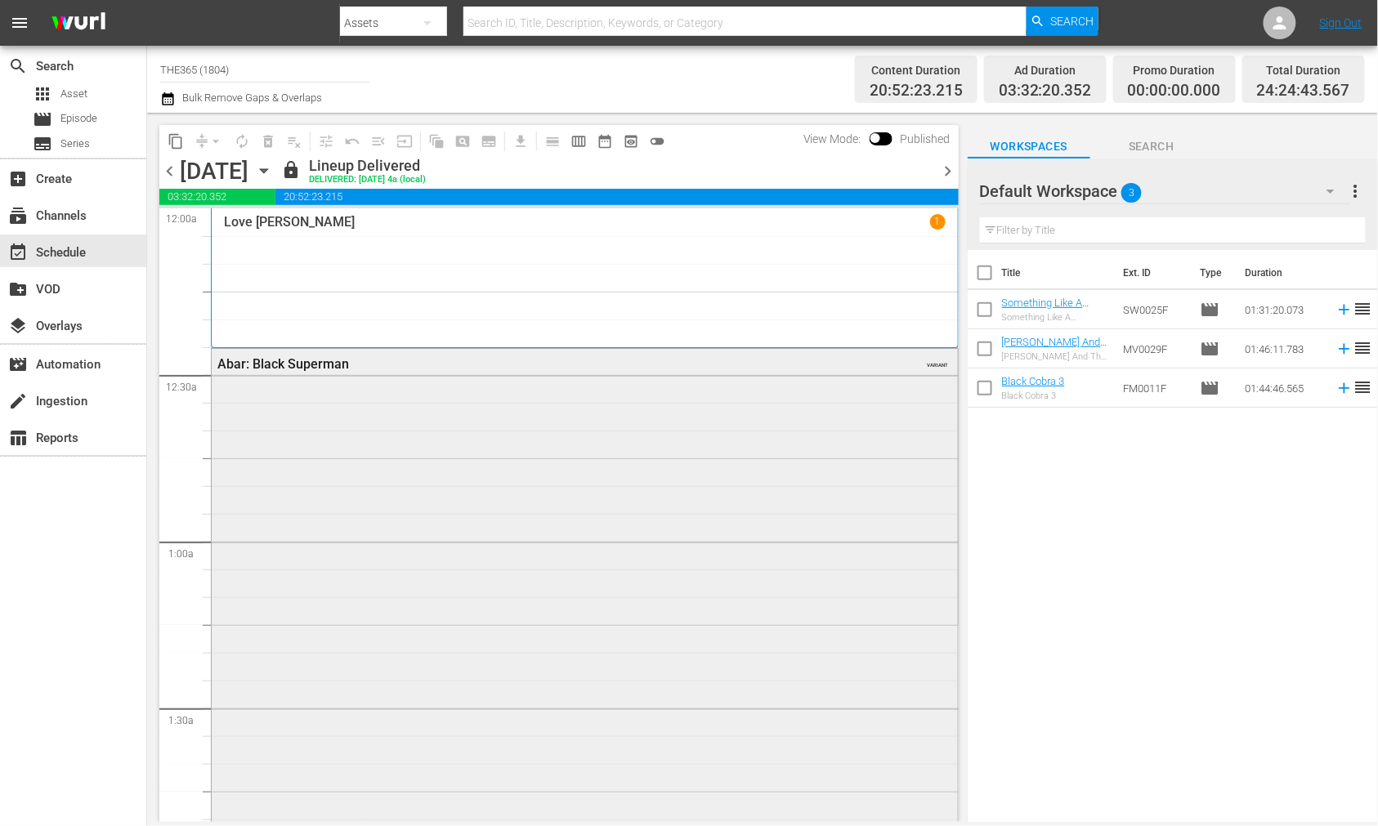
click at [655, 557] on div "Abar: Black Superman VARIANT" at bounding box center [585, 625] width 746 height 552
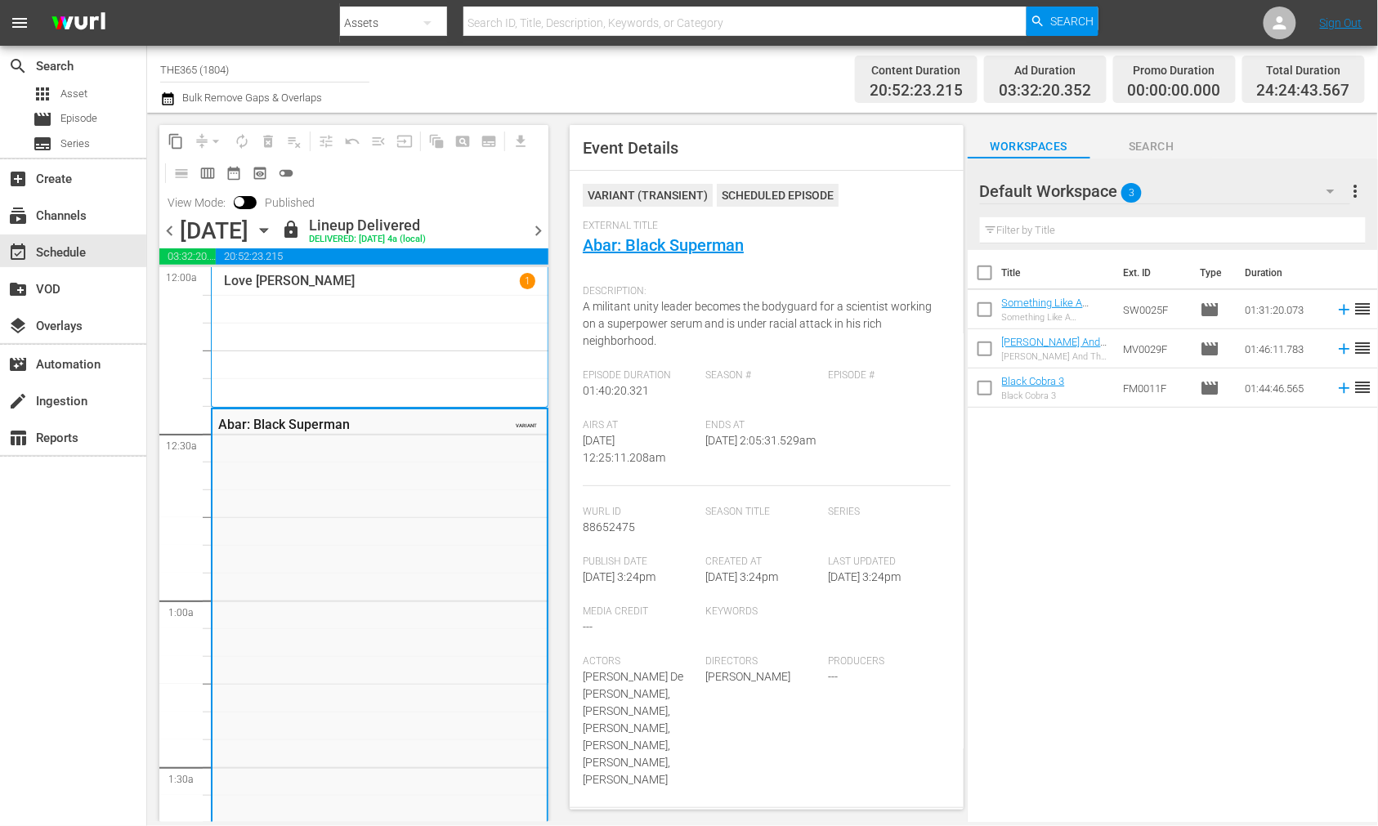
click at [537, 224] on span "chevron_right" at bounding box center [538, 231] width 20 height 20
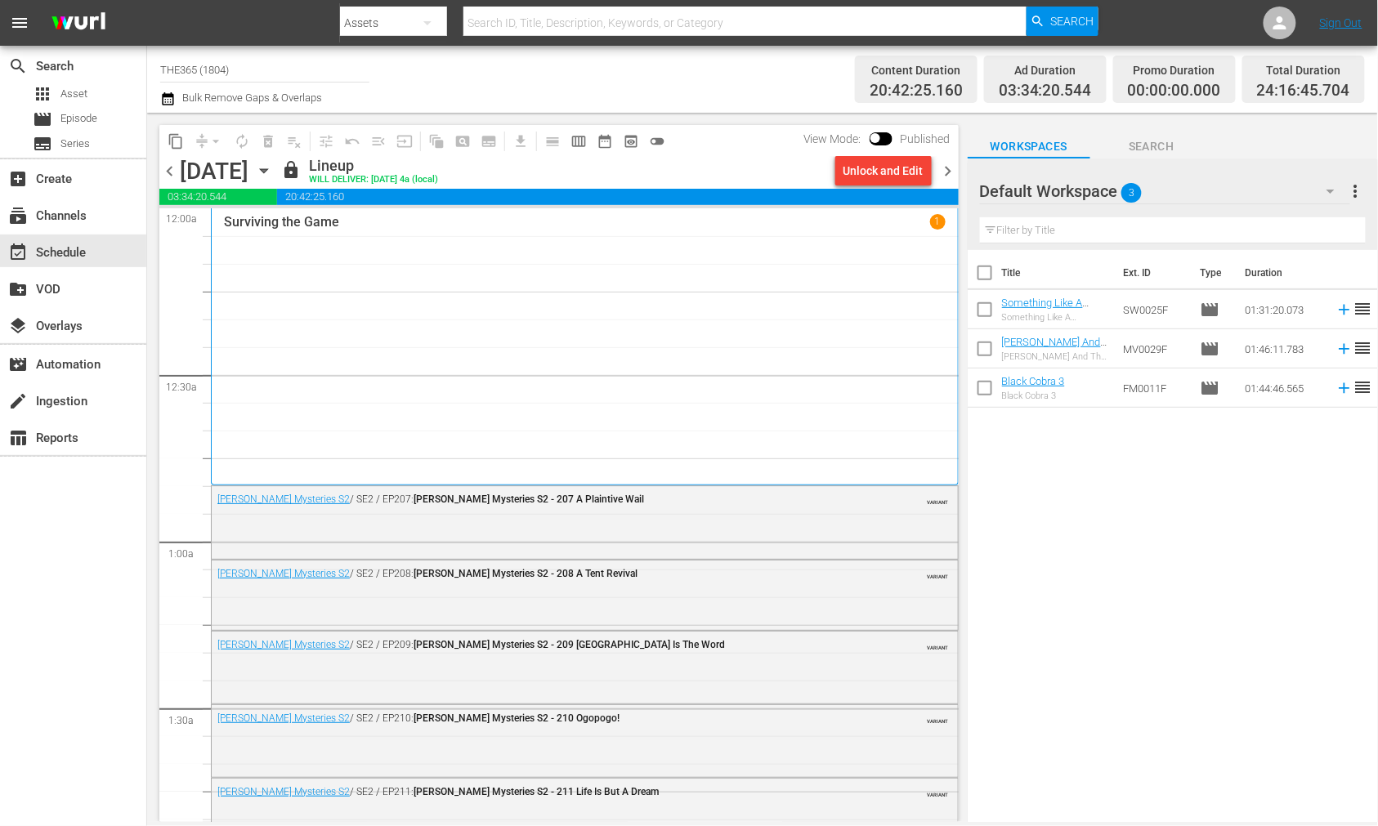
drag, startPoint x: 324, startPoint y: 529, endPoint x: 624, endPoint y: 500, distance: 301.3
click at [325, 529] on div "Mike Tyson Mysteries S2 / SE2 / EP207: Mike Tyson Mysteries S2 - 207 A Plaintiv…" at bounding box center [585, 520] width 746 height 69
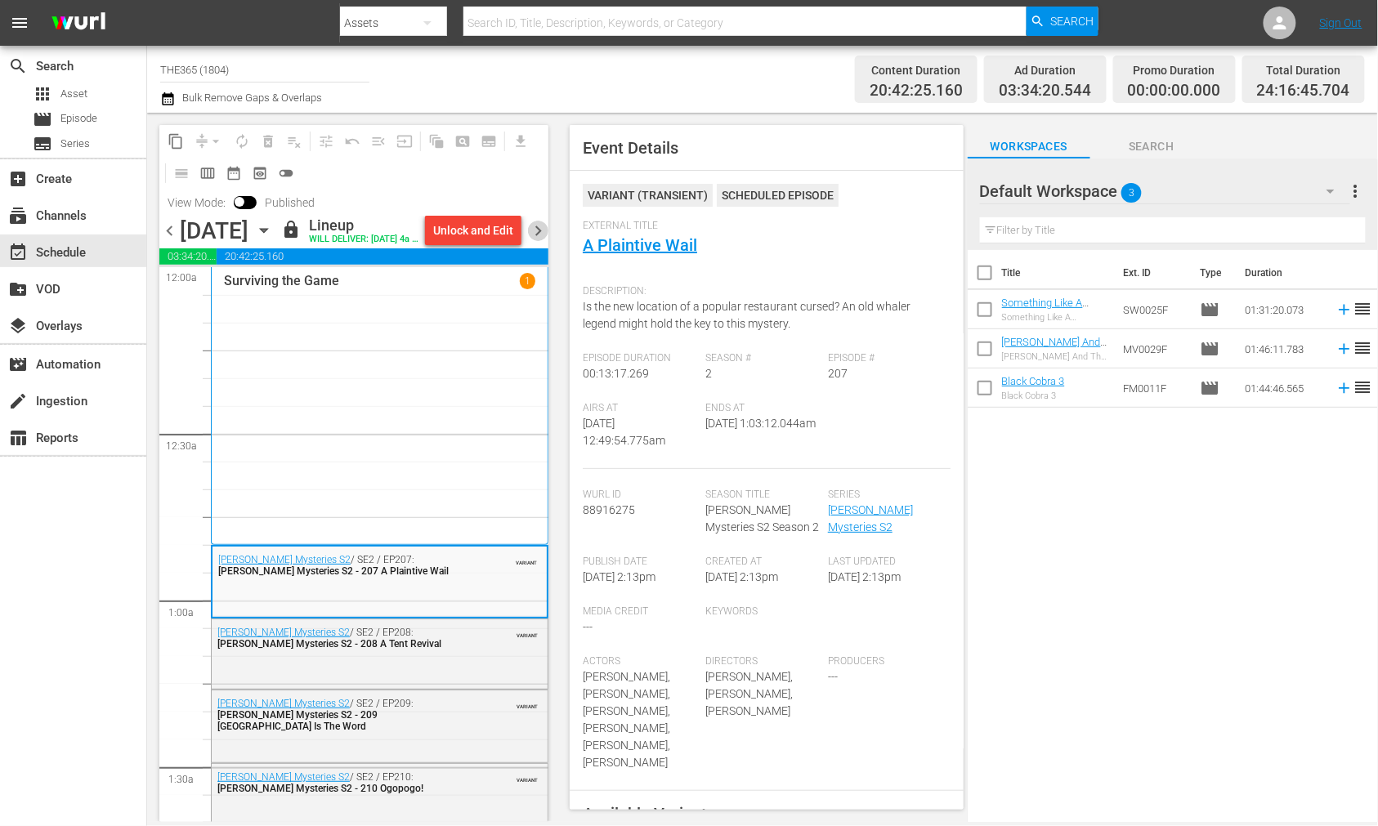
click at [534, 239] on span "chevron_right" at bounding box center [538, 231] width 20 height 20
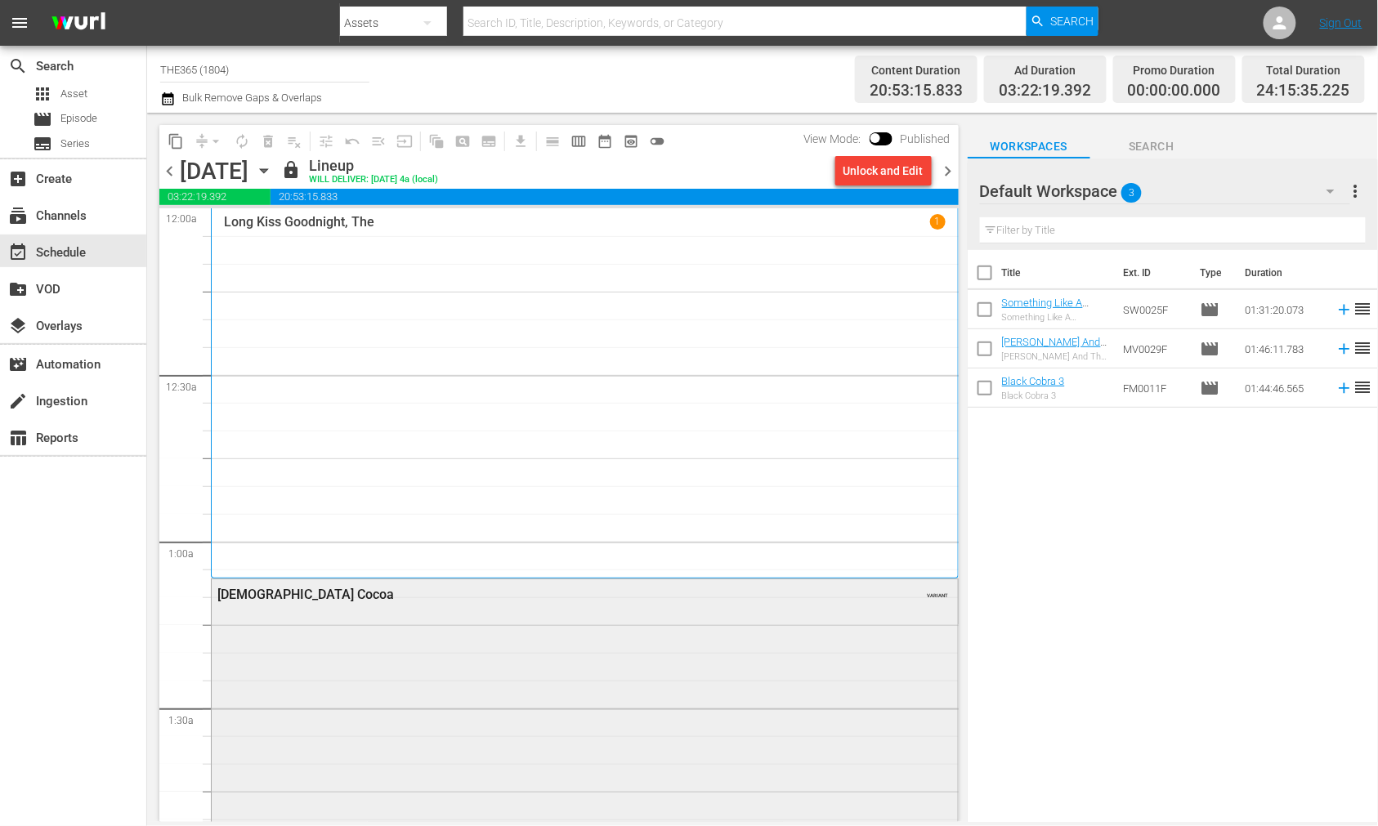
drag, startPoint x: 368, startPoint y: 639, endPoint x: 893, endPoint y: 581, distance: 528.7
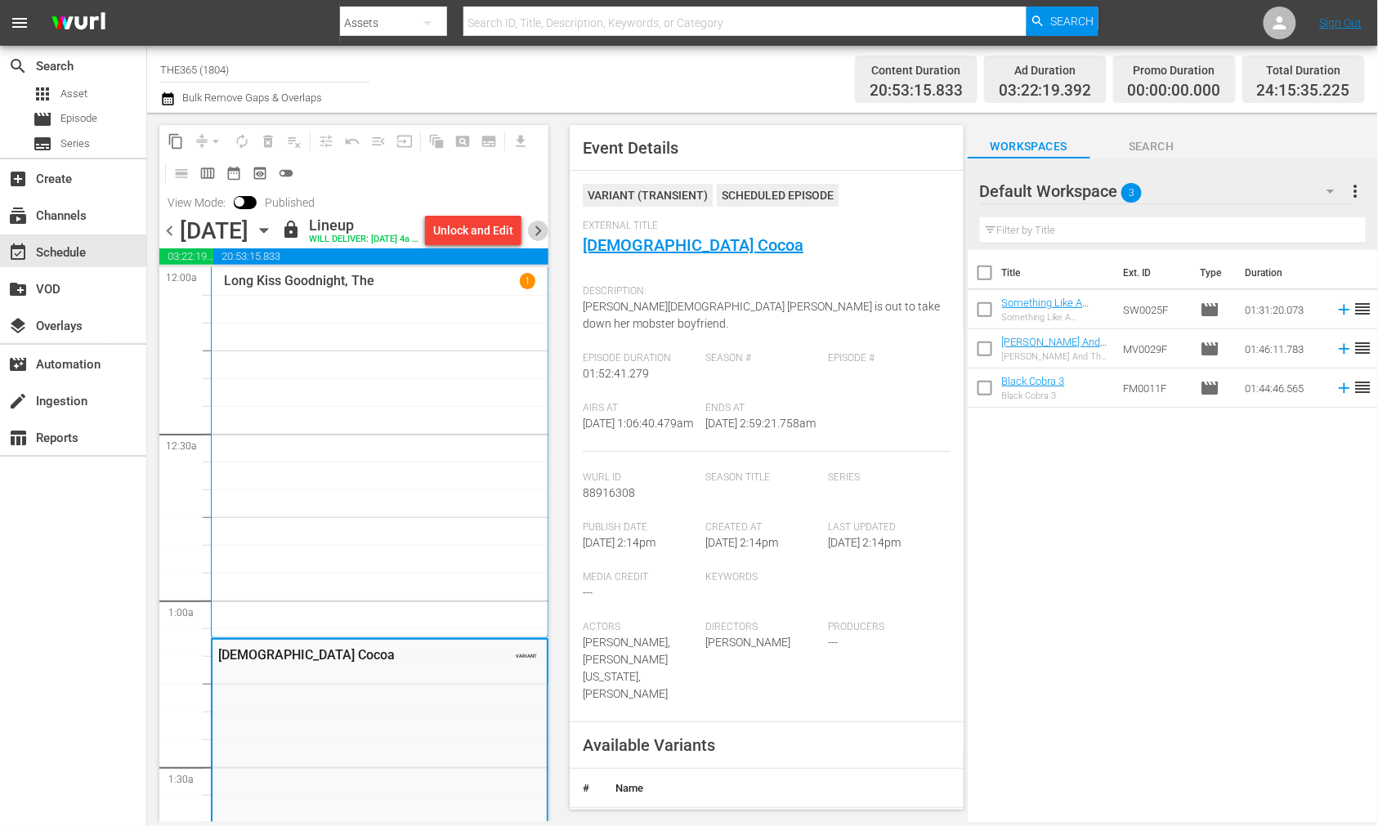
click at [548, 233] on span "chevron_right" at bounding box center [538, 231] width 20 height 20
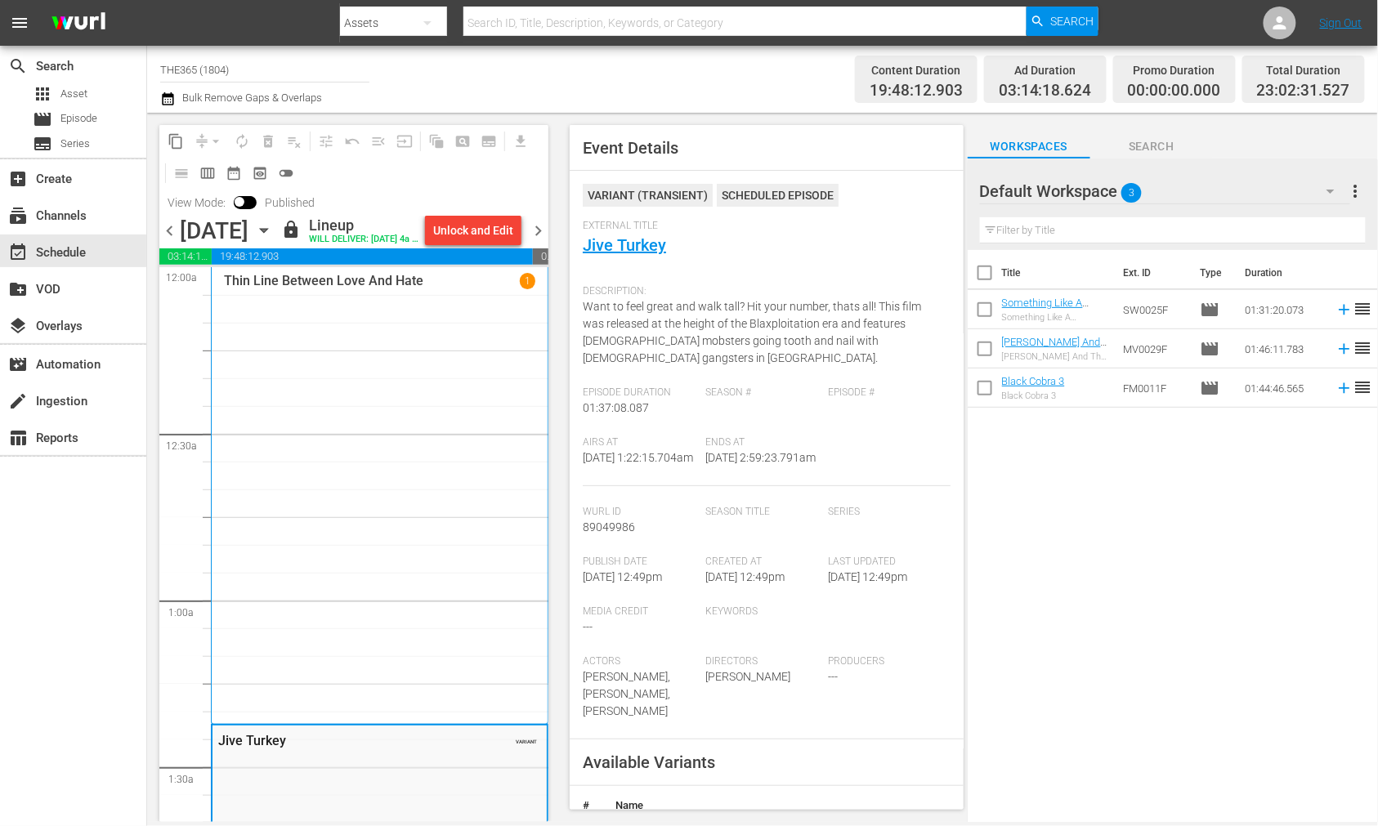
click at [541, 241] on span "chevron_right" at bounding box center [538, 231] width 20 height 20
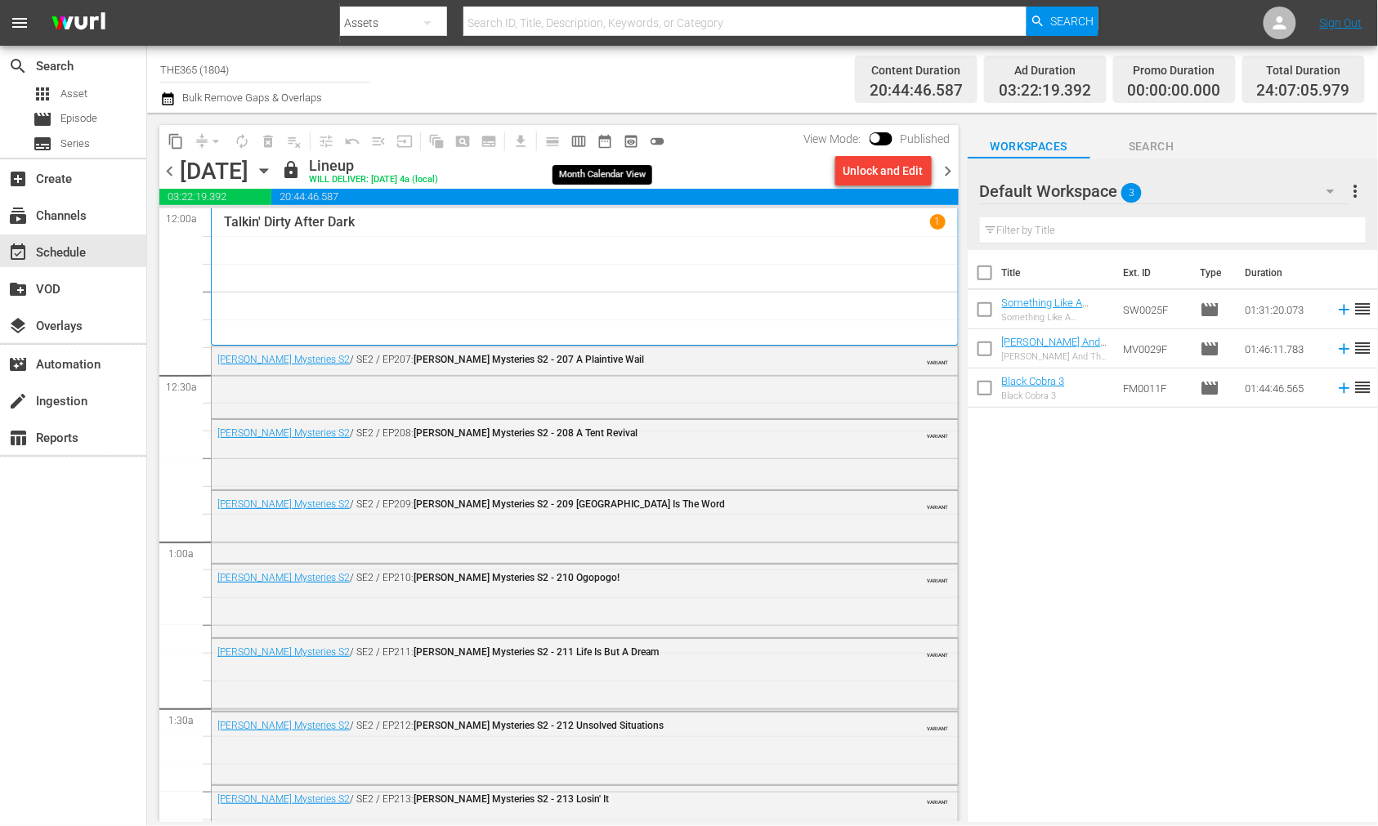
click at [613, 136] on button "date_range_outlined" at bounding box center [605, 141] width 26 height 26
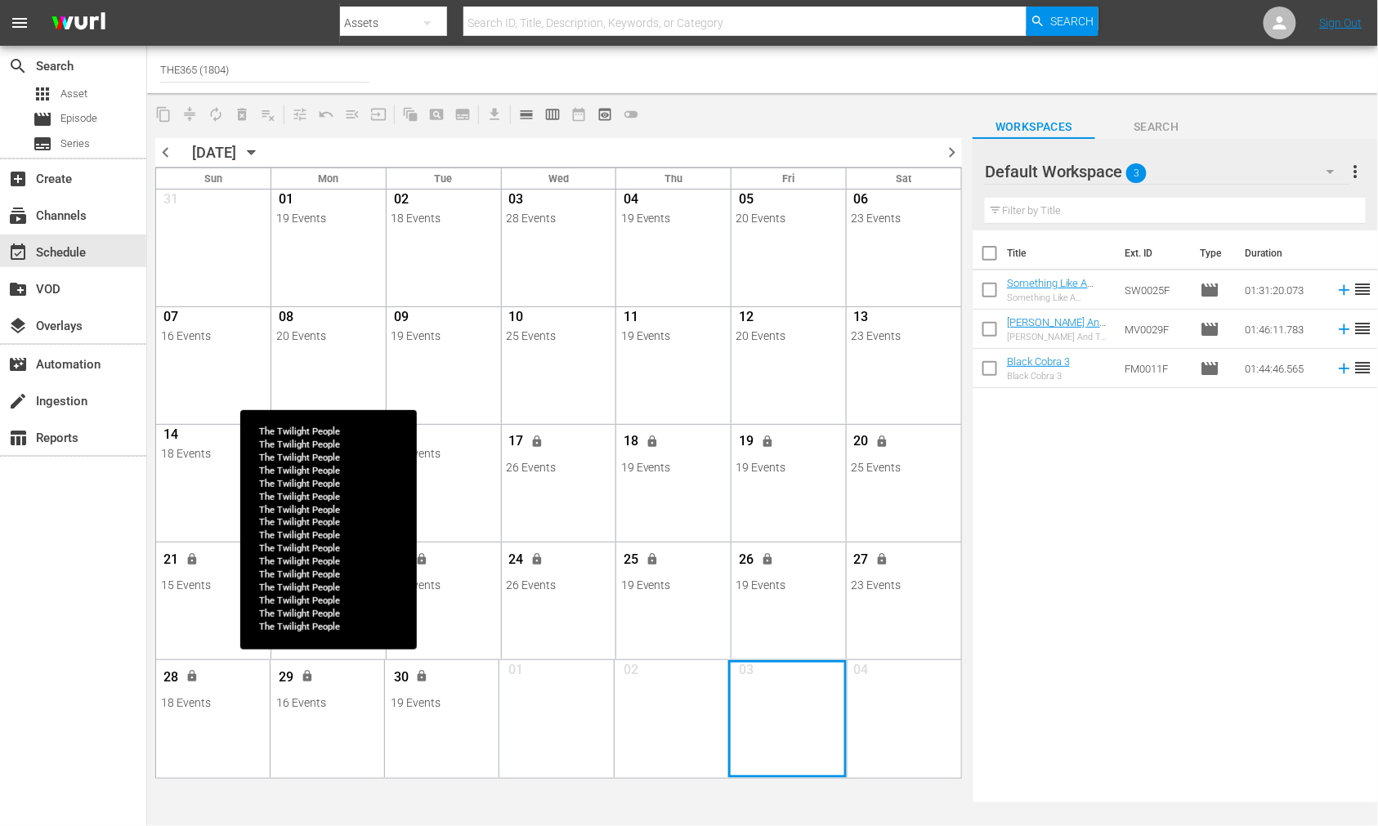
drag, startPoint x: 319, startPoint y: 716, endPoint x: 731, endPoint y: 737, distance: 412.4
click at [731, 733] on div "Month View" at bounding box center [558, 718] width 805 height 117
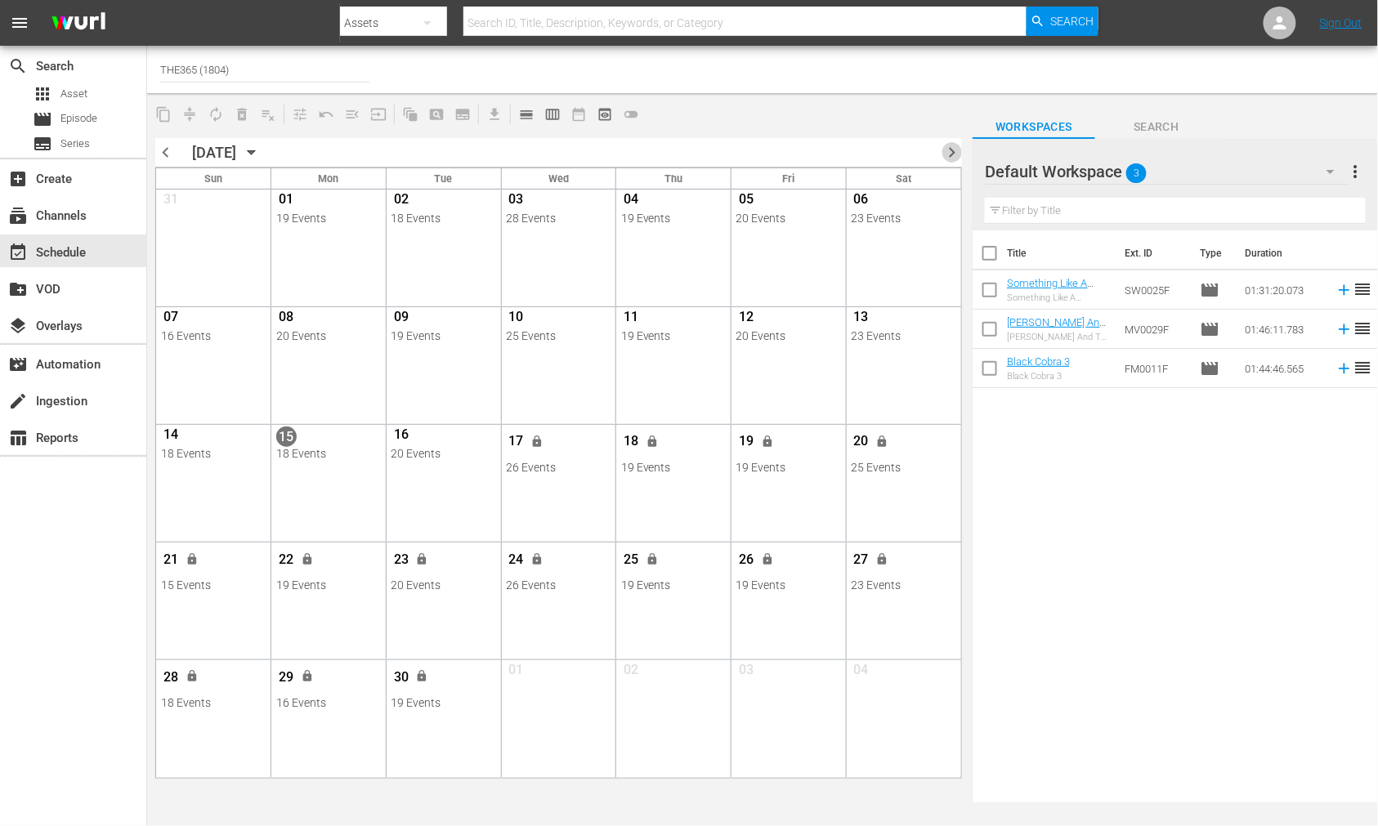
click at [957, 159] on span "chevron_right" at bounding box center [951, 152] width 20 height 20
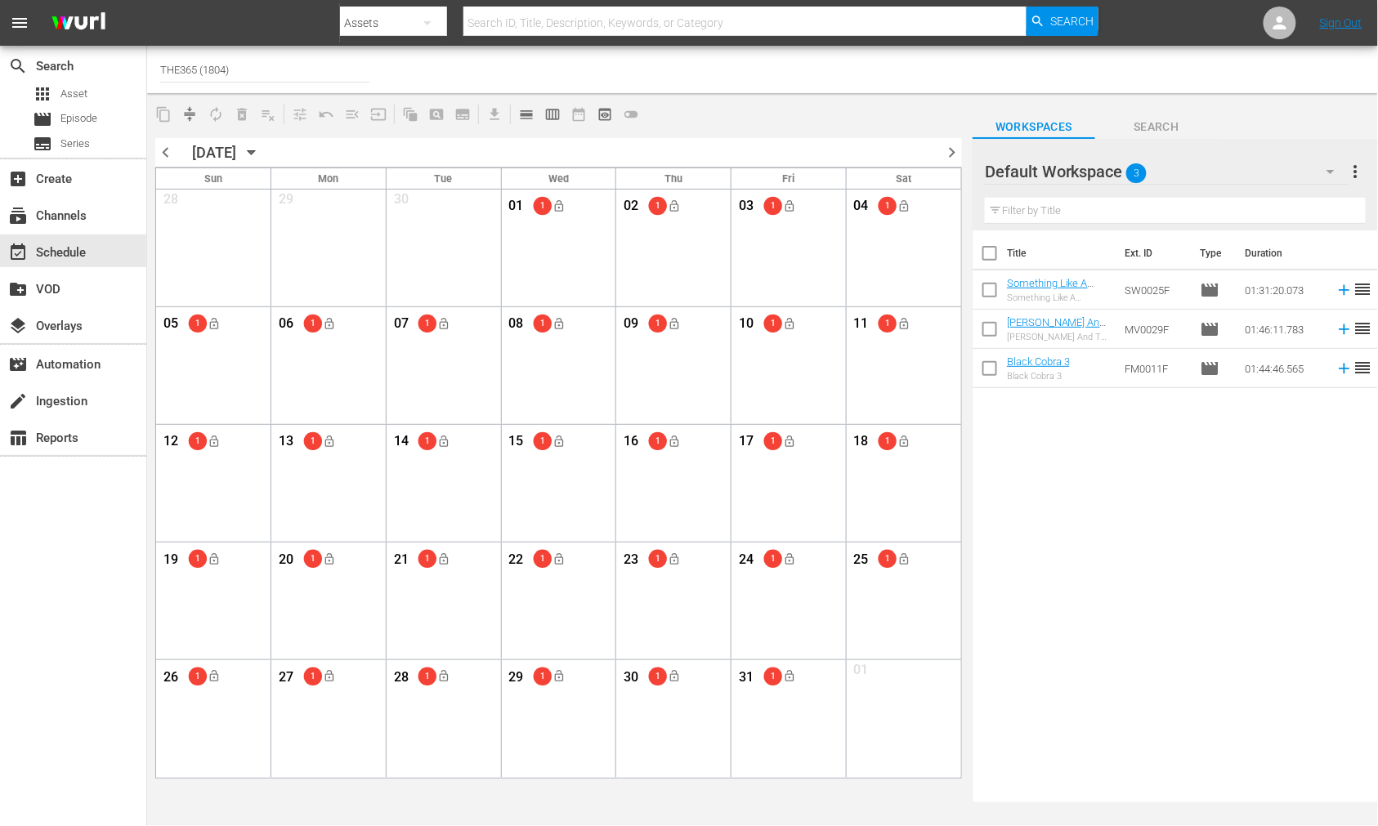
click at [168, 158] on span "chevron_left" at bounding box center [165, 152] width 20 height 20
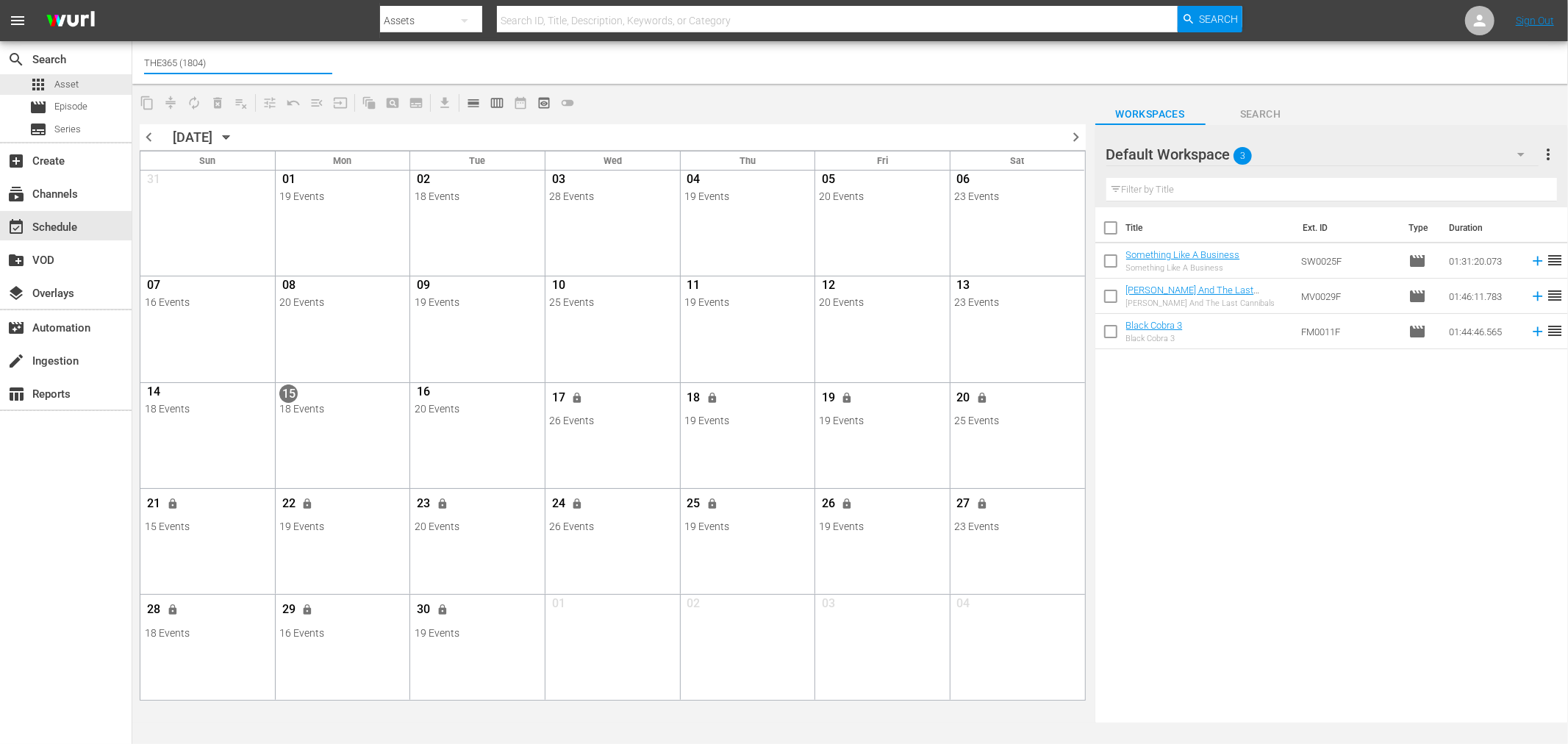
drag, startPoint x: 192, startPoint y: 70, endPoint x: -51, endPoint y: 86, distance: 243.5
click at [0, 86] on html "menu Search By Assets Search ID, Title, Description, Keywords, or Category Sear…" at bounding box center [784, 372] width 1568 height 744
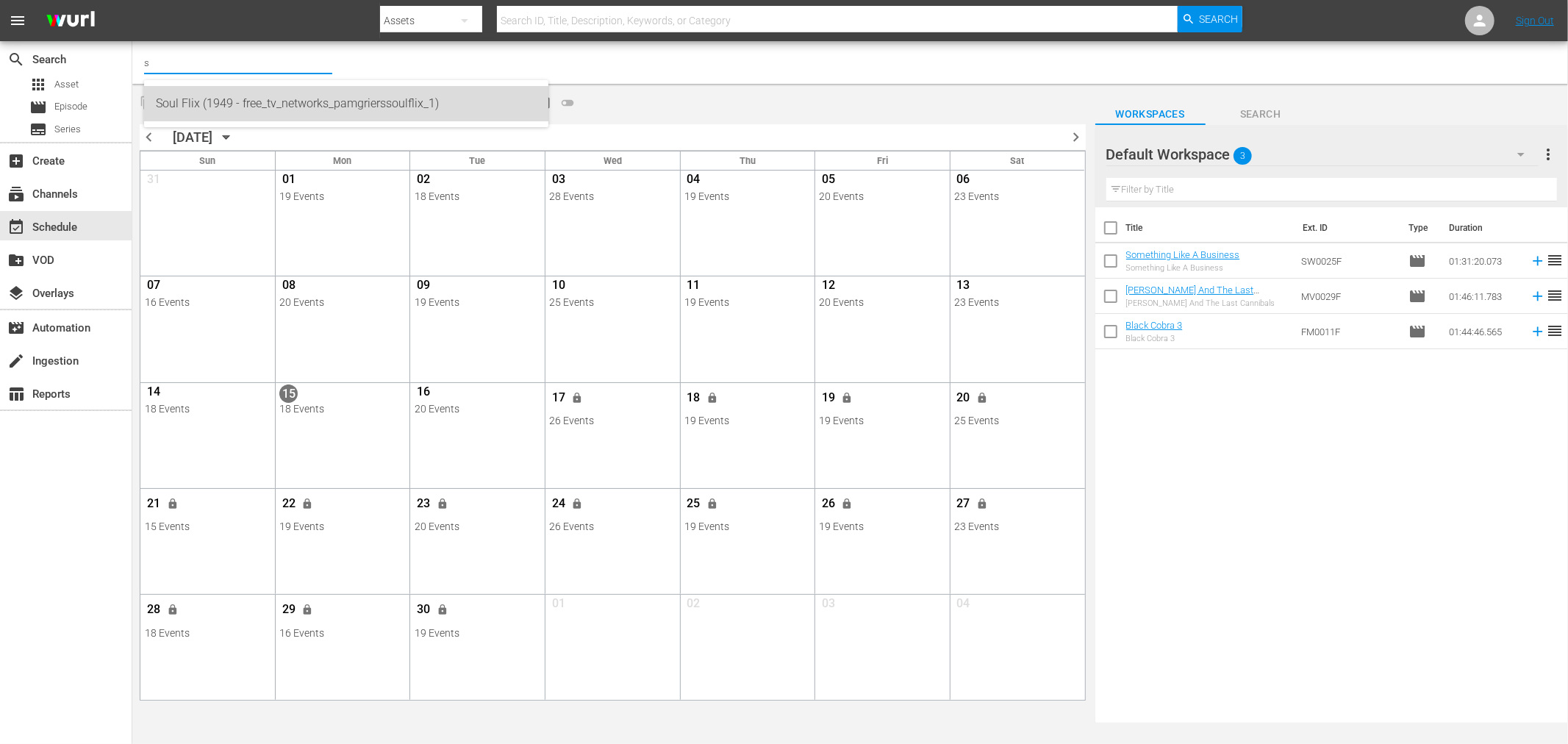
click at [200, 105] on div "Soul Flix (1949 - free_tv_networks_pamgrierssoulflix_1)" at bounding box center [345, 103] width 381 height 35
type input "Soul Flix (1949 - free_tv_networks_pamgrierssoulflix_1)"
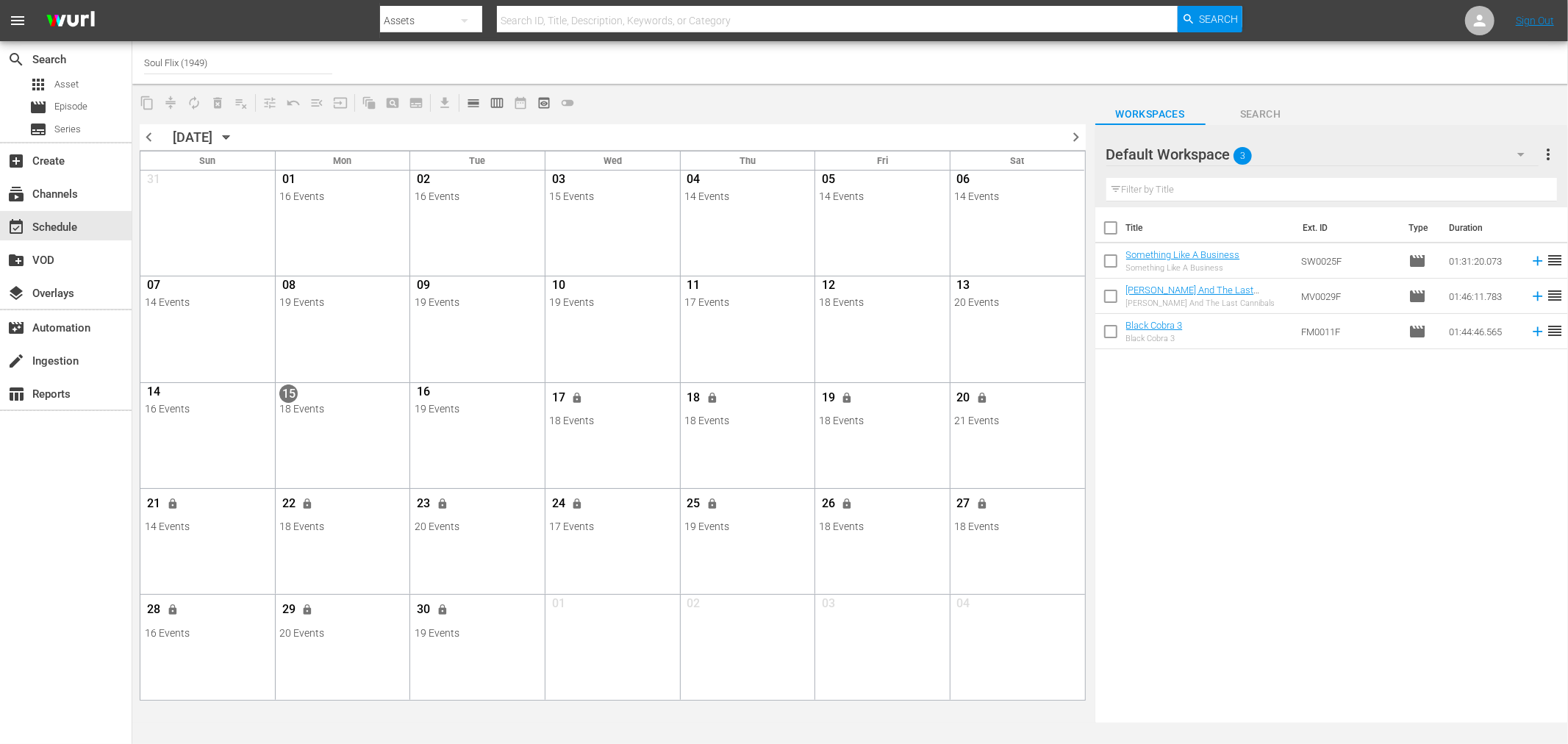
click at [1076, 139] on span "chevron_right" at bounding box center [1077, 137] width 18 height 18
